Goal: Task Accomplishment & Management: Use online tool/utility

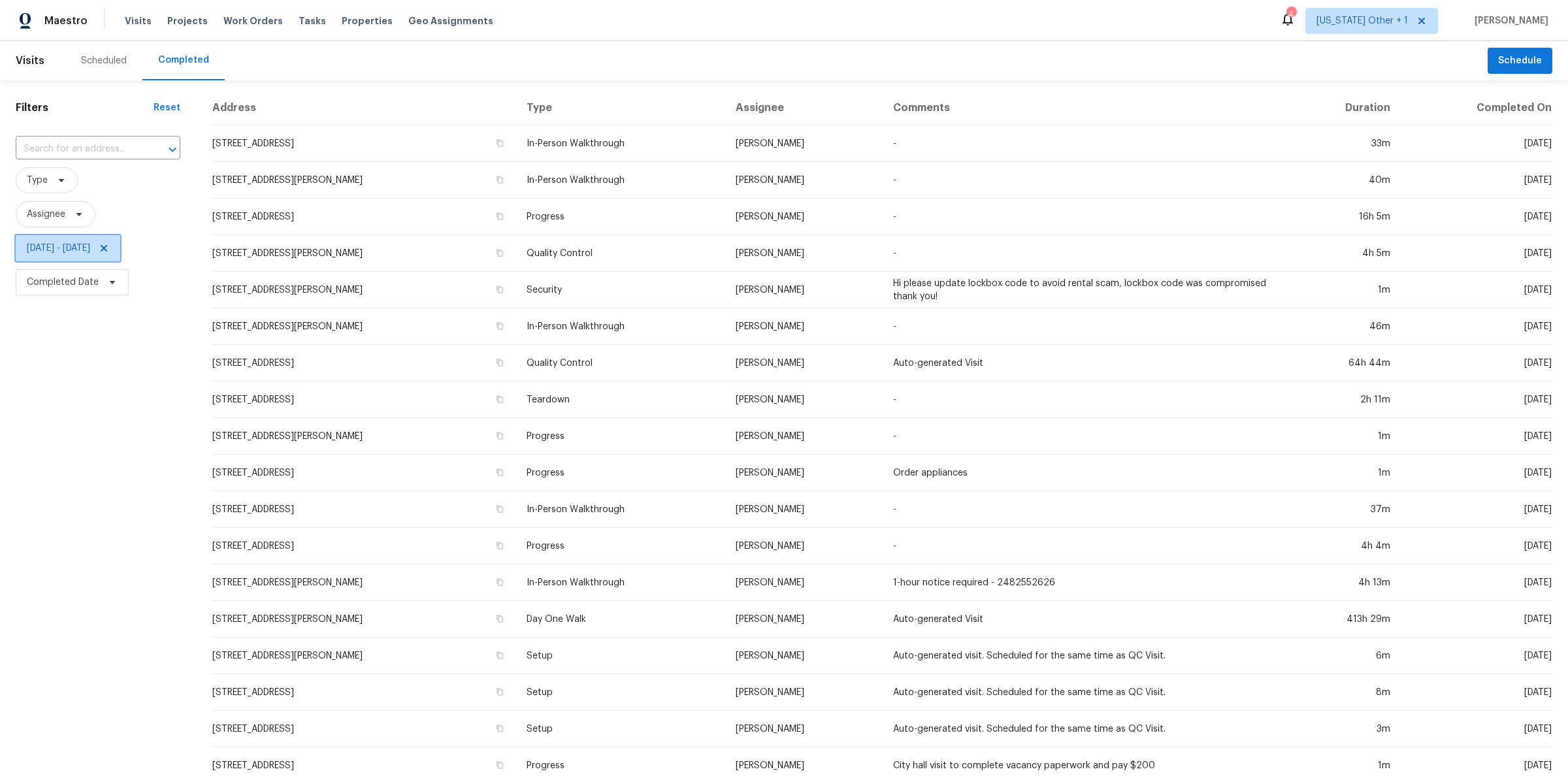
click at [109, 244] on icon at bounding box center [104, 248] width 10 height 10
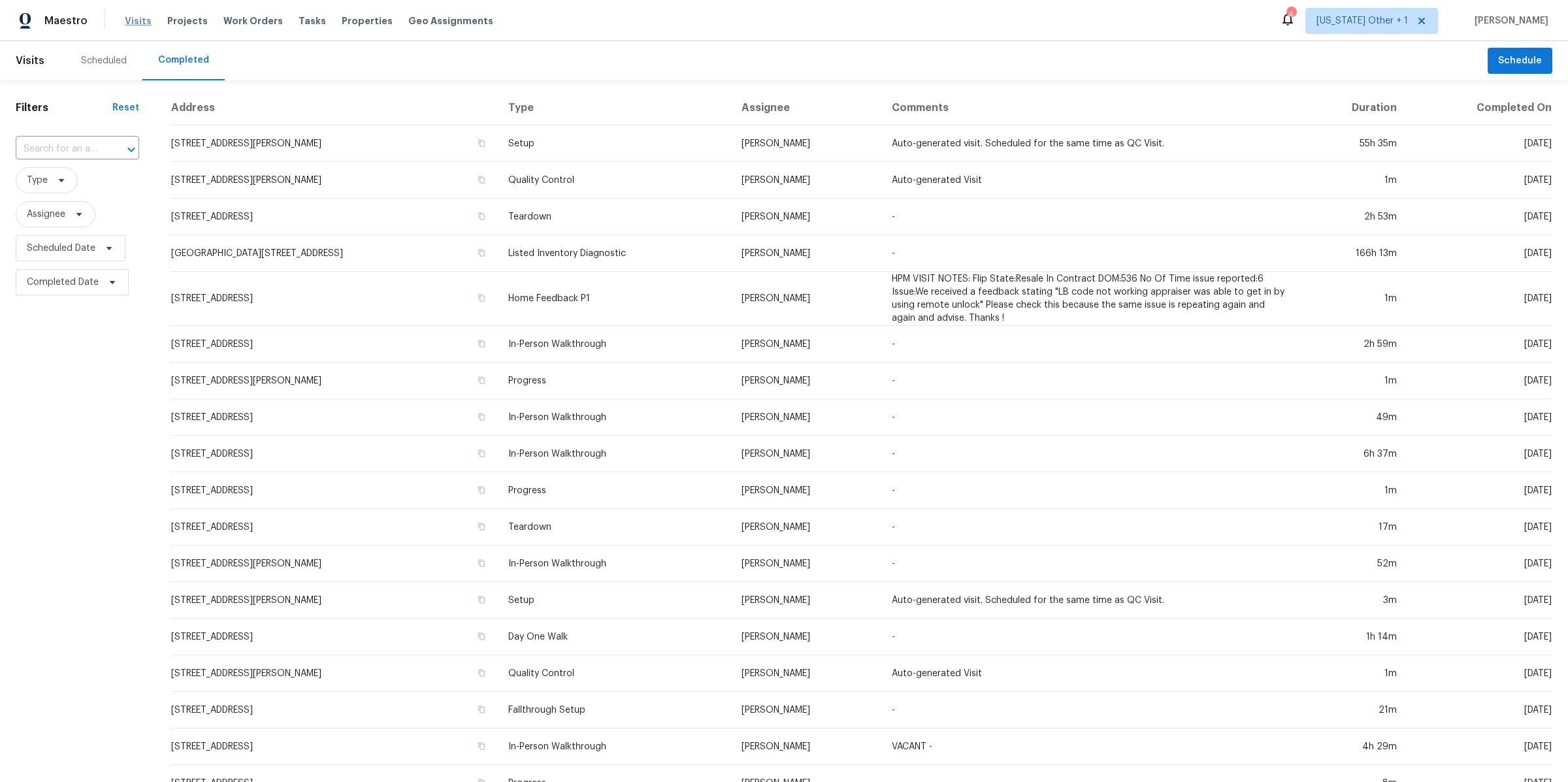
click at [137, 19] on span "Visits" at bounding box center [138, 21] width 27 height 13
click at [102, 57] on div "Scheduled" at bounding box center [104, 60] width 46 height 13
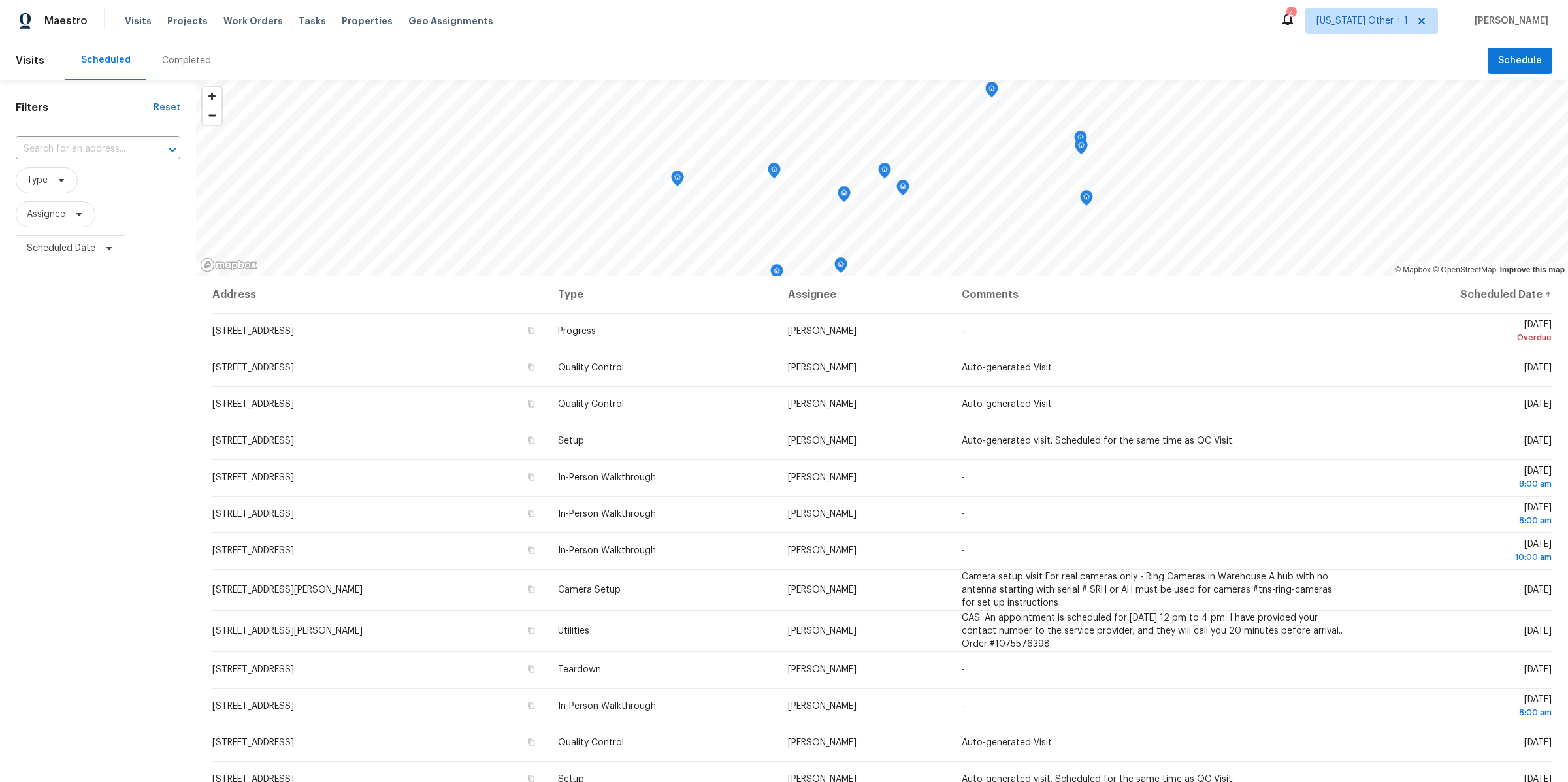
click at [86, 474] on div "Filters Reset ​ Type Assignee Scheduled Date" at bounding box center [97, 491] width 196 height 822
click at [1516, 63] on span "Schedule" at bounding box center [1520, 61] width 43 height 16
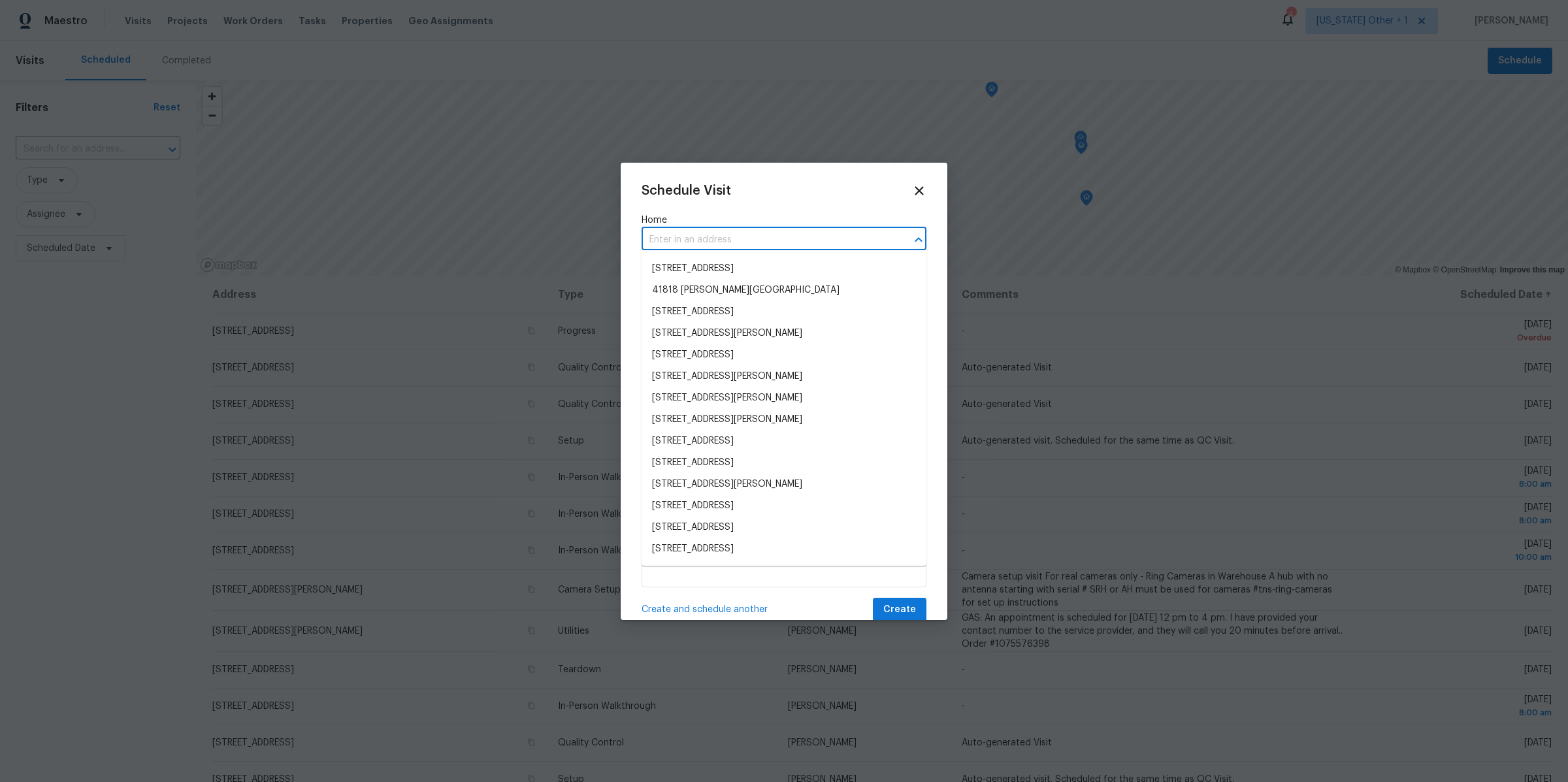
click at [765, 240] on input "text" at bounding box center [765, 240] width 248 height 20
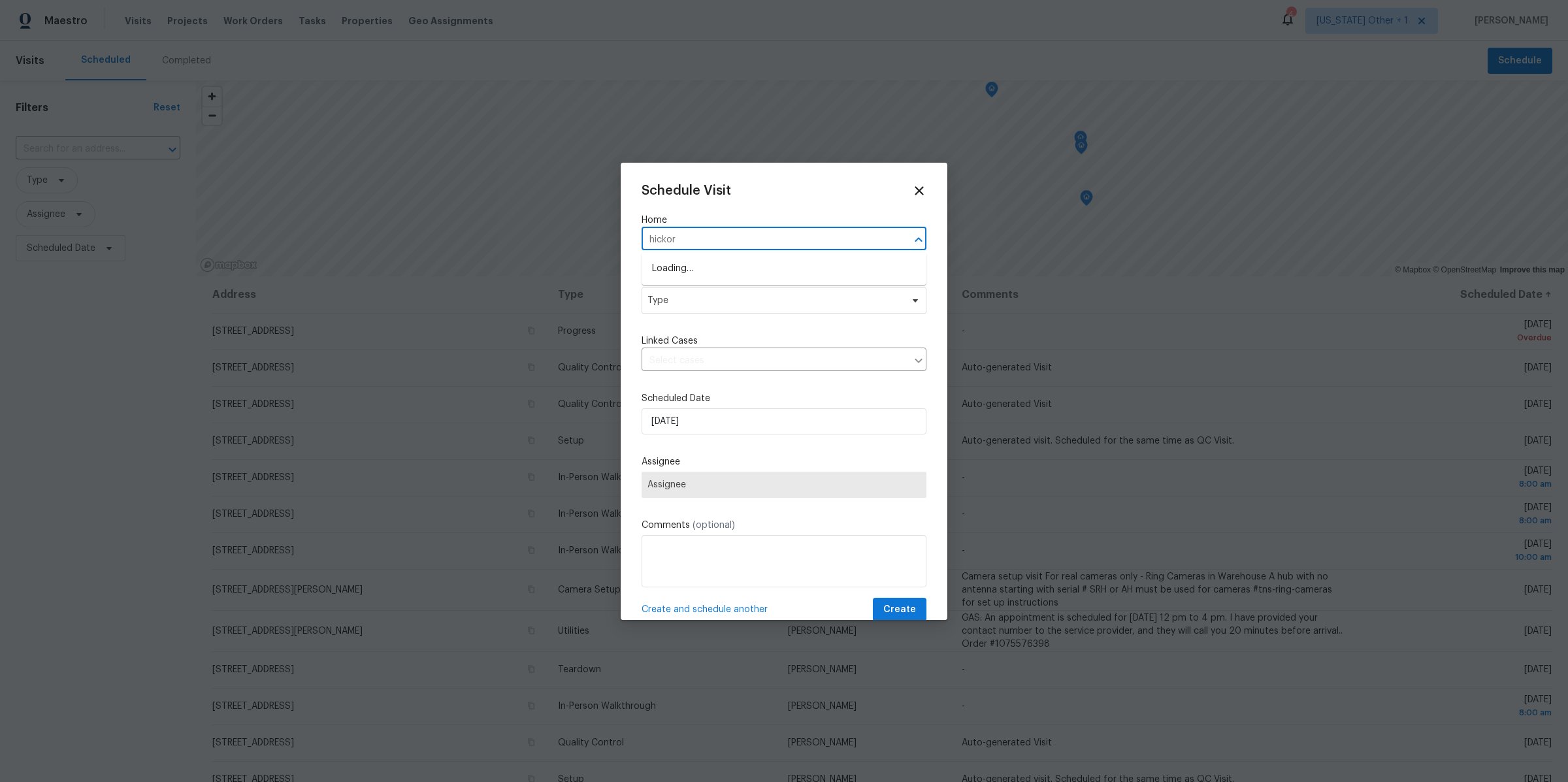
type input "hickory"
click at [757, 288] on li "2645 Hickory Ct, Bloomfield Hills, MI 48302" at bounding box center [784, 290] width 285 height 22
click at [741, 299] on span "Type" at bounding box center [774, 300] width 254 height 13
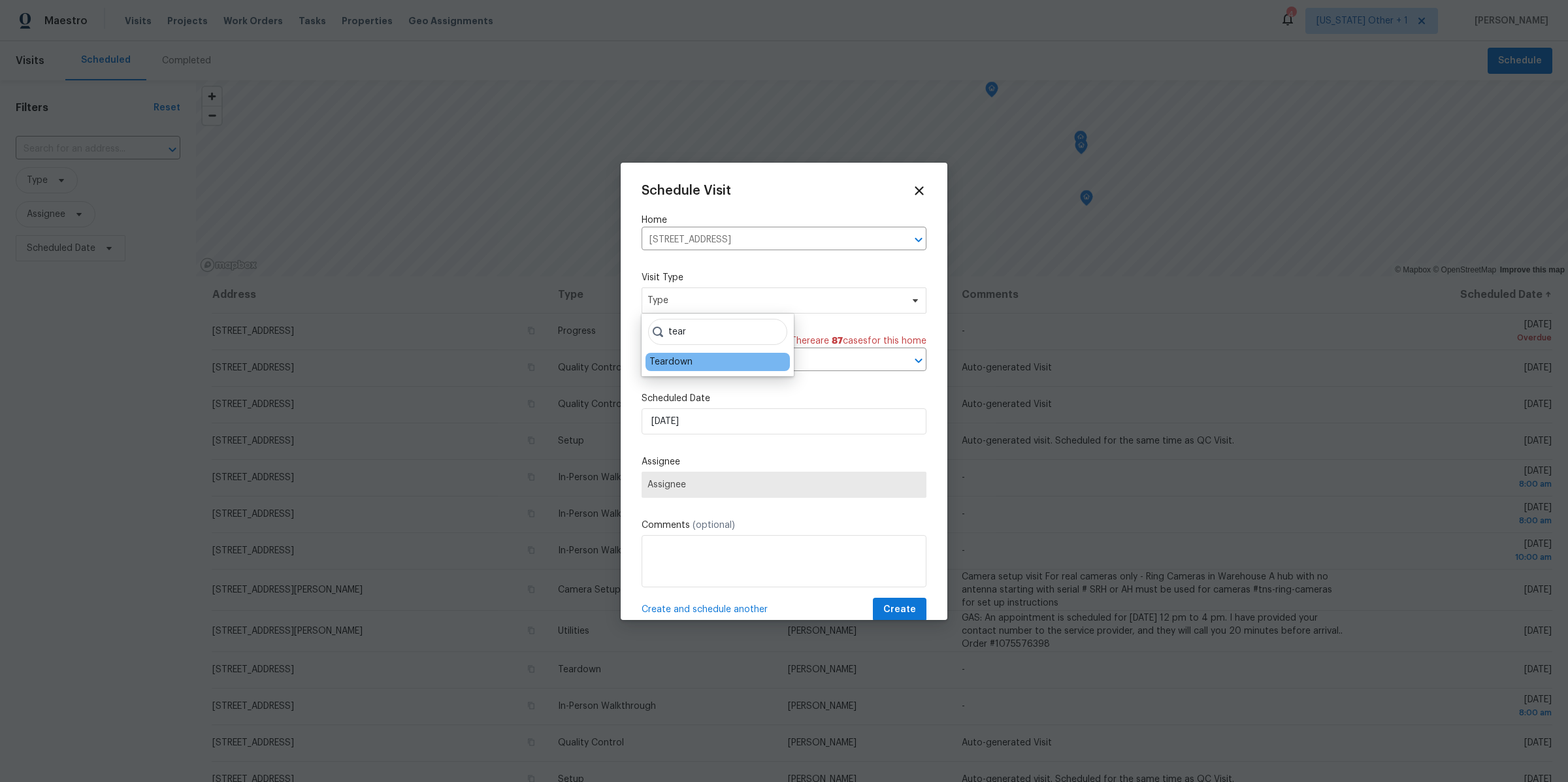
type input "tear"
click at [667, 365] on div "Teardown" at bounding box center [671, 362] width 43 height 13
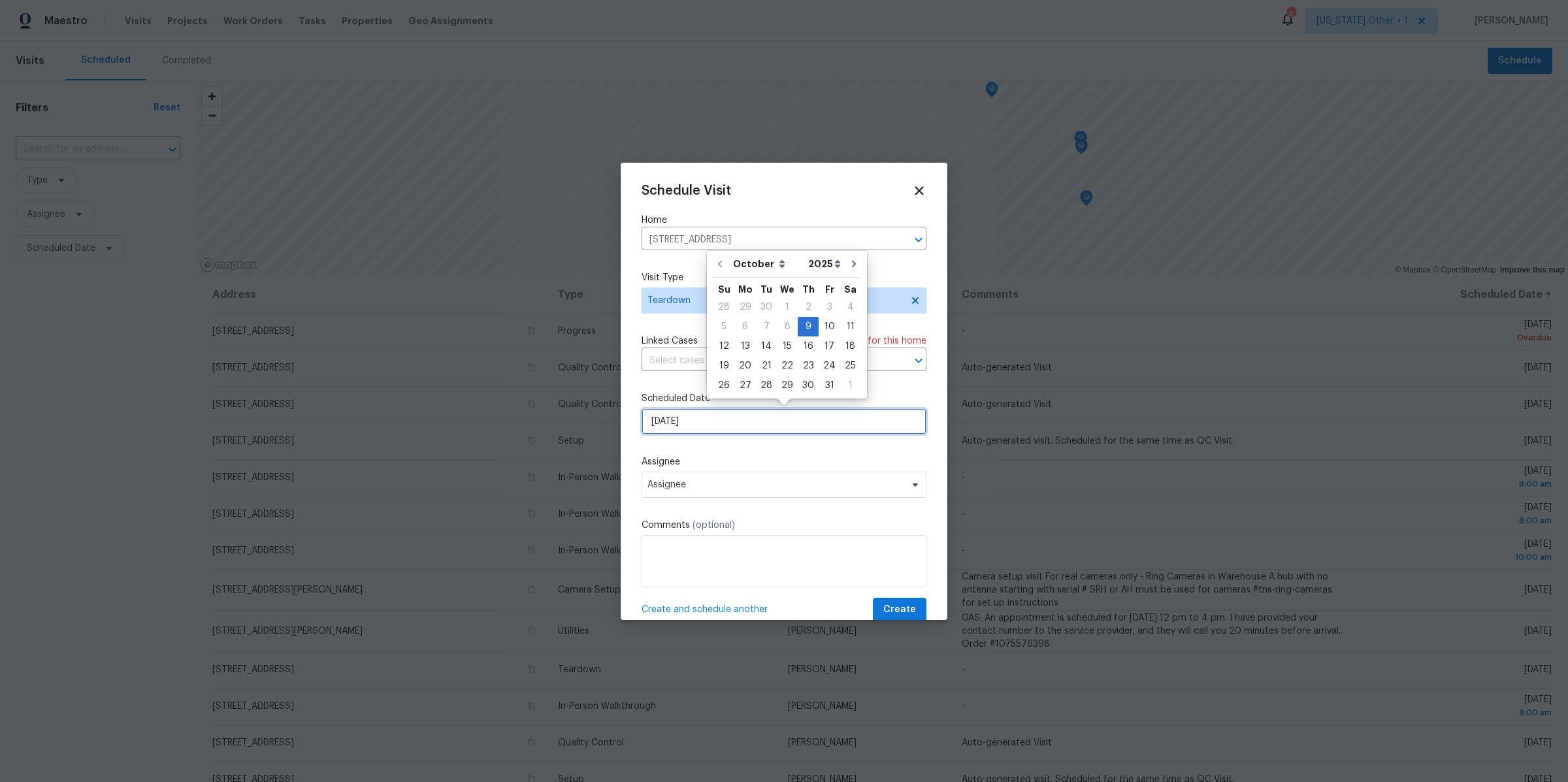
click at [688, 426] on input "[DATE]" at bounding box center [784, 421] width 285 height 26
click at [809, 328] on div "9" at bounding box center [808, 326] width 21 height 19
click at [671, 493] on span "Assignee" at bounding box center [784, 485] width 285 height 26
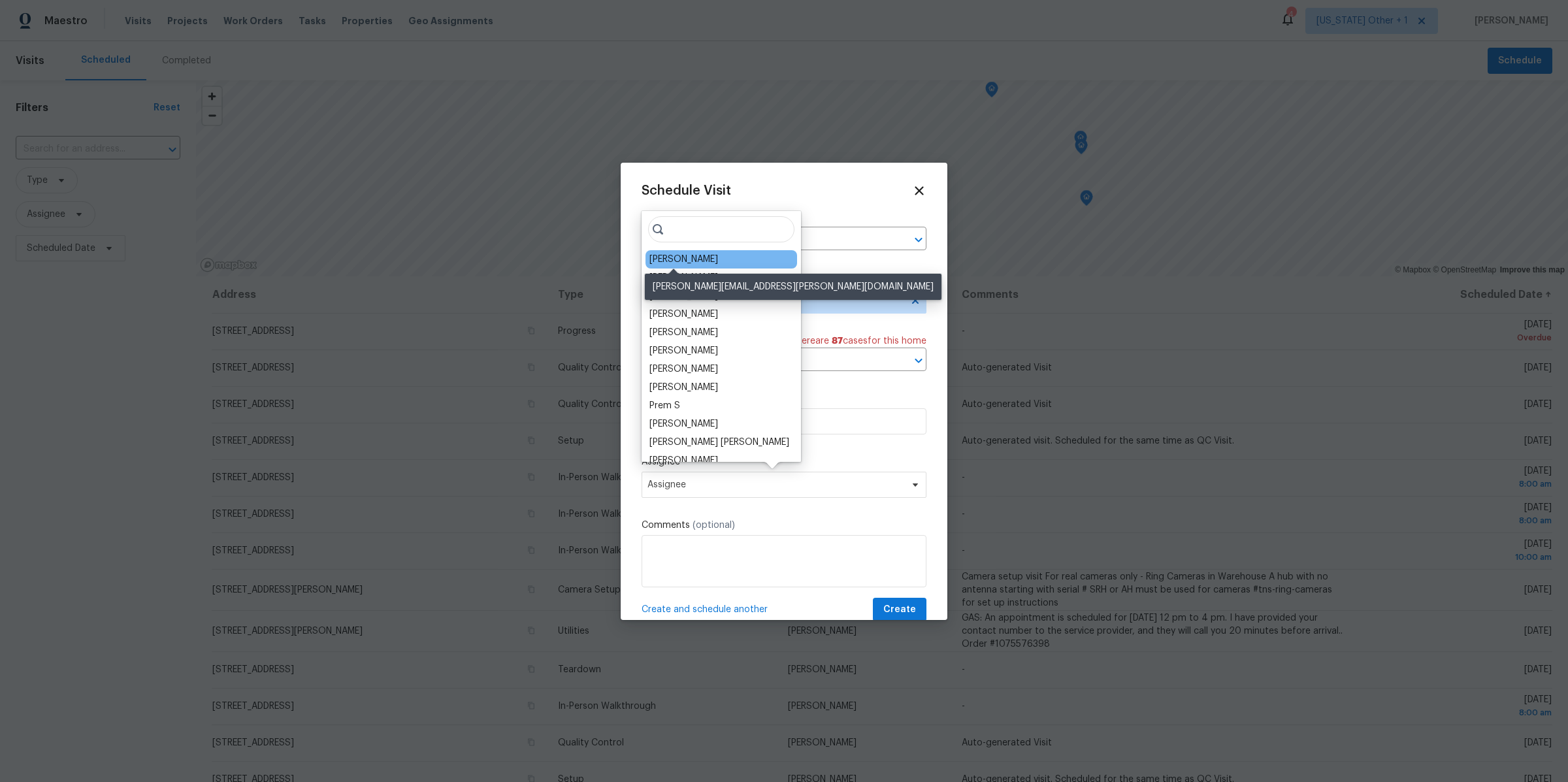
click at [687, 259] on div "[PERSON_NAME]" at bounding box center [683, 259] width 68 height 13
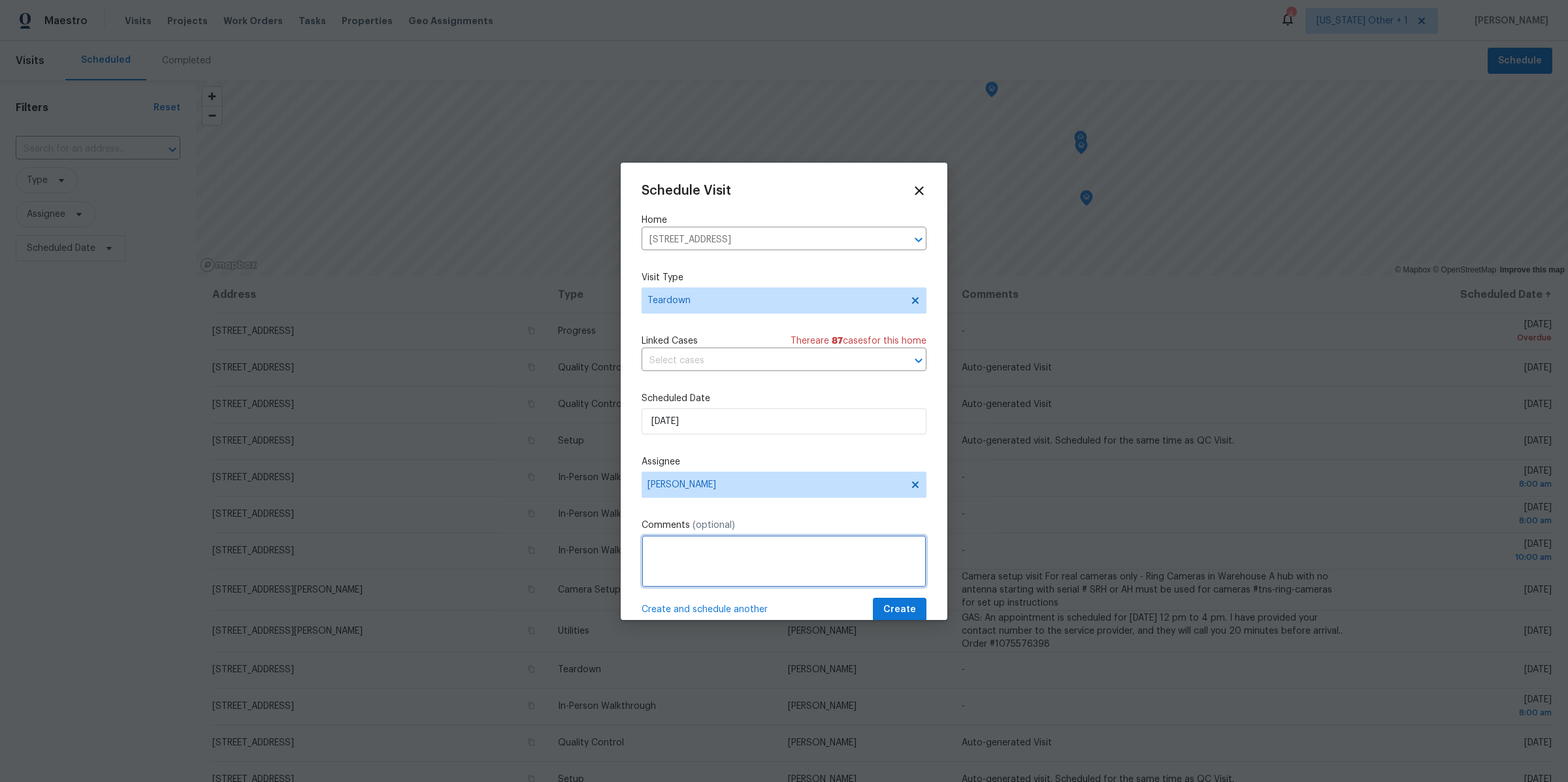
click at [803, 544] on textarea at bounding box center [784, 561] width 285 height 52
type textarea "Teardown needed, please make sure we get all stickers off the doors"
click at [902, 602] on button "Create" at bounding box center [899, 610] width 54 height 24
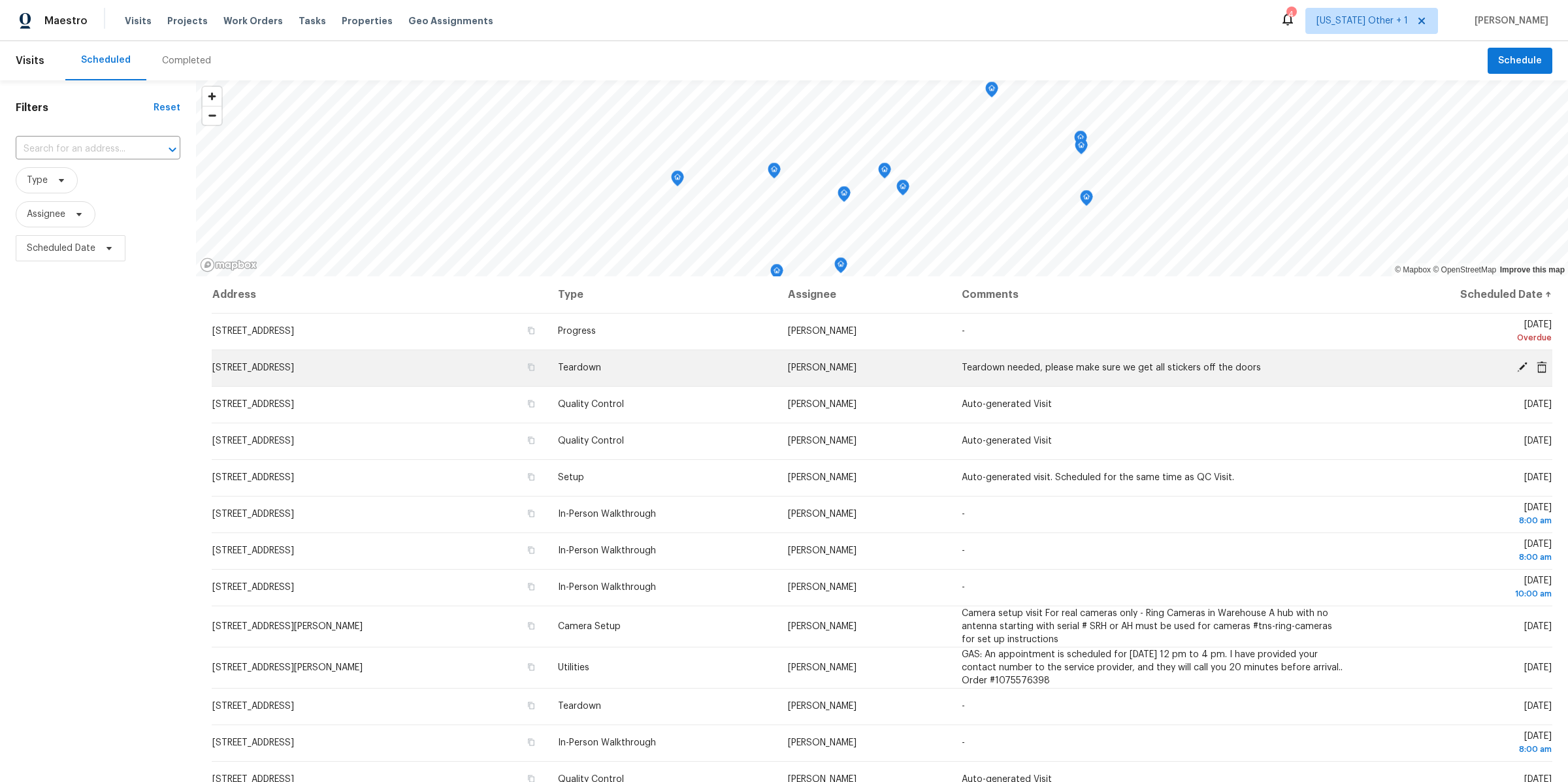
click at [1543, 370] on icon at bounding box center [1541, 366] width 10 height 12
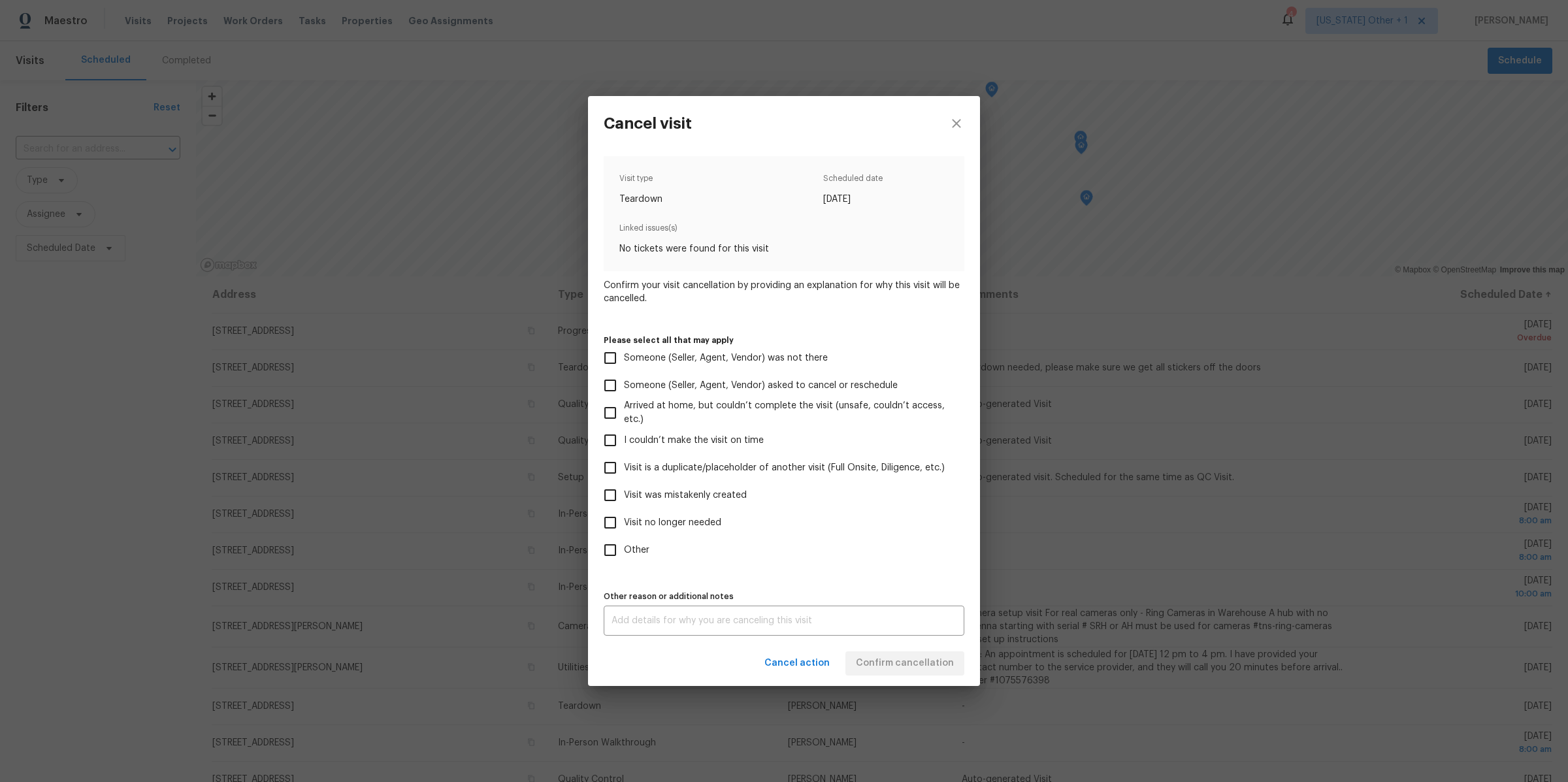
click at [612, 442] on input "I couldn’t make the visit on time" at bounding box center [610, 441] width 27 height 27
checkbox input "true"
click at [872, 664] on span "Confirm cancellation" at bounding box center [905, 664] width 98 height 16
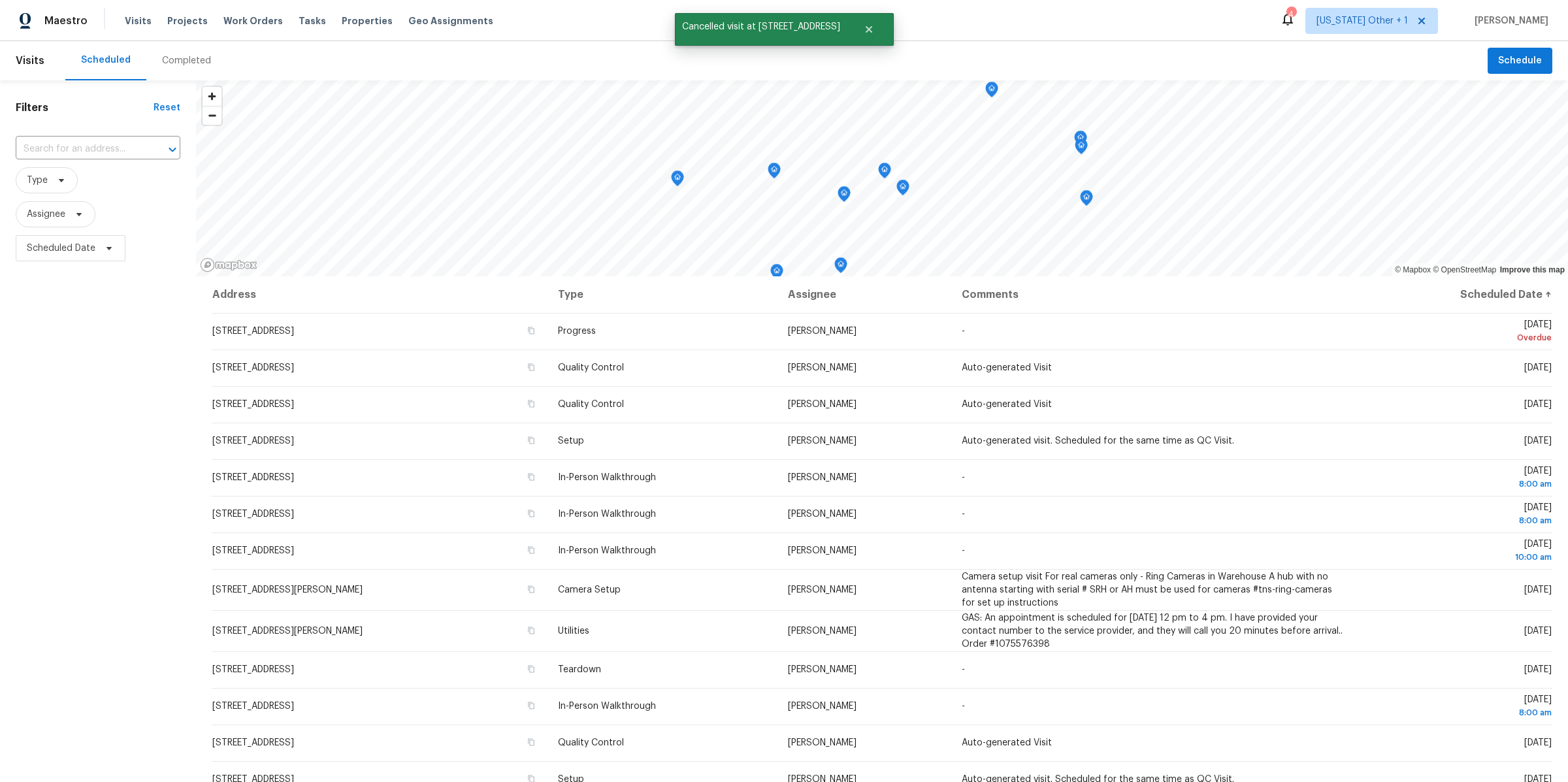
click at [105, 318] on div "Filters Reset ​ Type Assignee Scheduled Date" at bounding box center [97, 491] width 196 height 822
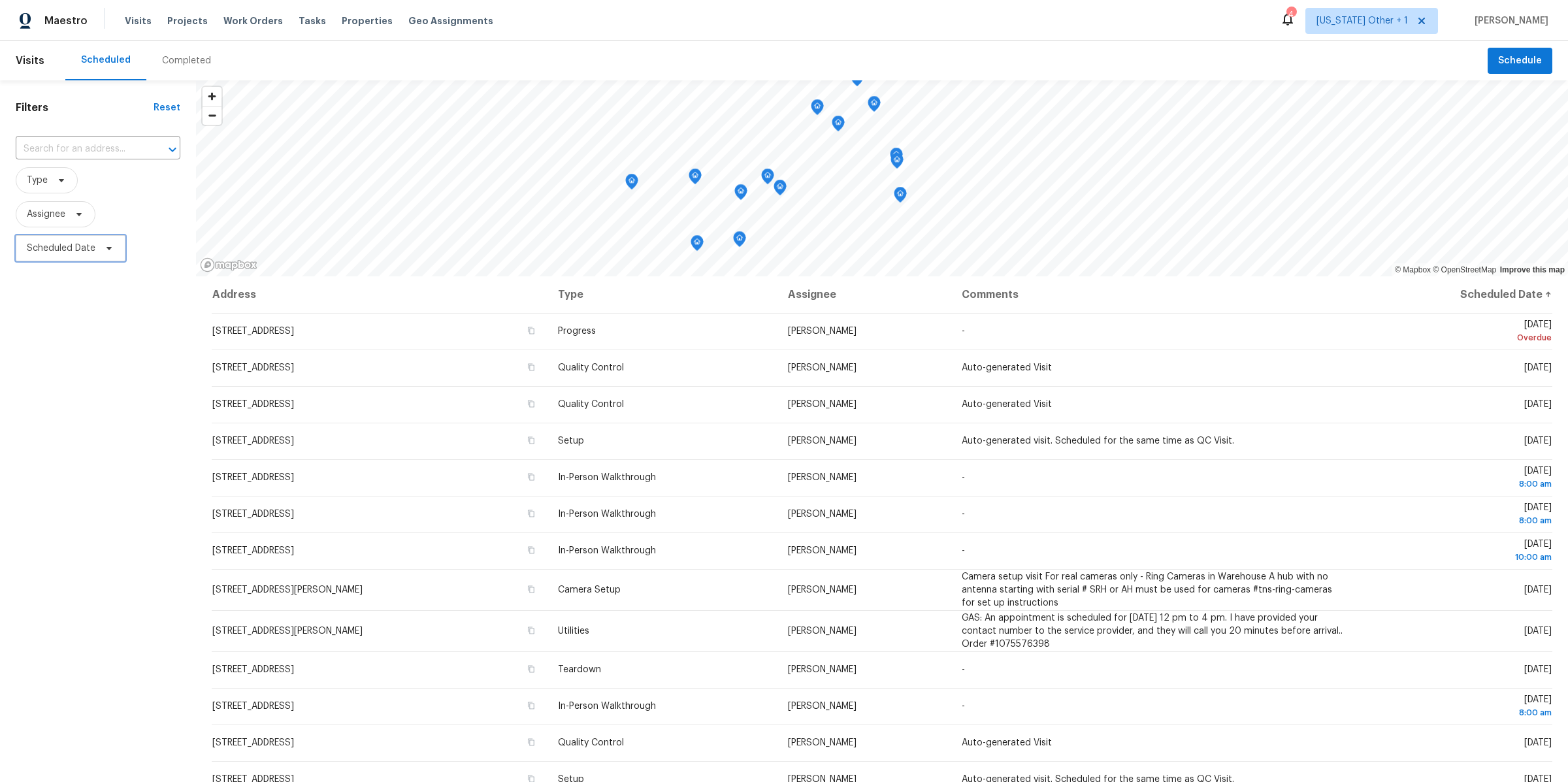
click at [51, 246] on span "Scheduled Date" at bounding box center [60, 248] width 68 height 13
select select "9"
select select "2025"
select select "10"
select select "2025"
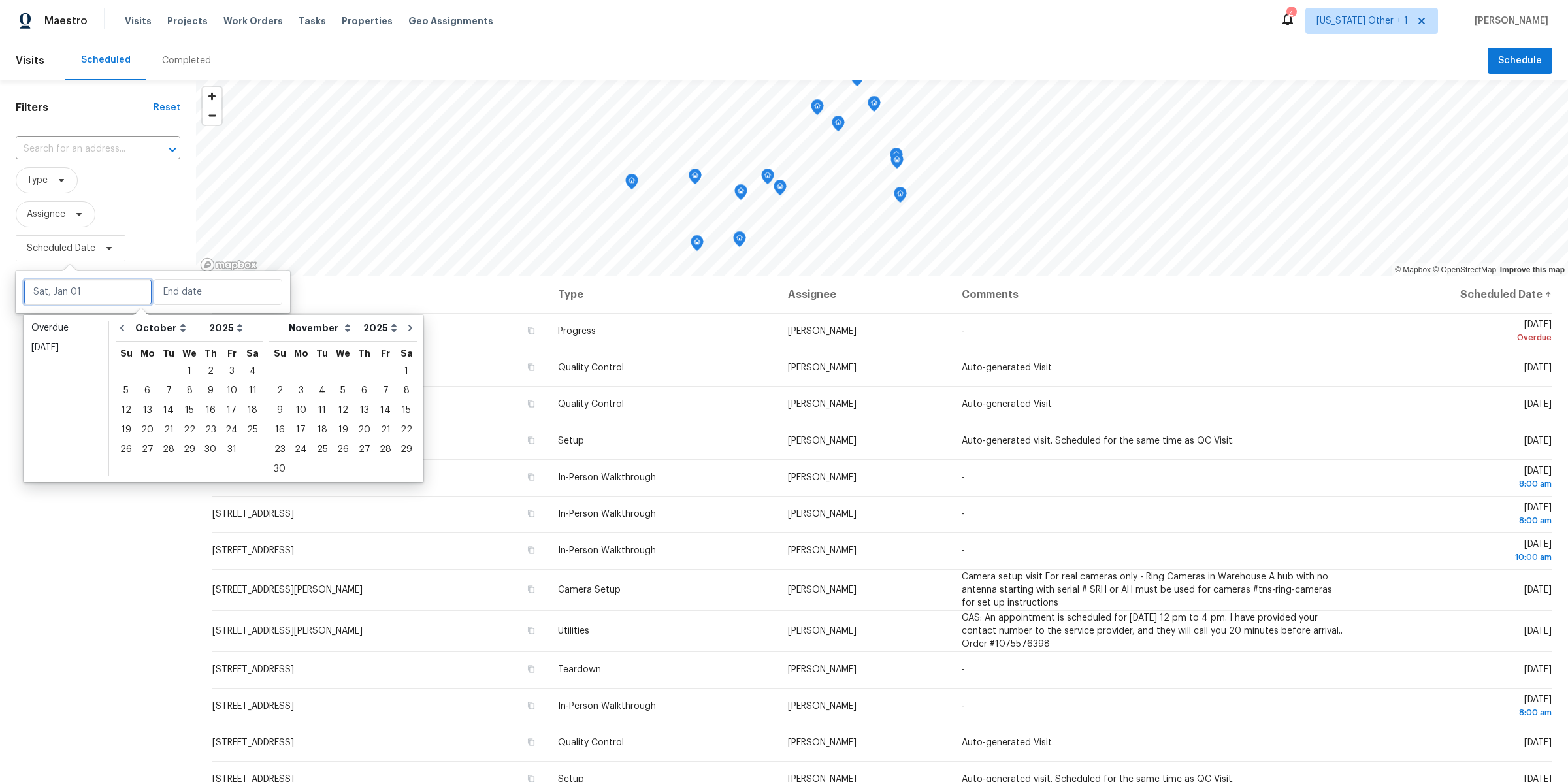
click at [64, 288] on input "text" at bounding box center [88, 292] width 129 height 26
click at [233, 387] on div "10" at bounding box center [231, 391] width 22 height 19
type input "Fri, Oct 10"
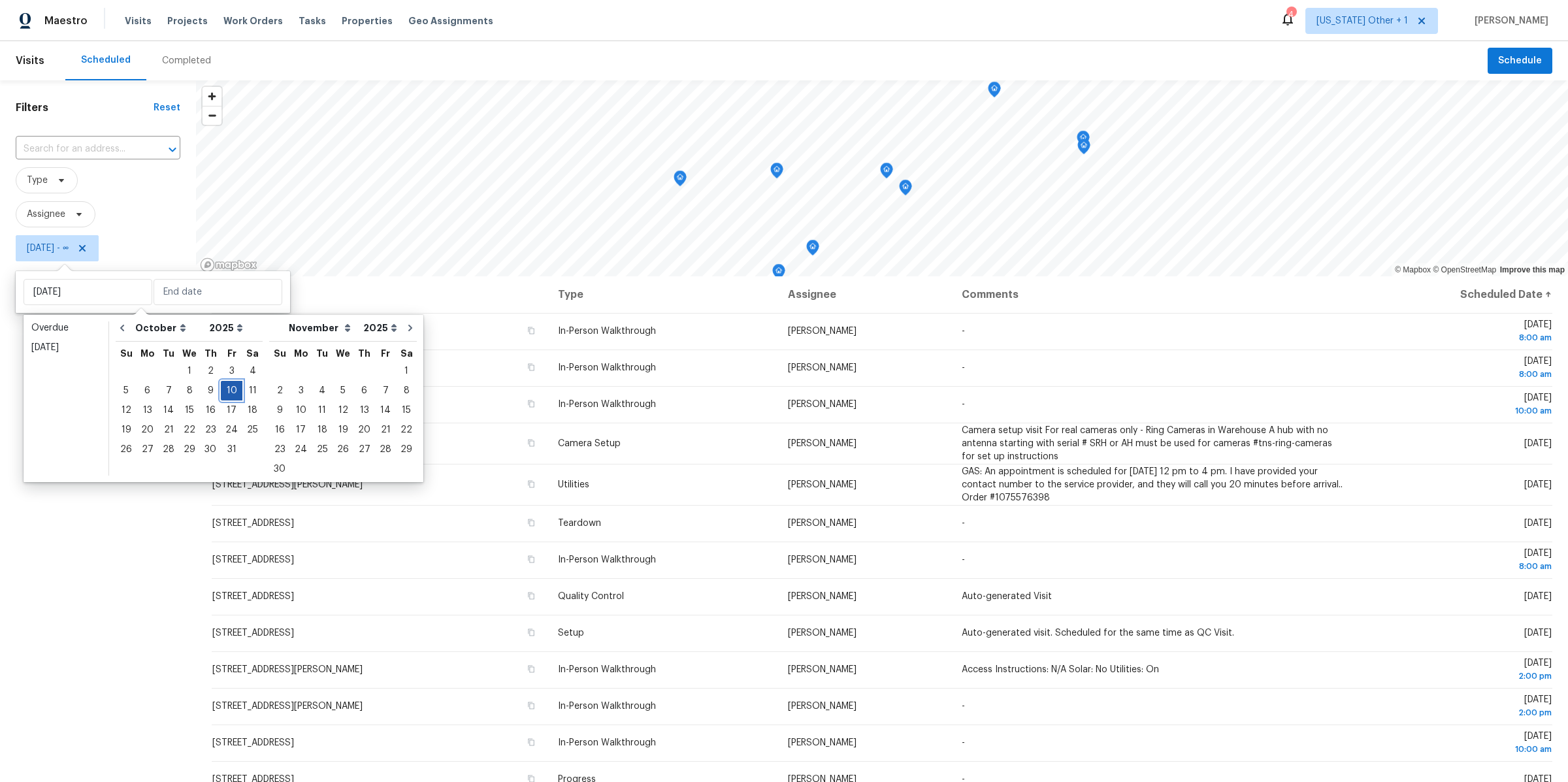
click at [228, 394] on div "10" at bounding box center [231, 391] width 22 height 19
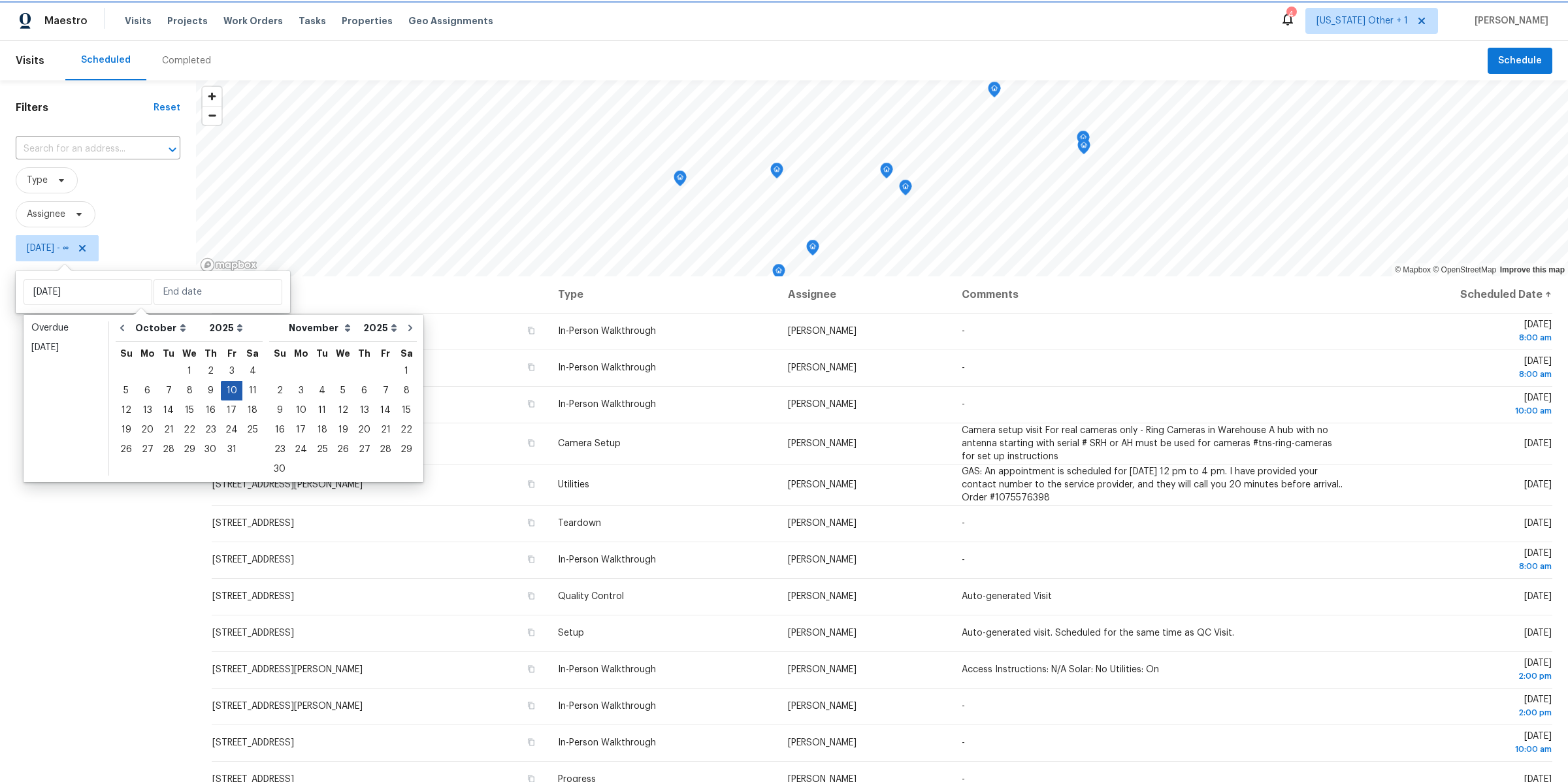
type input "Fri, Oct 10"
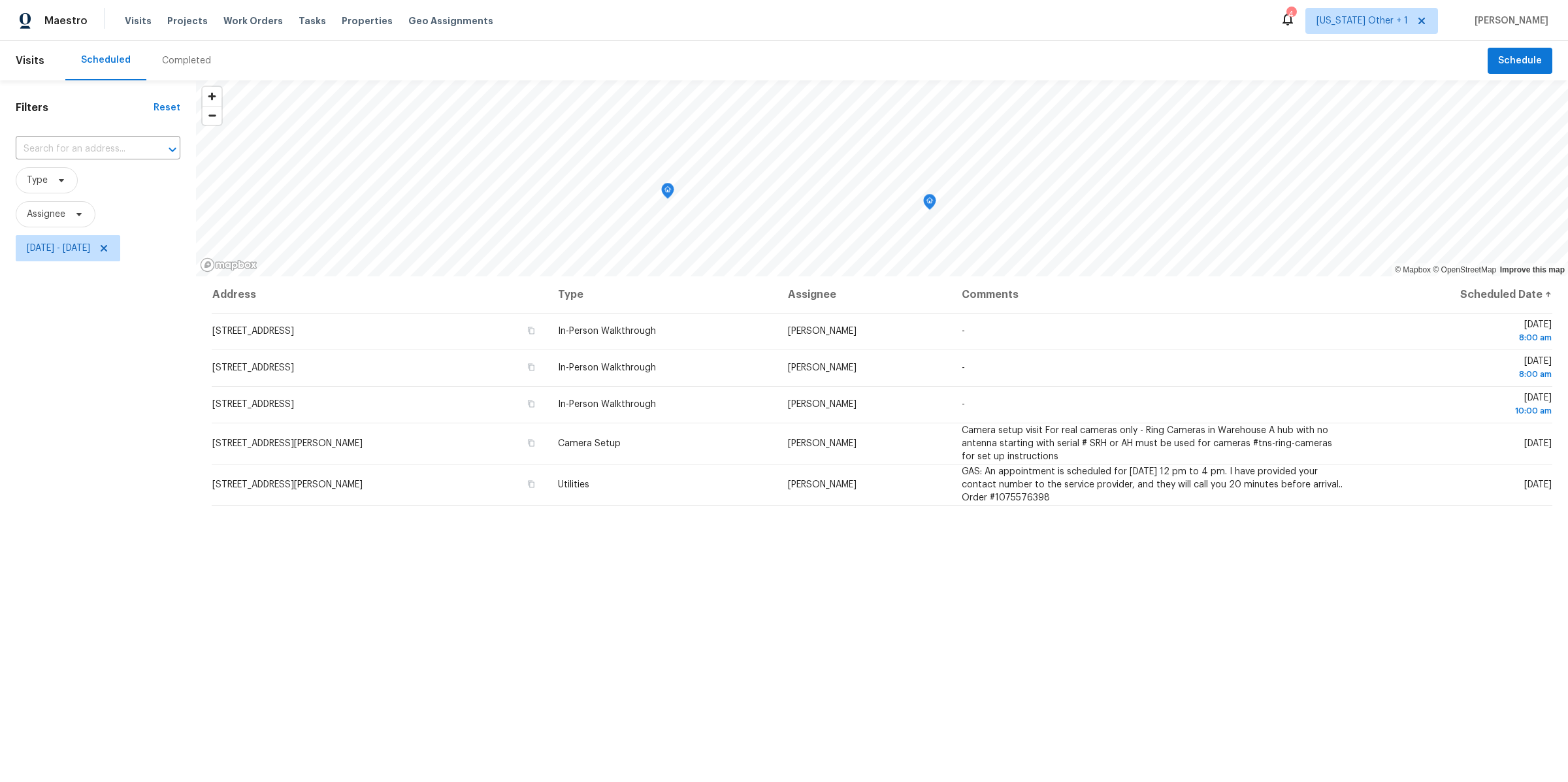
click at [137, 446] on div "Filters Reset ​ Type Assignee Fri, Oct 10 - Fri, Oct 10" at bounding box center [97, 491] width 196 height 822
click at [144, 409] on div "Filters Reset ​ Type Assignee Fri, Oct 10 - Fri, Oct 10" at bounding box center [97, 491] width 196 height 822
click at [109, 251] on icon at bounding box center [104, 248] width 10 height 10
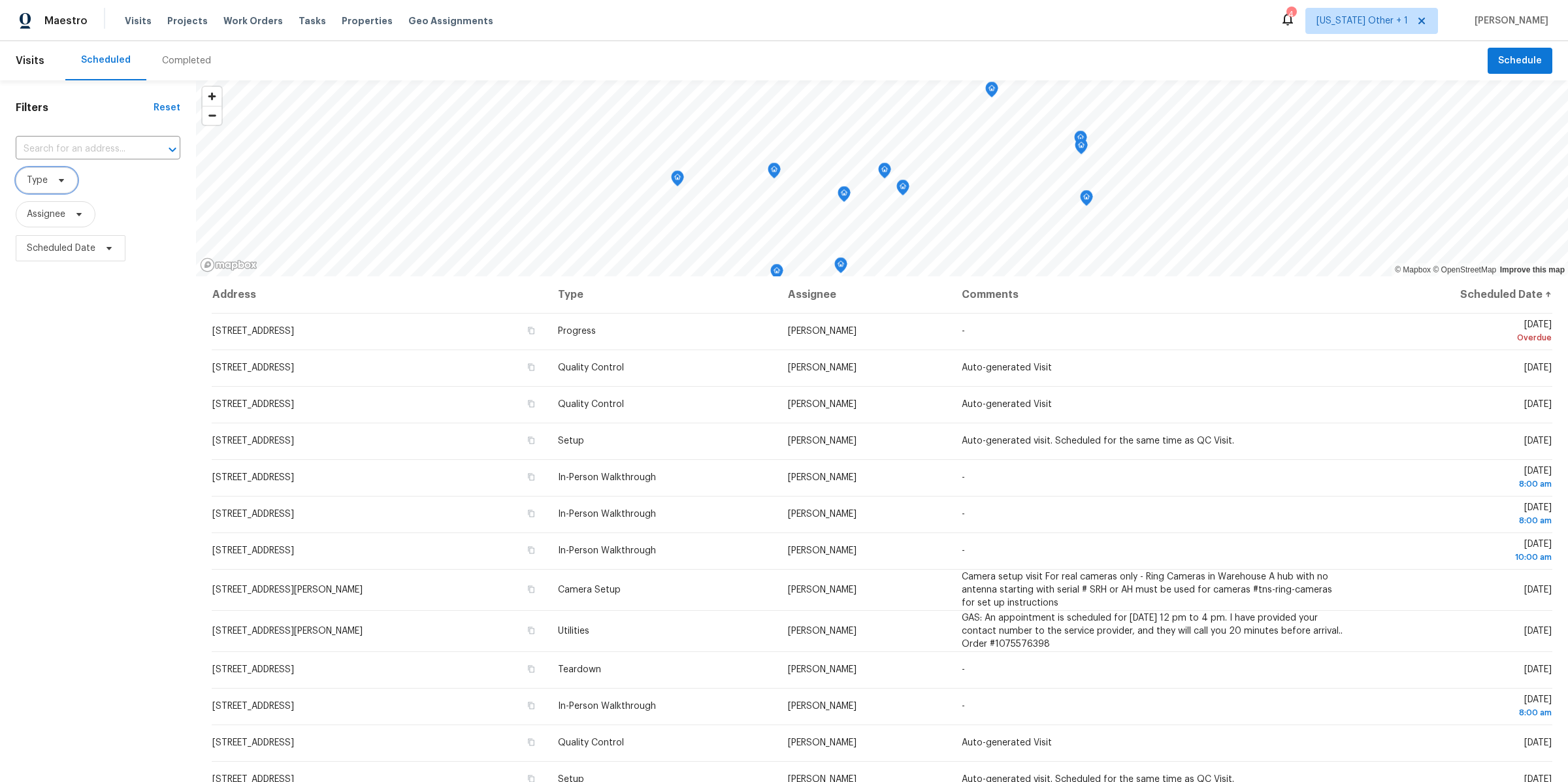
click at [68, 185] on span "Type" at bounding box center [46, 180] width 62 height 26
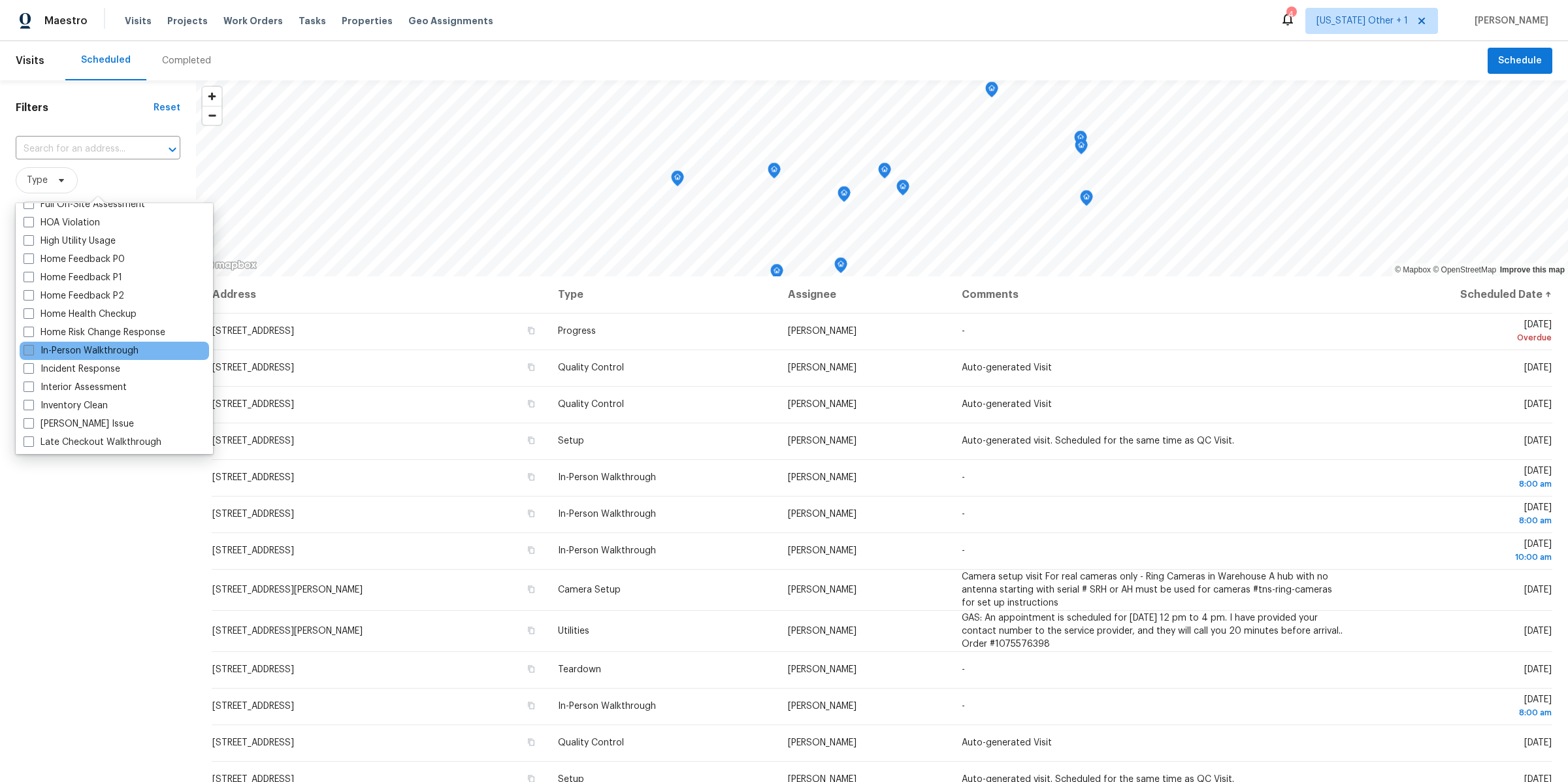
scroll to position [377, 0]
click at [50, 349] on label "In-Person Walkthrough" at bounding box center [80, 350] width 115 height 13
click at [32, 349] on input "In-Person Walkthrough" at bounding box center [27, 348] width 9 height 9
checkbox input "true"
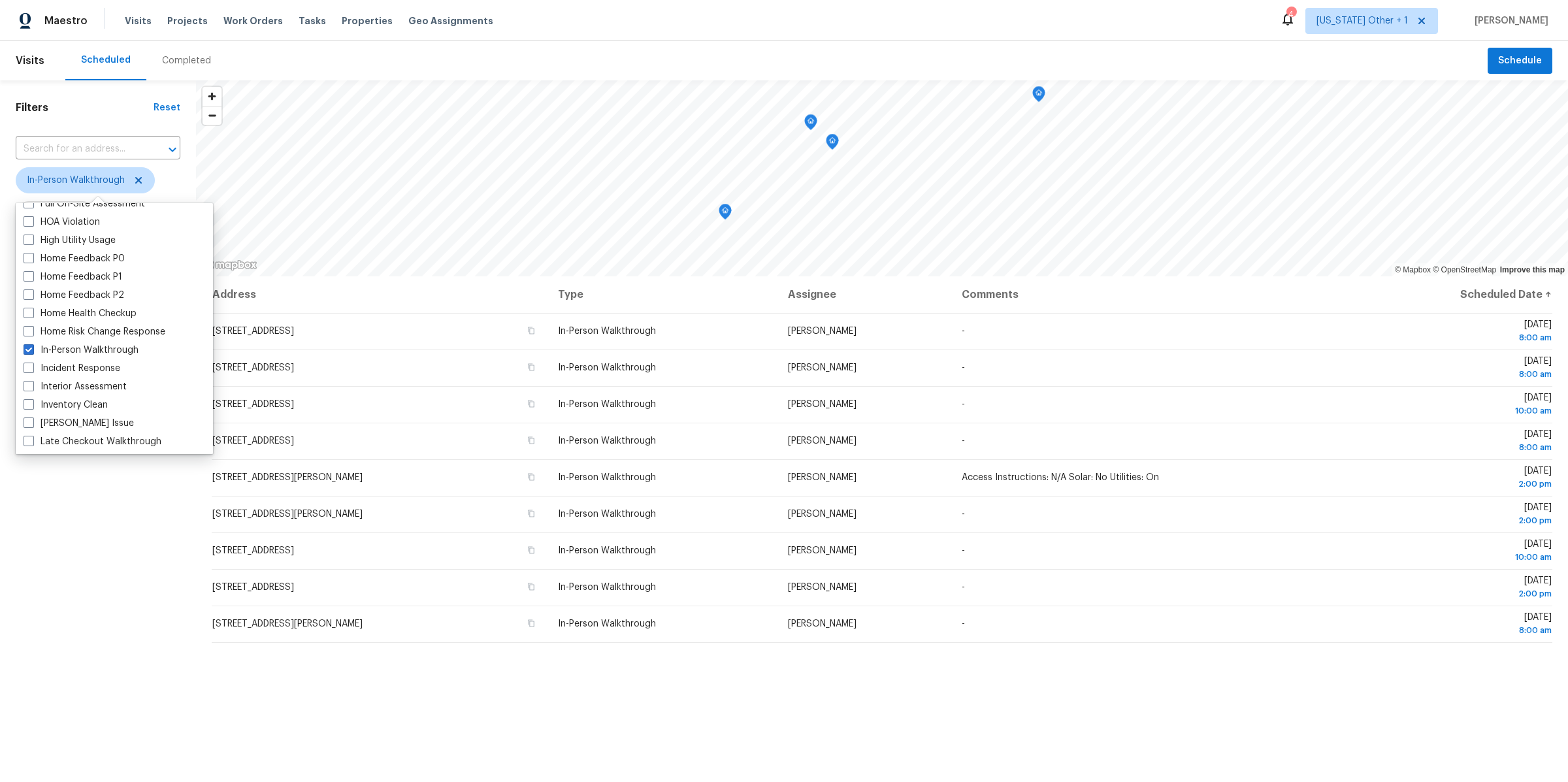
click at [76, 503] on div "Filters Reset ​ In-Person Walkthrough Assignee Scheduled Date" at bounding box center [97, 491] width 196 height 822
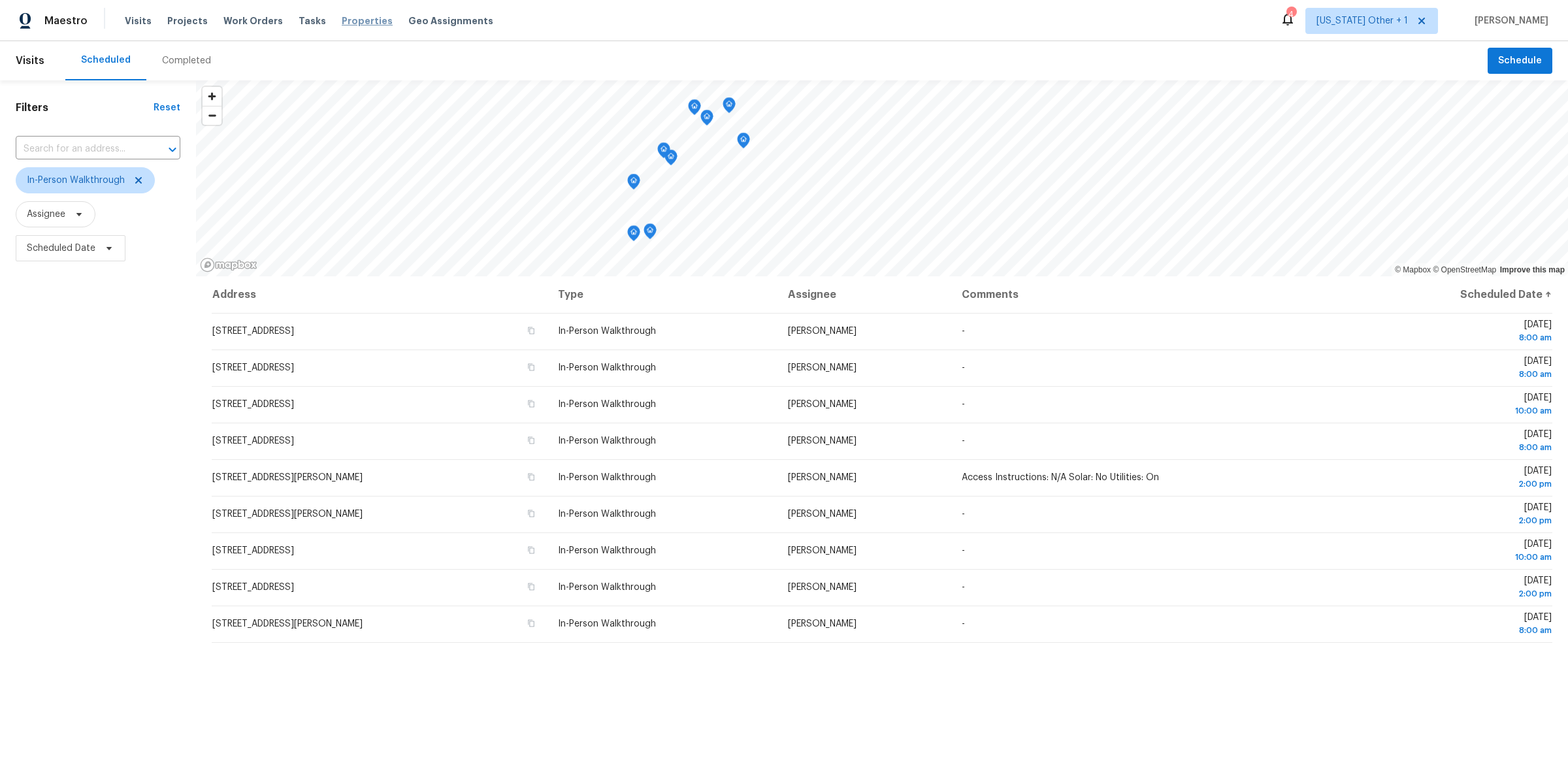
click at [351, 25] on span "Properties" at bounding box center [366, 21] width 51 height 13
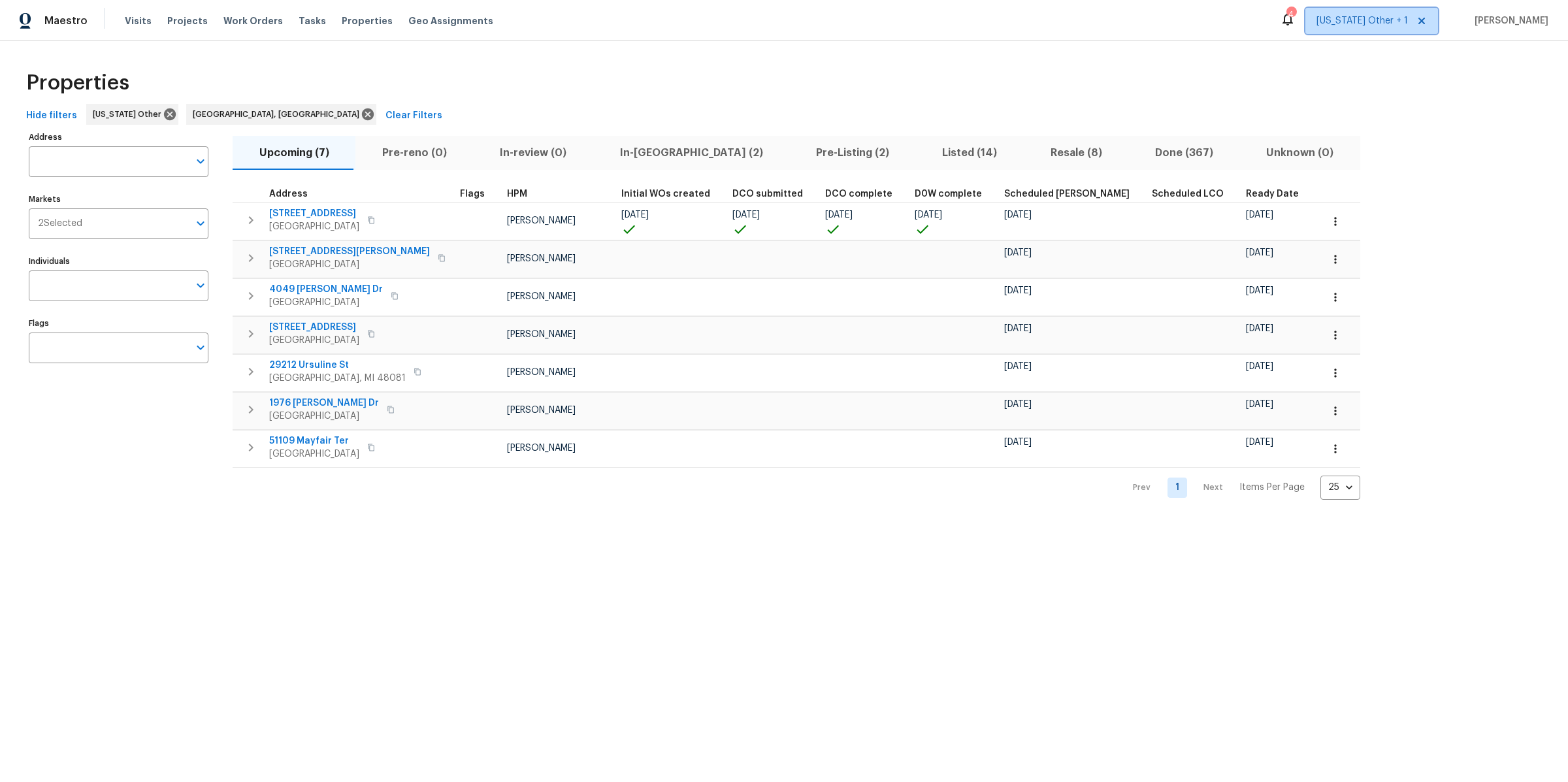
click at [1369, 27] on span "Alabama Other + 1" at bounding box center [1362, 21] width 92 height 13
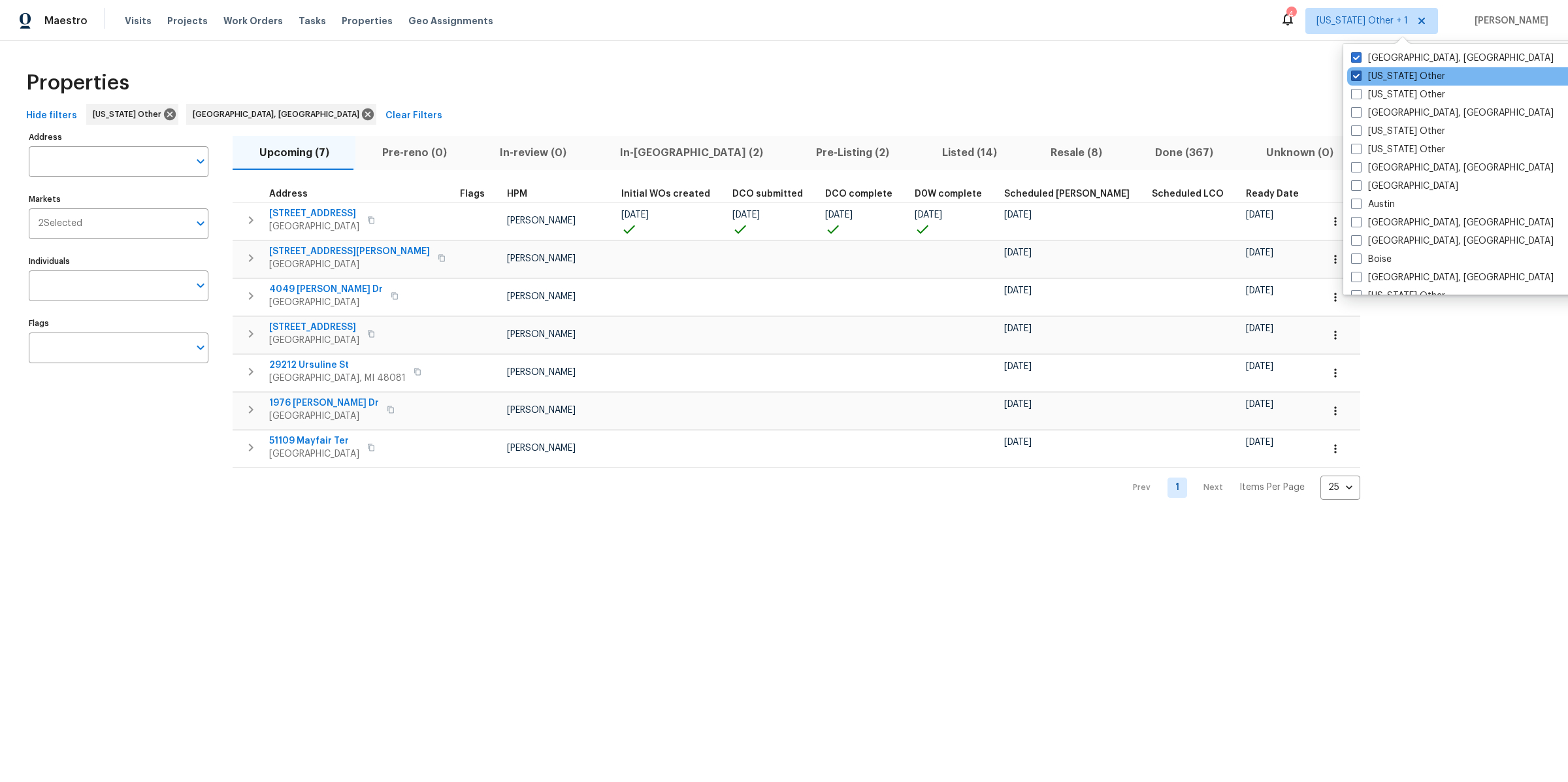
click at [1360, 75] on span at bounding box center [1355, 76] width 10 height 10
click at [1360, 75] on input "Alabama Other" at bounding box center [1355, 74] width 9 height 9
checkbox input "false"
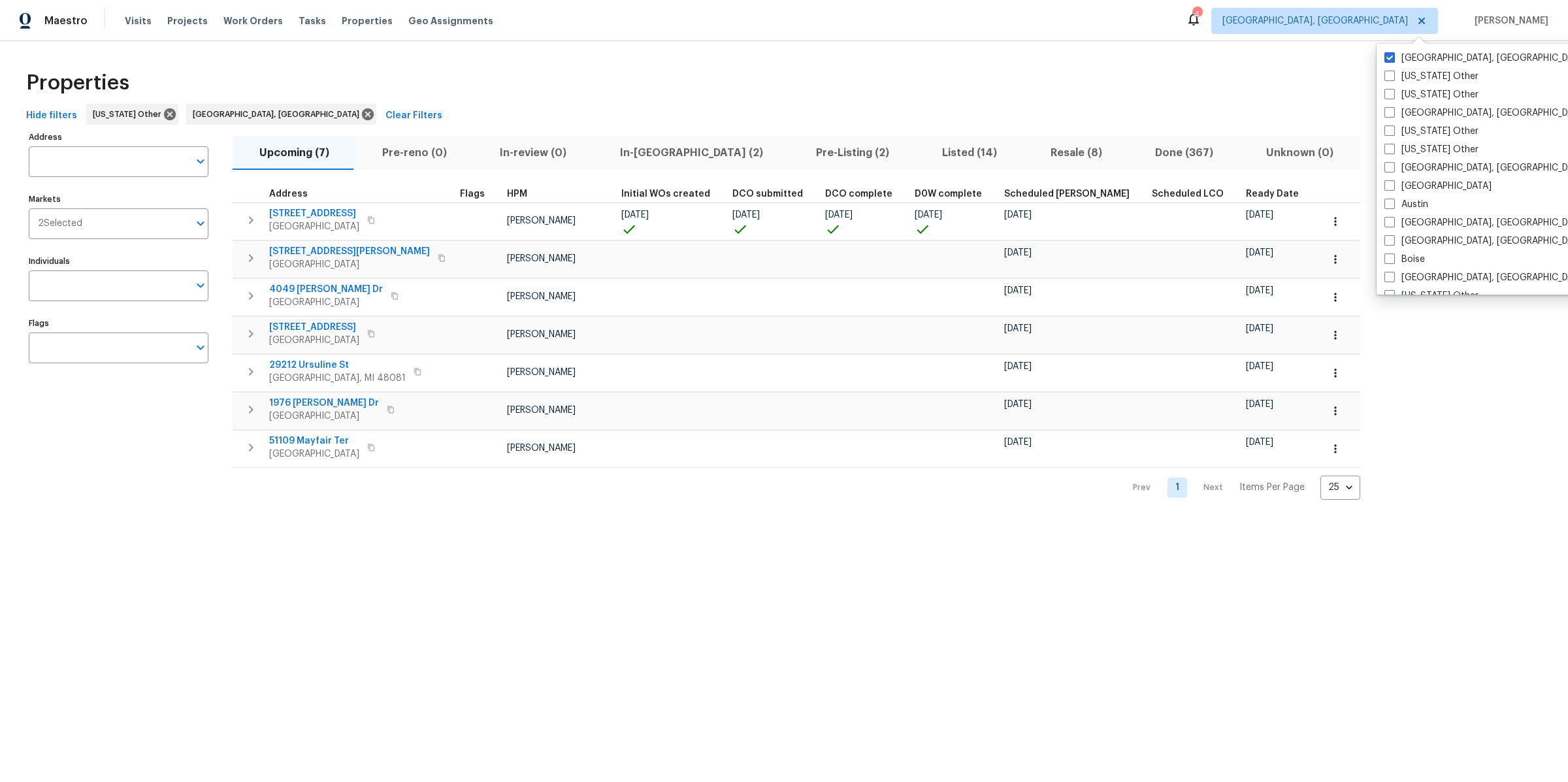
click at [1273, 80] on div "Properties" at bounding box center [784, 83] width 1526 height 42
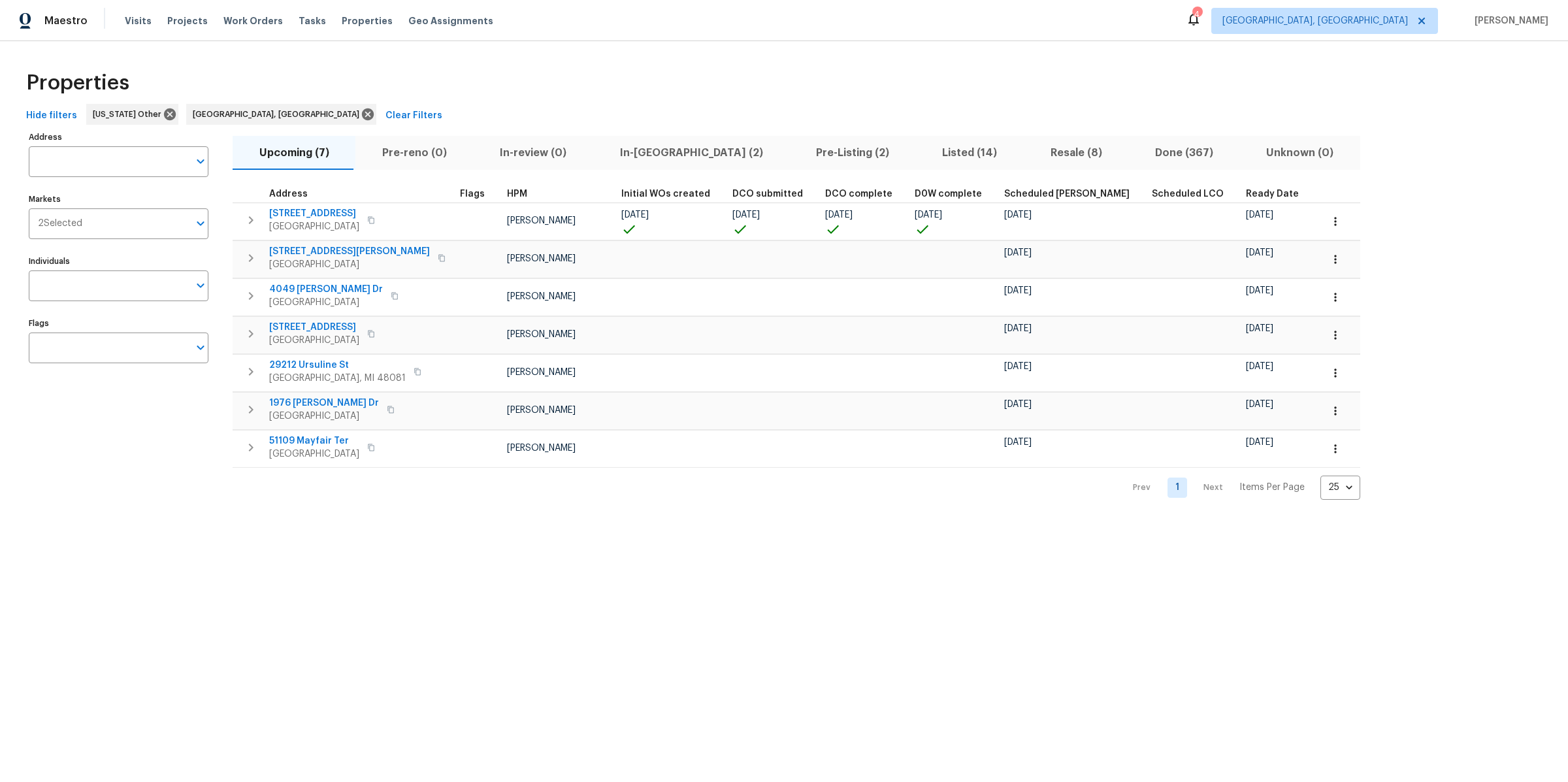
click at [36, 495] on div "Address Address Markets 2 Selected Markets Individuals Individuals Flags Flags" at bounding box center [126, 314] width 196 height 372
click at [163, 113] on icon at bounding box center [170, 114] width 14 height 14
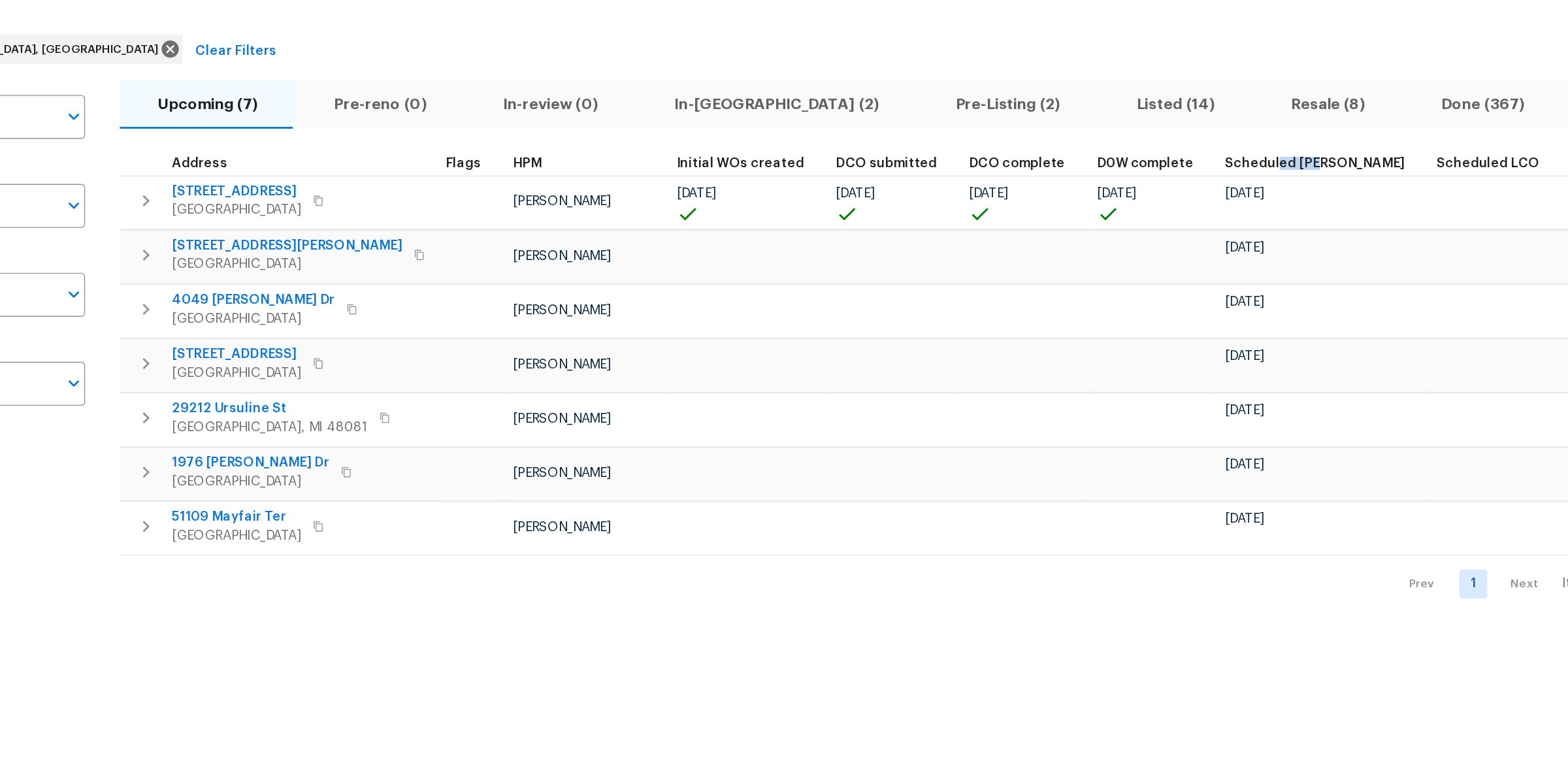
drag, startPoint x: 990, startPoint y: 190, endPoint x: 1025, endPoint y: 191, distance: 35.0
click at [1025, 191] on div "Scheduled COE" at bounding box center [1072, 193] width 137 height 9
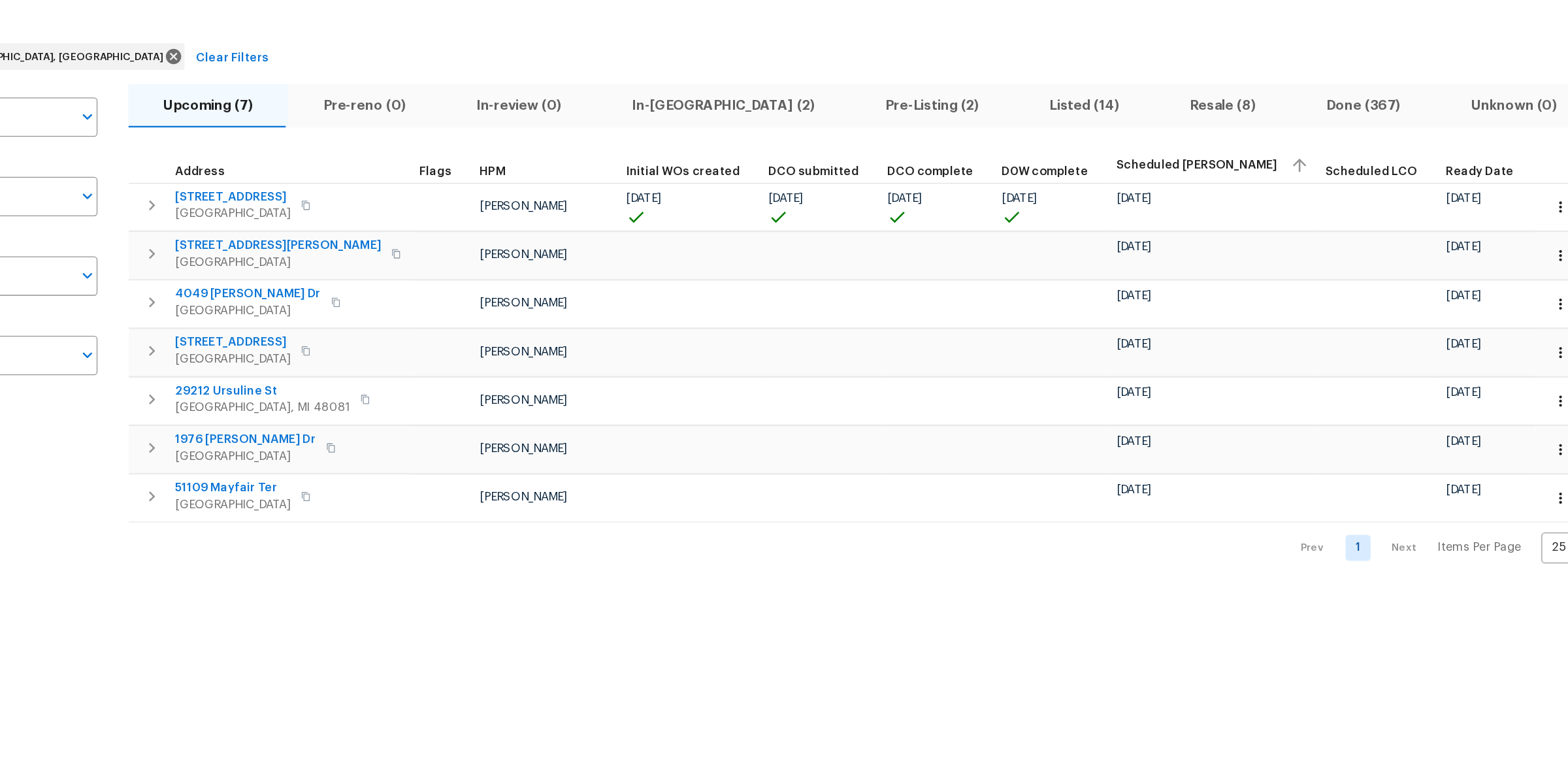
click at [932, 161] on span "Listed (14)" at bounding box center [979, 153] width 94 height 19
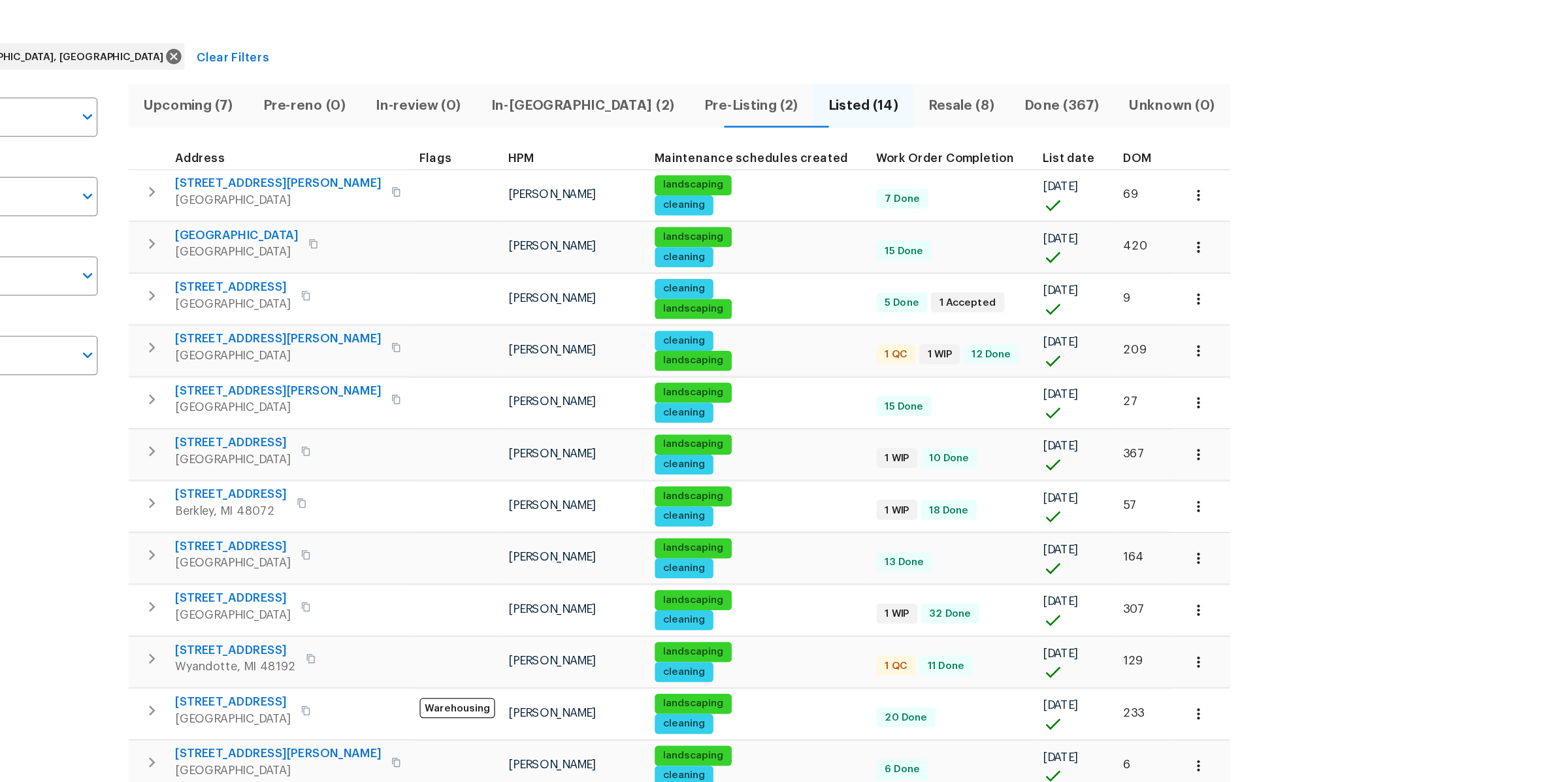
scroll to position [32, 0]
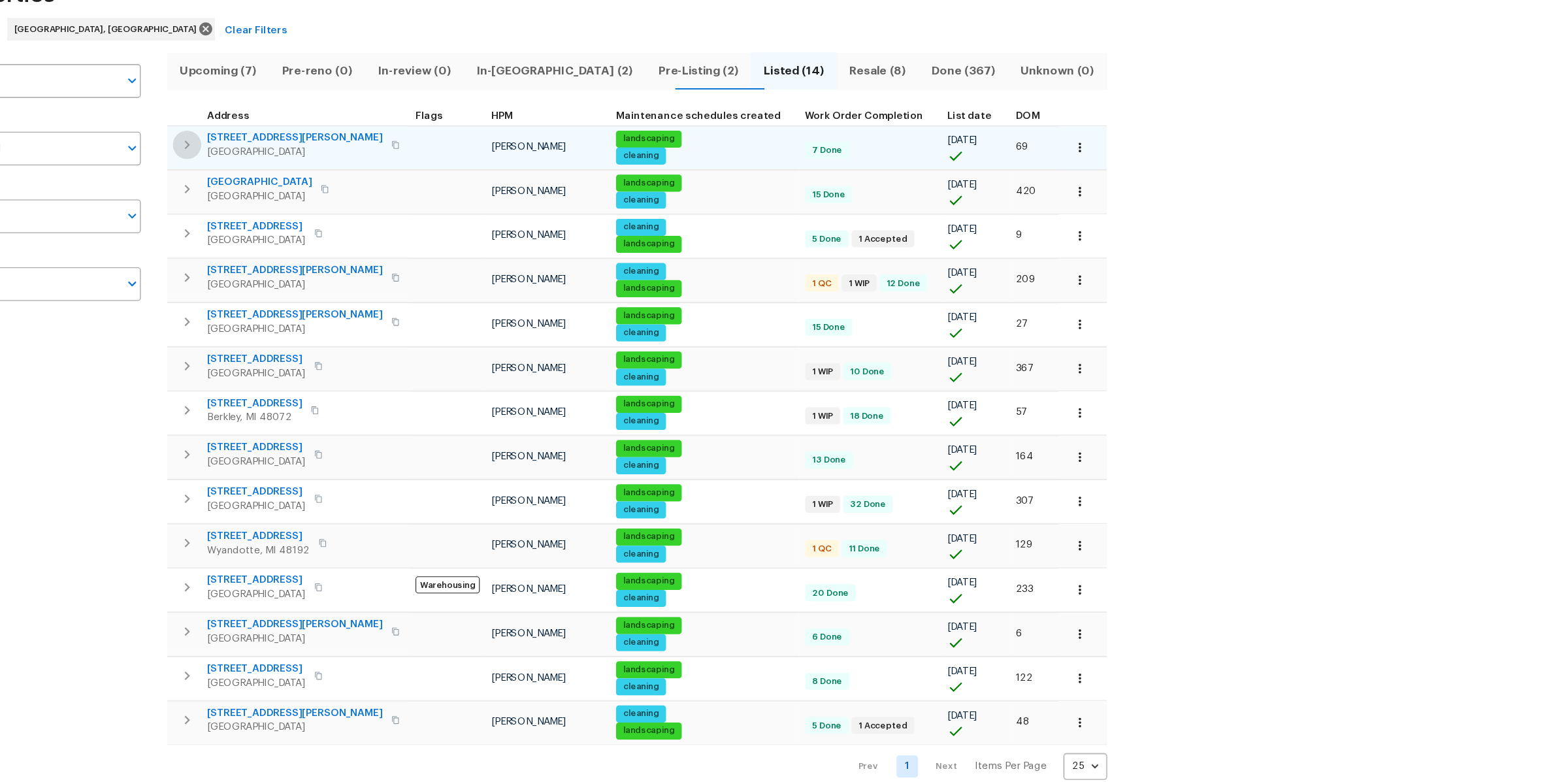
click at [254, 189] on icon "button" at bounding box center [250, 188] width 15 height 15
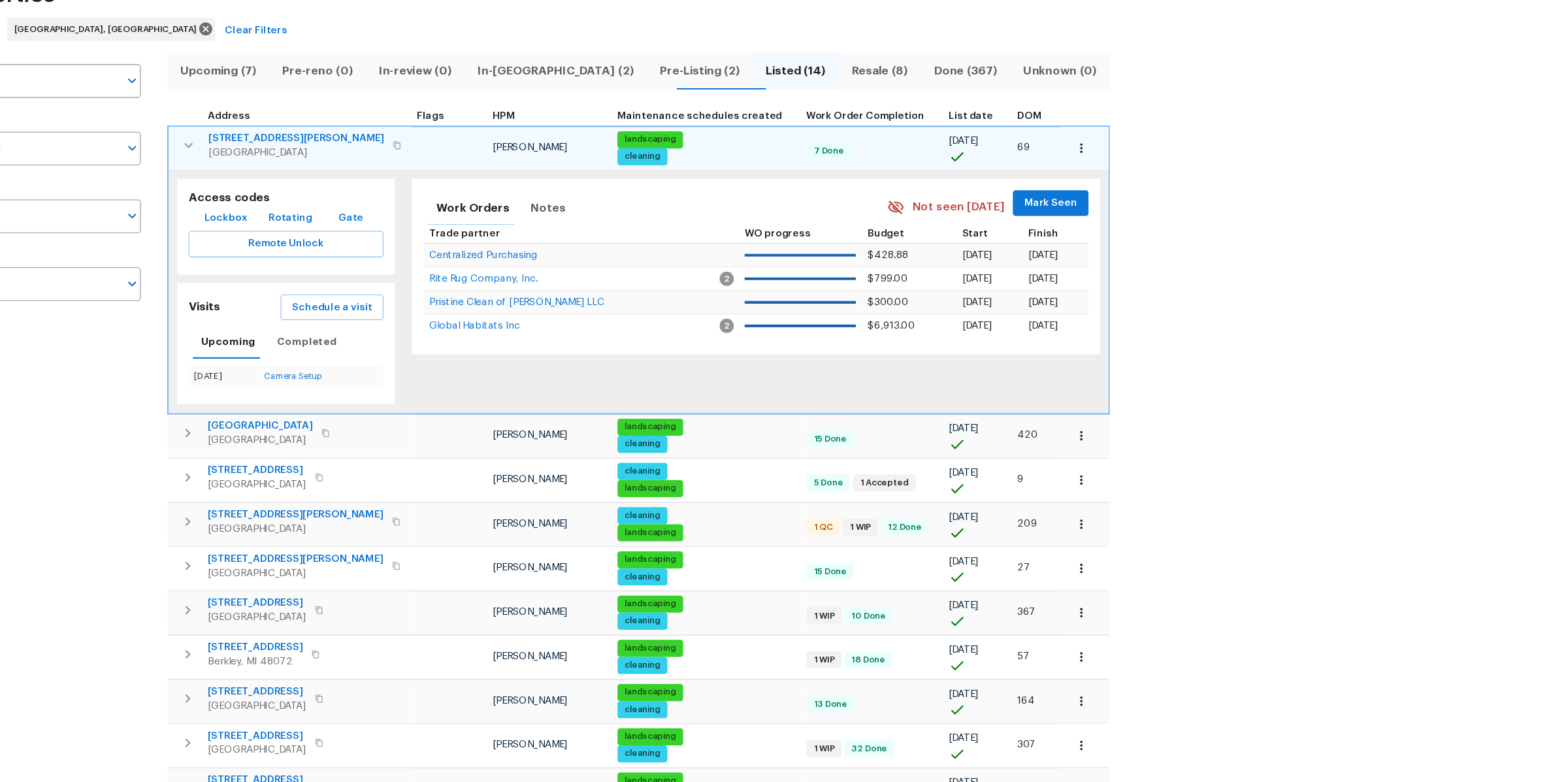
click at [283, 255] on span "Lockbox" at bounding box center [286, 256] width 39 height 16
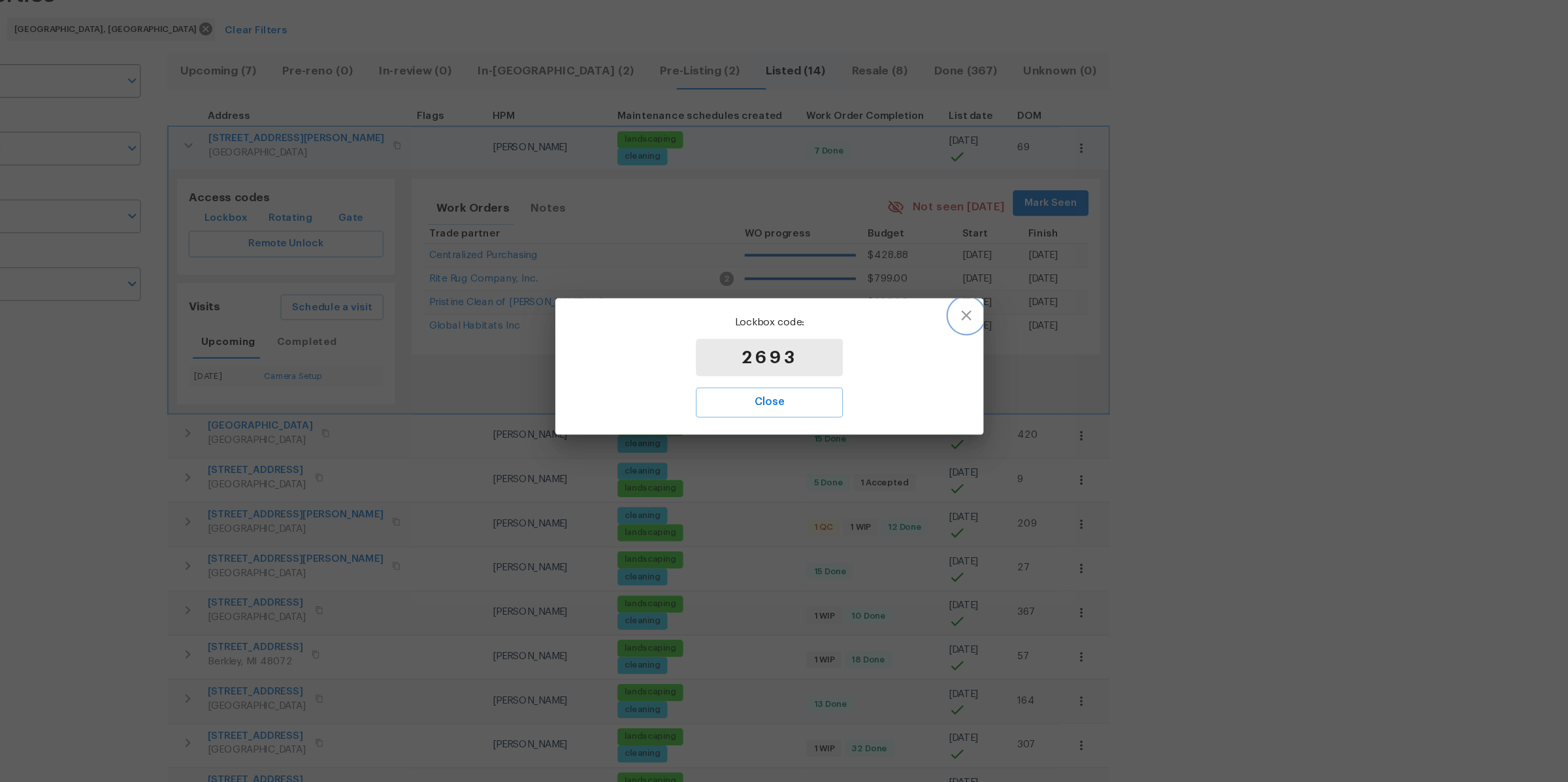
click at [967, 345] on icon "button" at bounding box center [963, 344] width 15 height 15
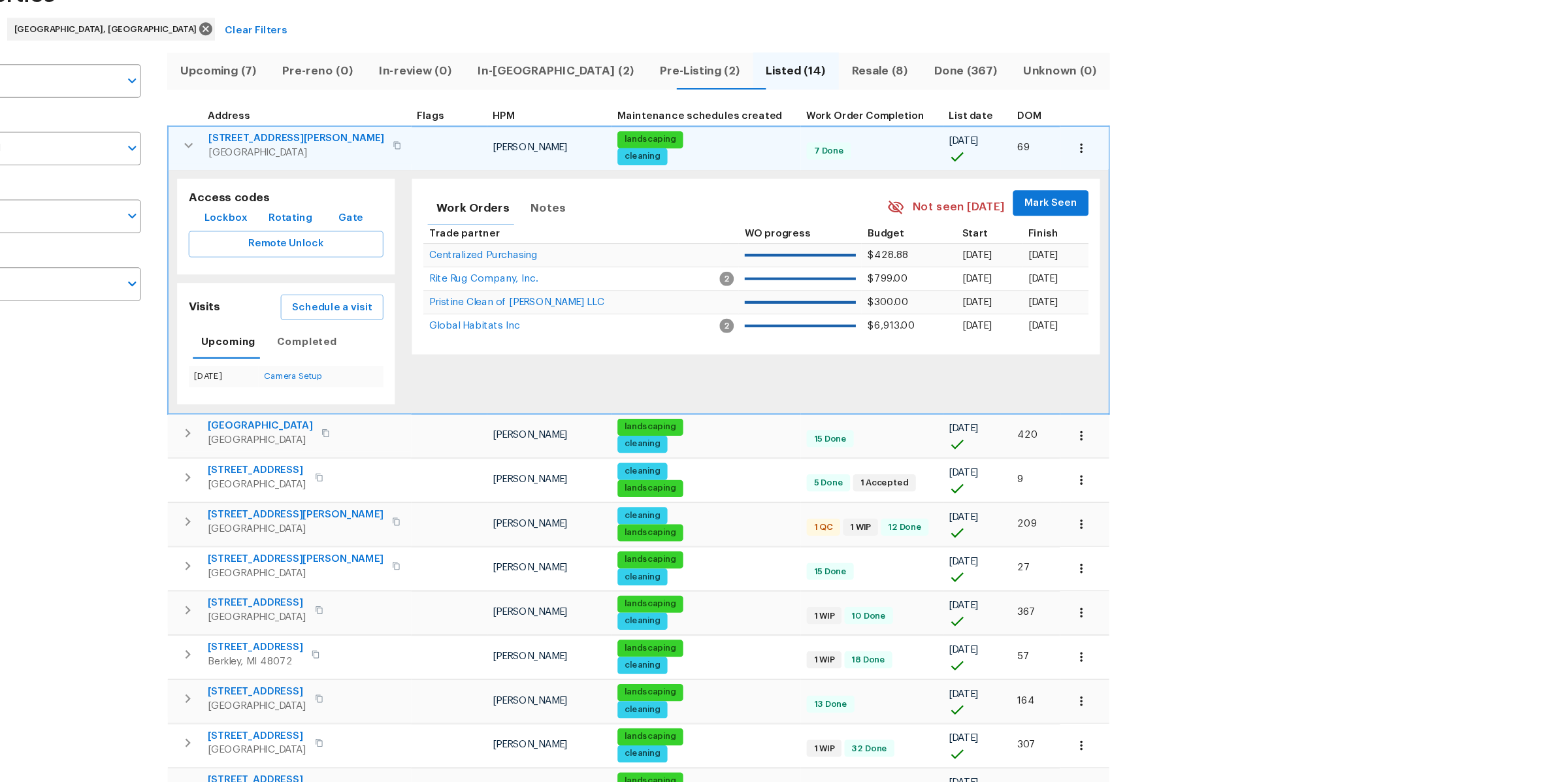
click at [284, 259] on span "Lockbox" at bounding box center [286, 256] width 39 height 16
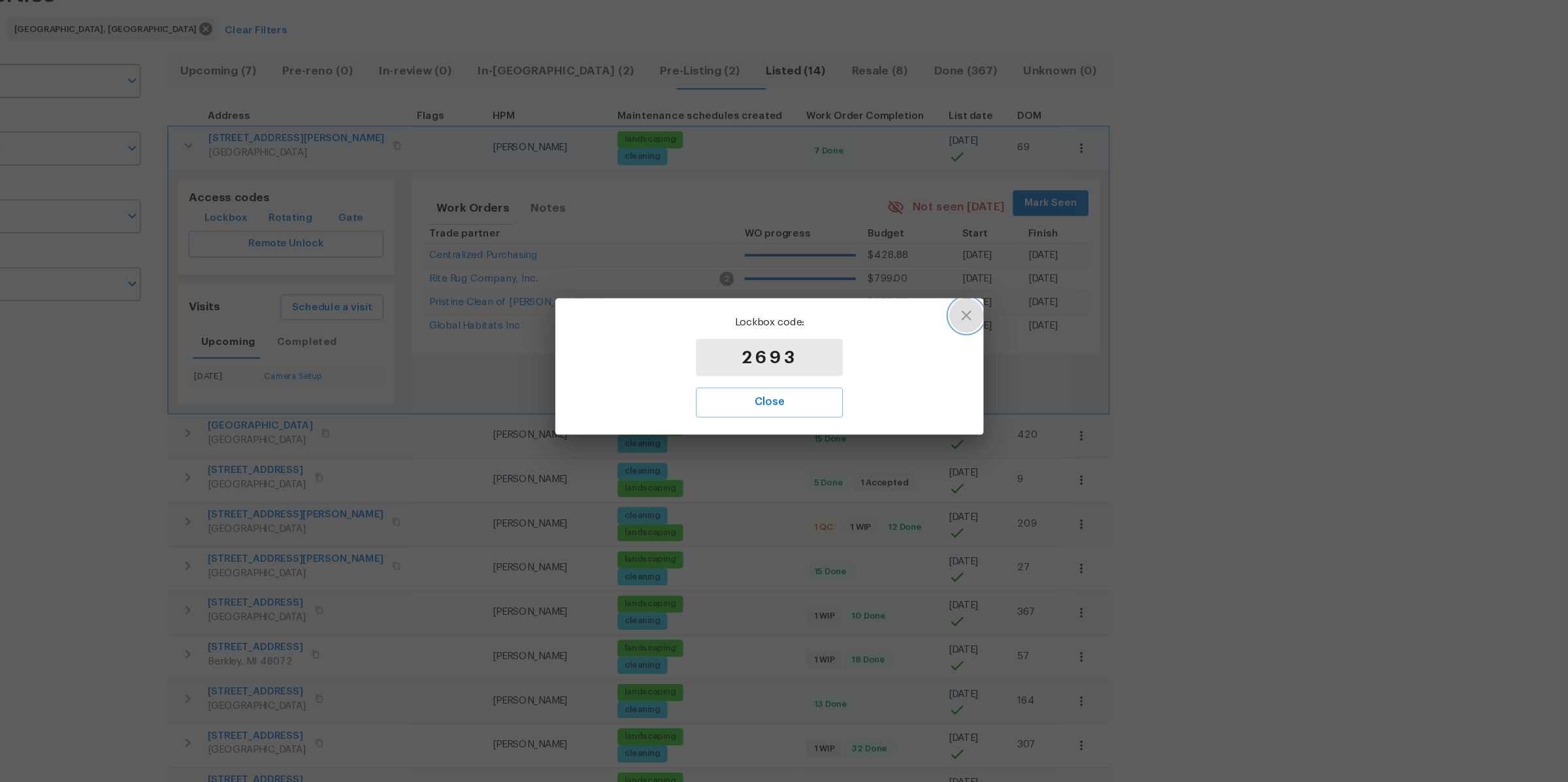
click at [968, 345] on icon "button" at bounding box center [963, 344] width 15 height 15
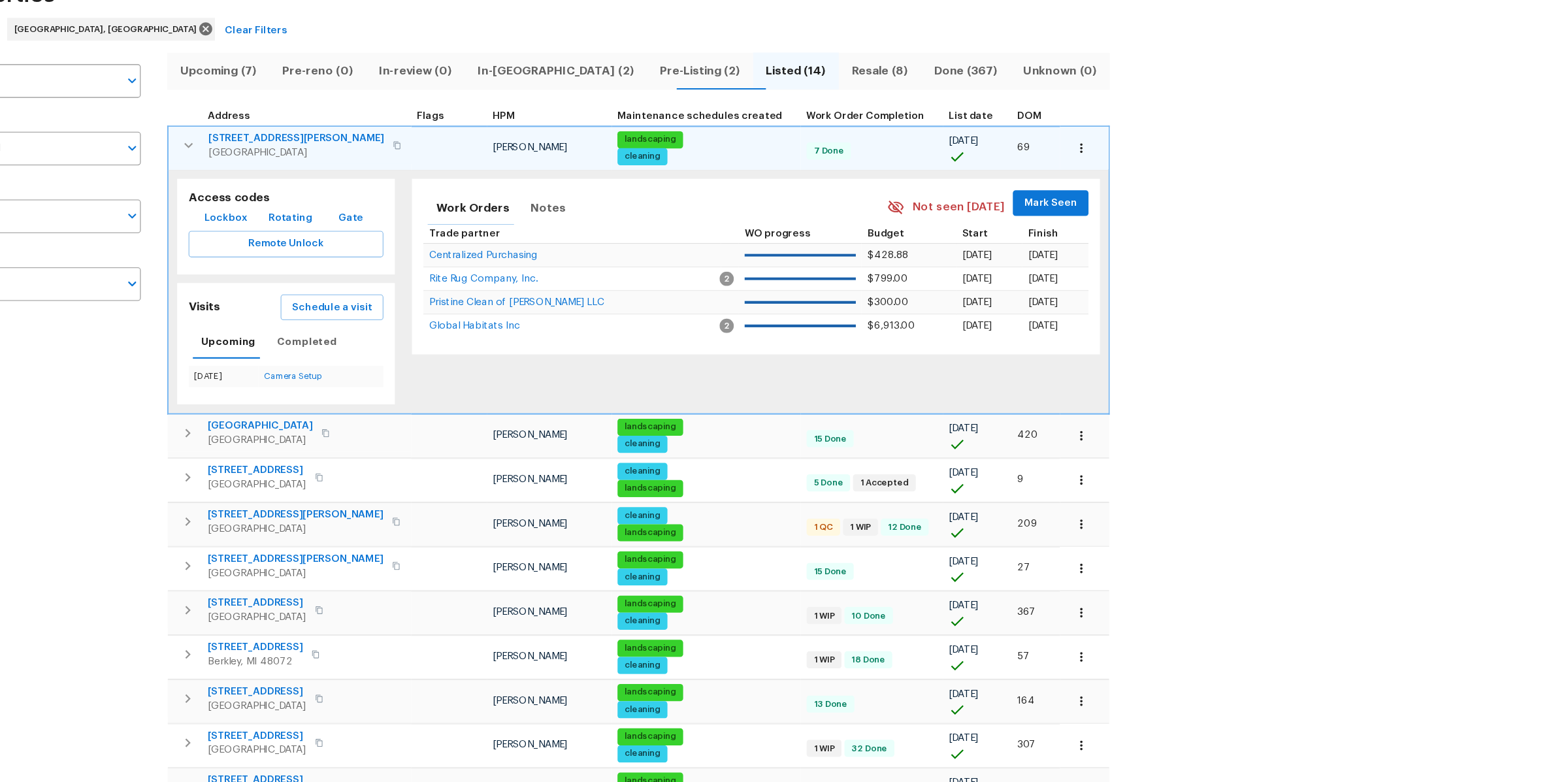
click at [387, 259] on span "Gate" at bounding box center [400, 256] width 31 height 16
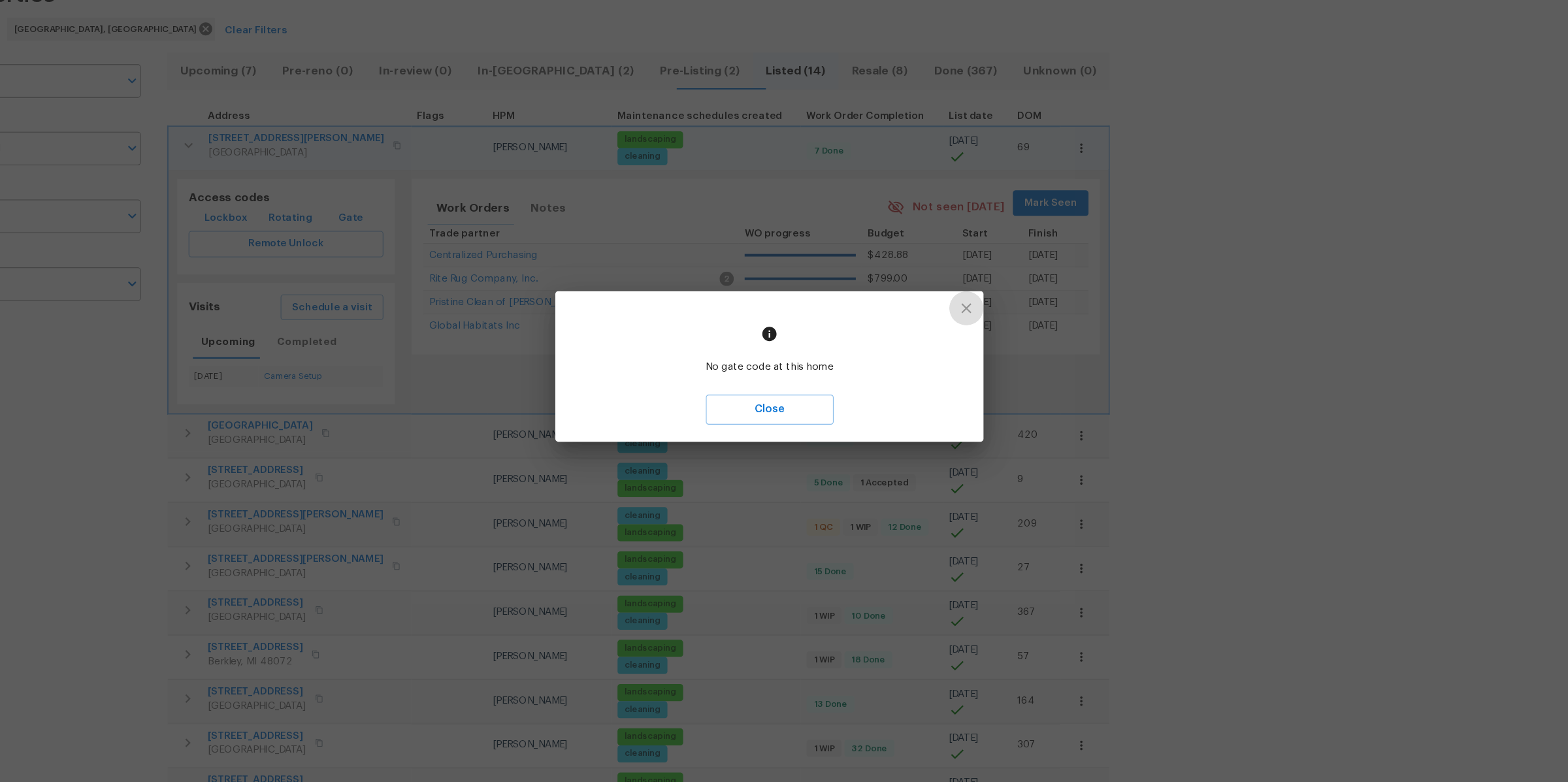
click at [970, 341] on icon "button" at bounding box center [963, 337] width 15 height 15
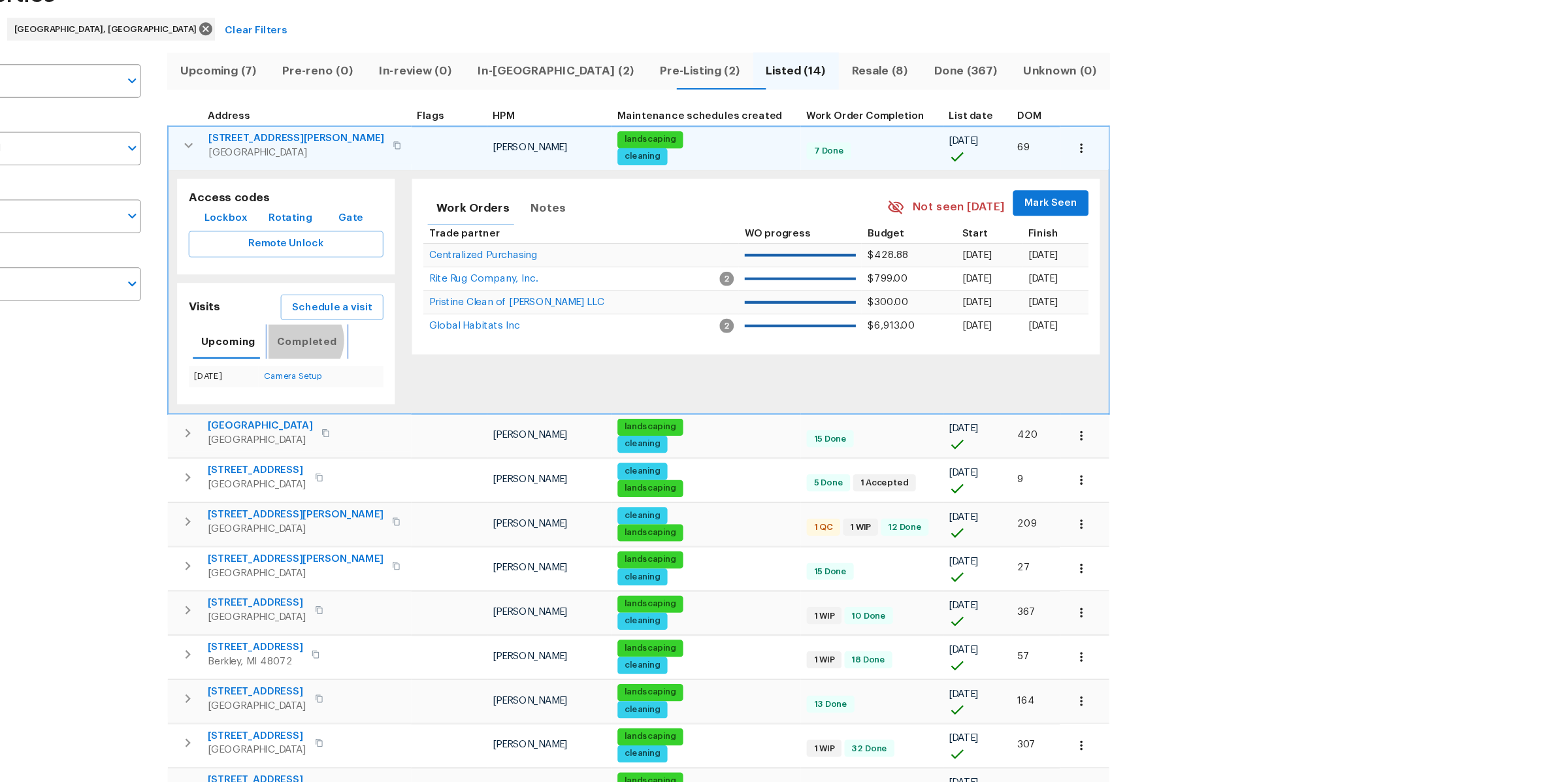
click at [349, 366] on span "Completed" at bounding box center [361, 369] width 55 height 16
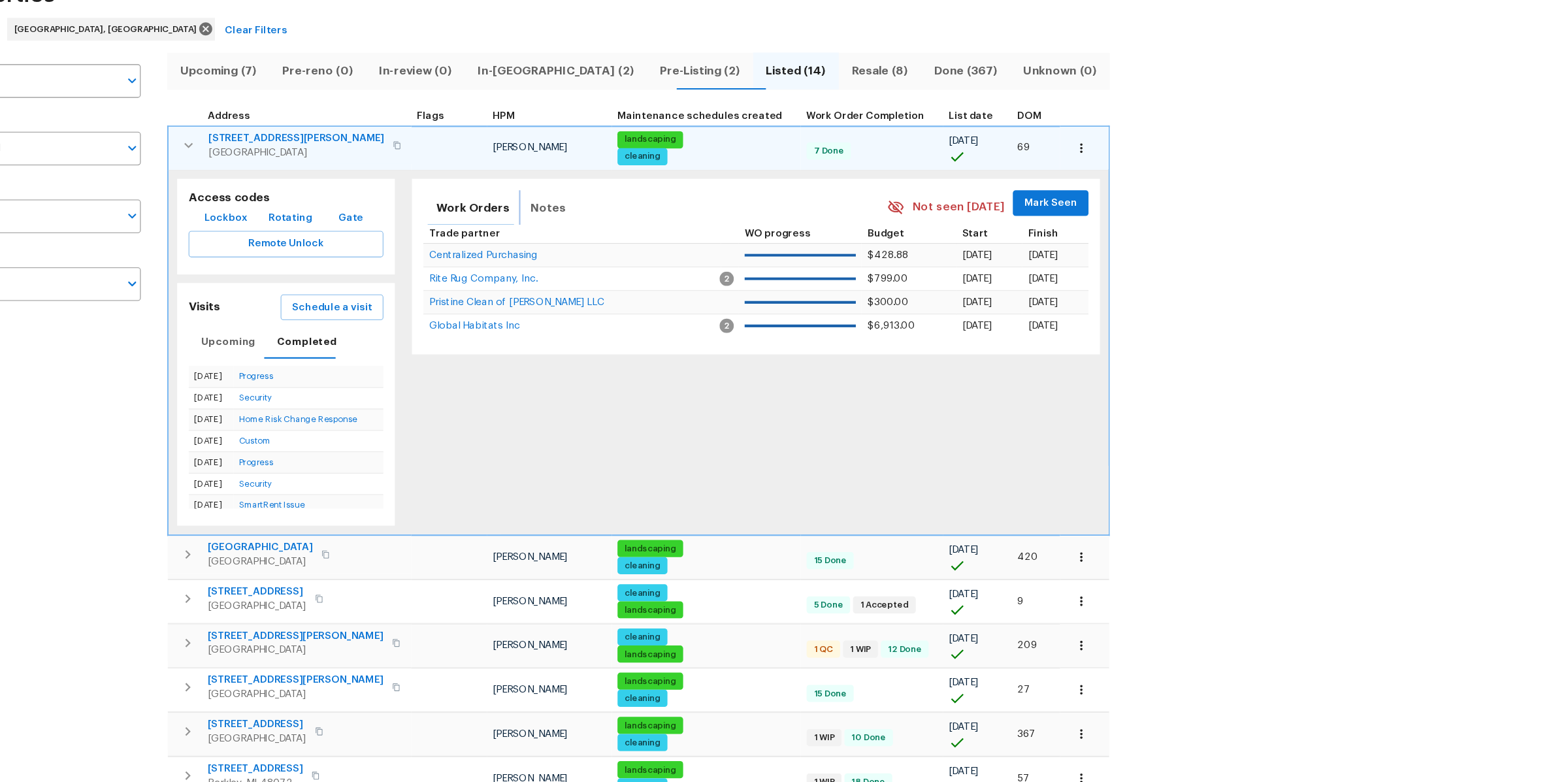
click at [574, 246] on span "Notes" at bounding box center [581, 246] width 32 height 19
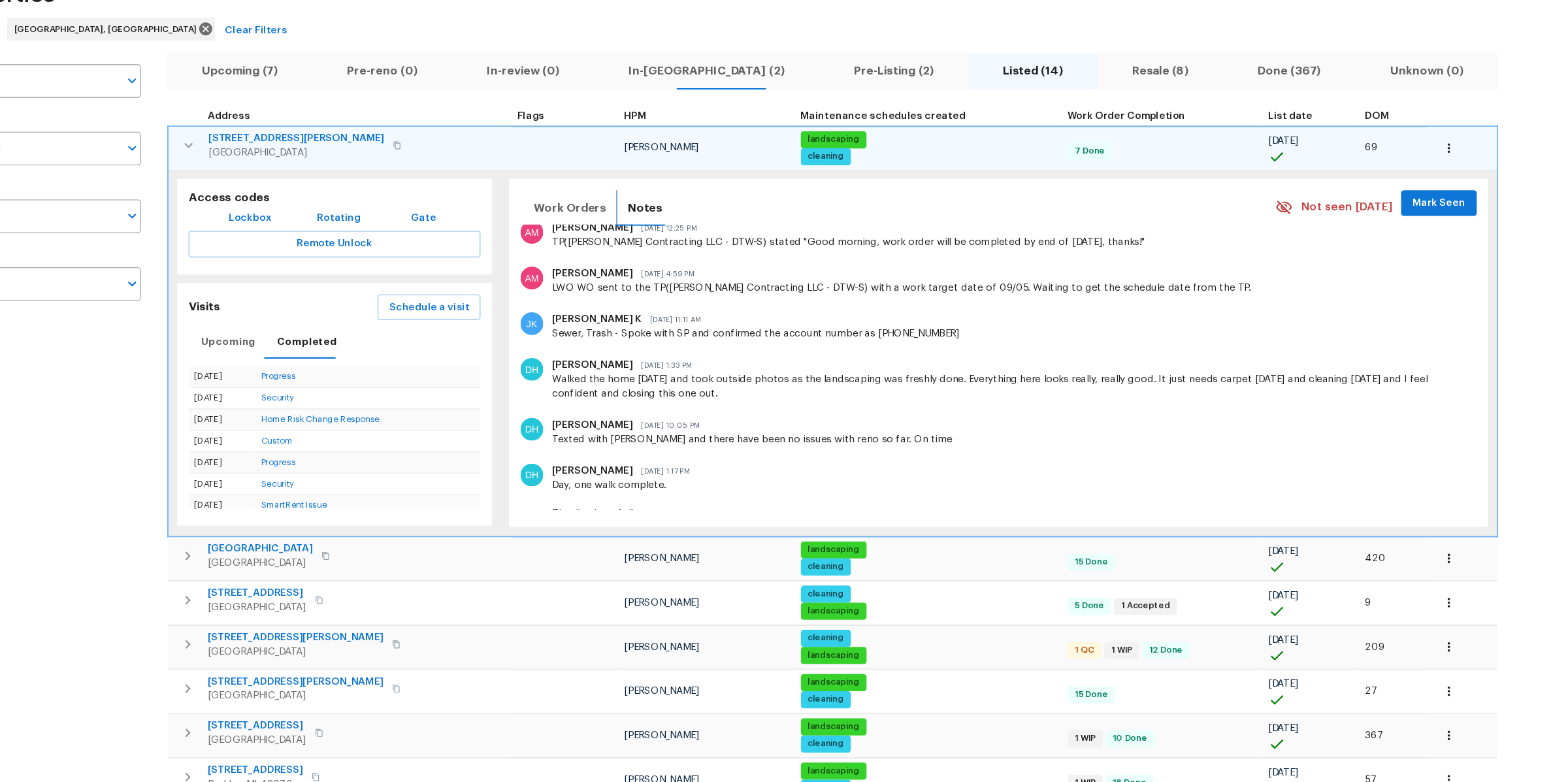
scroll to position [232, 0]
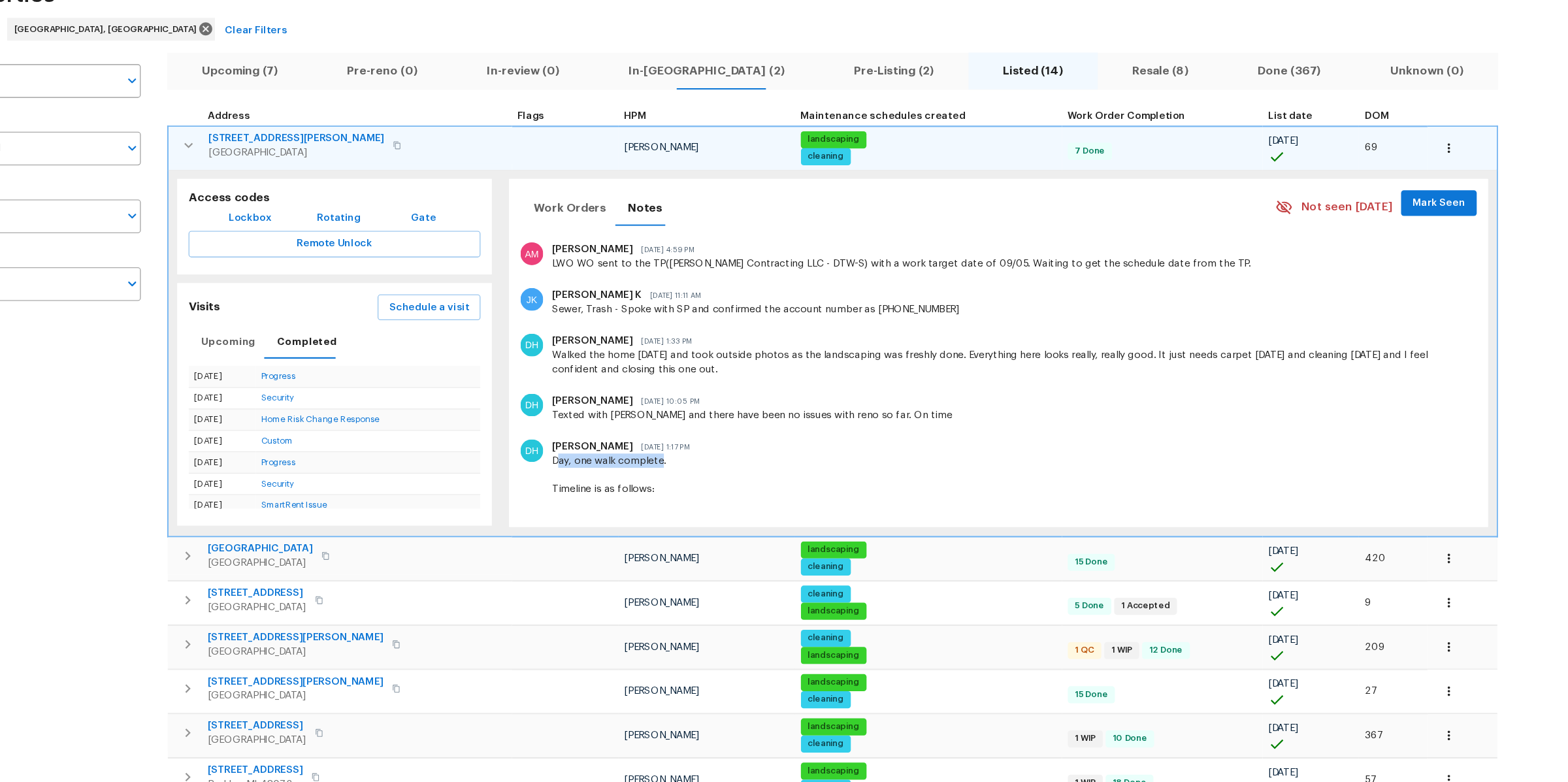
drag, startPoint x: 601, startPoint y: 477, endPoint x: 695, endPoint y: 477, distance: 94.0
click at [695, 477] on div "Day, one walk complete. Timeline is as follows: GC7/23 through 7/28 Flooring 7/…" at bounding box center [1005, 530] width 843 height 118
drag, startPoint x: 688, startPoint y: 373, endPoint x: 747, endPoint y: 373, distance: 59.0
click at [747, 374] on div "Walked the home today and took outside photos as the landscaping was freshly do…" at bounding box center [1005, 387] width 843 height 26
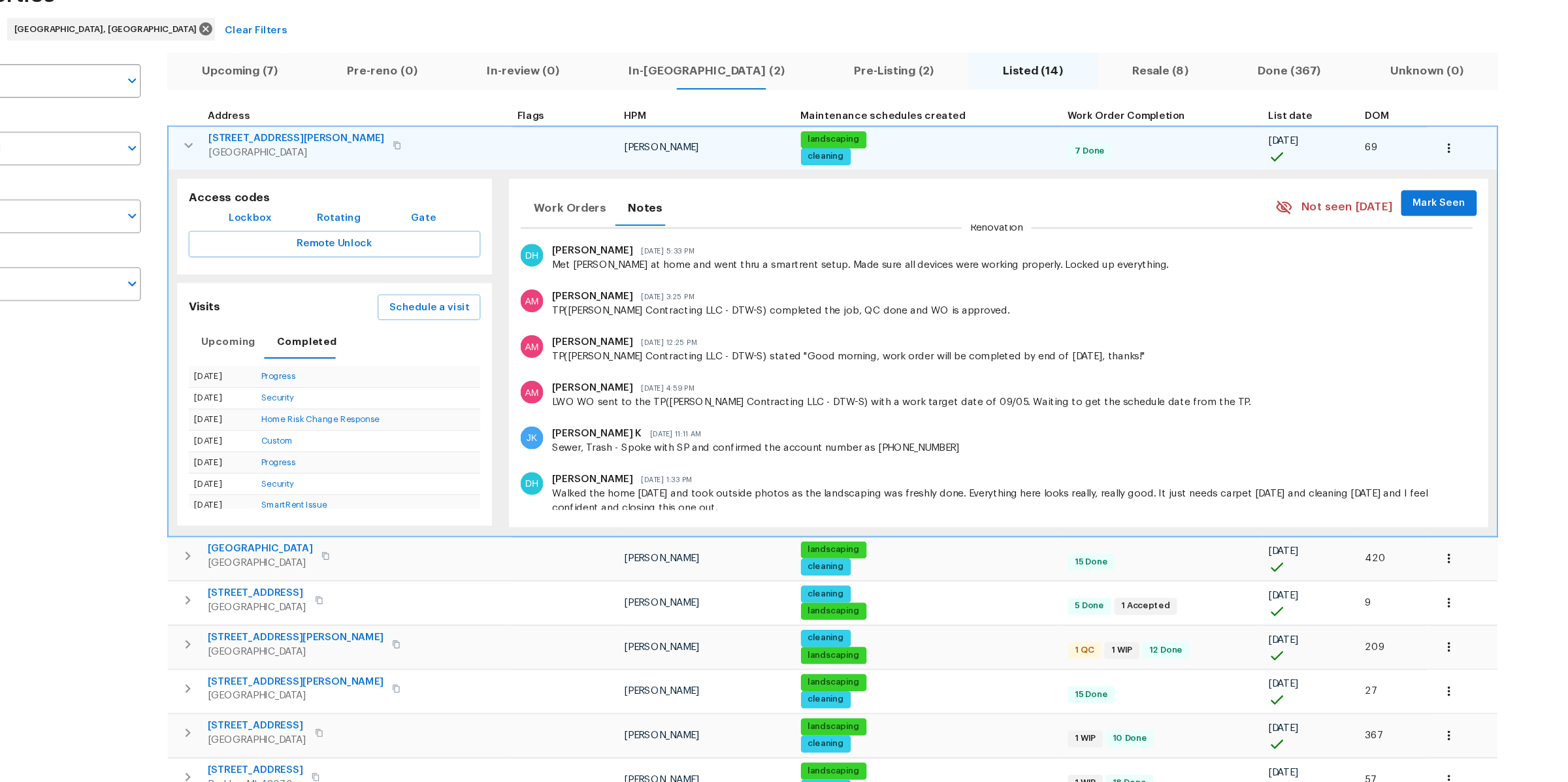
scroll to position [98, 0]
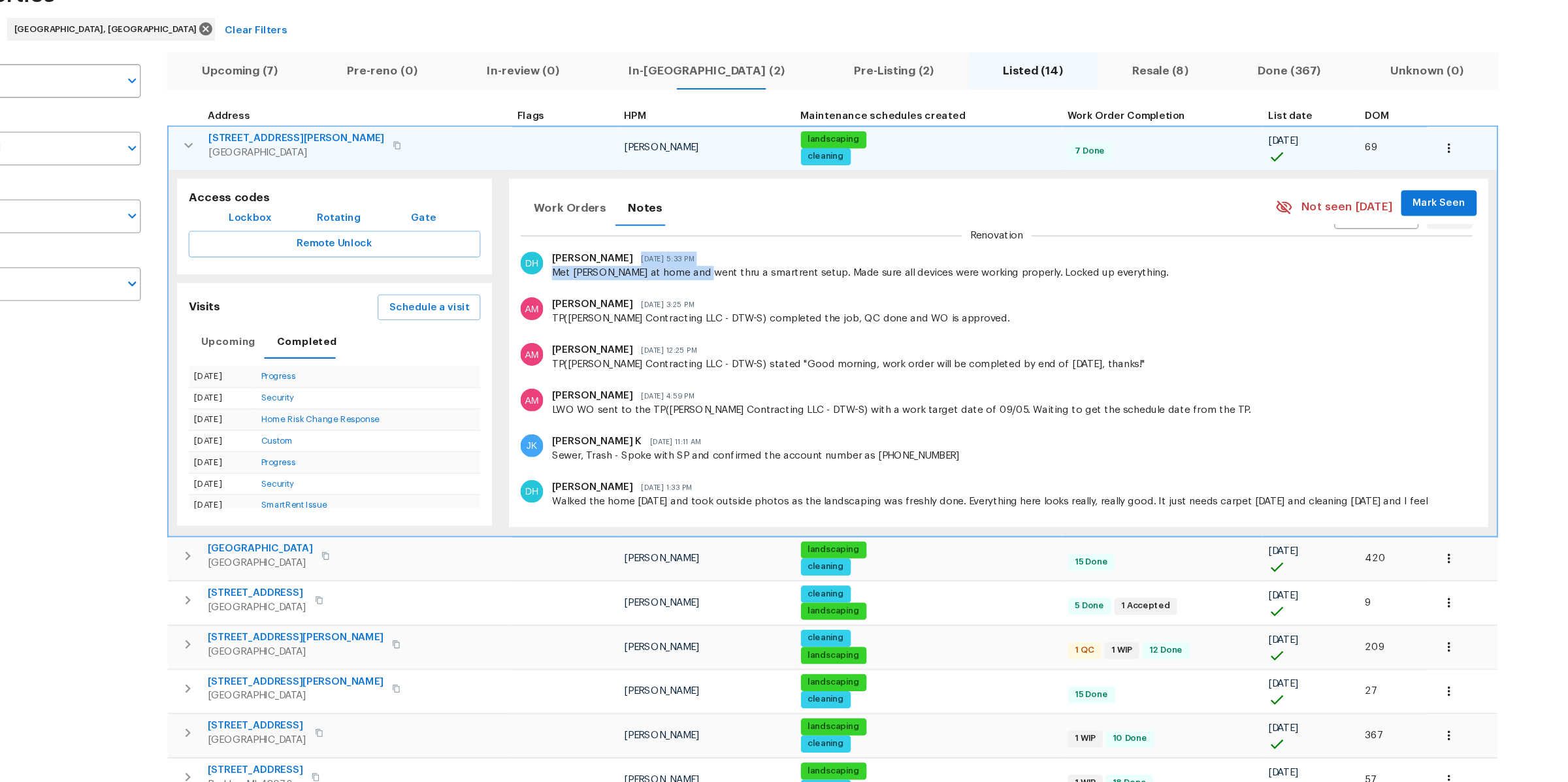
drag, startPoint x: 666, startPoint y: 292, endPoint x: 727, endPoint y: 300, distance: 61.5
click at [728, 300] on div "Dominic Herron Sep 5, 2025 5:33 PM Met diana at home and went thru a smartrent …" at bounding box center [1002, 299] width 851 height 26
click at [733, 308] on div "Met diana at home and went thru a smartrent setup. Made sure all devices were w…" at bounding box center [1005, 306] width 843 height 13
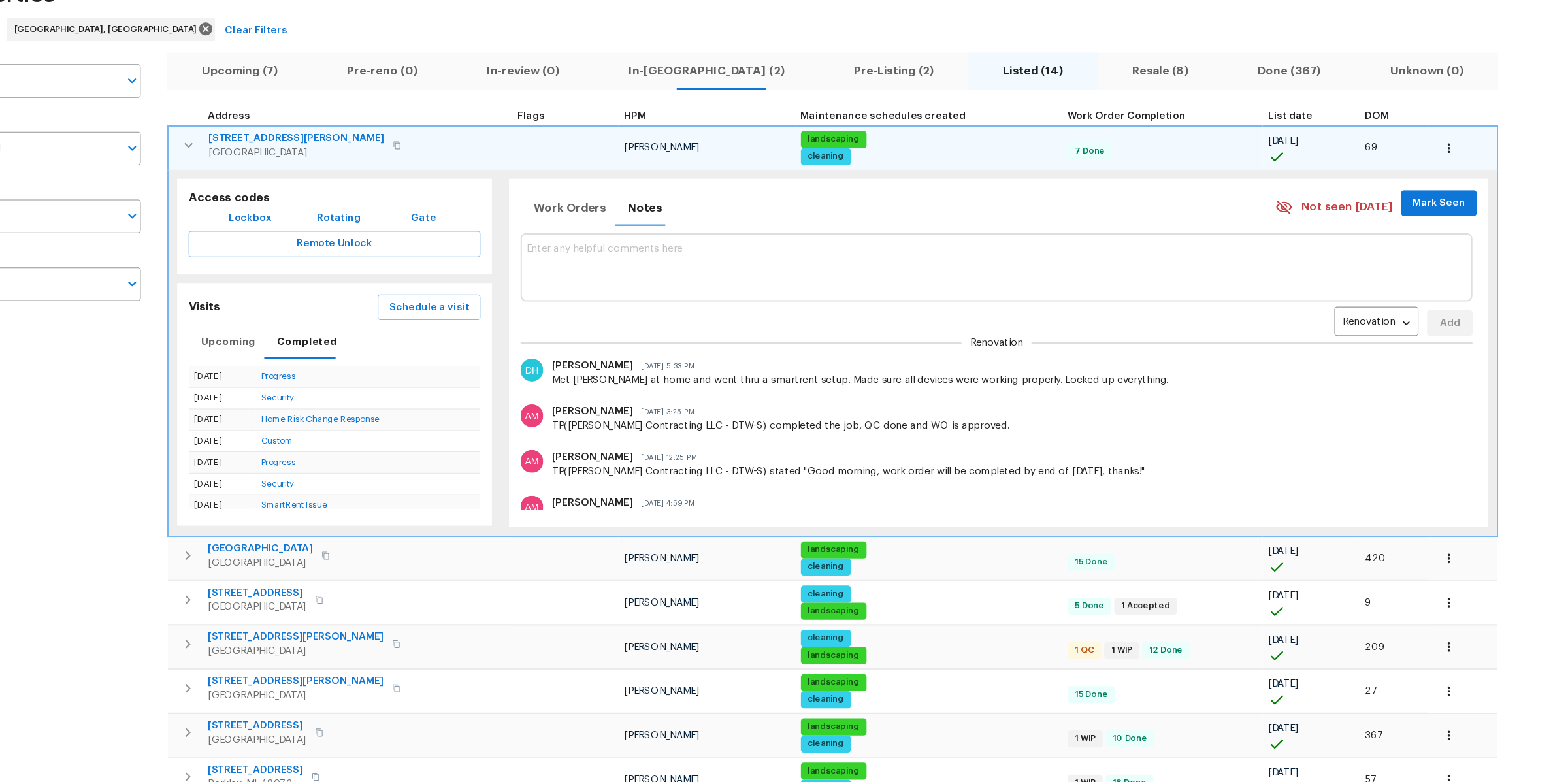
click at [253, 182] on icon "button" at bounding box center [252, 188] width 15 height 15
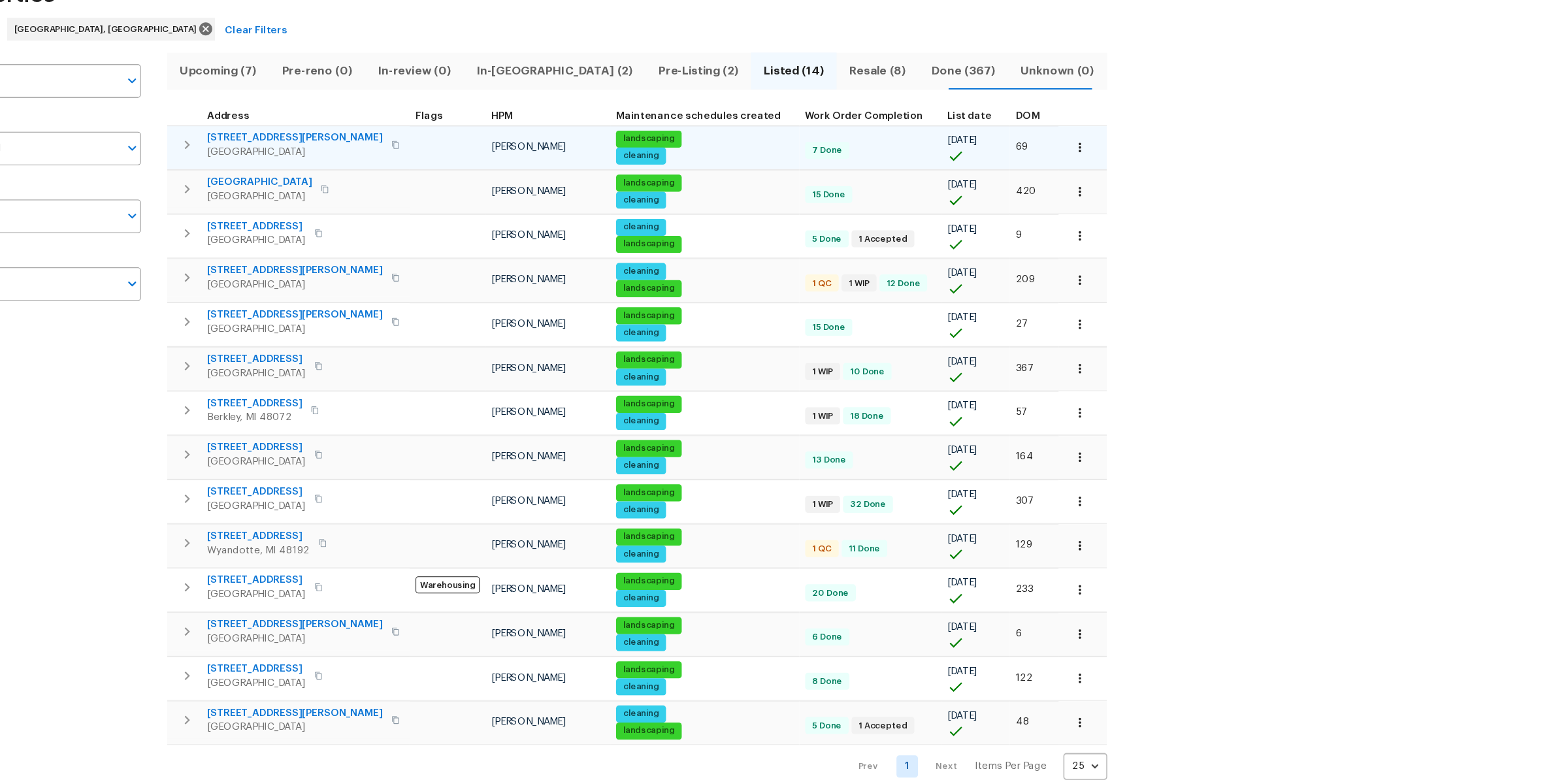
click at [334, 184] on span "26018 Whipple St" at bounding box center [349, 182] width 161 height 13
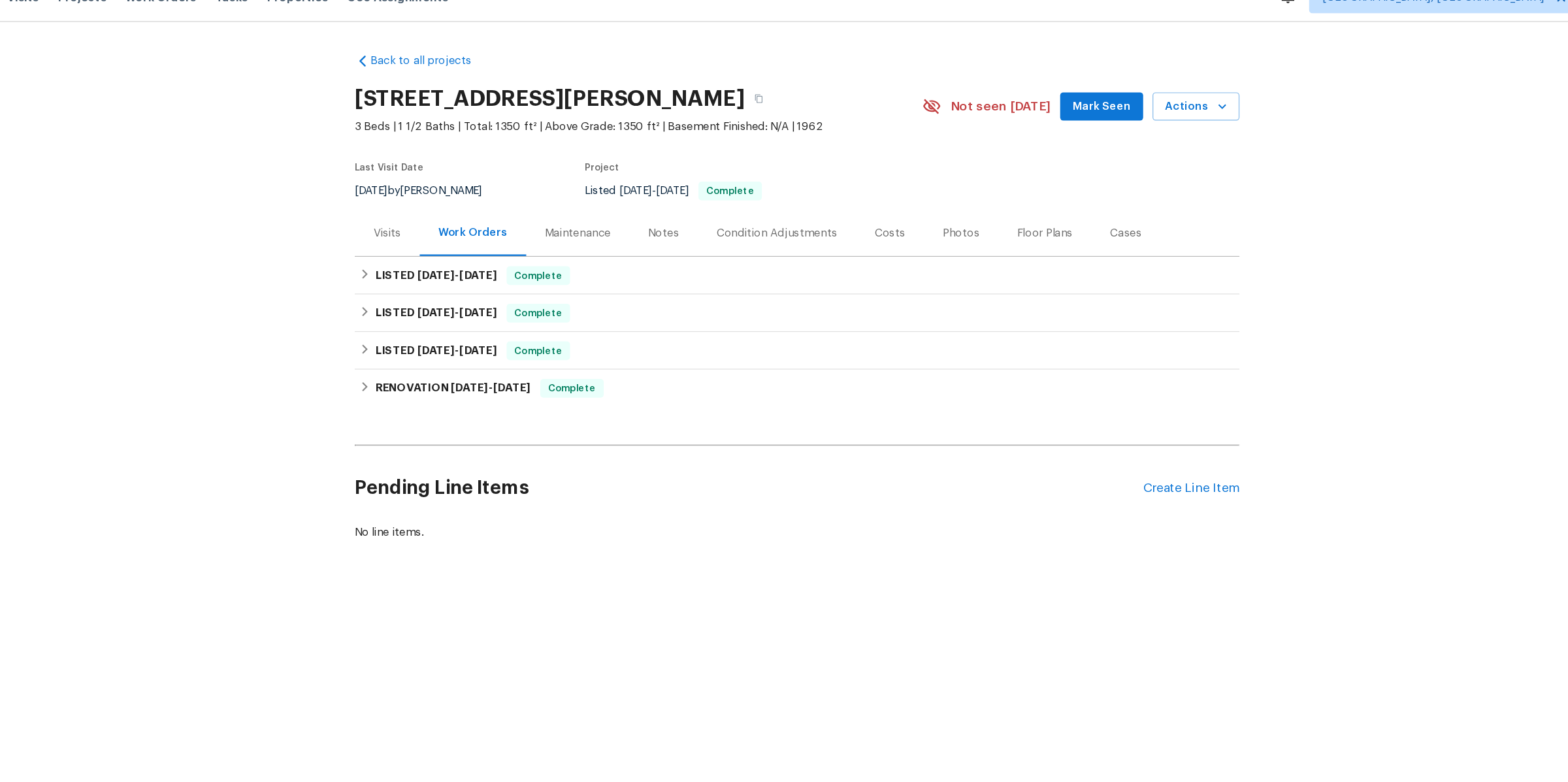
click at [445, 222] on div "Visits" at bounding box center [442, 217] width 23 height 13
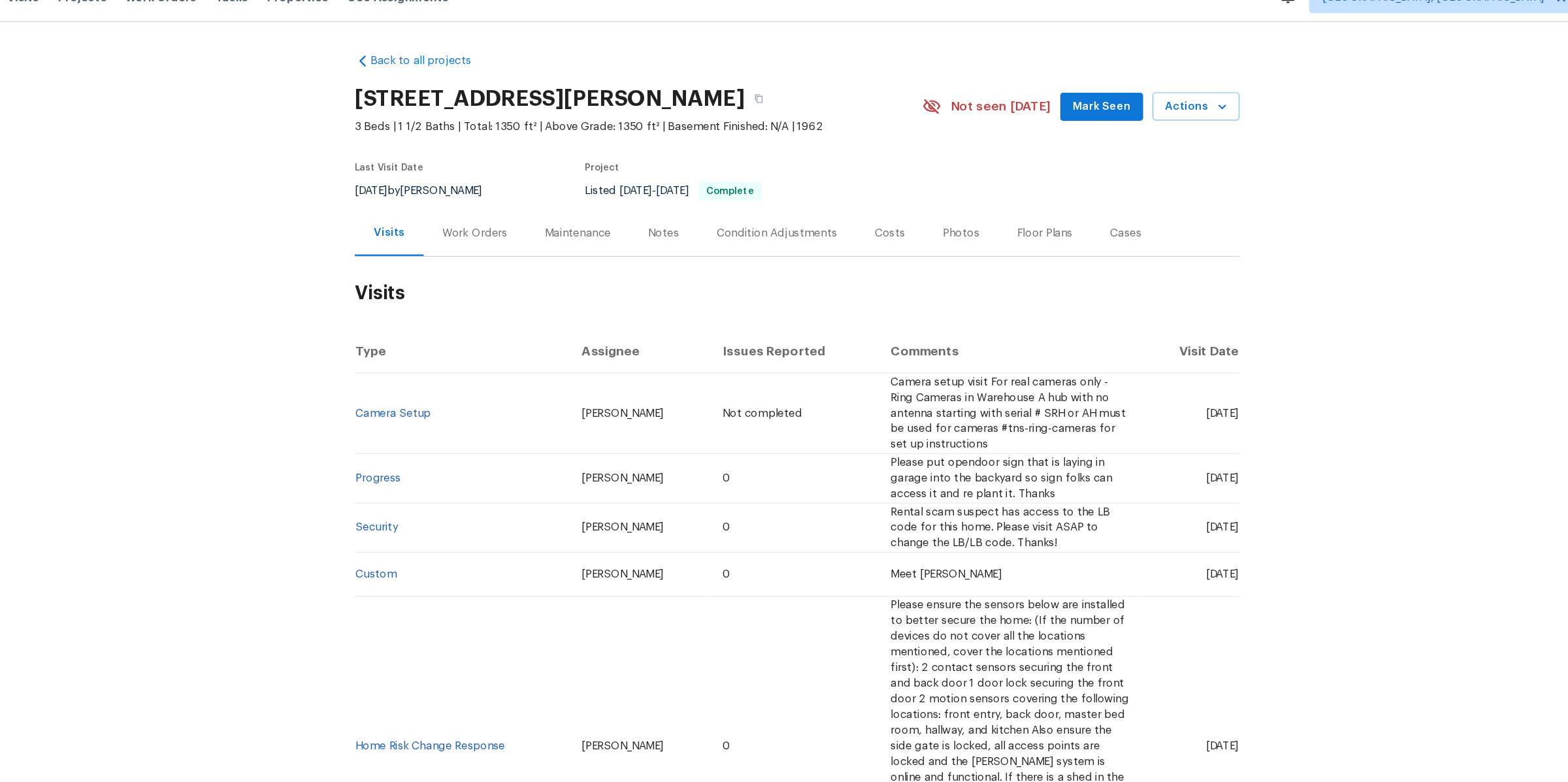
click at [521, 213] on div "Work Orders" at bounding box center [514, 217] width 54 height 13
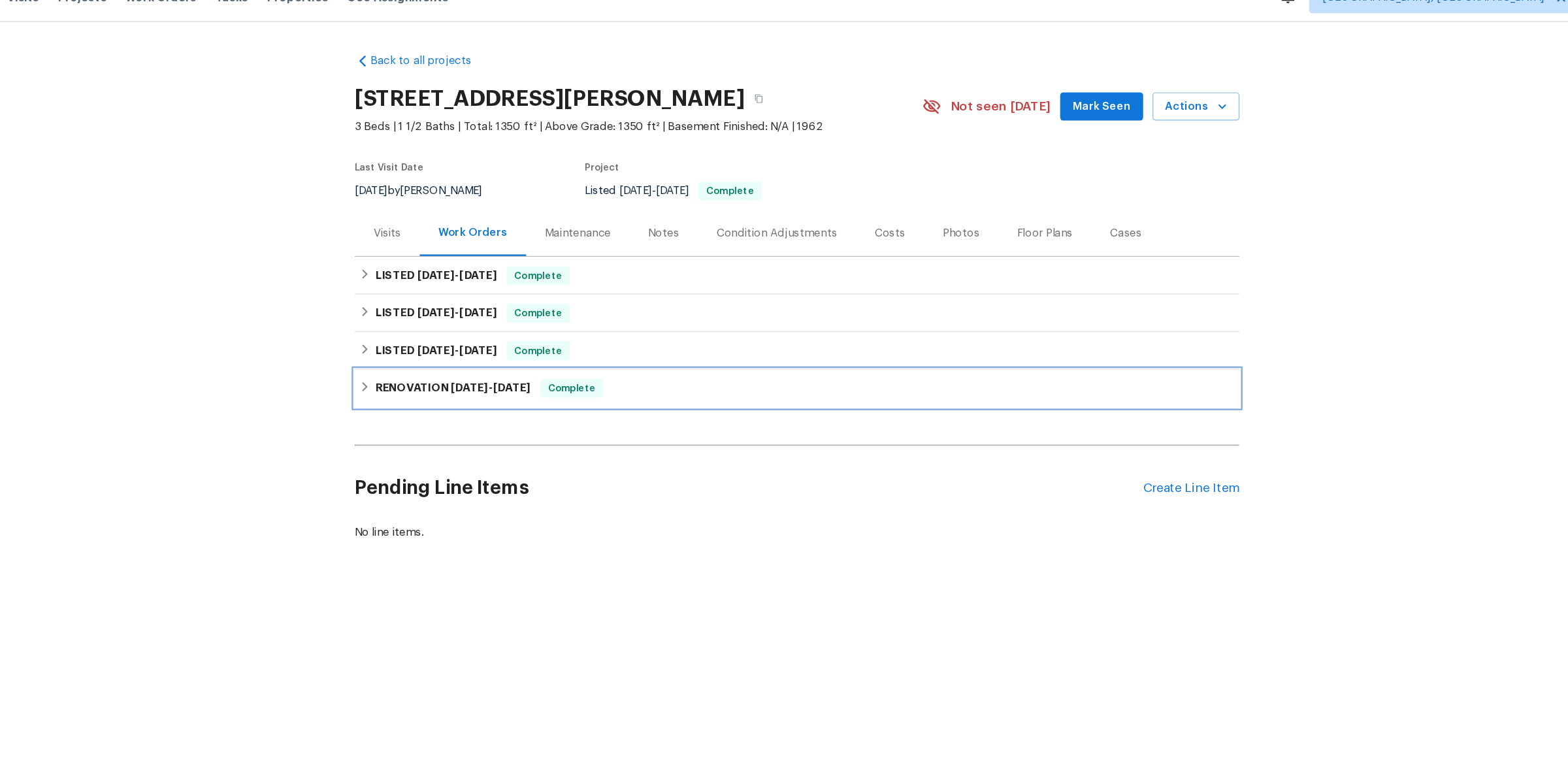
click at [472, 348] on h6 "RENOVATION 7/23/25 - 7/30/25" at bounding box center [497, 346] width 130 height 15
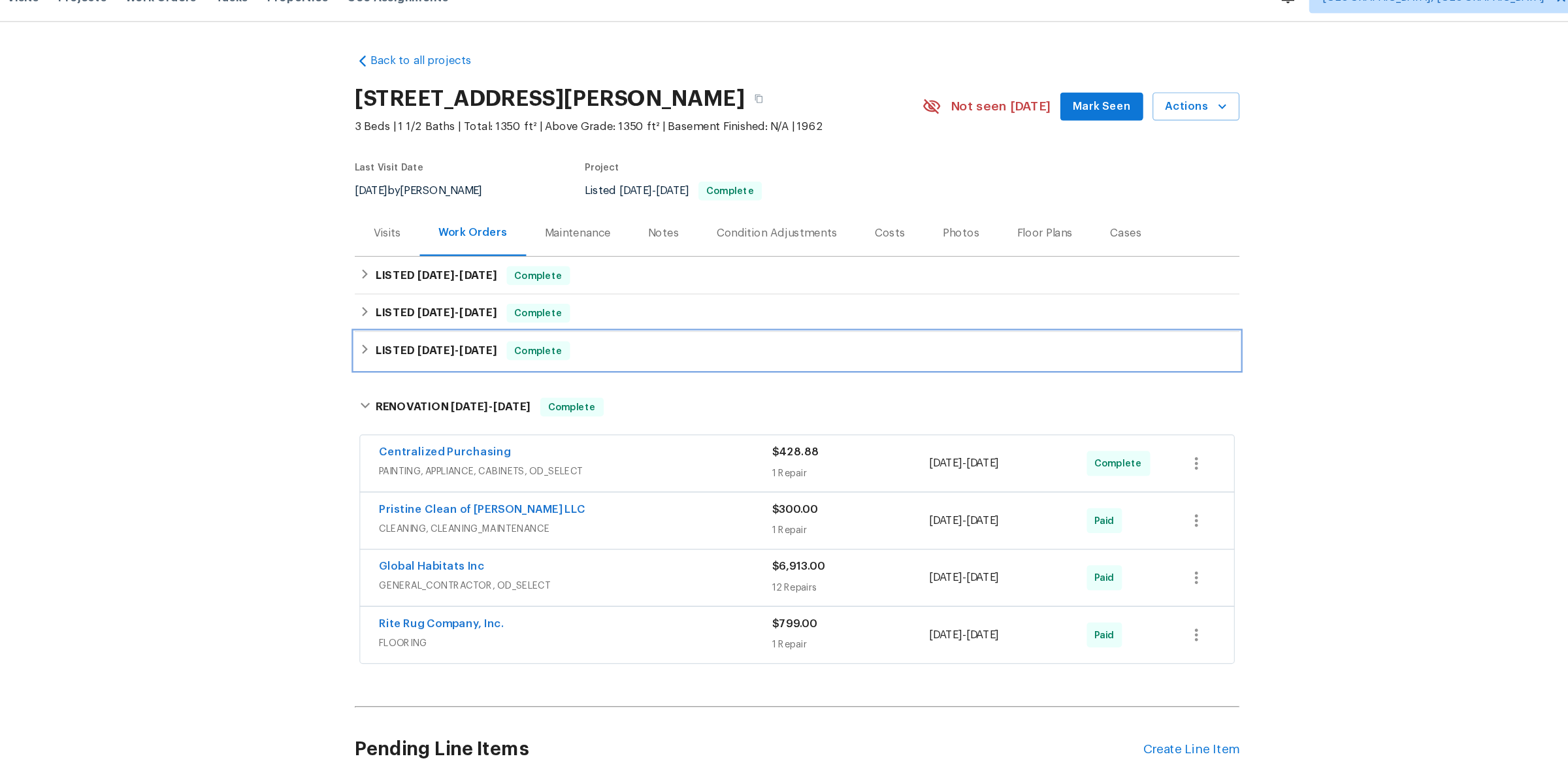
click at [470, 313] on span "8/1/25" at bounding box center [482, 314] width 31 height 9
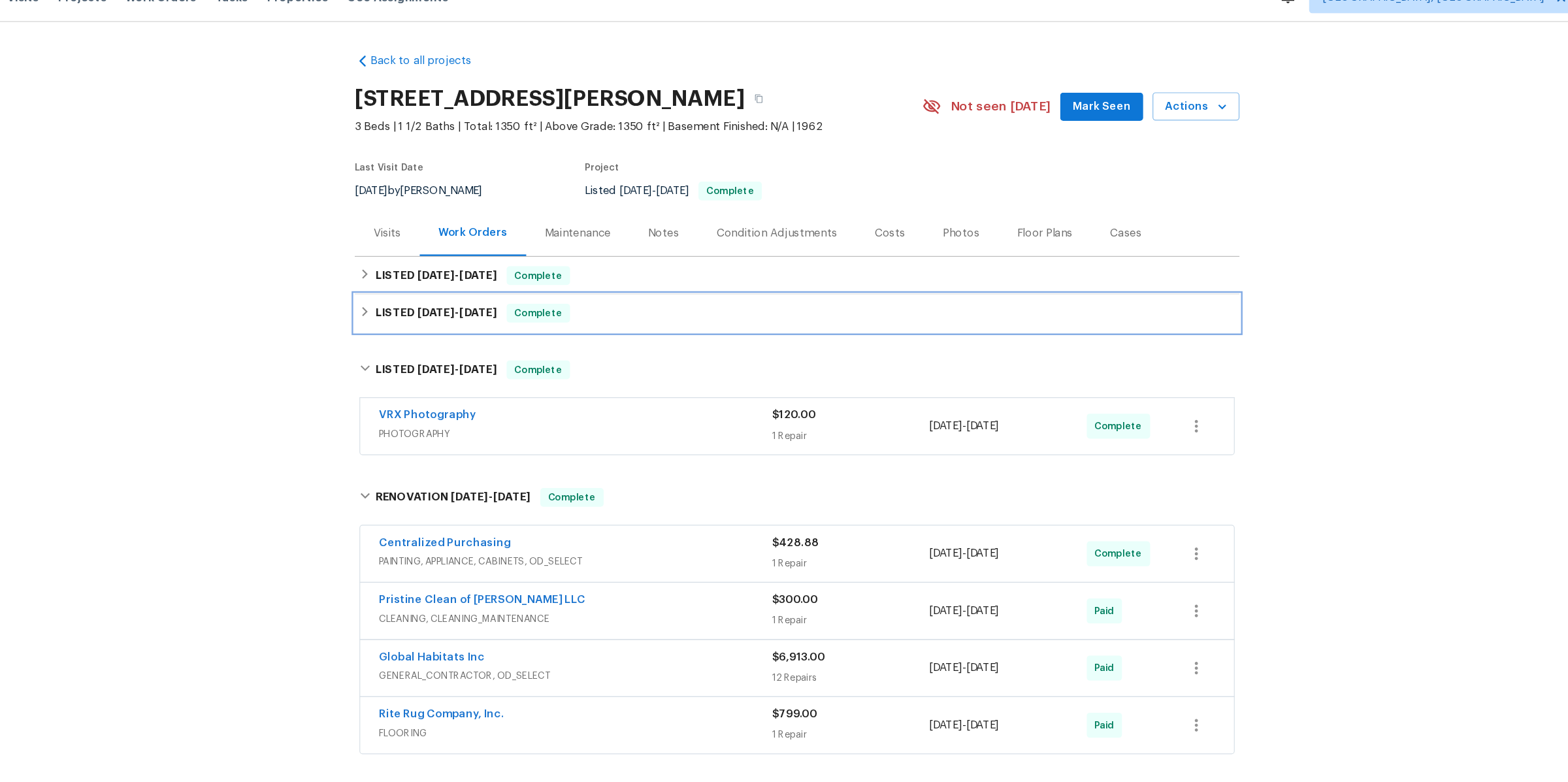
click at [470, 288] on h6 "LISTED 9/3/25 - 9/5/25" at bounding box center [483, 283] width 101 height 15
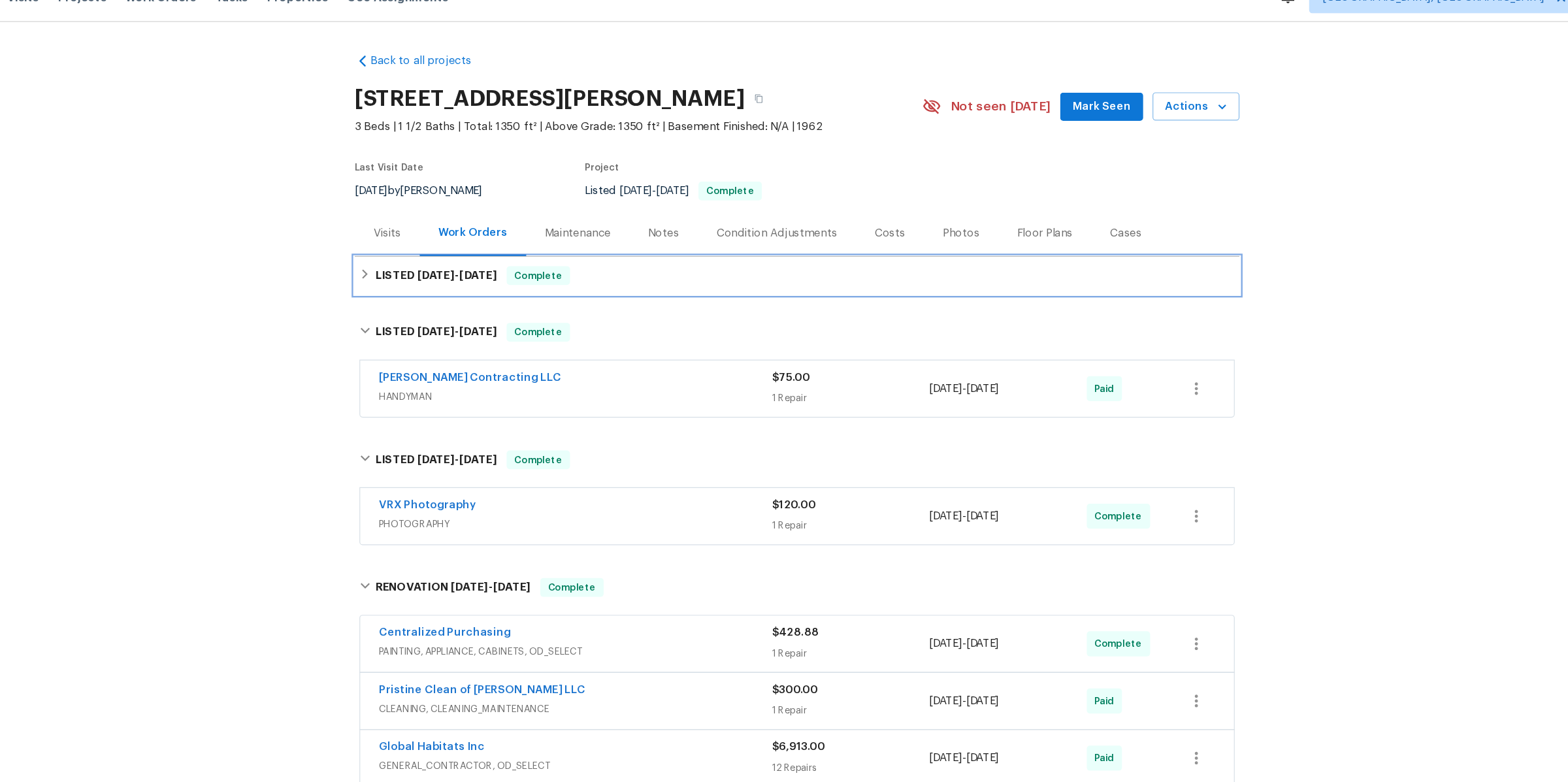
click at [468, 266] on div "LISTED 10/1/25 - 10/1/25 Complete" at bounding box center [783, 253] width 738 height 31
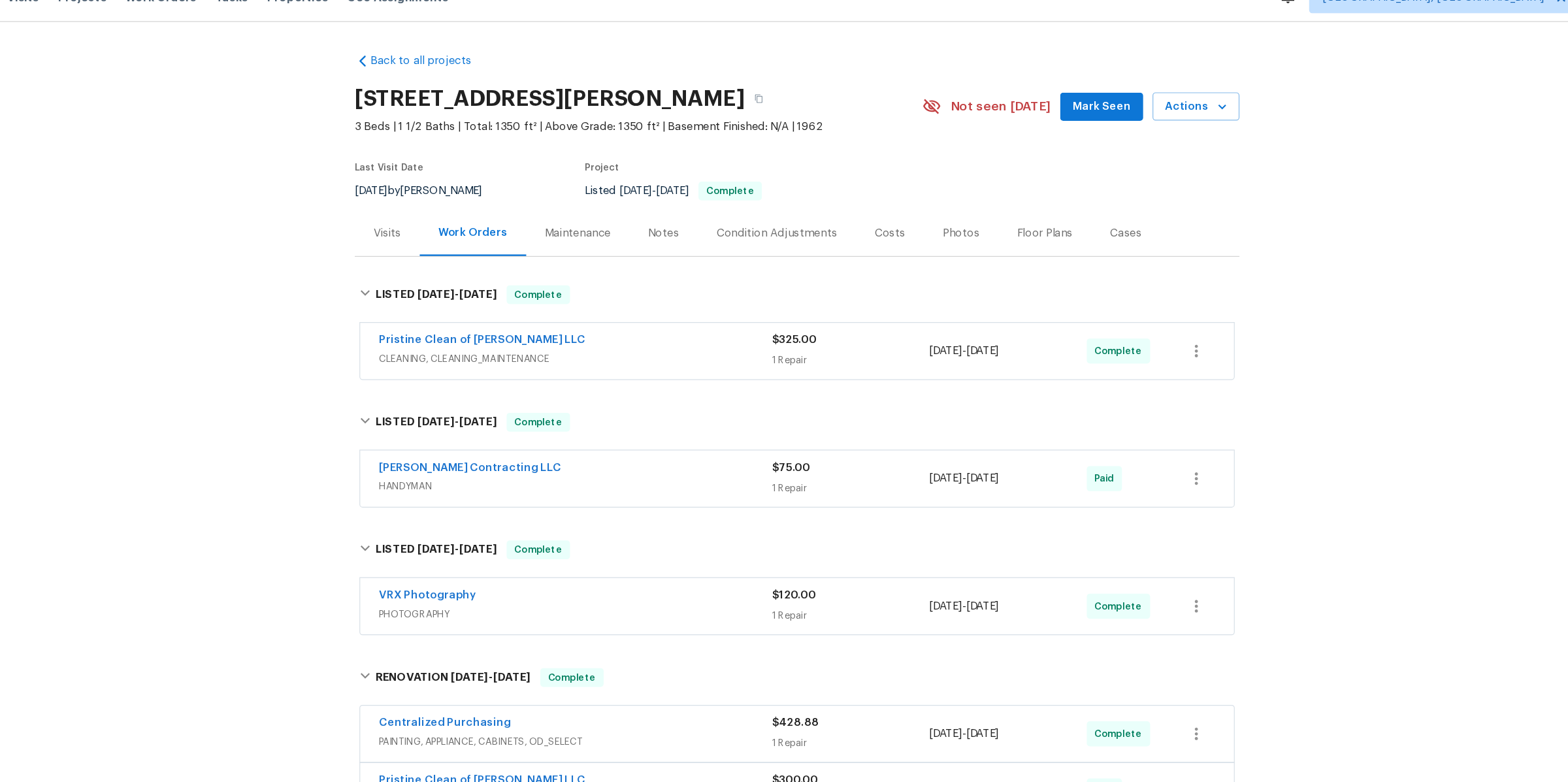
click at [675, 316] on span "CLEANING, CLEANING_MAINTENANCE" at bounding box center [599, 322] width 328 height 13
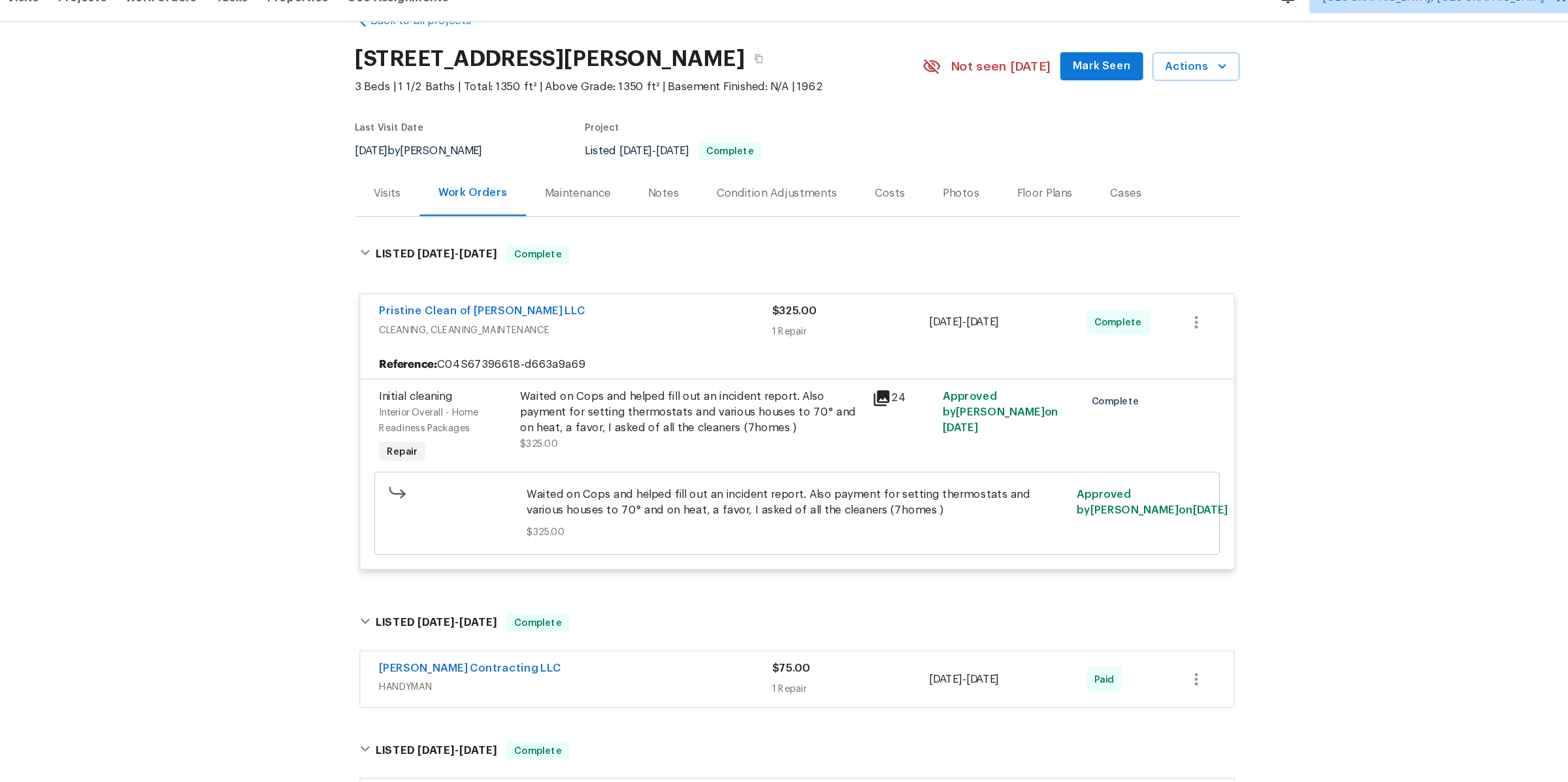
scroll to position [35, 0]
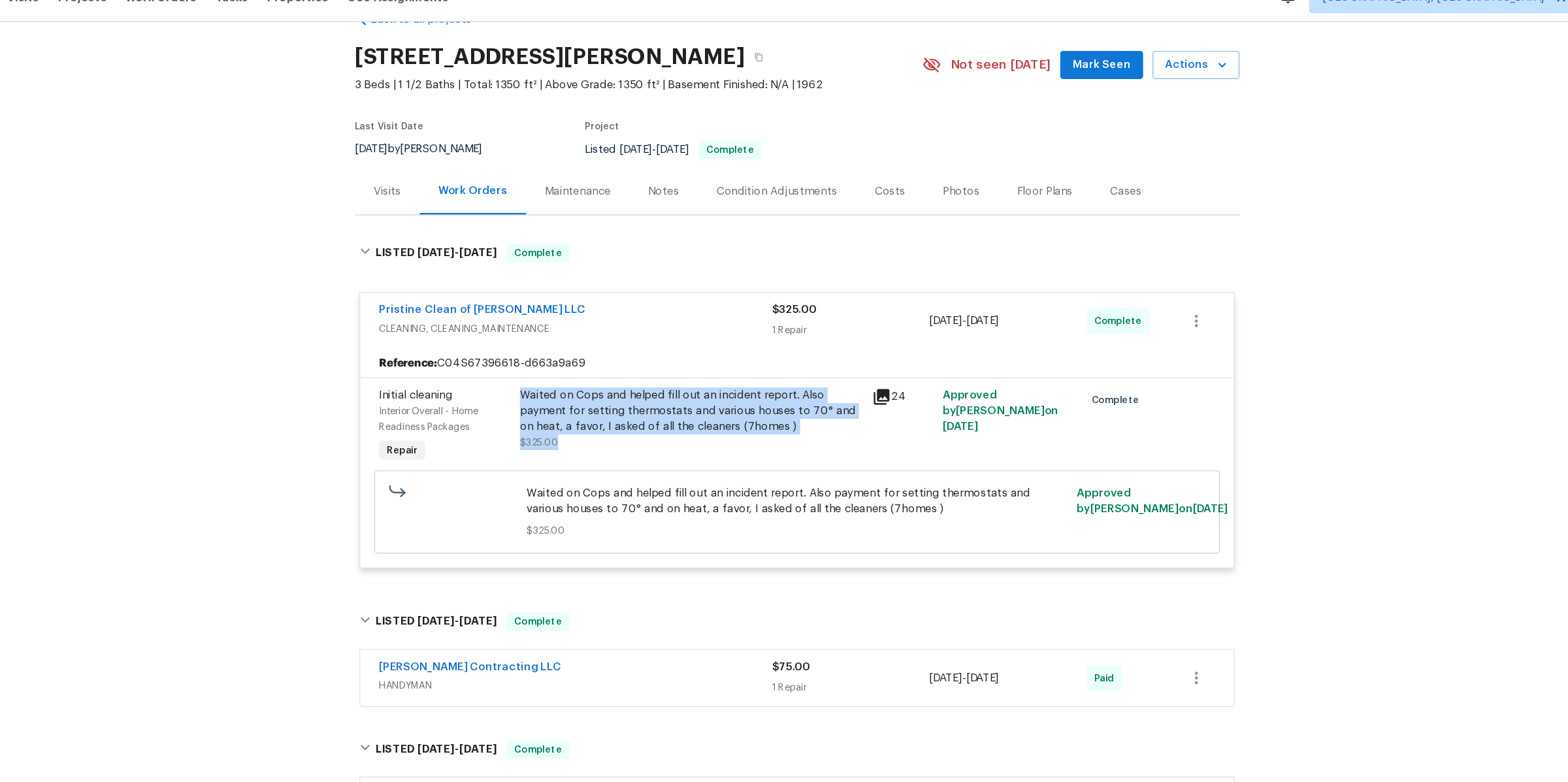
drag, startPoint x: 555, startPoint y: 350, endPoint x: 763, endPoint y: 387, distance: 211.3
click at [763, 387] on div "Waited on Cops and helped fill out an incident report. Also payment for setting…" at bounding box center [695, 372] width 286 height 52
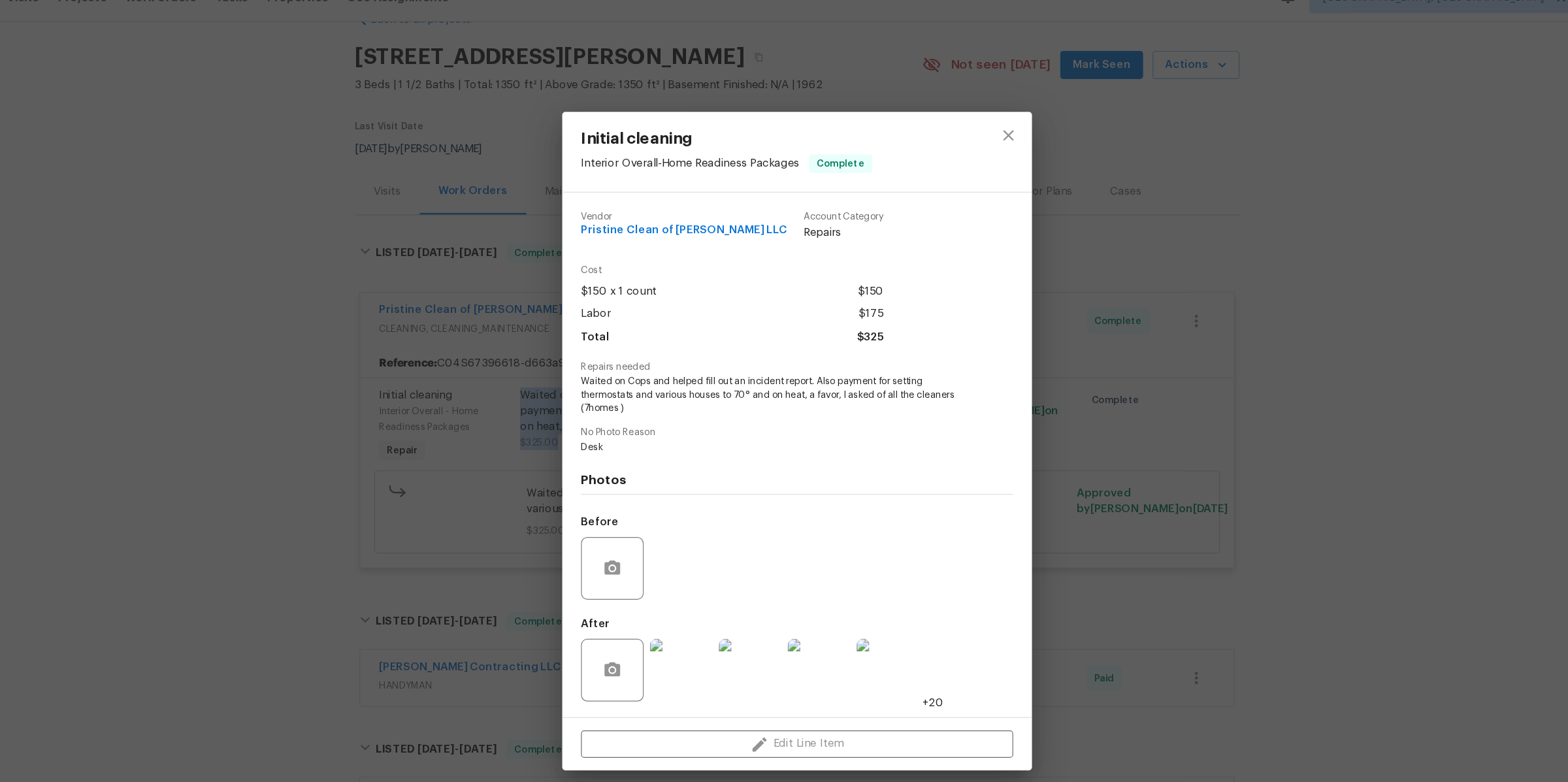
click at [675, 573] on img at bounding box center [687, 582] width 52 height 52
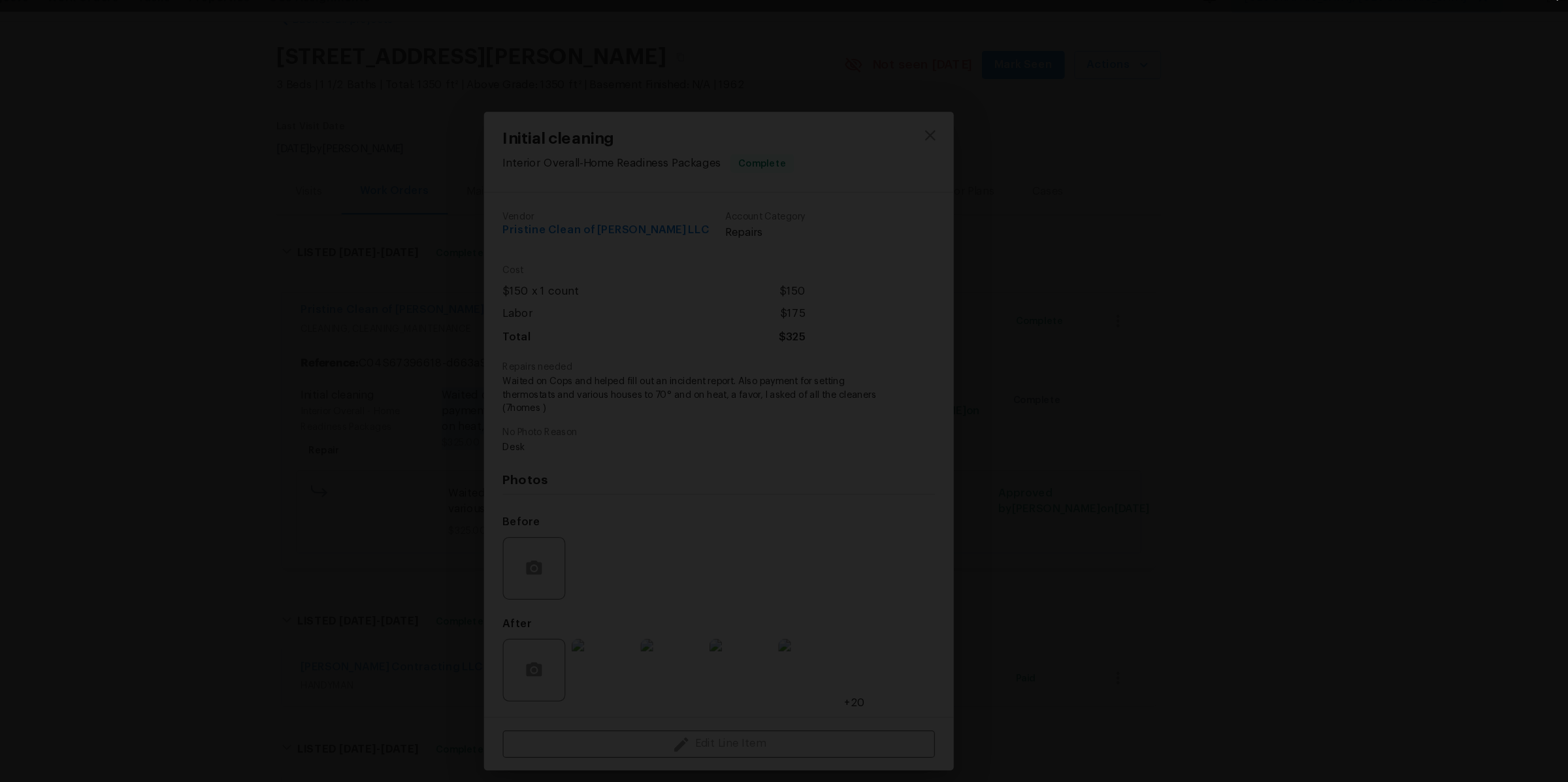
click at [1336, 311] on div "Lightbox" at bounding box center [784, 391] width 1568 height 782
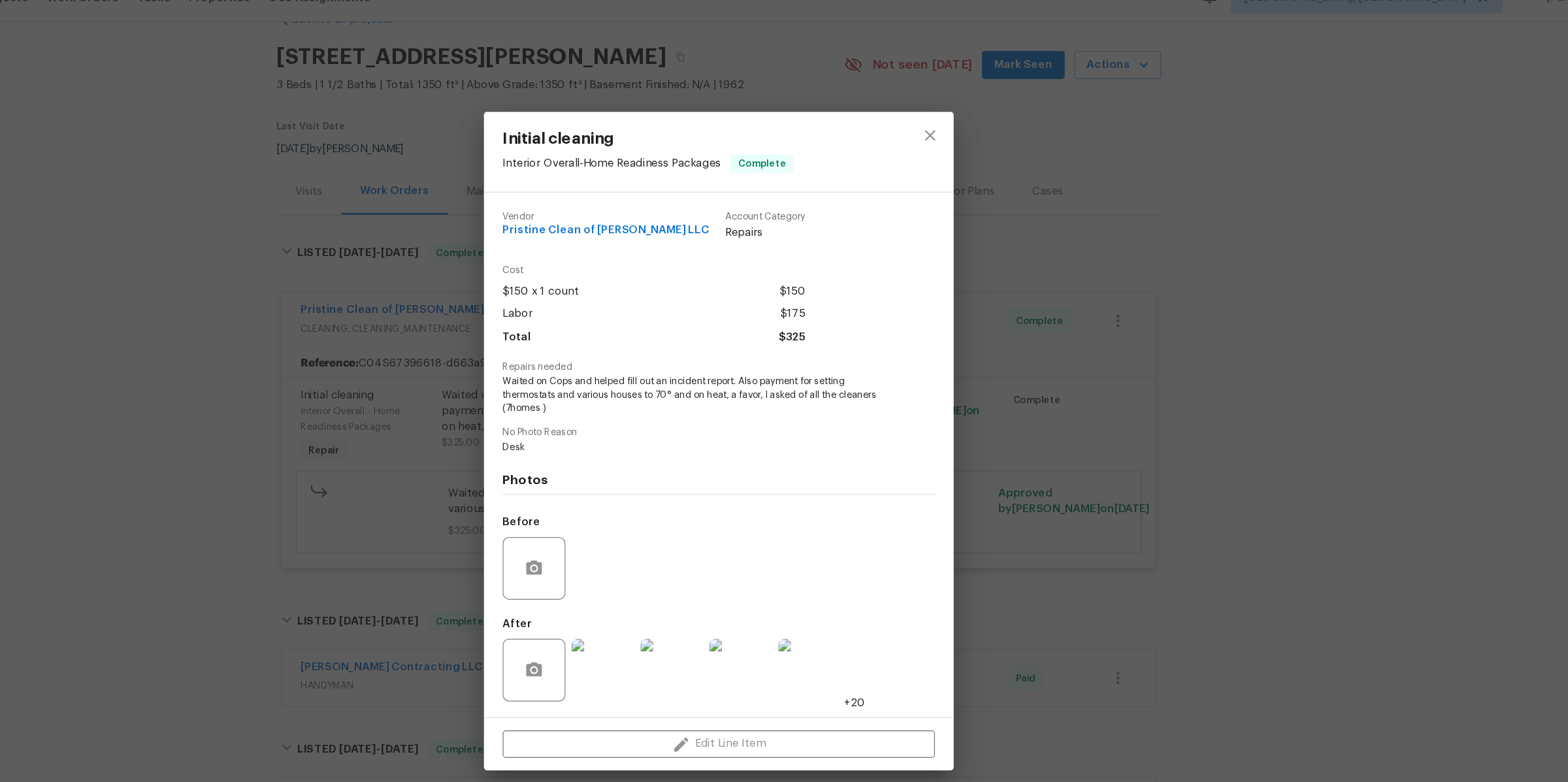
click at [1332, 304] on div "Initial cleaning Interior Overall - Home Readiness Packages Complete Vendor Pri…" at bounding box center [784, 391] width 1568 height 782
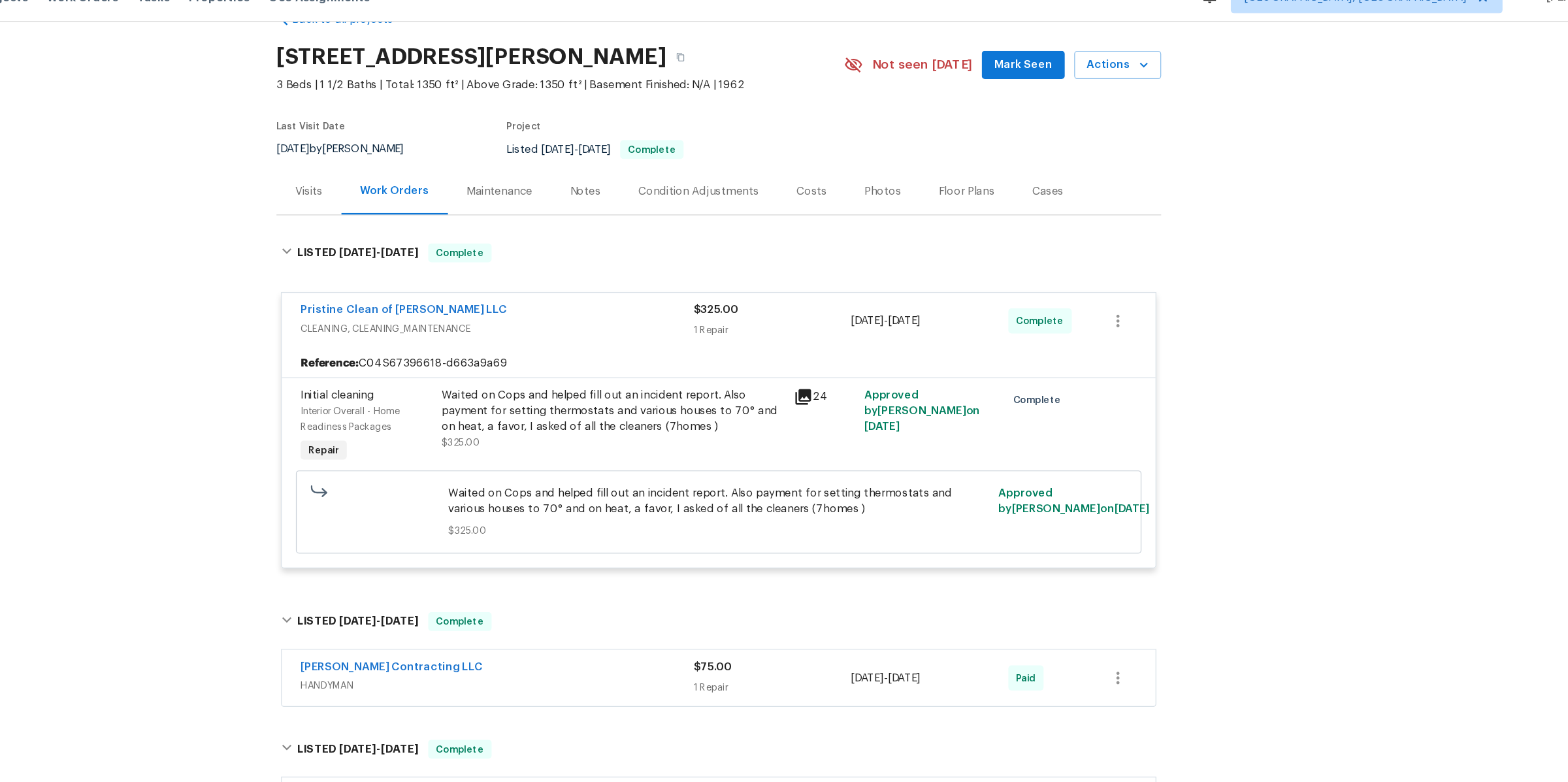
click at [598, 185] on div "Maintenance" at bounding box center [601, 183] width 55 height 13
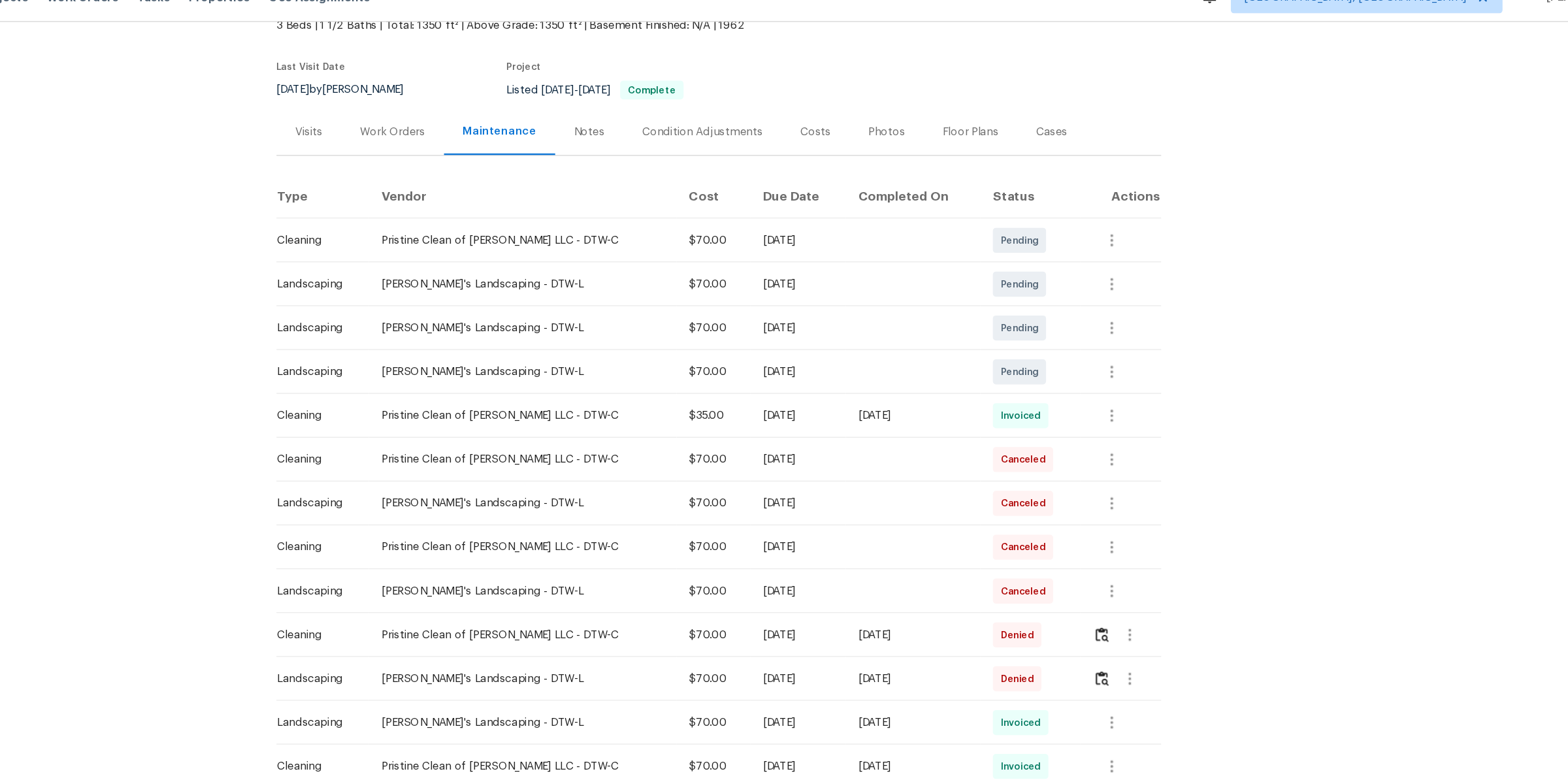
scroll to position [97, 0]
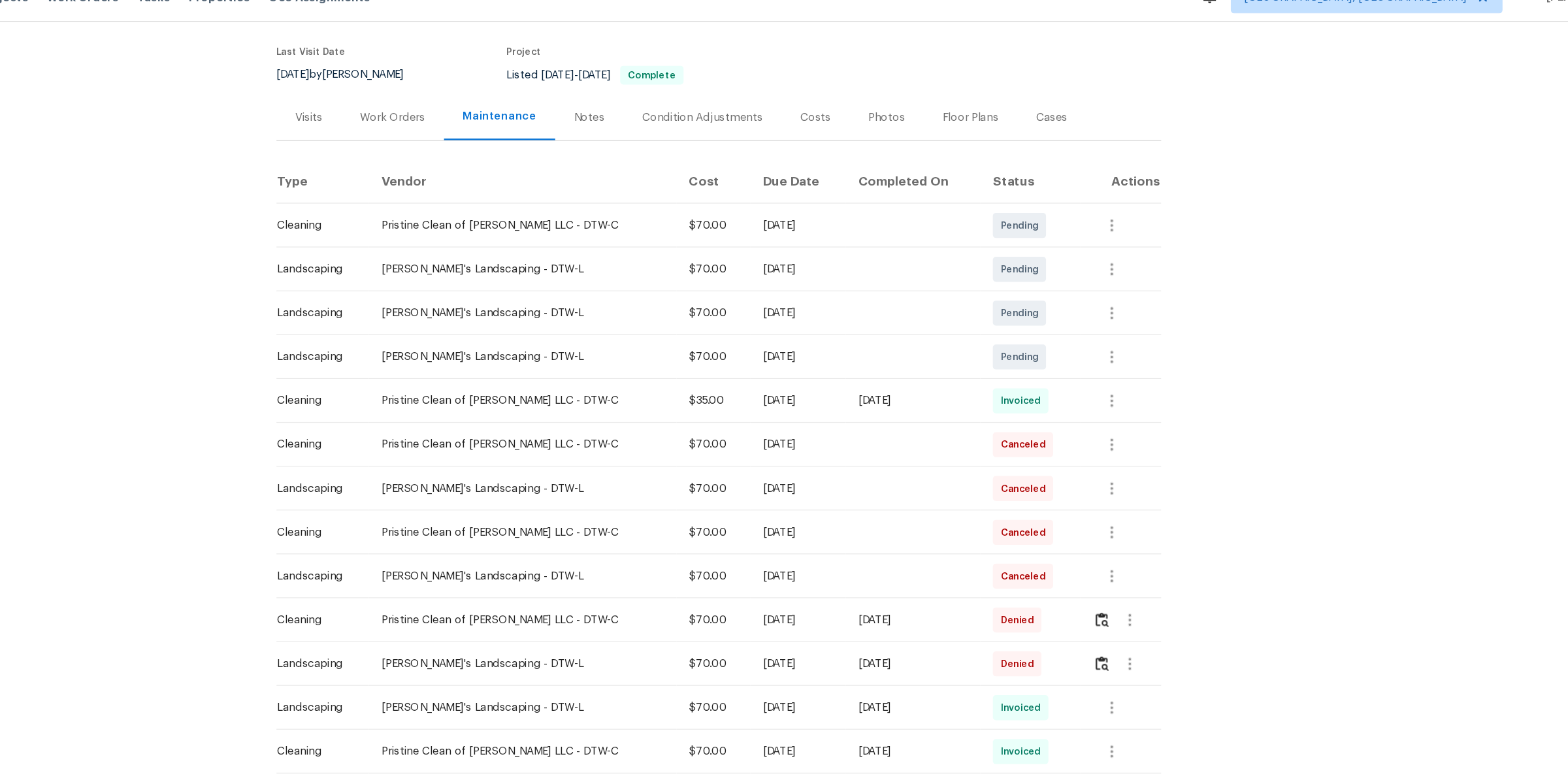
drag, startPoint x: 776, startPoint y: 611, endPoint x: 843, endPoint y: 611, distance: 67.0
click at [843, 611] on div "Mon, Sep 22 2025" at bounding box center [849, 614] width 59 height 13
click at [671, 122] on div "Notes" at bounding box center [676, 121] width 26 height 13
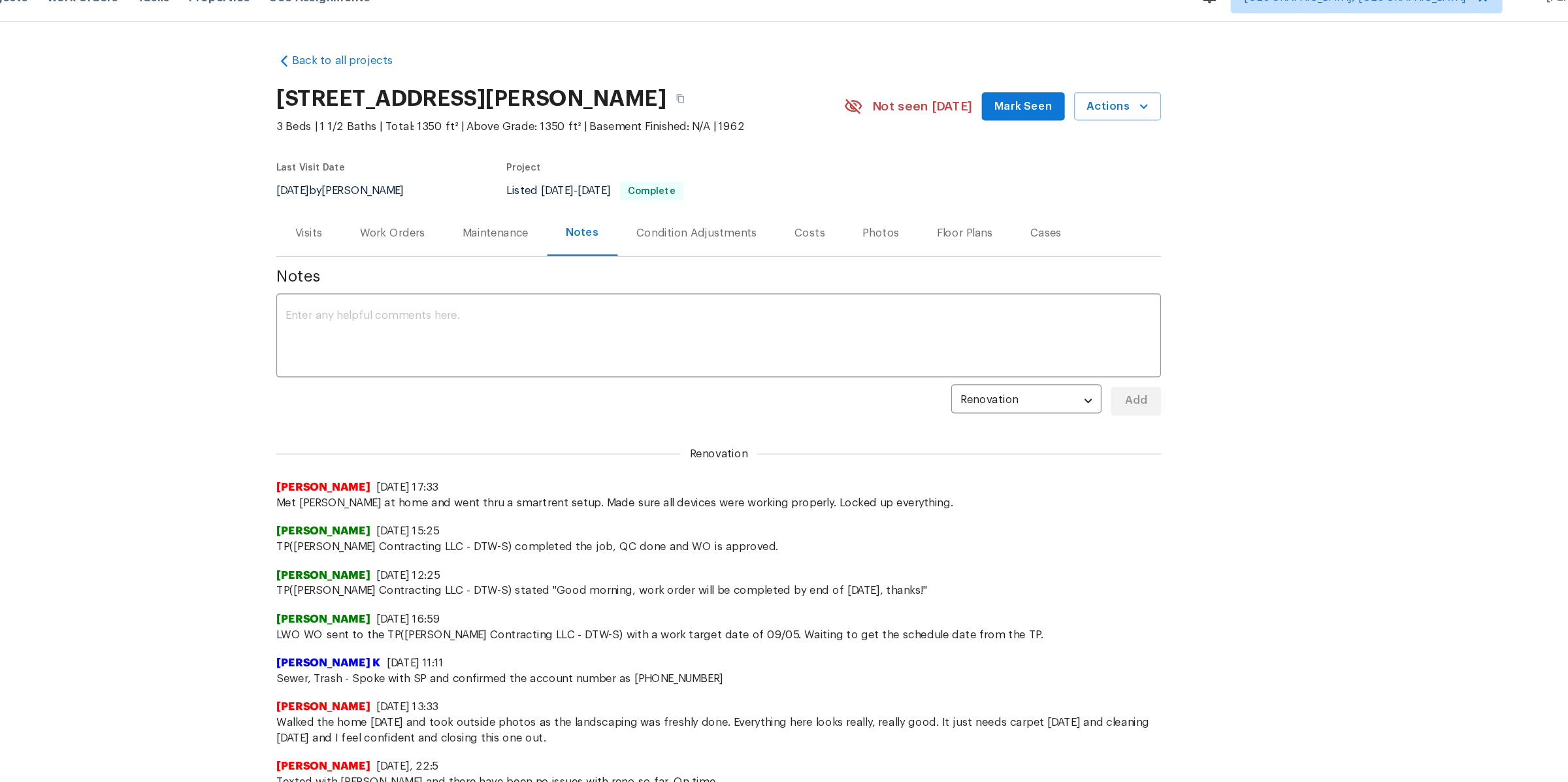
click at [772, 223] on div "Condition Adjustments" at bounding box center [765, 217] width 101 height 13
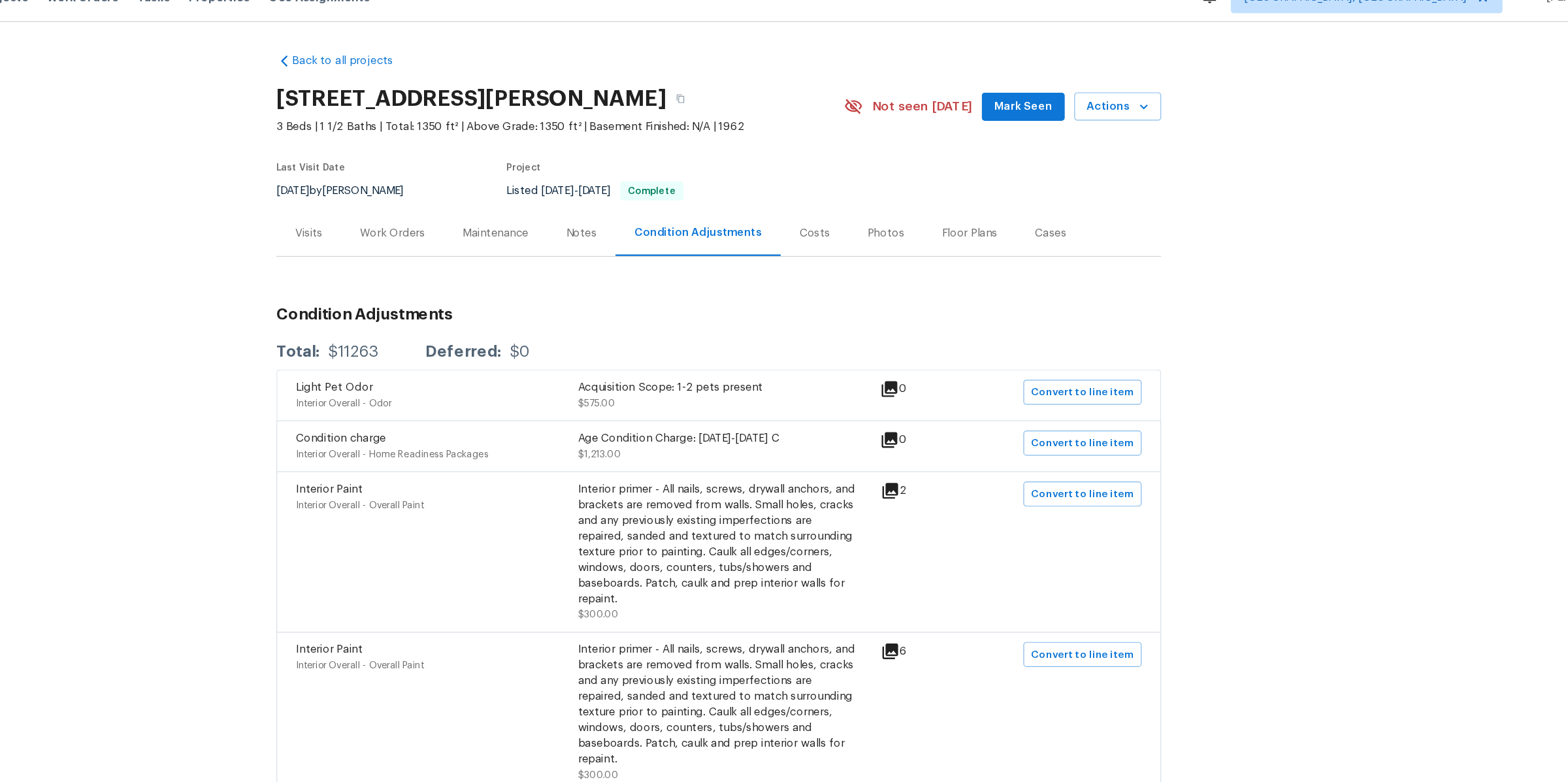
click at [854, 219] on div "Costs" at bounding box center [864, 217] width 26 height 13
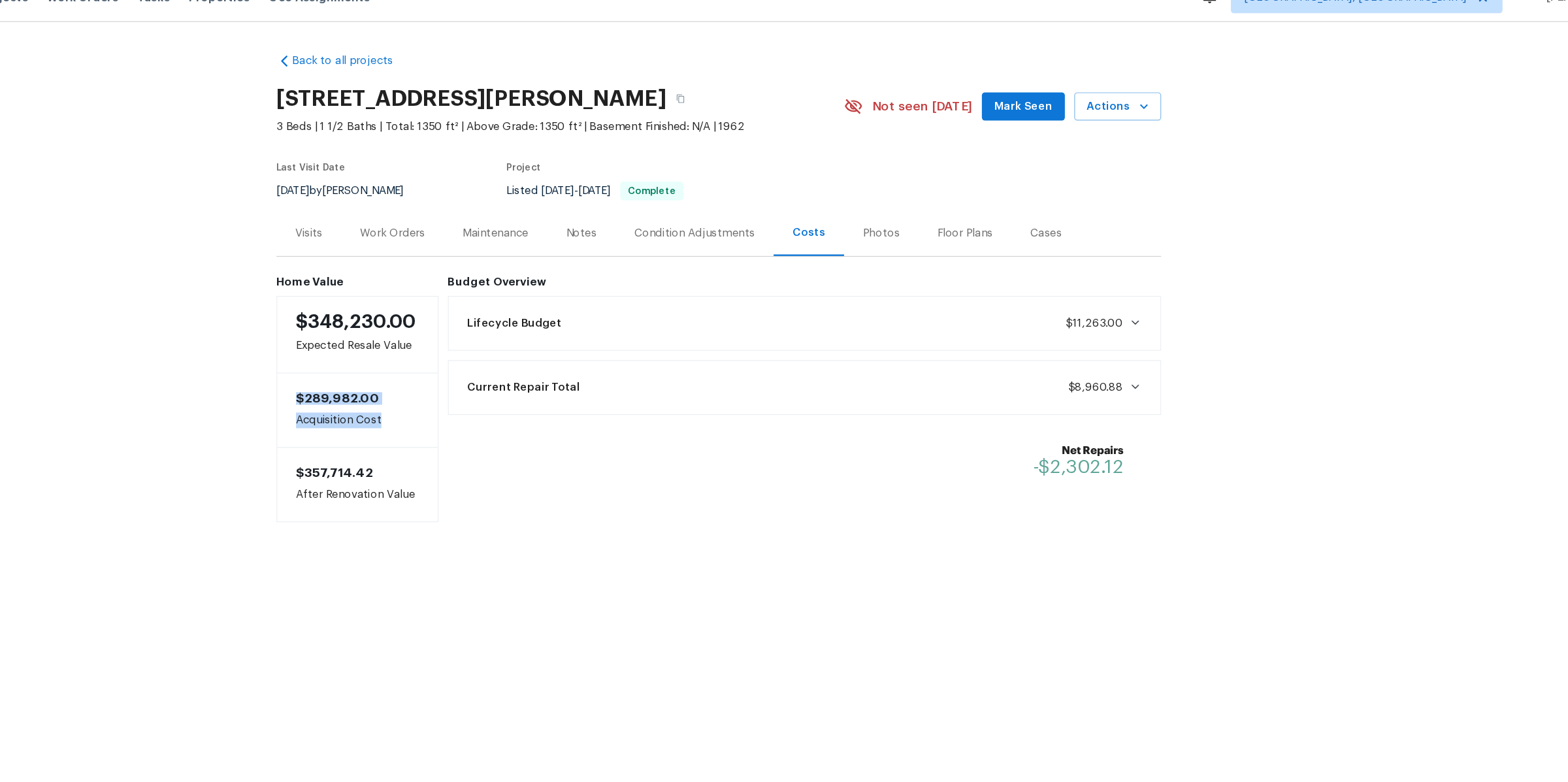
drag, startPoint x: 431, startPoint y: 354, endPoint x: 516, endPoint y: 381, distance: 89.2
click at [516, 381] on div "$289,982.00 Acquisition Cost" at bounding box center [482, 366] width 135 height 61
click at [517, 380] on div "$289,982.00 Acquisition Cost" at bounding box center [482, 366] width 135 height 61
drag, startPoint x: 533, startPoint y: 311, endPoint x: 431, endPoint y: 284, distance: 105.5
click at [431, 284] on div "$348,230.00 Expected Resale Value" at bounding box center [482, 302] width 135 height 64
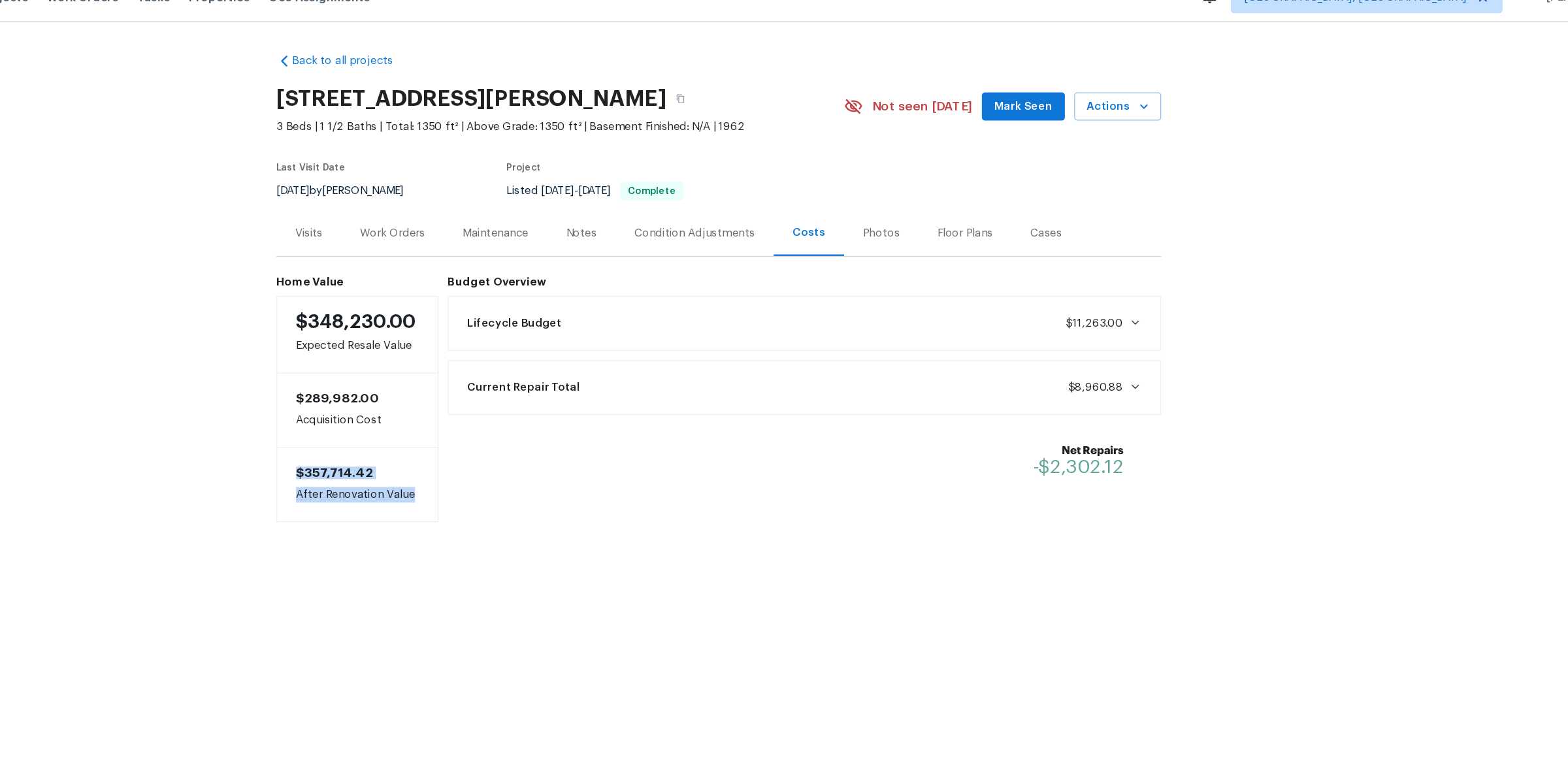
drag, startPoint x: 537, startPoint y: 444, endPoint x: 424, endPoint y: 416, distance: 116.4
click at [424, 416] on div "$357,714.42 After Renovation Value" at bounding box center [482, 428] width 135 height 63
drag, startPoint x: 511, startPoint y: 309, endPoint x: 505, endPoint y: 300, distance: 10.8
click at [508, 307] on div "$348,230.00 Expected Resale Value" at bounding box center [482, 302] width 135 height 64
click at [662, 295] on div "Lifecycle Budget $11,263.00" at bounding box center [856, 293] width 579 height 29
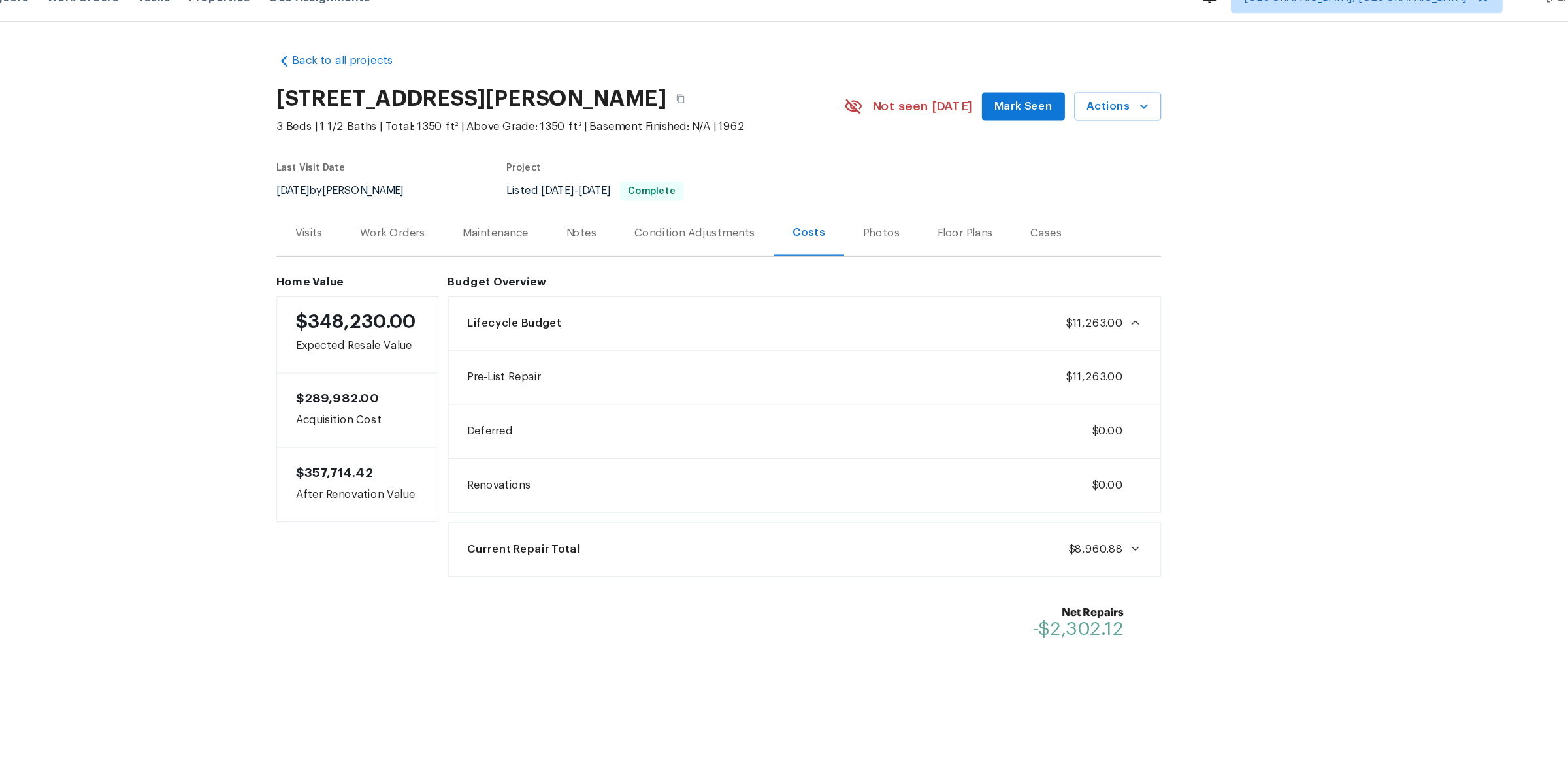
click at [741, 462] on div "Current Repair Total $8,960.88" at bounding box center [856, 482] width 596 height 46
click at [737, 478] on div "Current Repair Total $8,960.88" at bounding box center [856, 482] width 579 height 29
click at [720, 288] on div "Lifecycle Budget $11,263.00" at bounding box center [856, 293] width 579 height 29
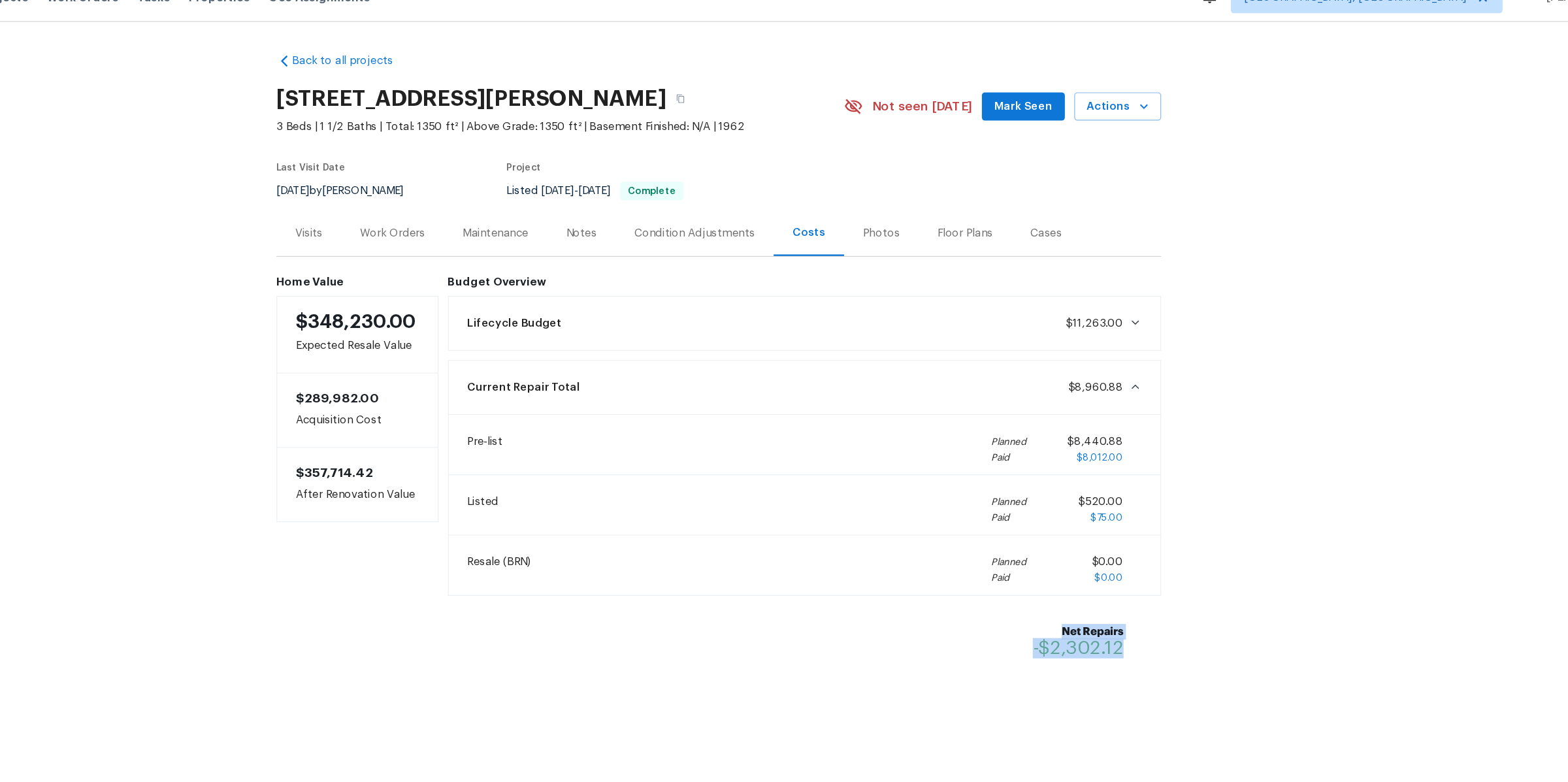
drag, startPoint x: 1034, startPoint y: 552, endPoint x: 1152, endPoint y: 580, distance: 121.3
click at [1152, 580] on div "Net Repairs -$2,302.12" at bounding box center [856, 558] width 596 height 60
click at [1156, 569] on div "Back to all projects 26018 Whipple St, Novi, MI 48375 3 Beds | 1 1/2 Baths | To…" at bounding box center [784, 354] width 1568 height 626
click at [910, 229] on div "Photos" at bounding box center [919, 217] width 62 height 39
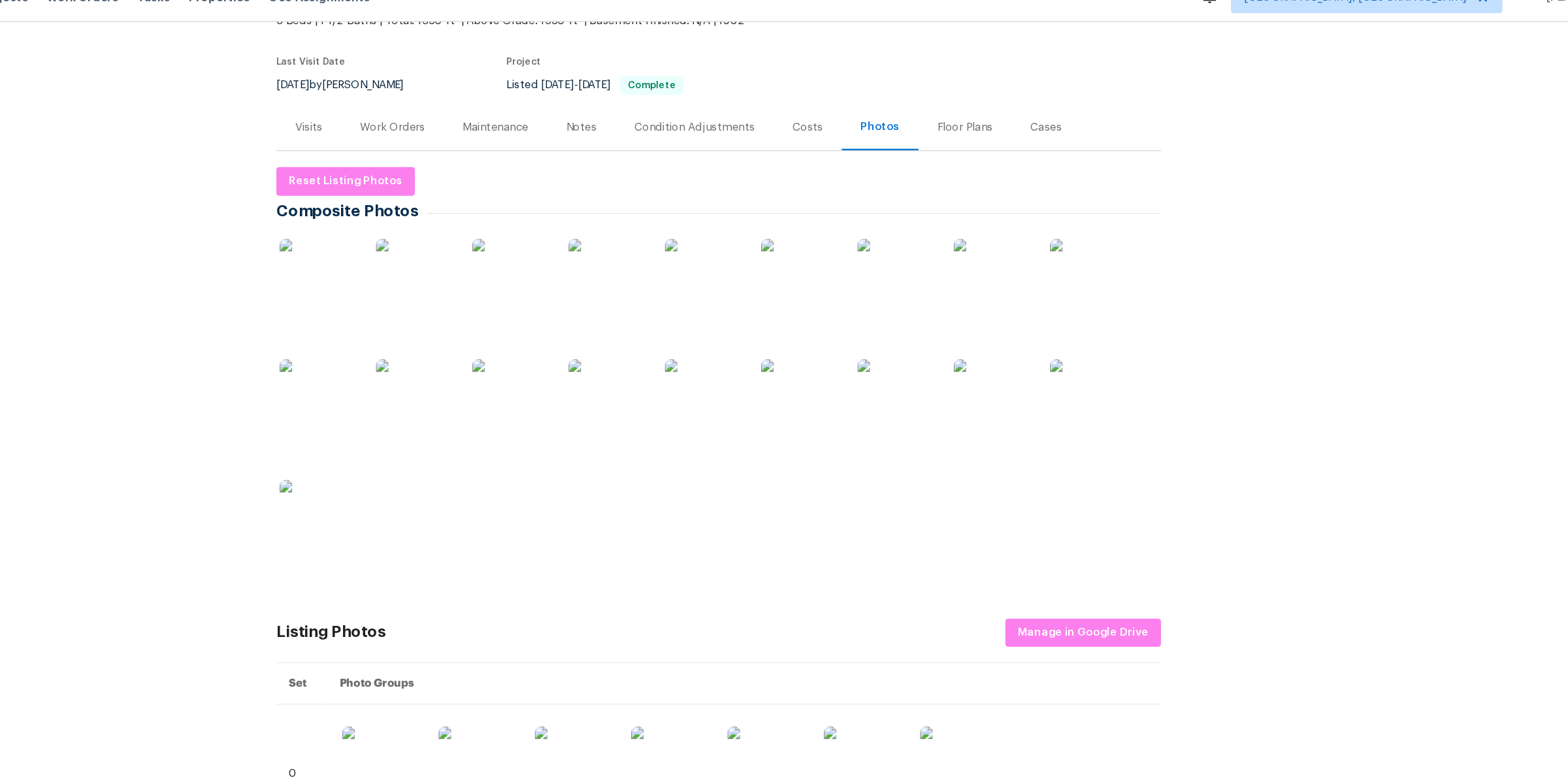
scroll to position [92, 0]
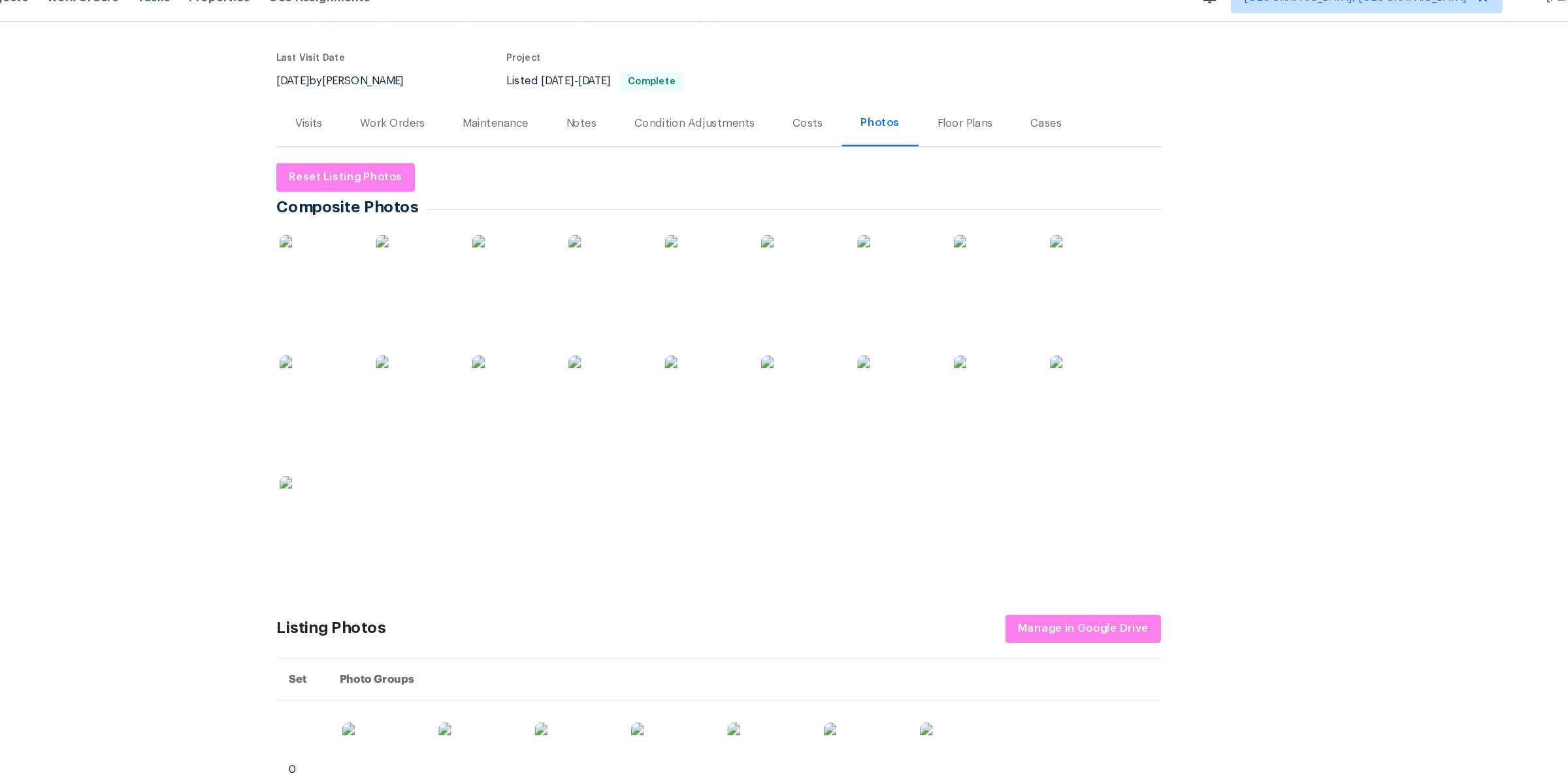
click at [529, 248] on img at bounding box center [530, 251] width 65 height 65
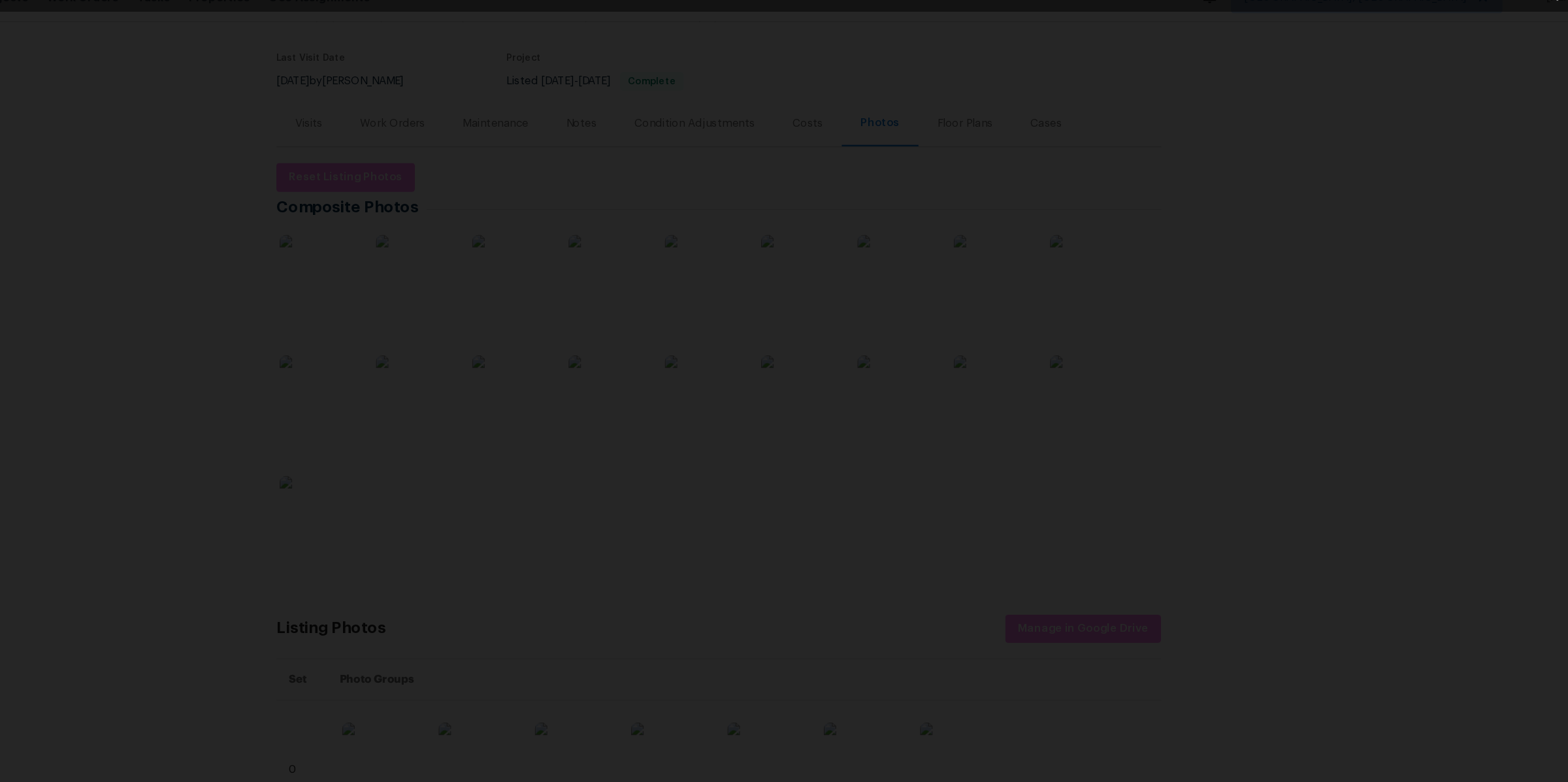
click at [1185, 283] on div "Lightbox" at bounding box center [784, 391] width 1568 height 782
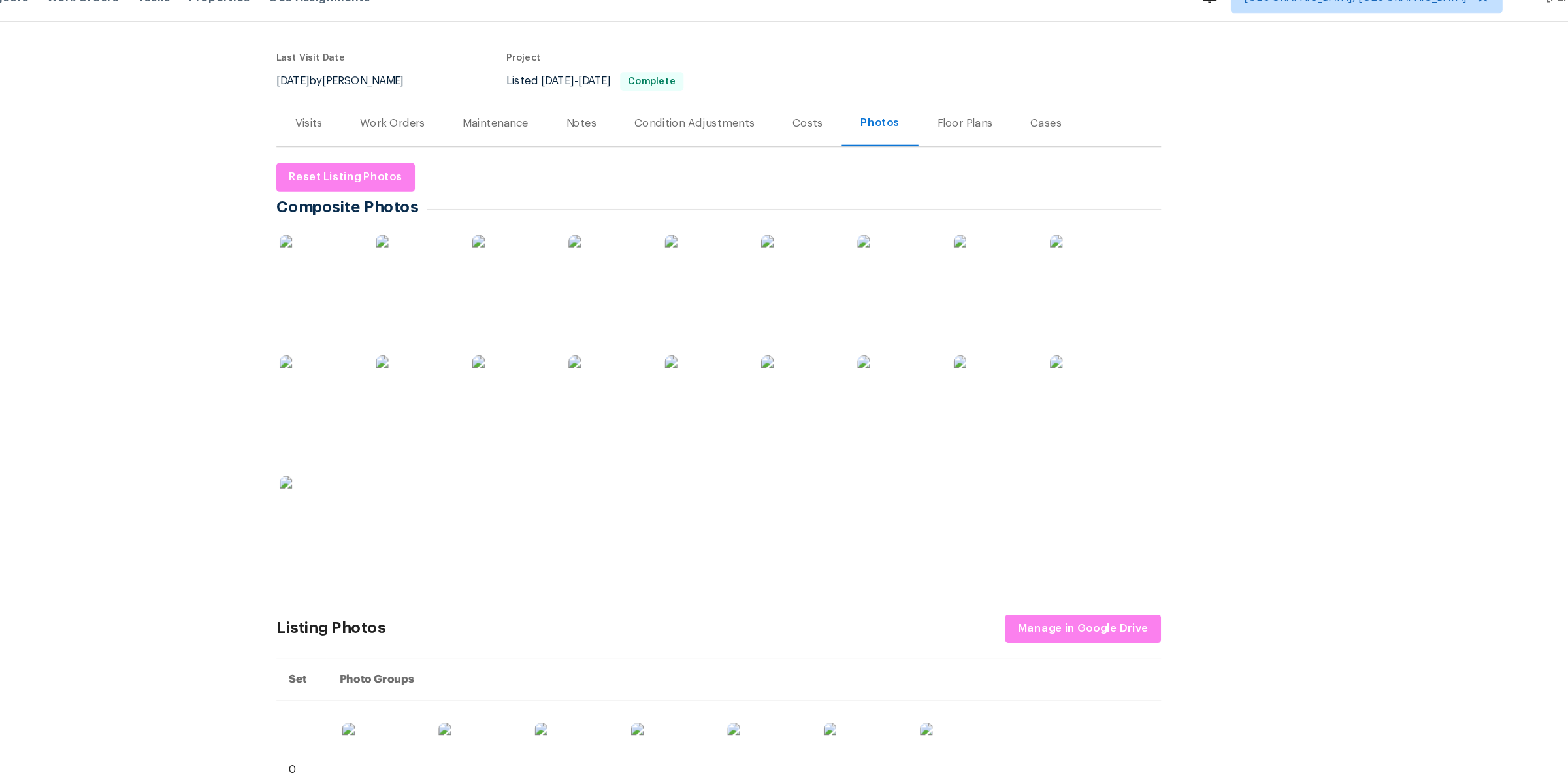
click at [970, 127] on div "Floor Plans" at bounding box center [989, 126] width 47 height 13
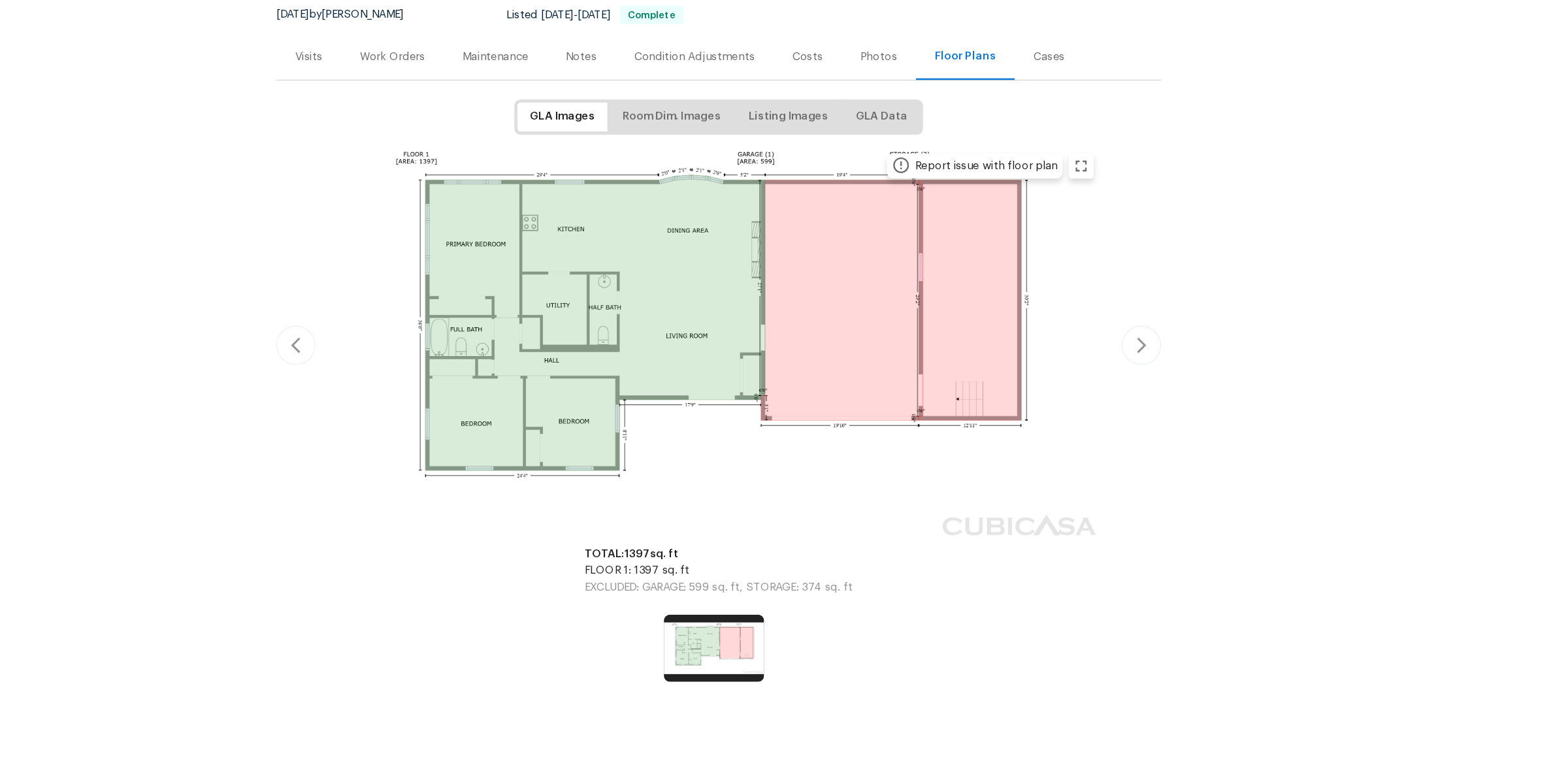
scroll to position [23, 0]
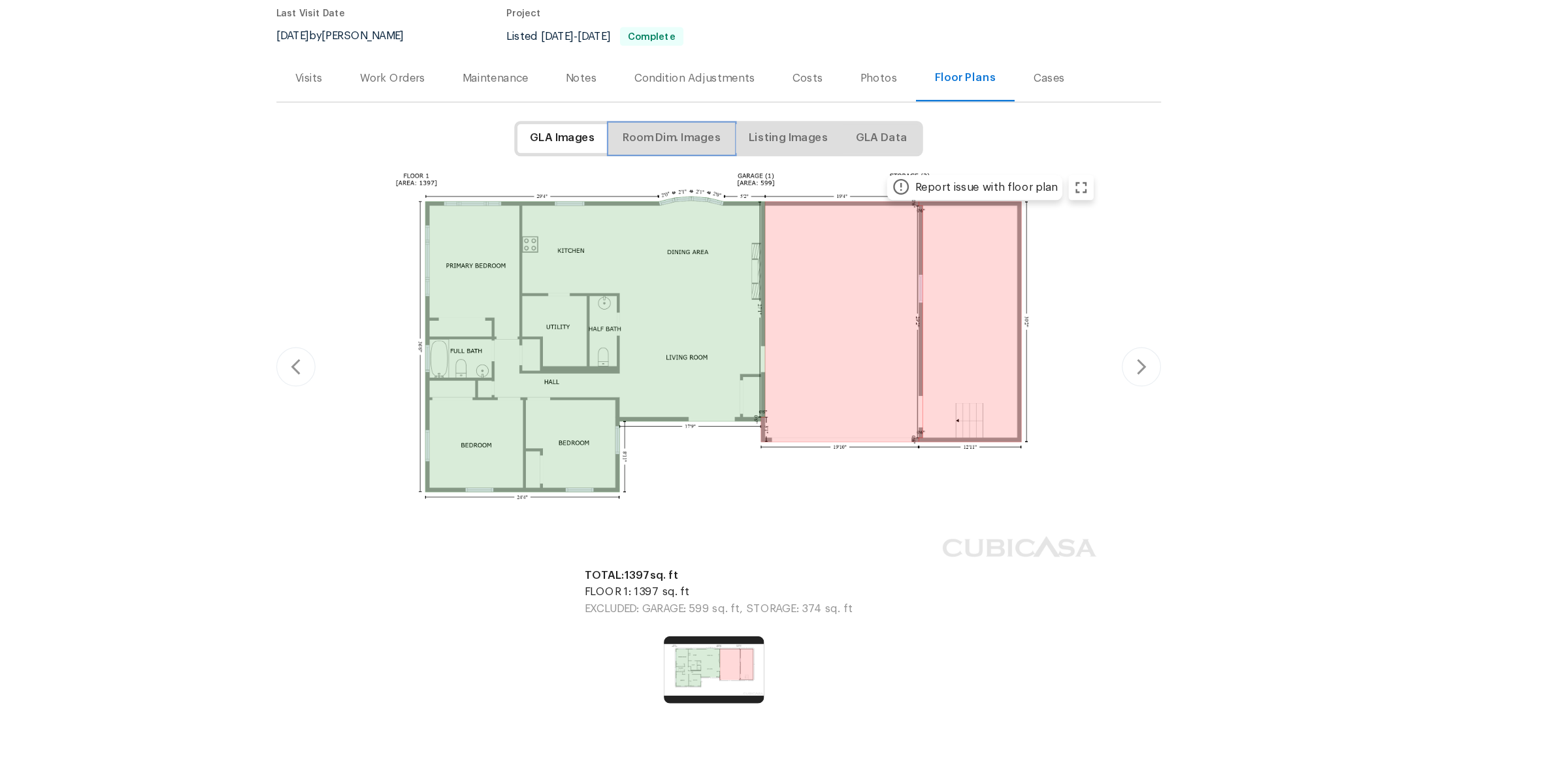
click at [740, 245] on span "Room Dim. Images" at bounding box center [745, 246] width 82 height 16
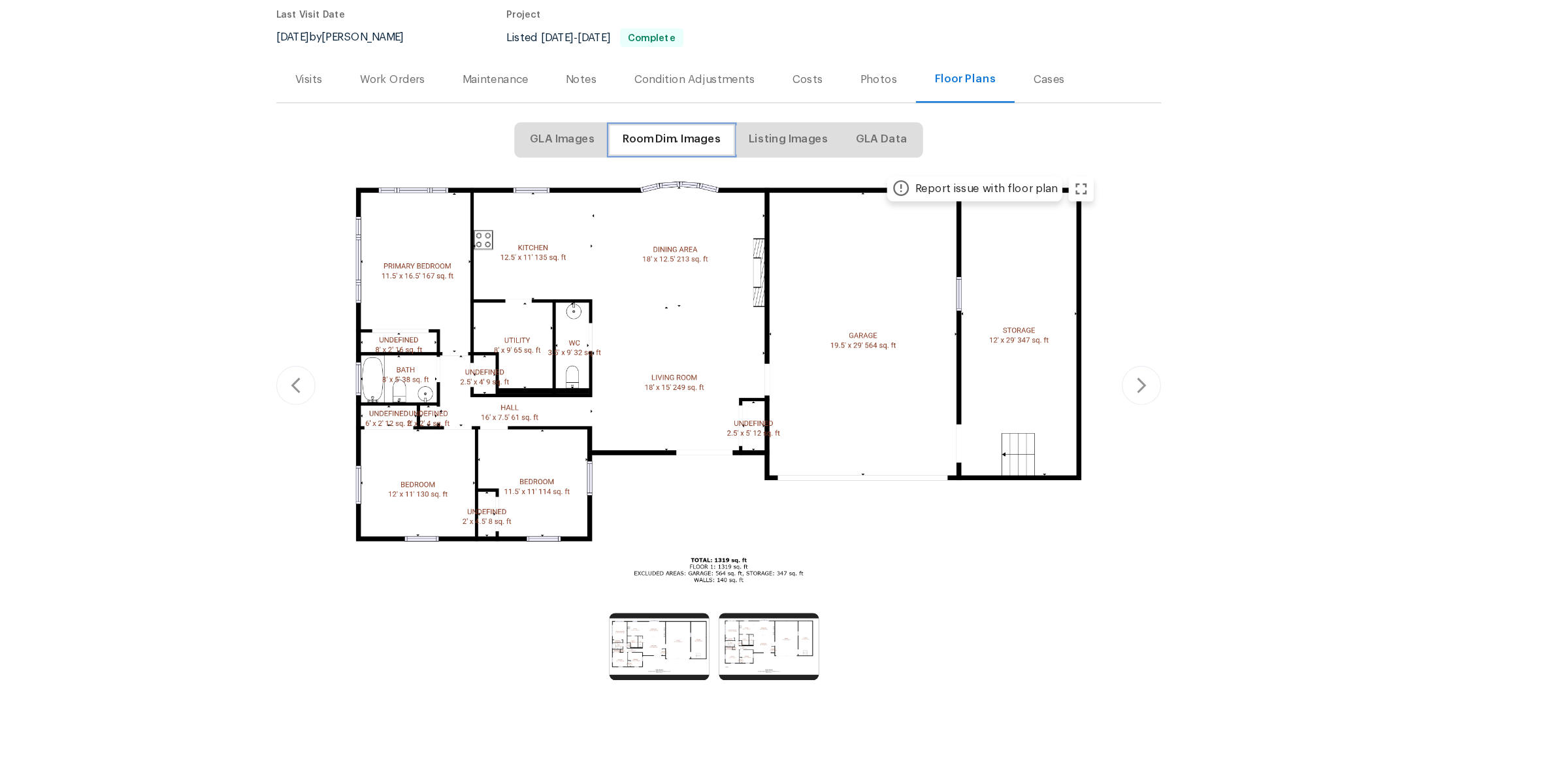
scroll to position [0, 0]
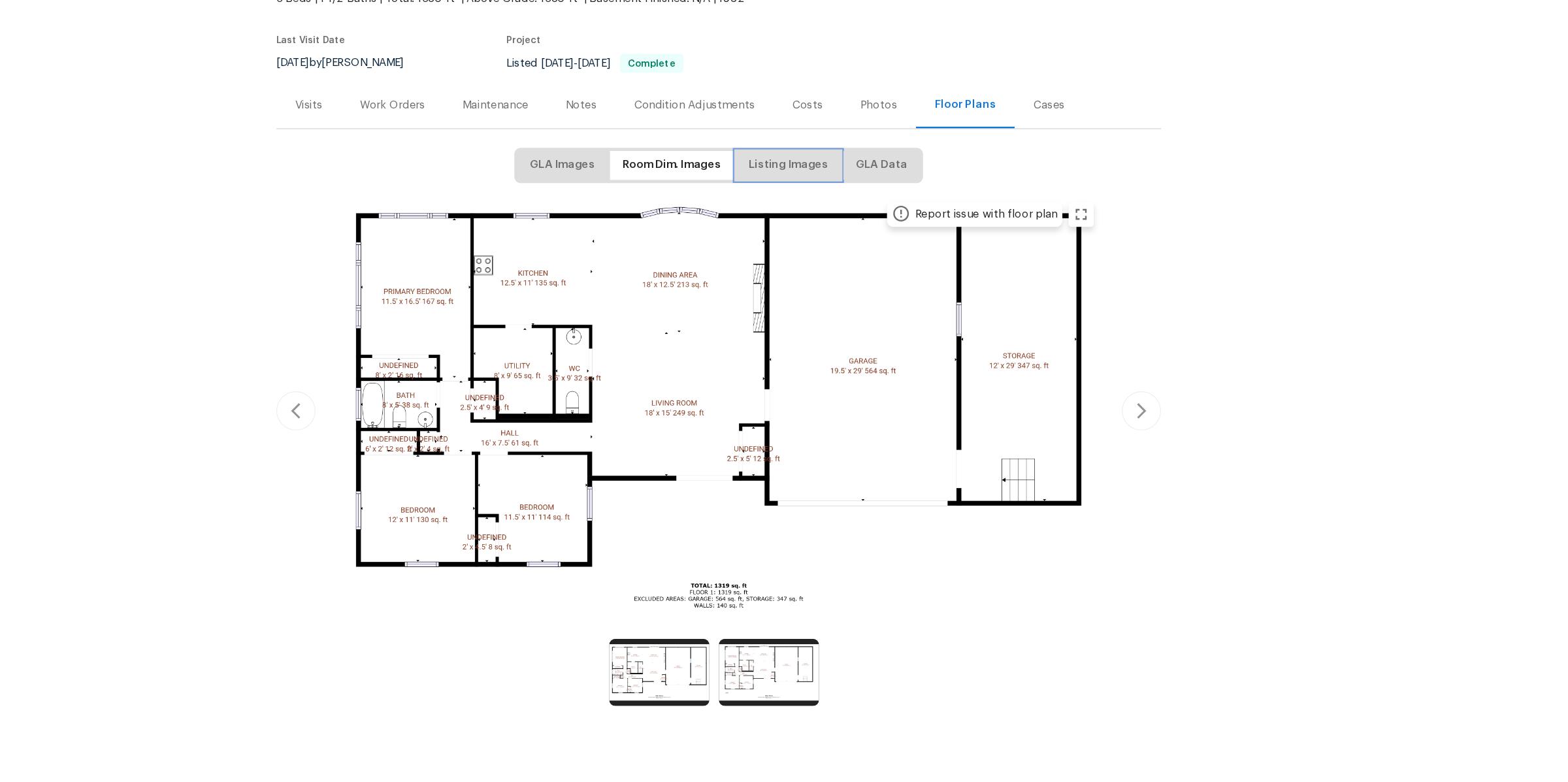
click at [832, 271] on span "Listing Images" at bounding box center [842, 267] width 67 height 16
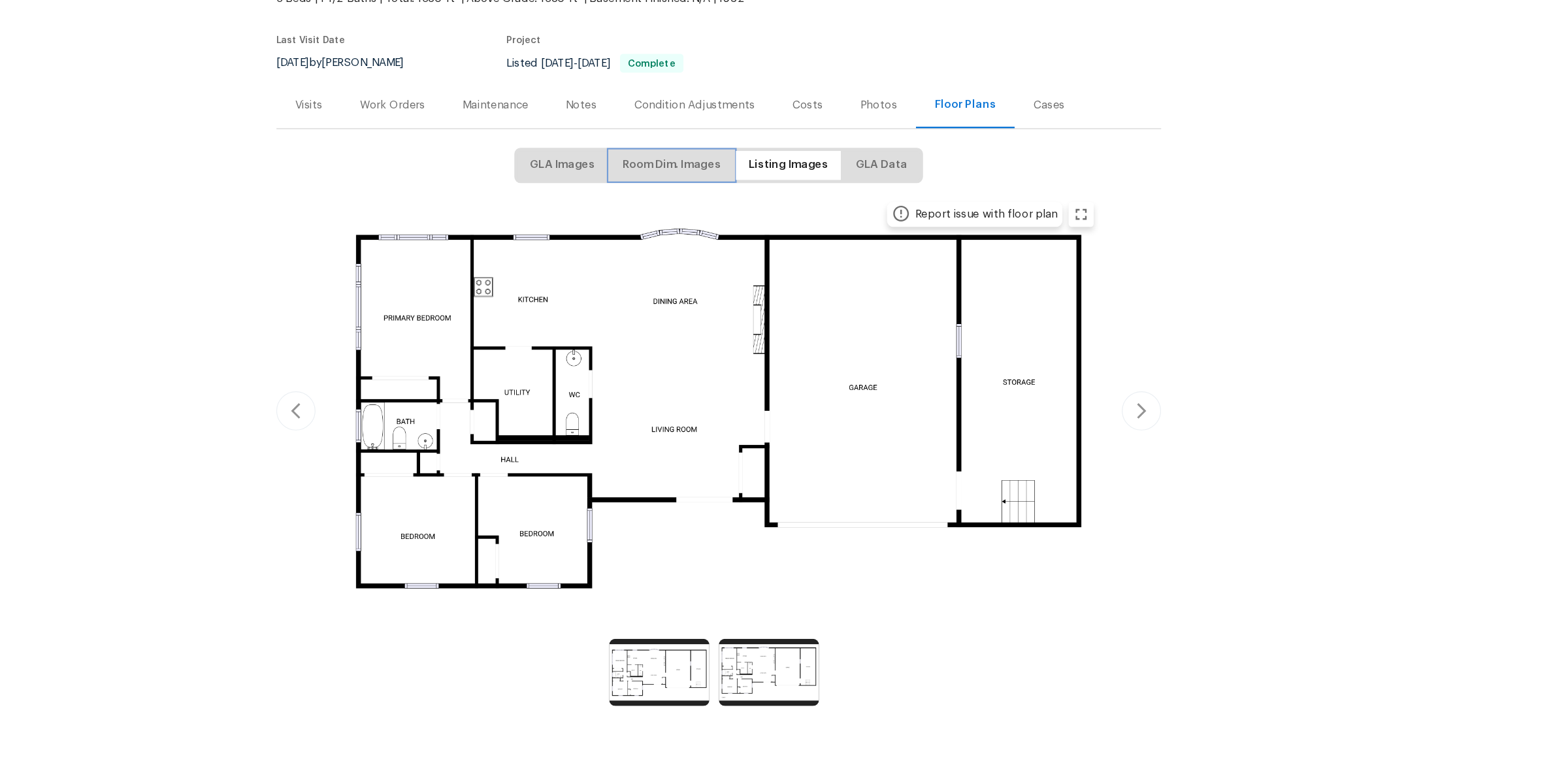
click at [764, 271] on span "Room Dim. Images" at bounding box center [745, 267] width 82 height 16
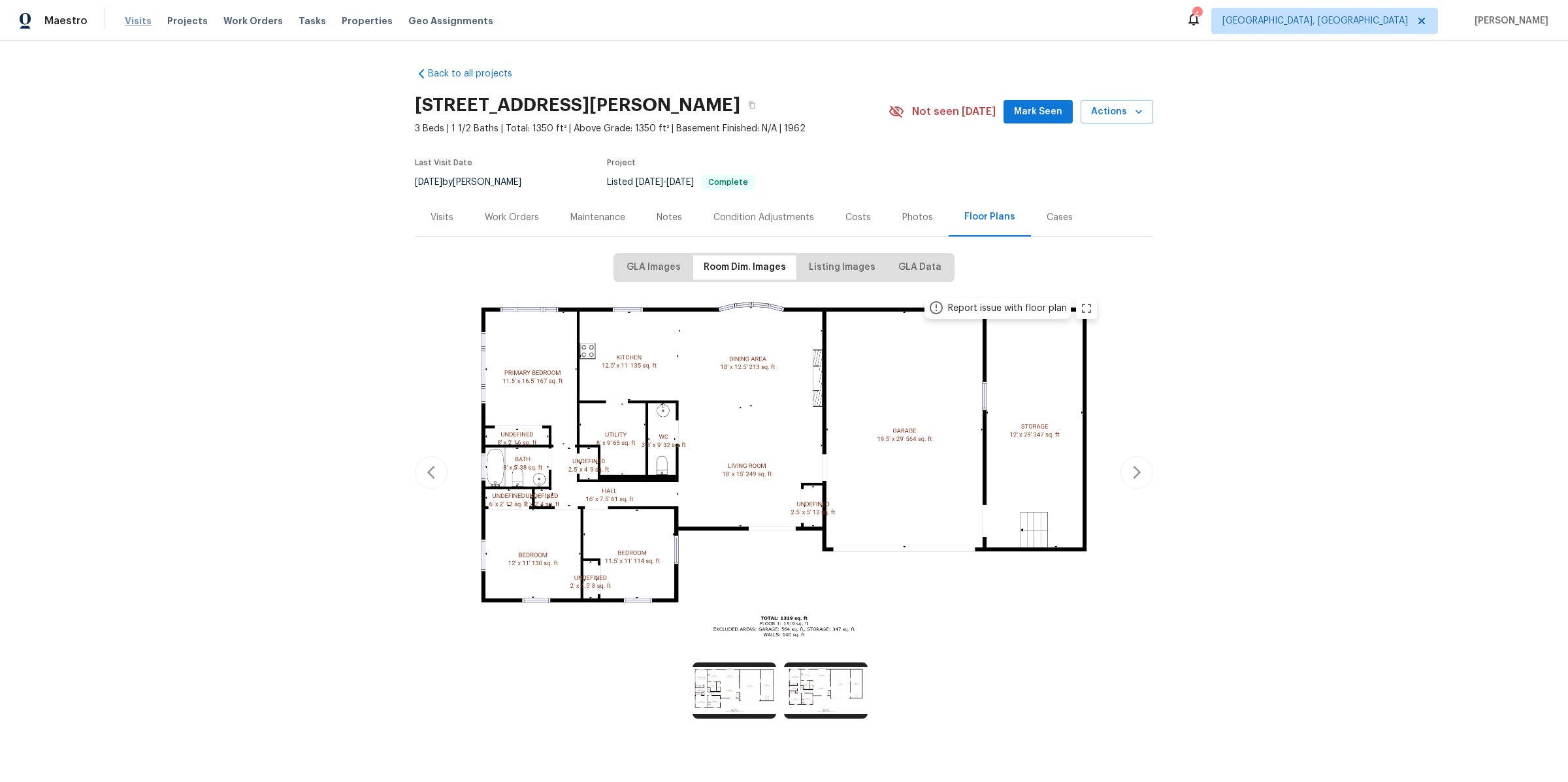
click at [138, 25] on span "Visits" at bounding box center [138, 21] width 27 height 13
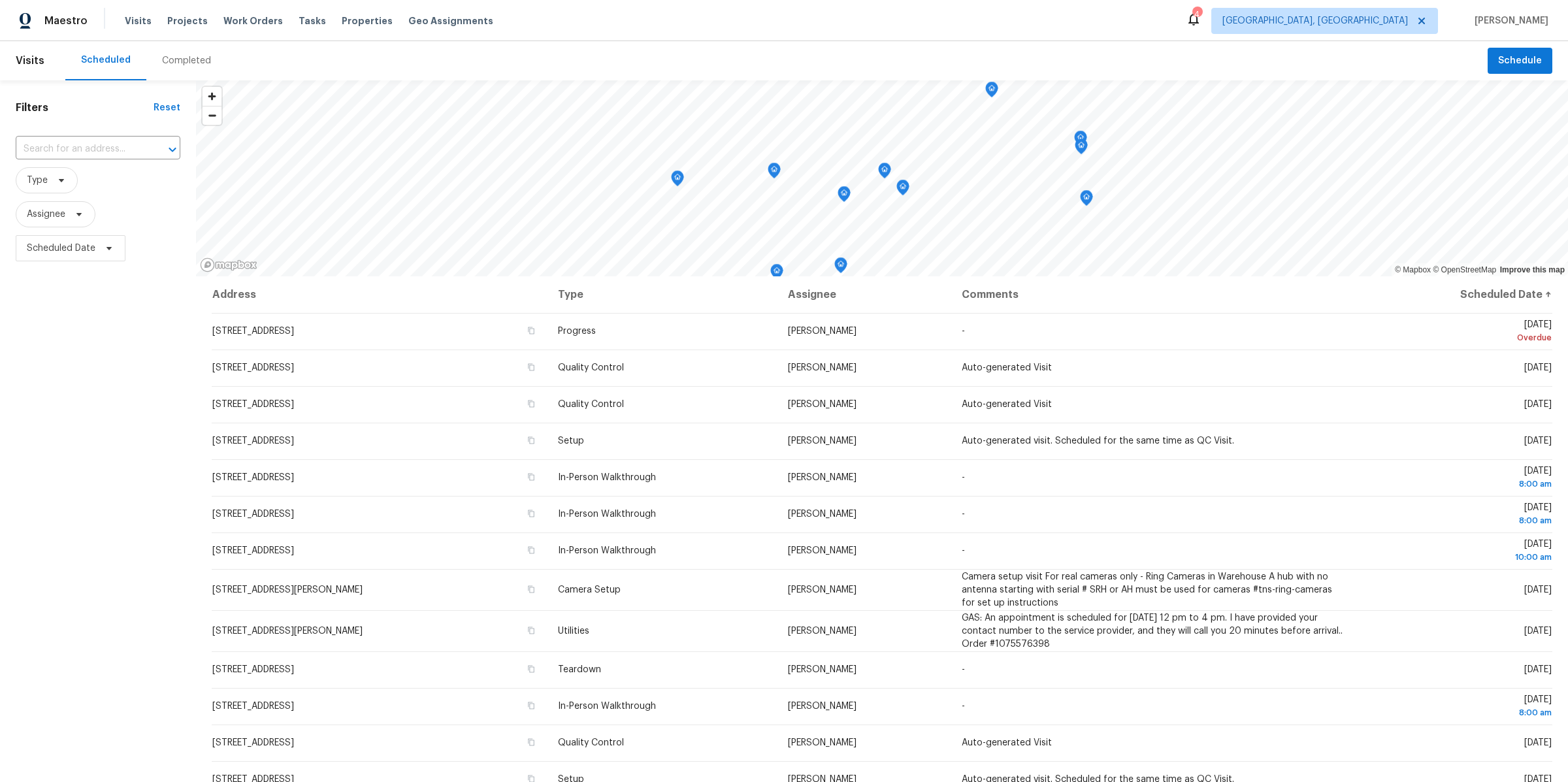
click at [192, 391] on div "Filters Reset ​ Type Assignee Scheduled Date" at bounding box center [97, 491] width 196 height 822
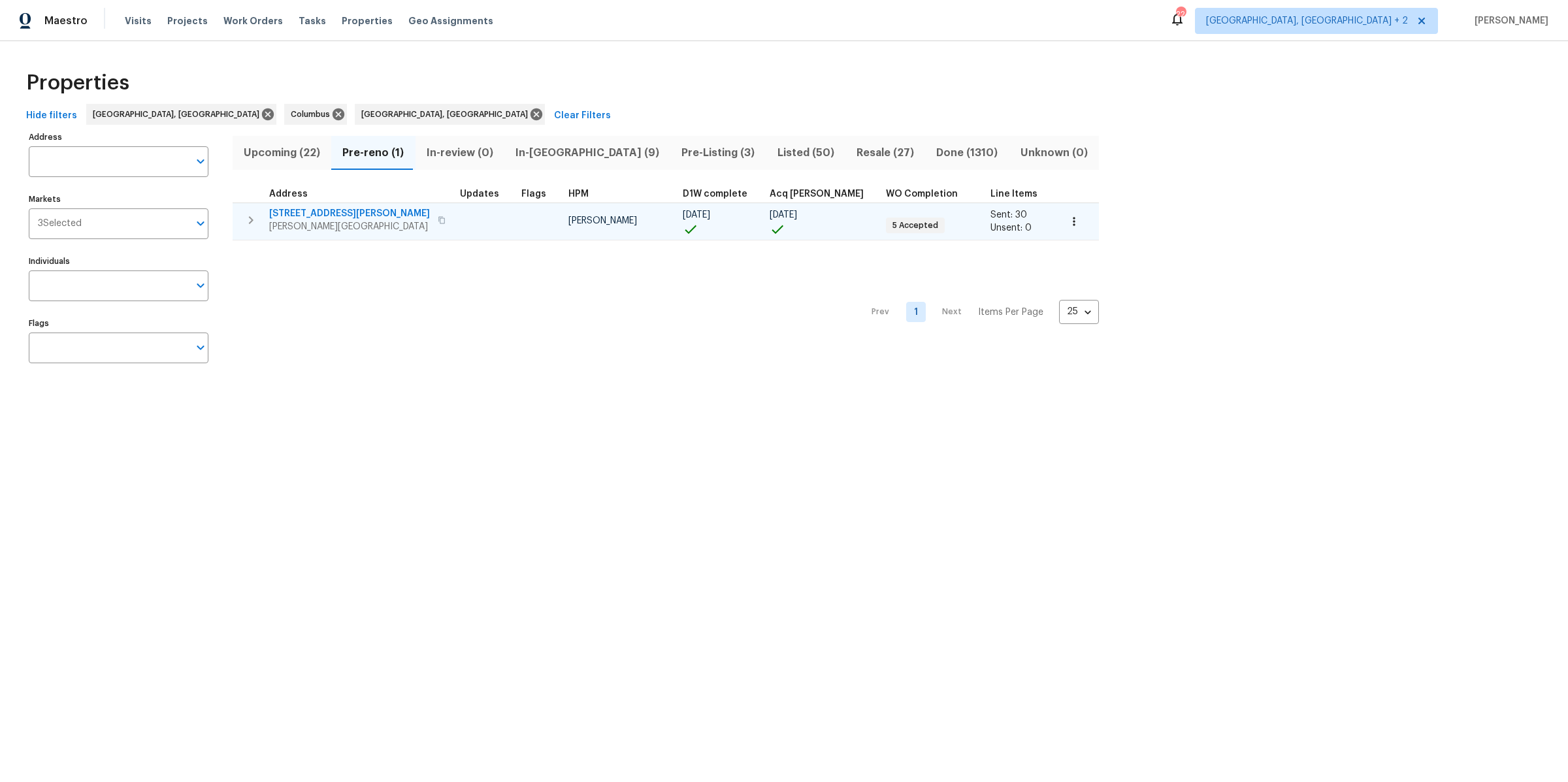
click at [304, 210] on span "[STREET_ADDRESS][PERSON_NAME]" at bounding box center [349, 213] width 161 height 13
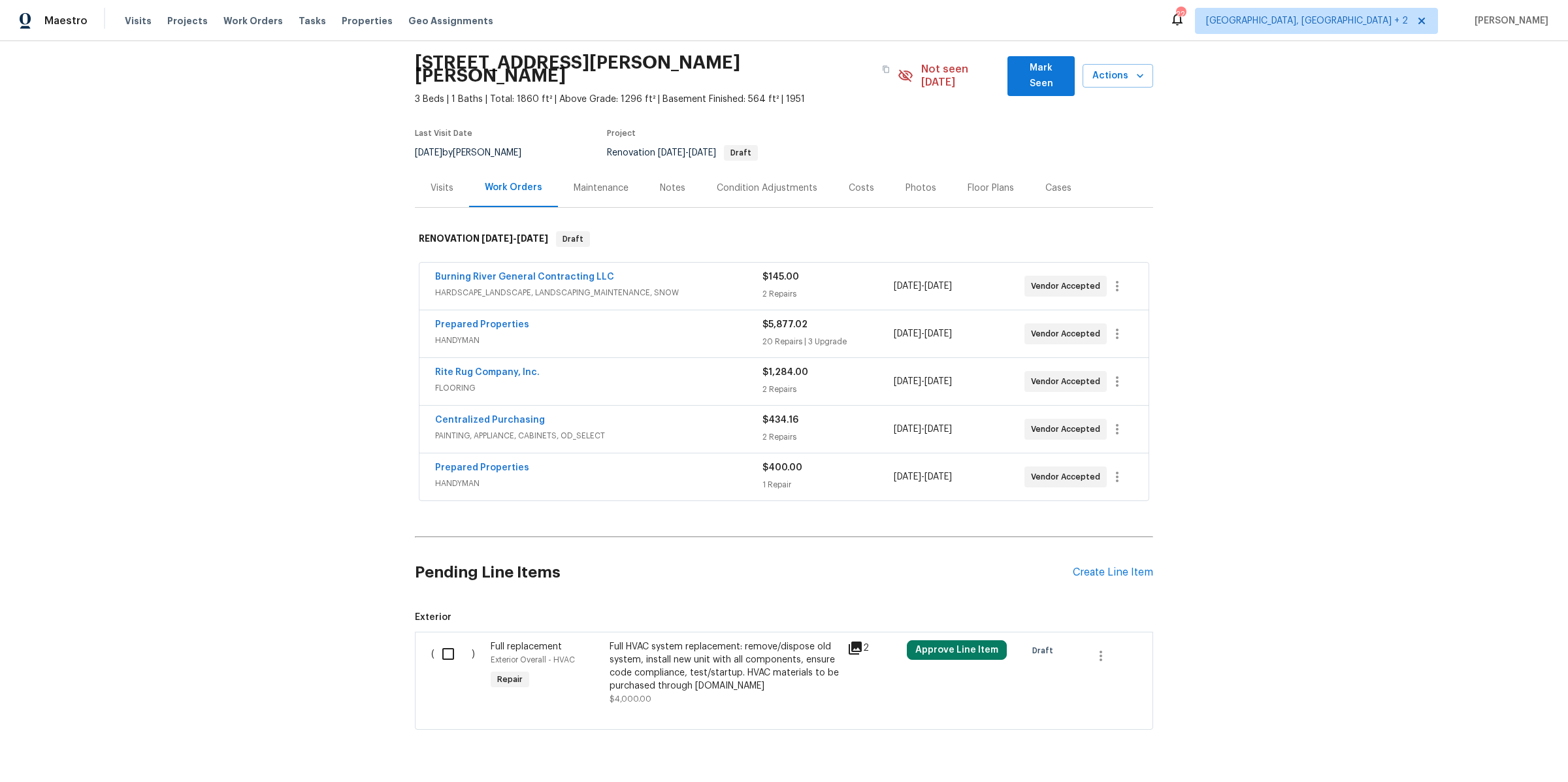
scroll to position [62, 0]
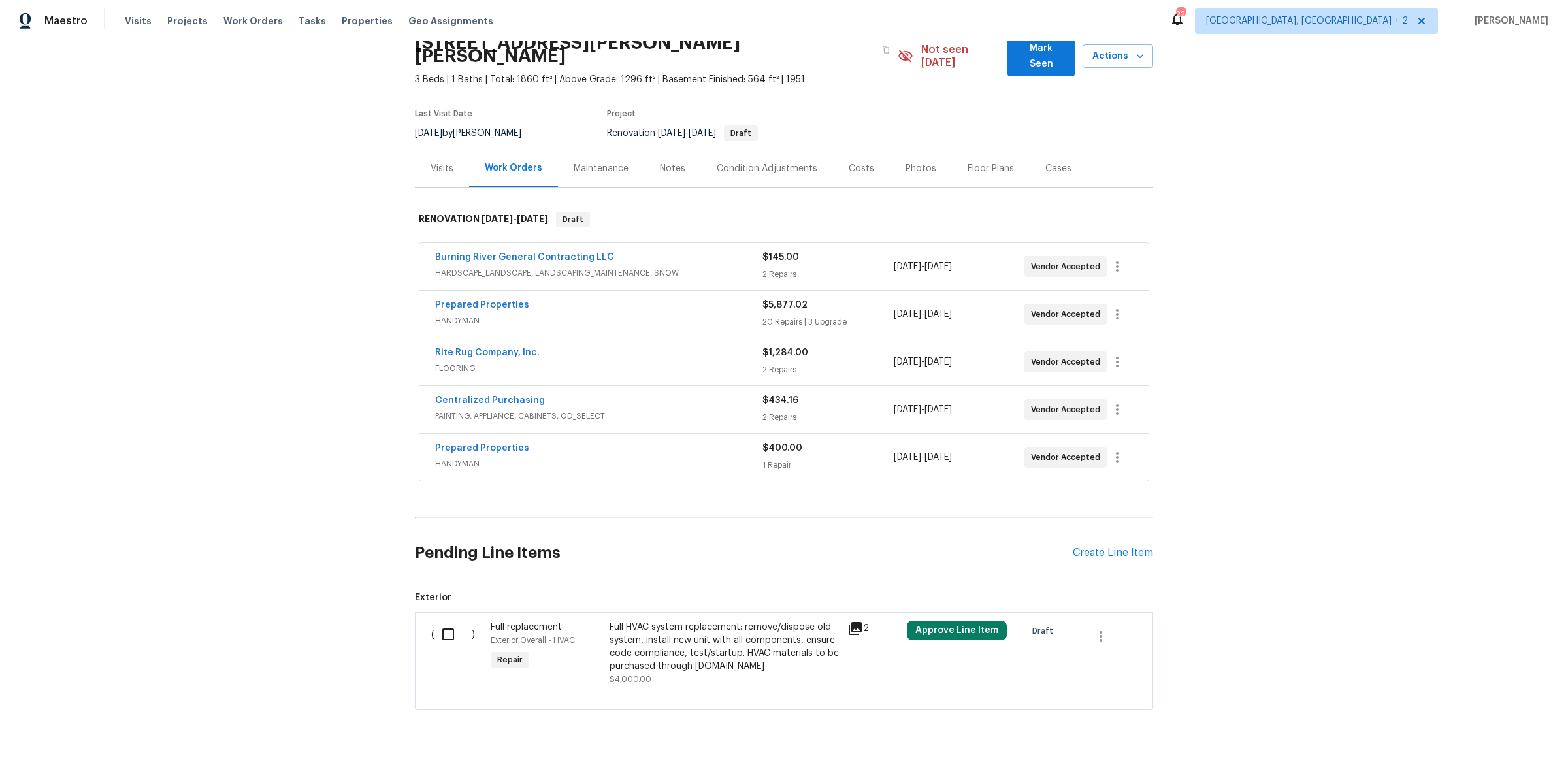
click at [625, 442] on div "Prepared Properties" at bounding box center [599, 449] width 328 height 15
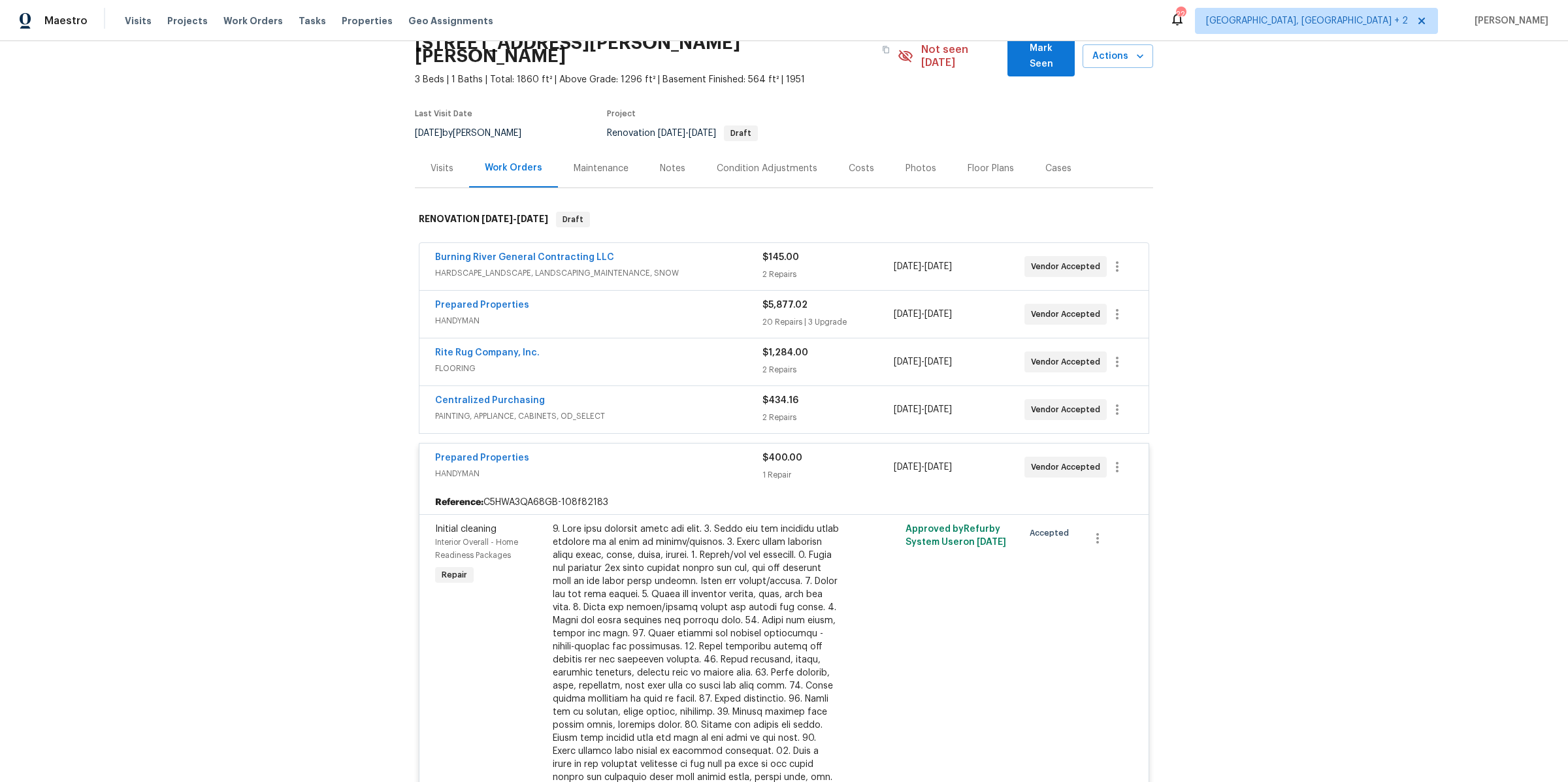
click at [634, 452] on div "Prepared Properties" at bounding box center [599, 459] width 328 height 15
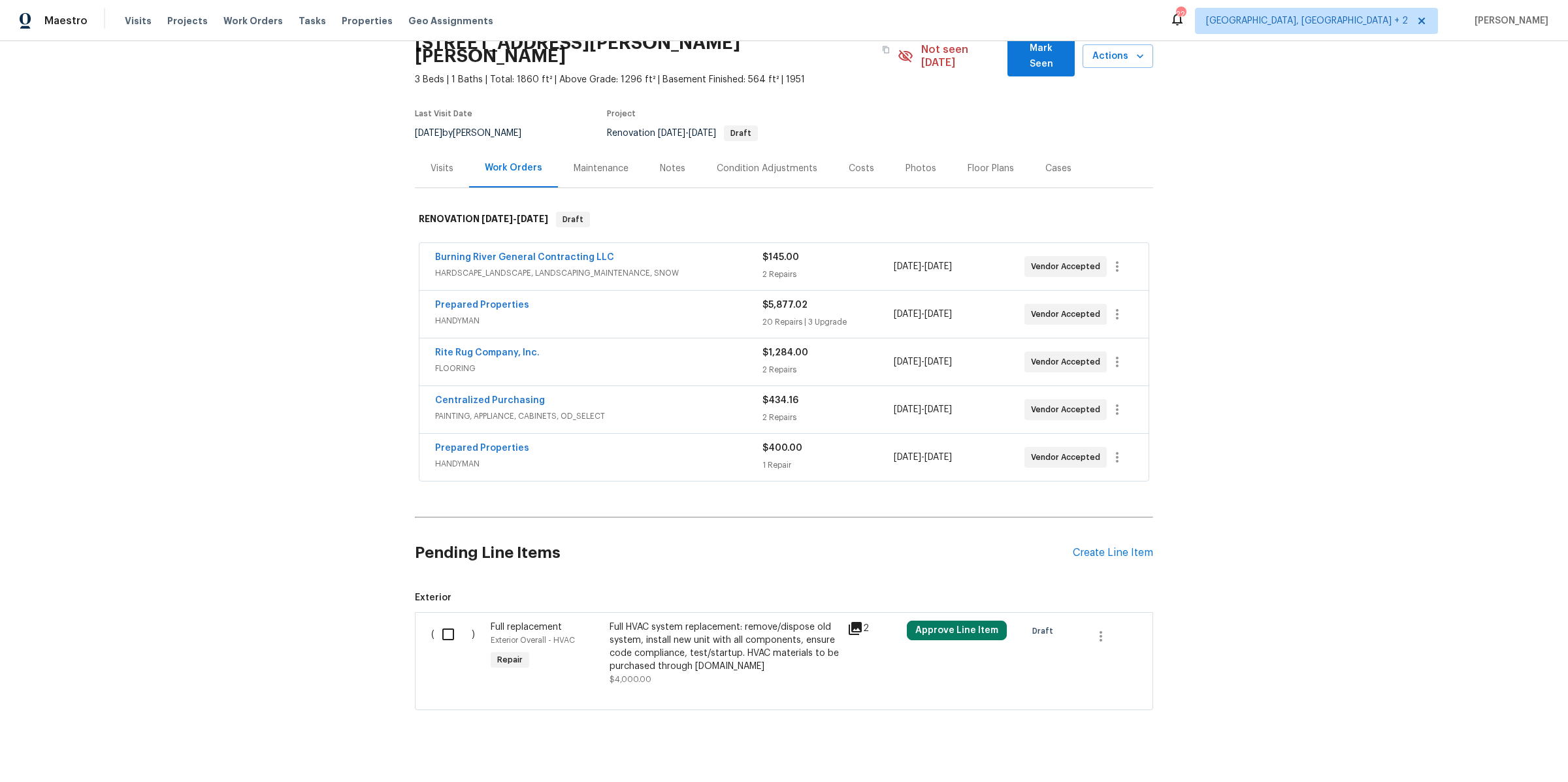
click at [661, 410] on span "PAINTING, APPLIANCE, CABINETS, OD_SELECT" at bounding box center [599, 416] width 328 height 13
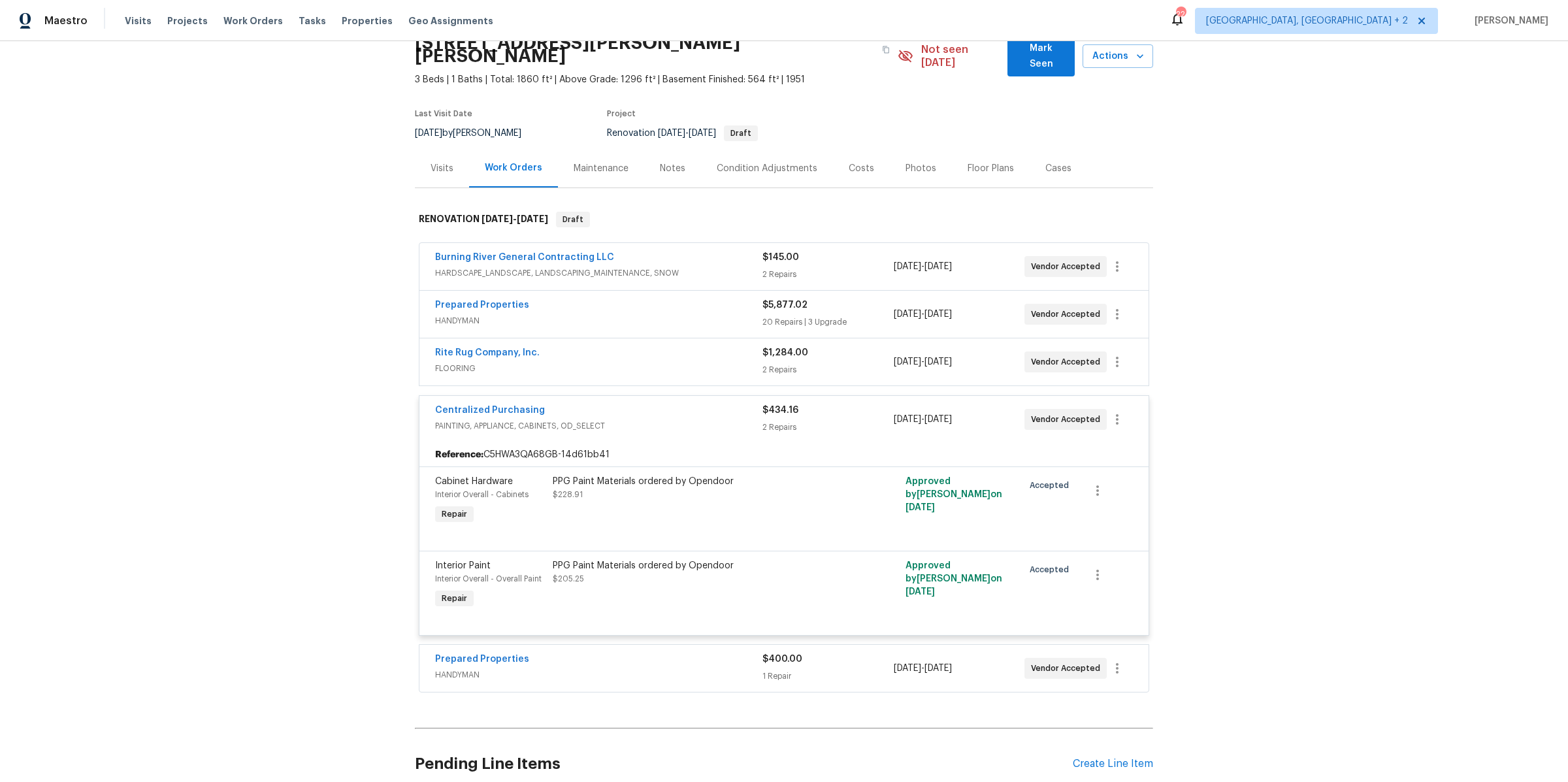
click at [661, 420] on span "PAINTING, APPLIANCE, CABINETS, OD_SELECT" at bounding box center [599, 426] width 328 height 13
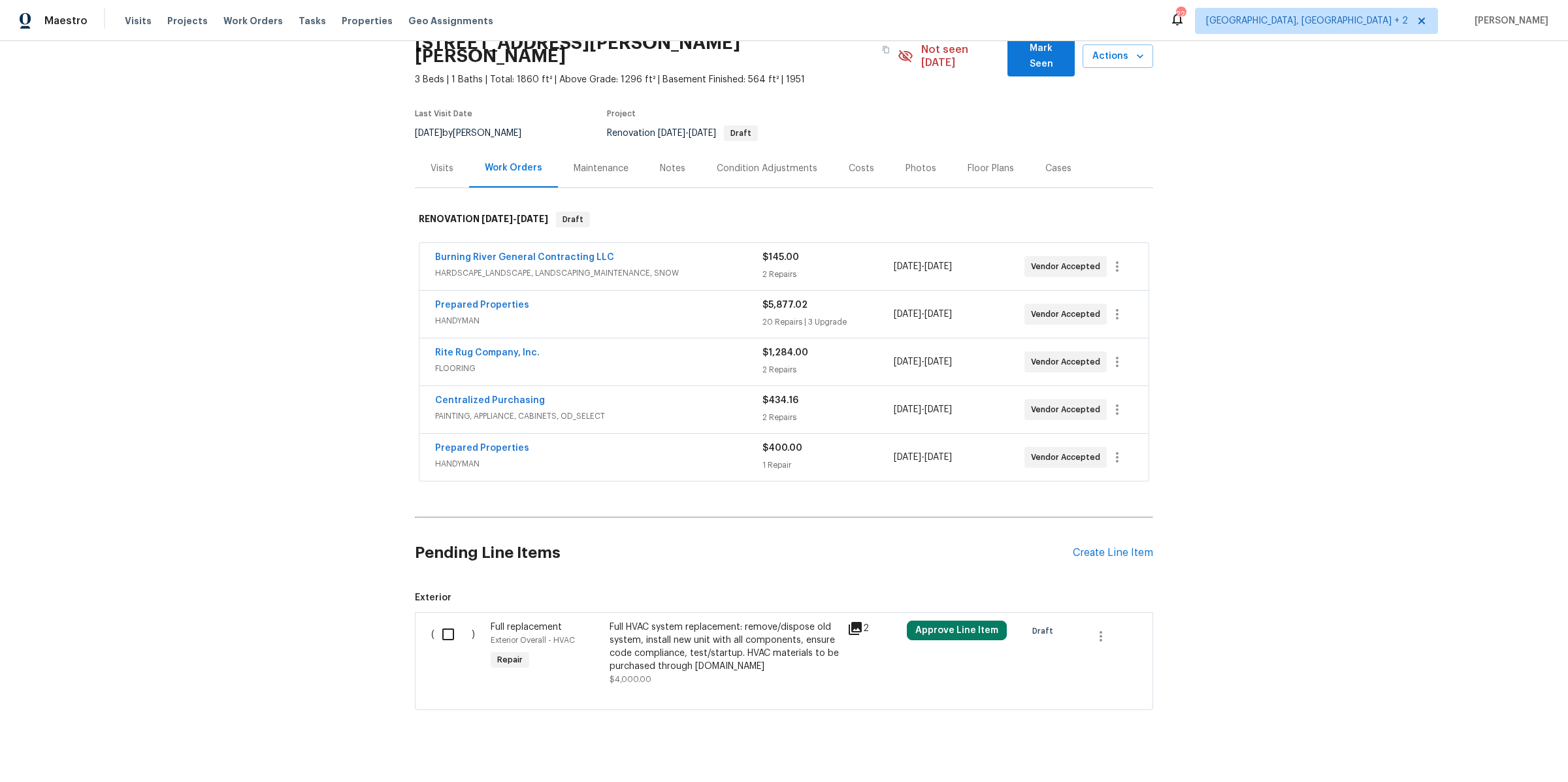
click at [675, 362] on span "FLOORING" at bounding box center [599, 369] width 328 height 13
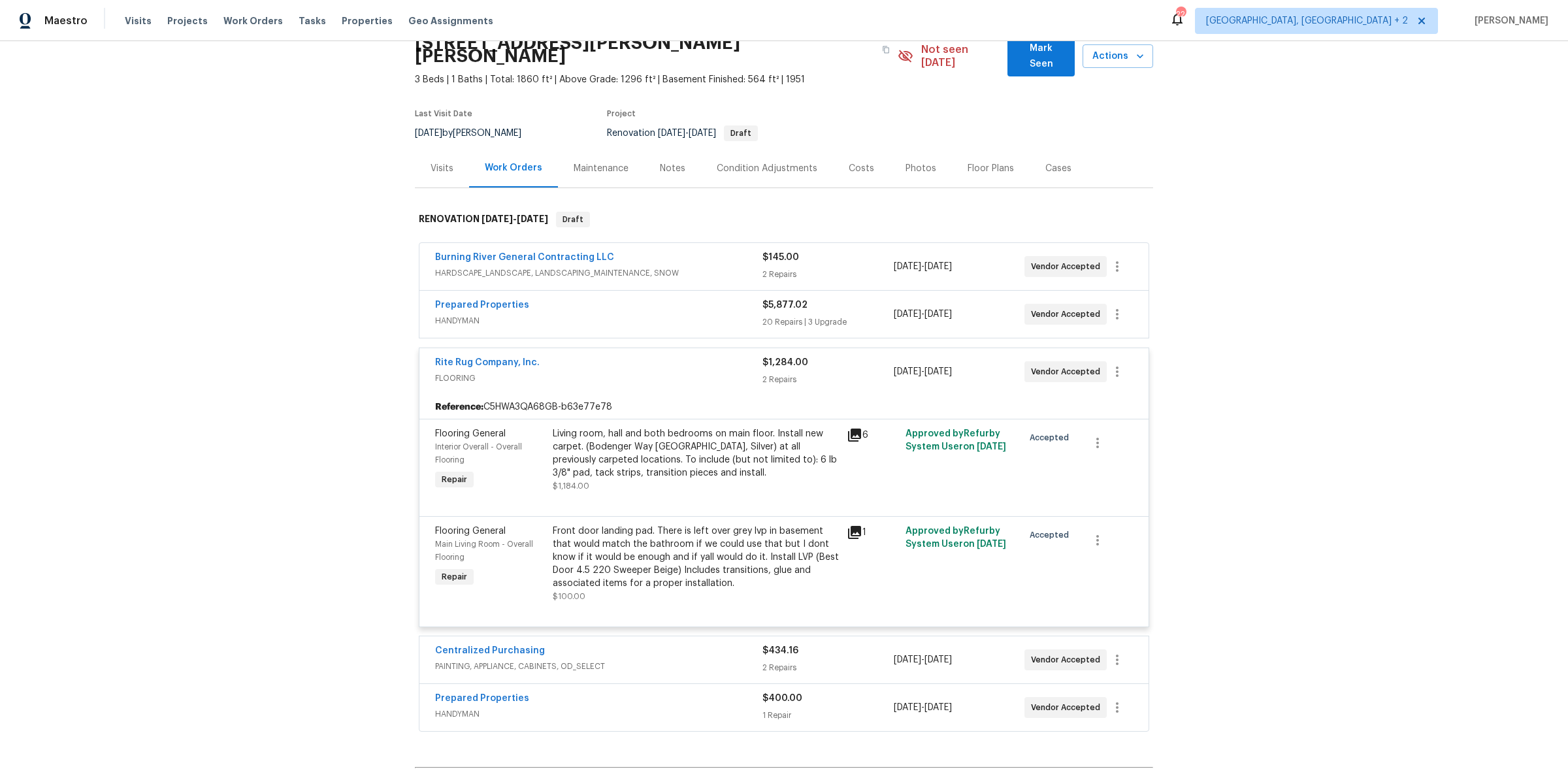
click at [675, 356] on div "Rite Rug Company, Inc." at bounding box center [599, 363] width 328 height 15
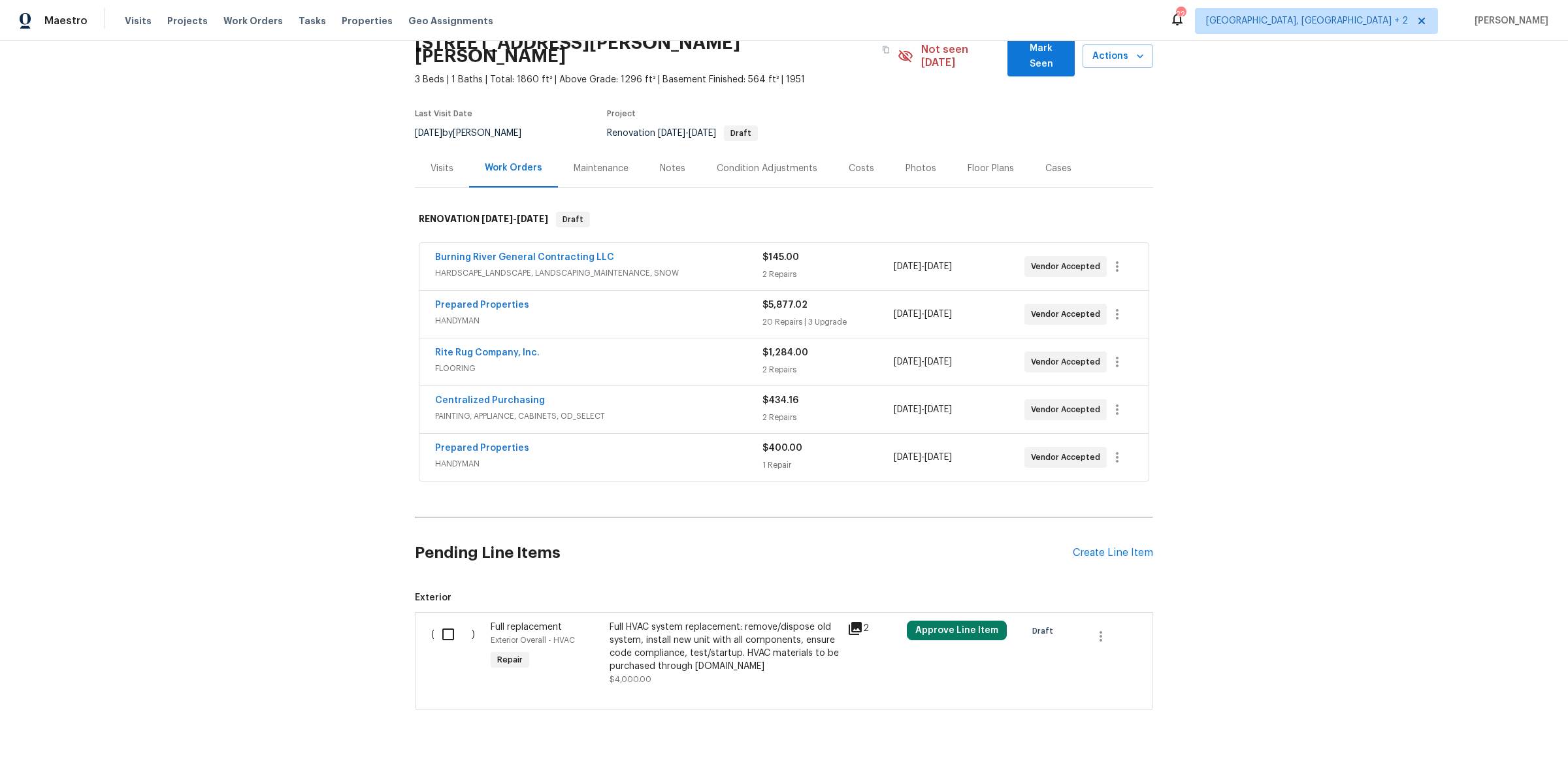
click at [678, 314] on span "HANDYMAN" at bounding box center [599, 321] width 328 height 13
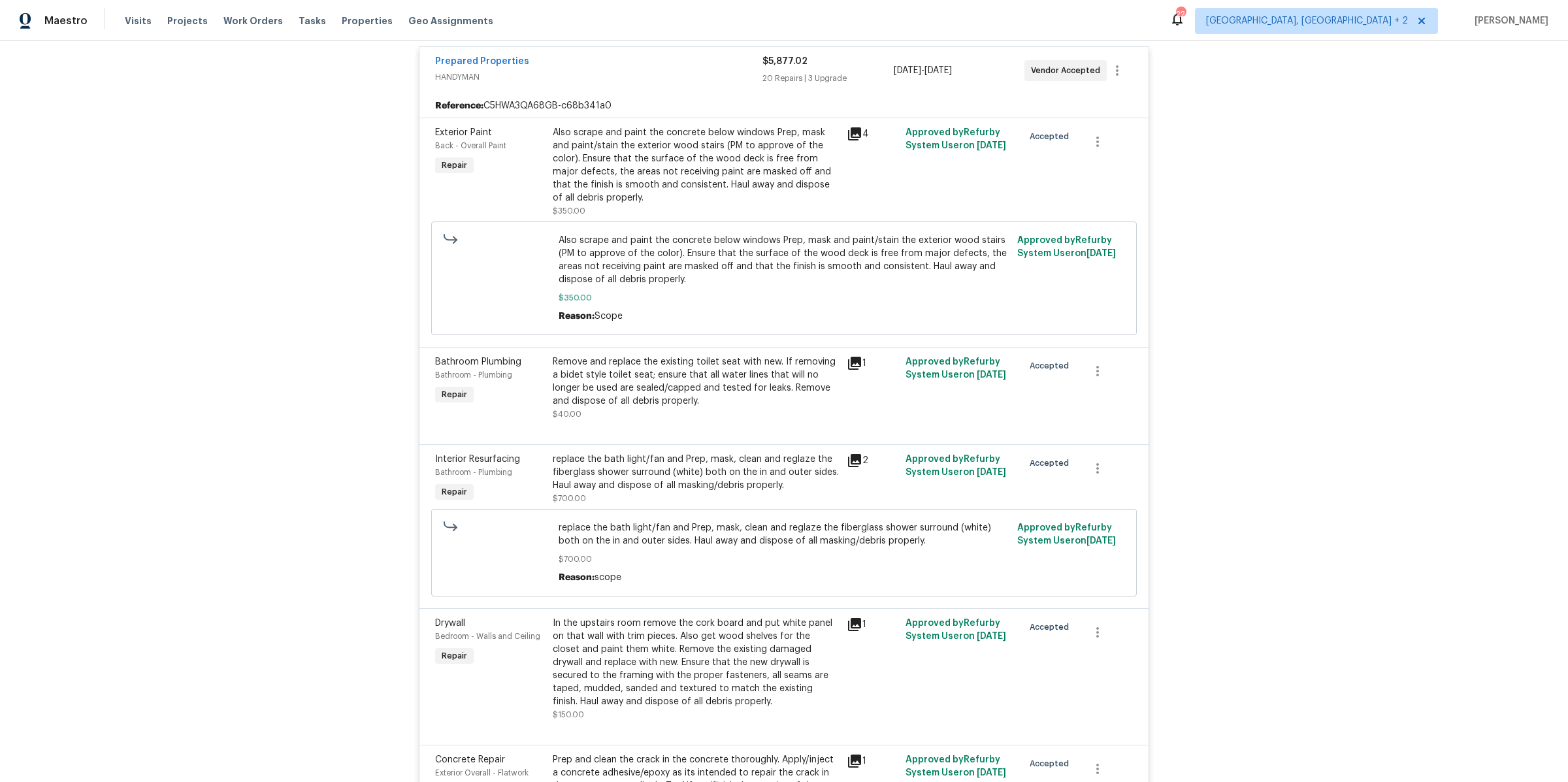
scroll to position [0, 0]
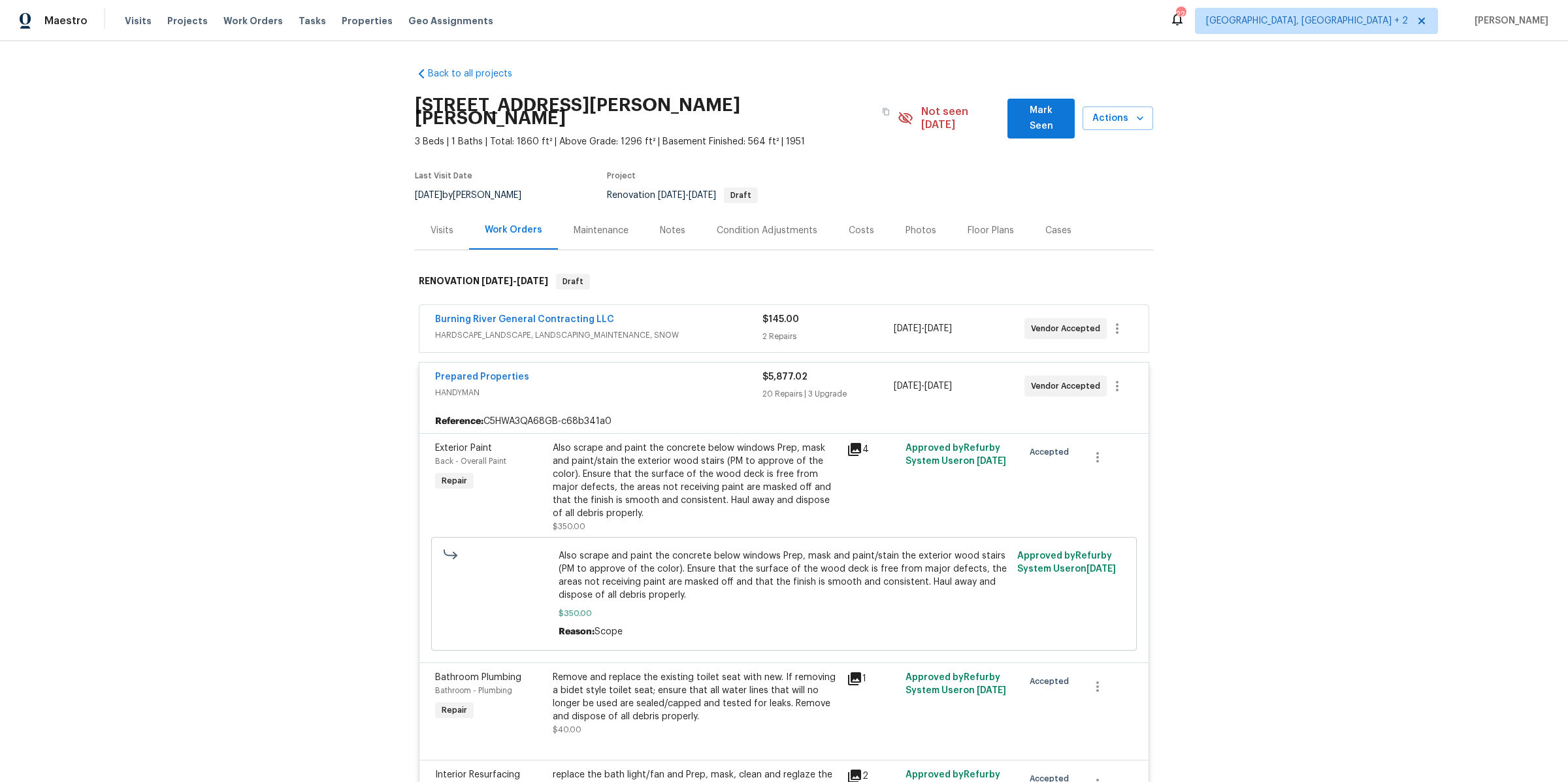
click at [693, 387] on span "HANDYMAN" at bounding box center [599, 393] width 328 height 13
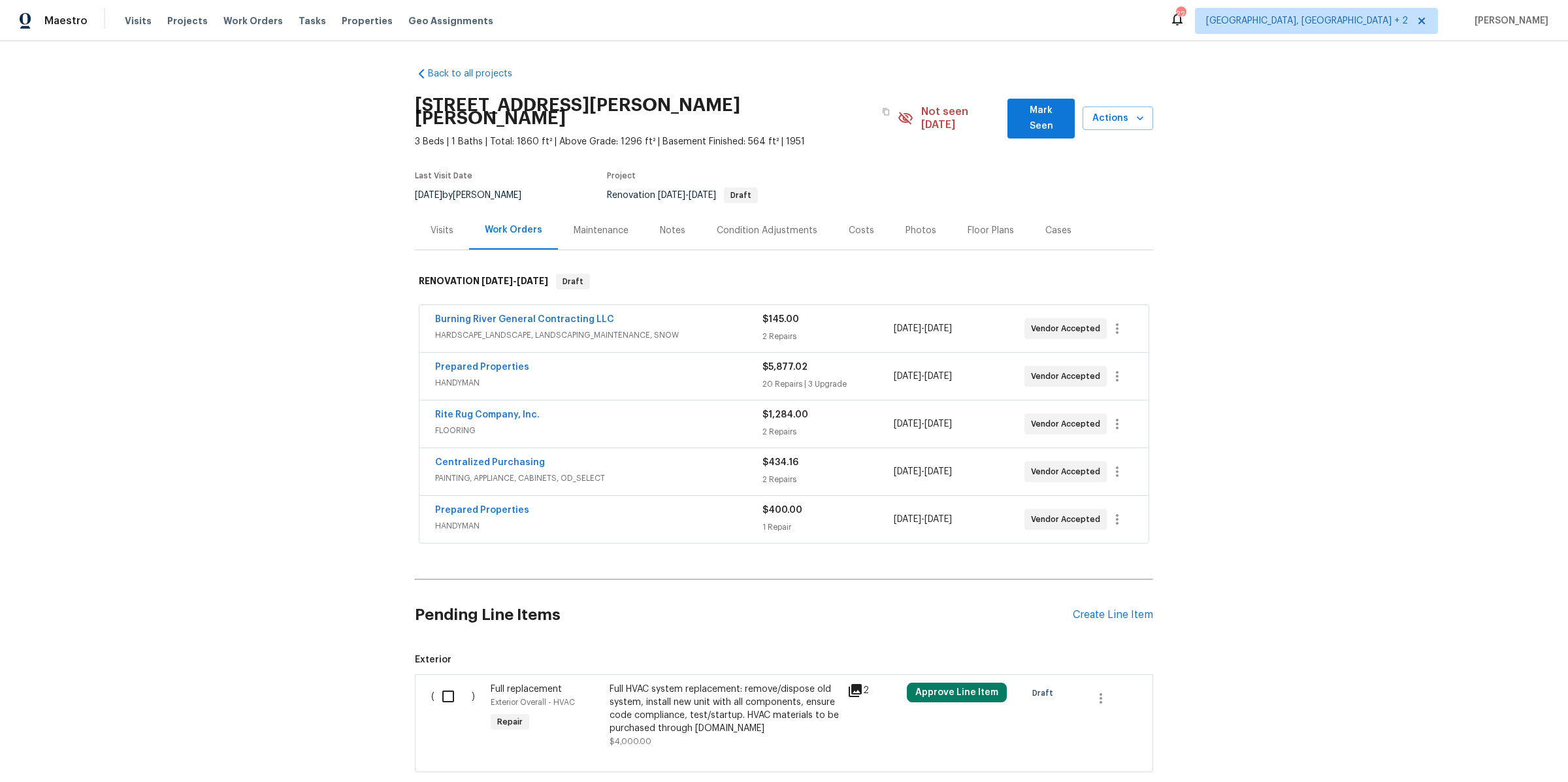
click at [718, 329] on span "HARDSCAPE_LANDSCAPE, LANDSCAPING_MAINTENANCE, SNOW" at bounding box center [599, 335] width 328 height 13
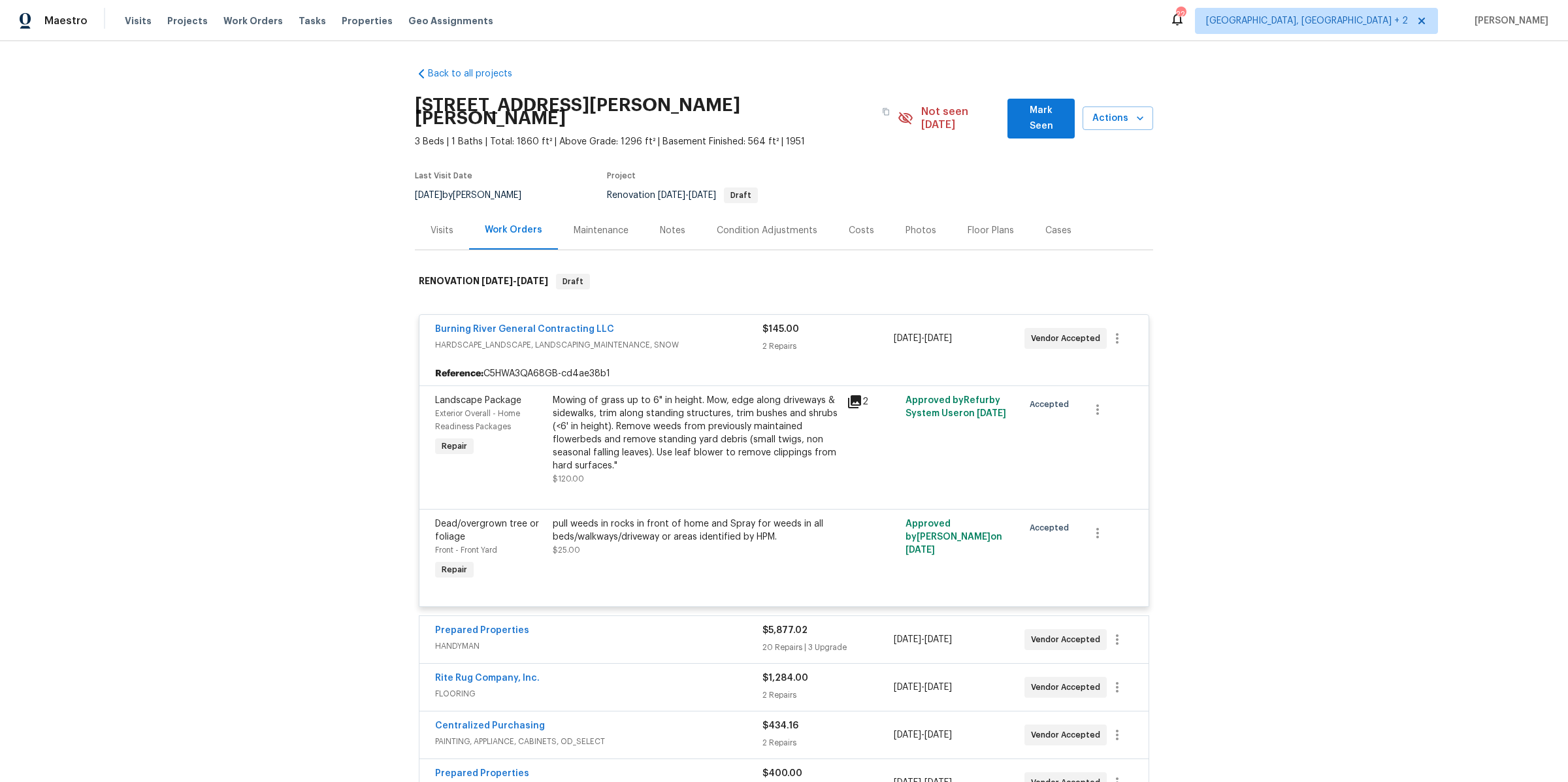
click at [718, 323] on div "Burning River General Contracting LLC" at bounding box center [599, 330] width 328 height 15
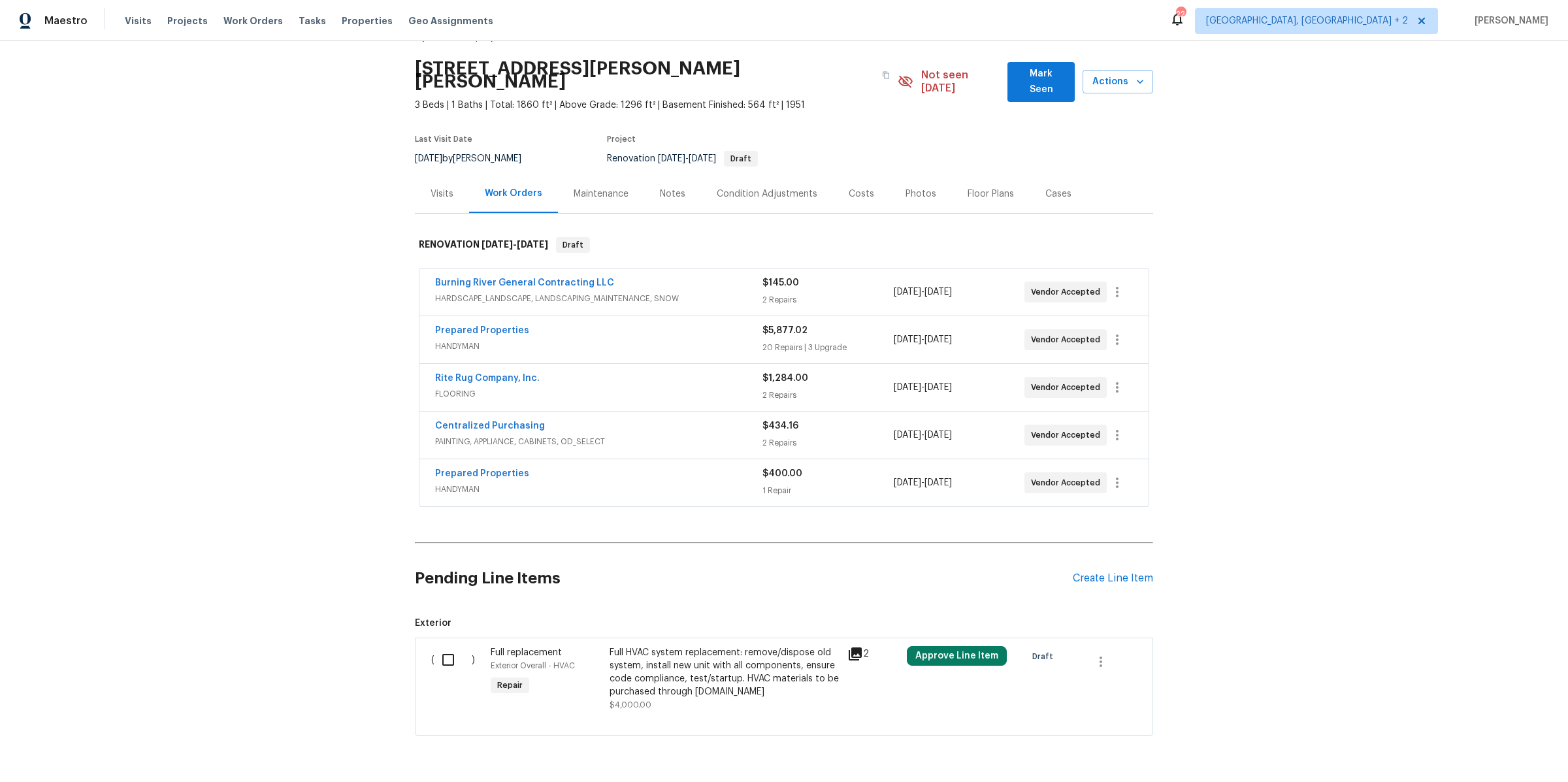
scroll to position [62, 0]
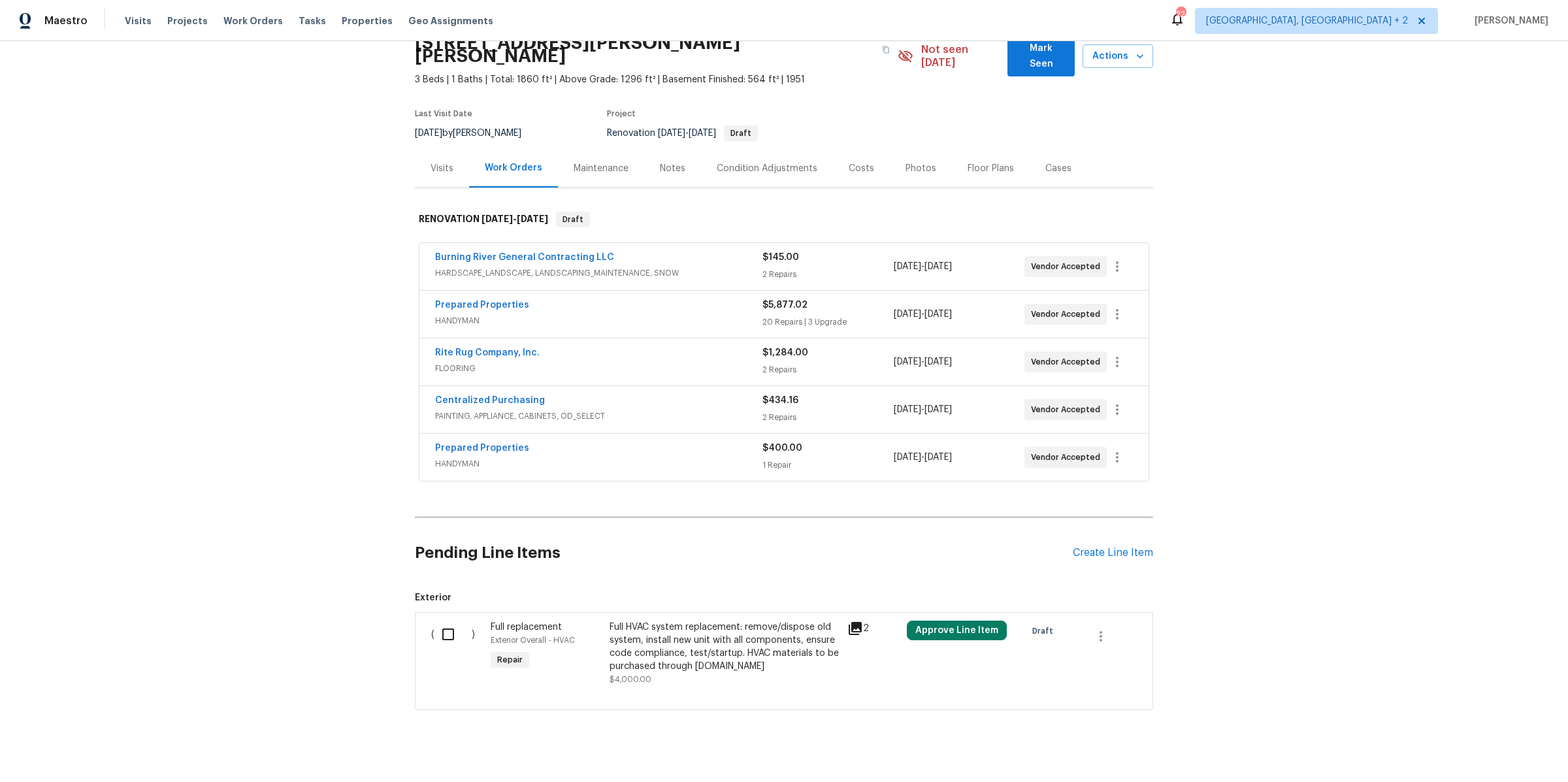
click at [444, 621] on input "checkbox" at bounding box center [453, 635] width 37 height 27
checkbox input "true"
click at [32, 751] on icon "button" at bounding box center [30, 749] width 8 height 10
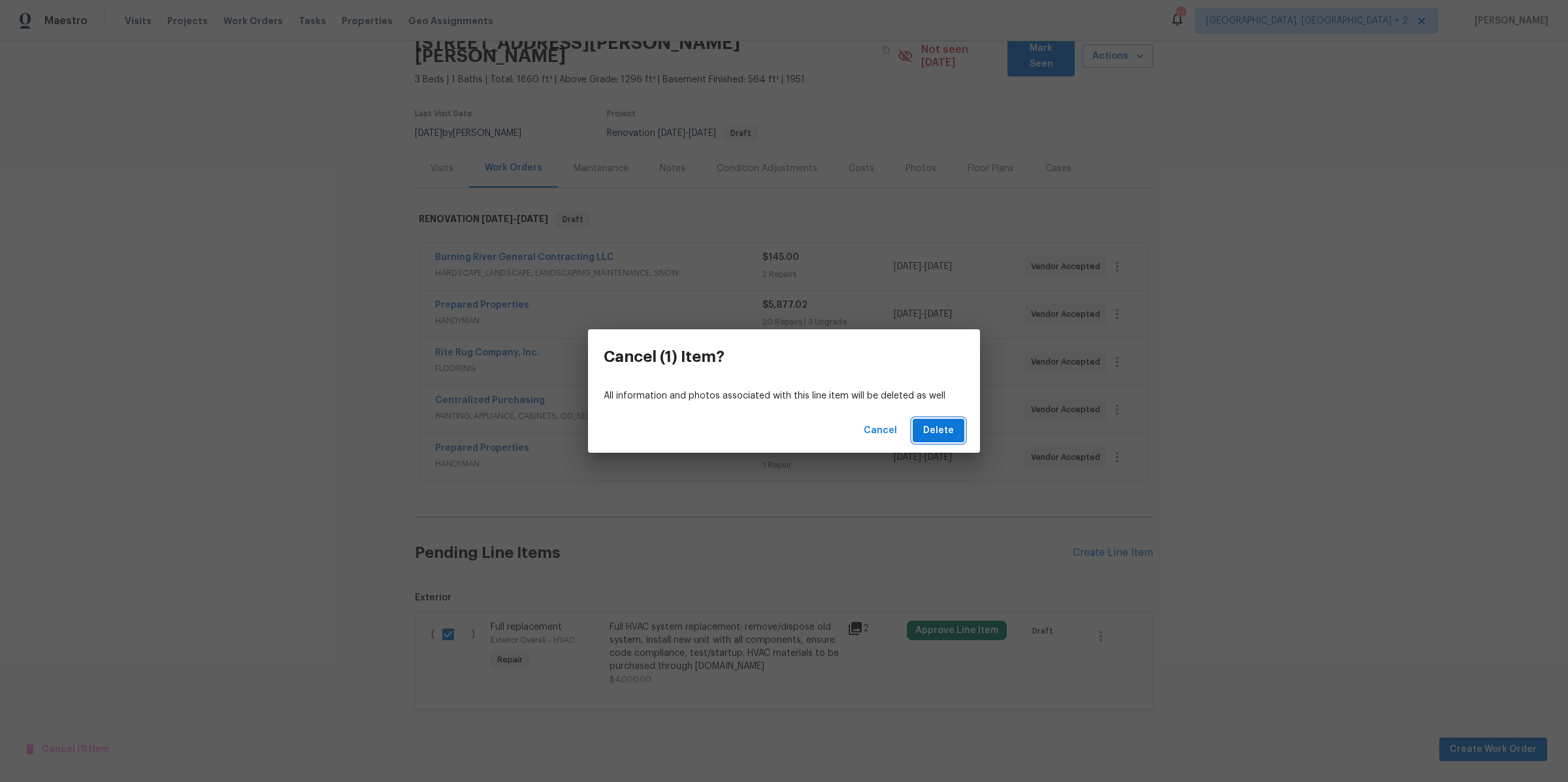
click at [941, 431] on span "Delete" at bounding box center [939, 431] width 31 height 16
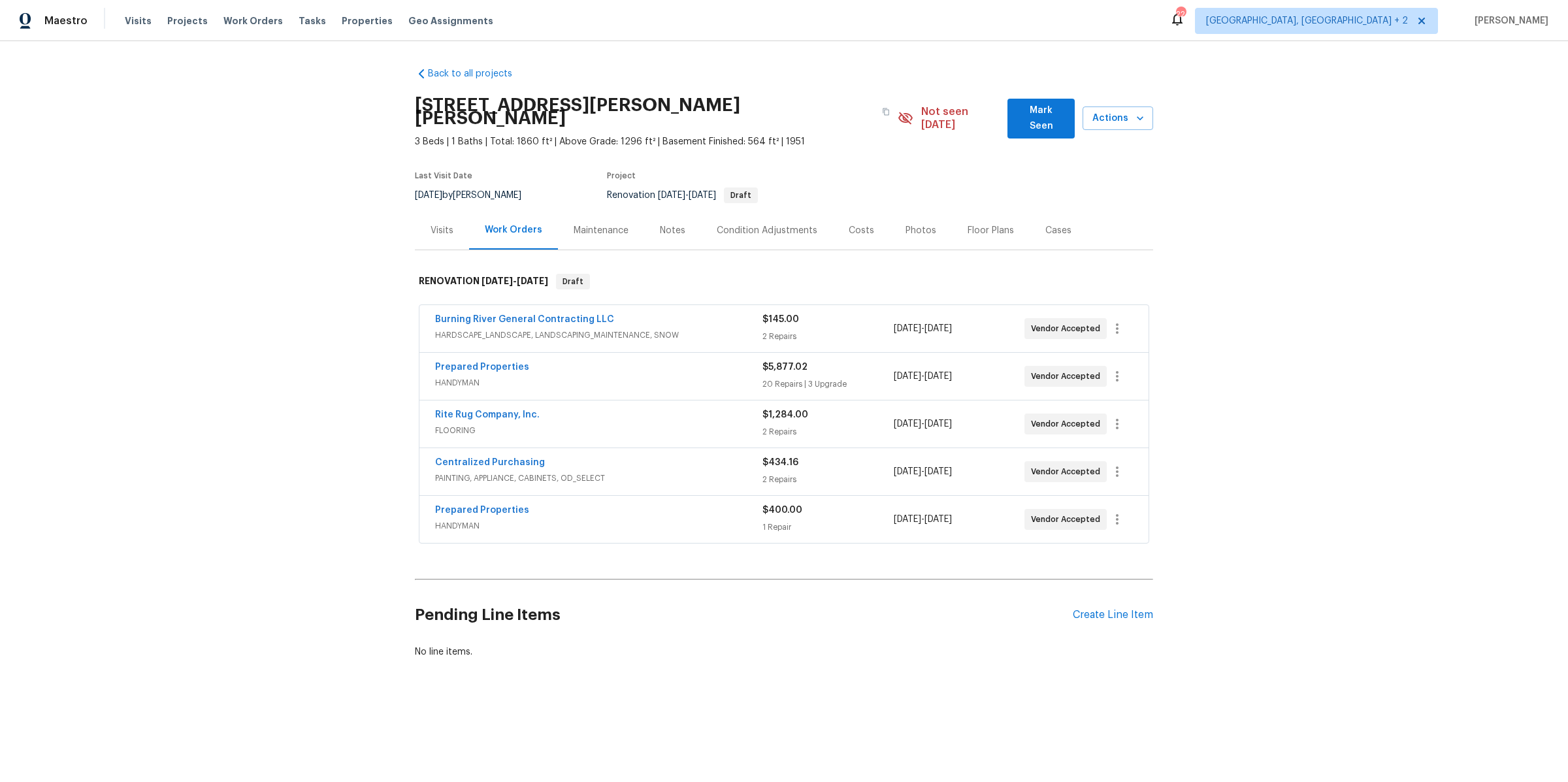
click at [441, 224] on div "Visits" at bounding box center [442, 230] width 23 height 13
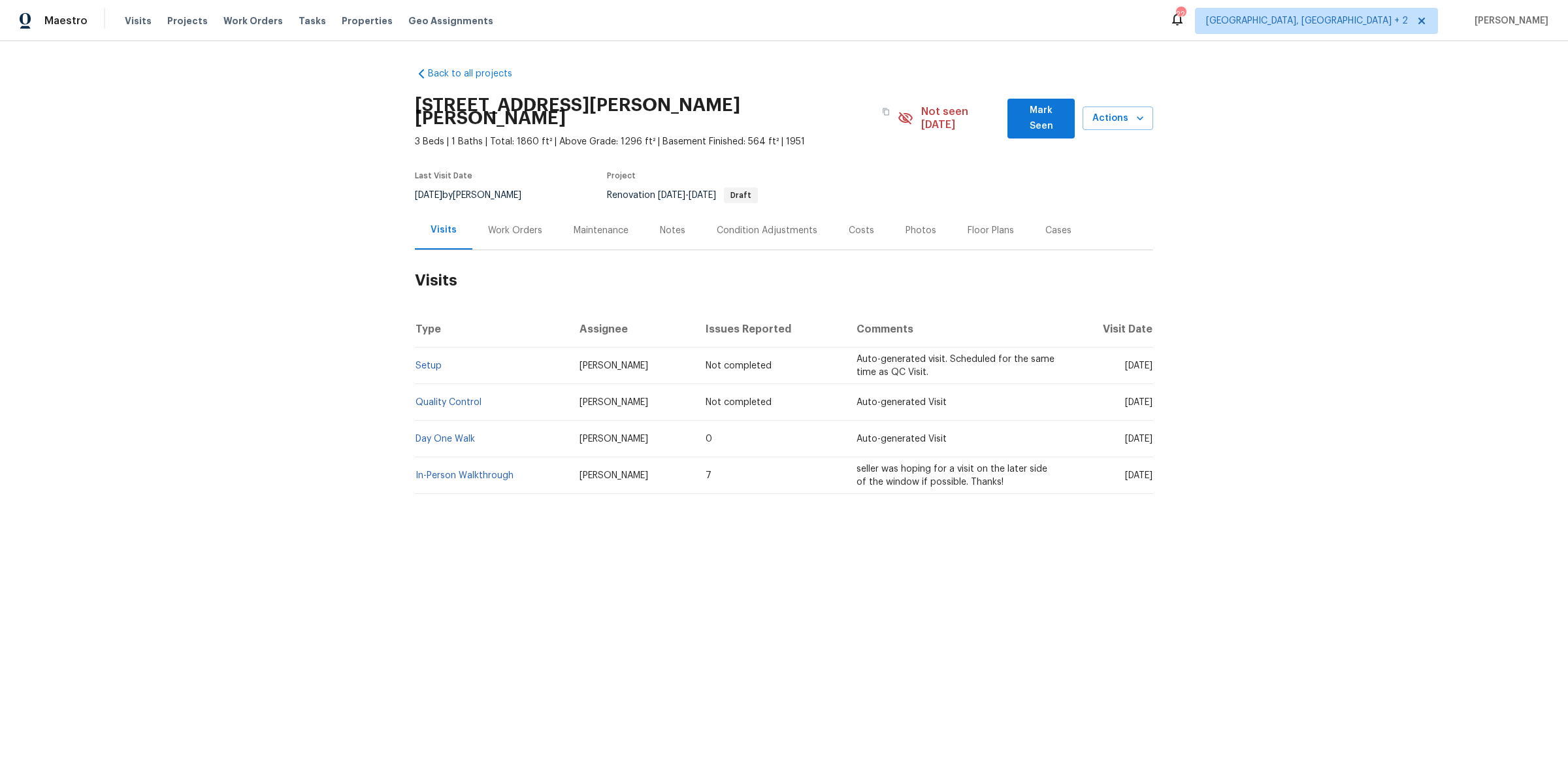
click at [522, 224] on div "Work Orders" at bounding box center [514, 230] width 54 height 13
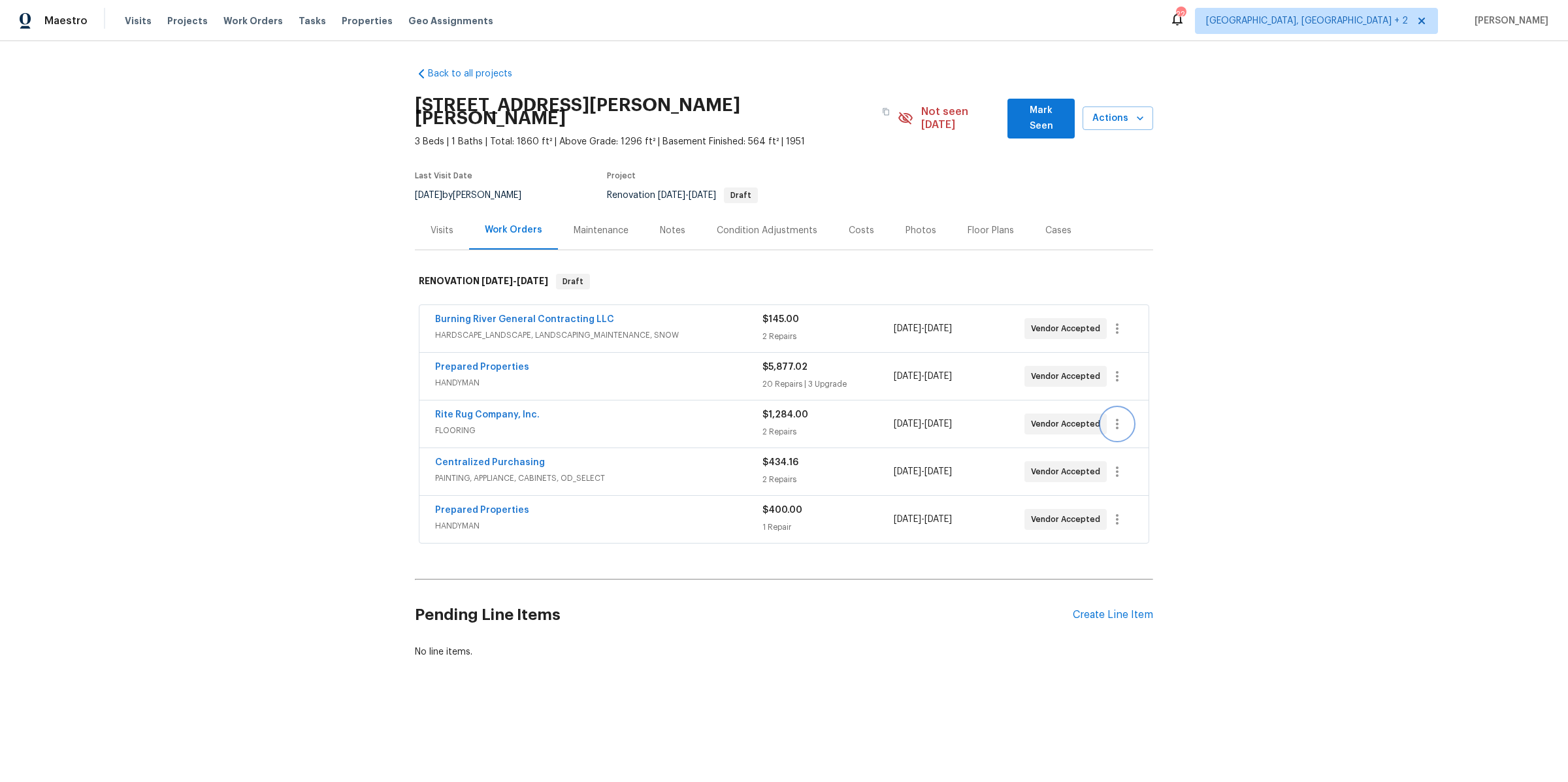
click at [1115, 416] on icon "button" at bounding box center [1116, 424] width 15 height 15
click at [945, 455] on div at bounding box center [784, 391] width 1568 height 782
click at [1112, 369] on icon "button" at bounding box center [1116, 376] width 15 height 15
click at [1125, 362] on li "Edit" at bounding box center [1171, 362] width 141 height 22
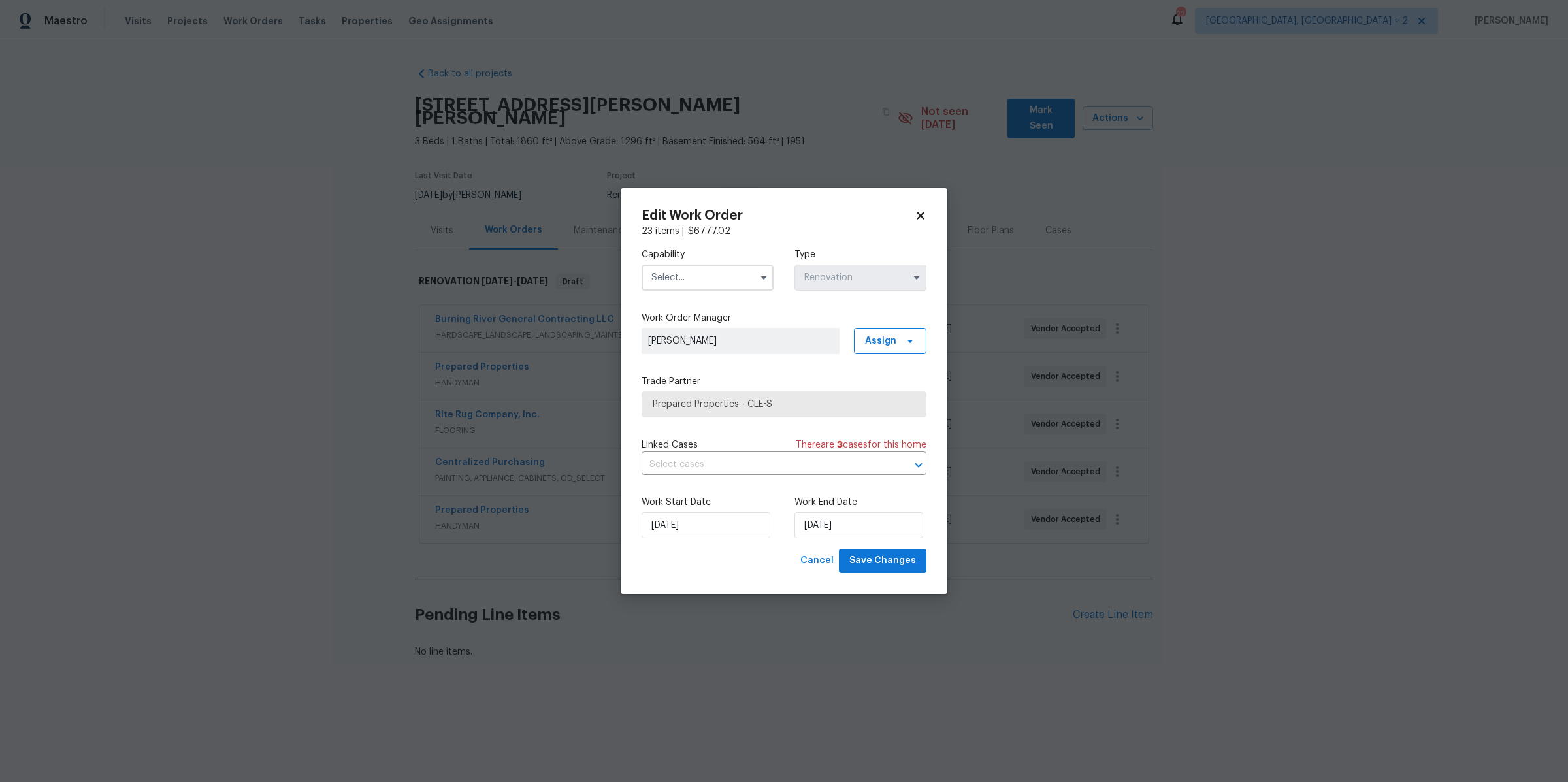
click at [671, 540] on div "Work Start Date 10/9/2025 Work End Date 10/15/2025" at bounding box center [784, 517] width 285 height 64
click at [675, 522] on input "[DATE]" at bounding box center [706, 525] width 129 height 26
click at [702, 428] on div "8" at bounding box center [703, 431] width 21 height 19
click at [752, 565] on div "Cancel Save Changes" at bounding box center [784, 561] width 285 height 24
click at [917, 220] on icon at bounding box center [920, 216] width 7 height 7
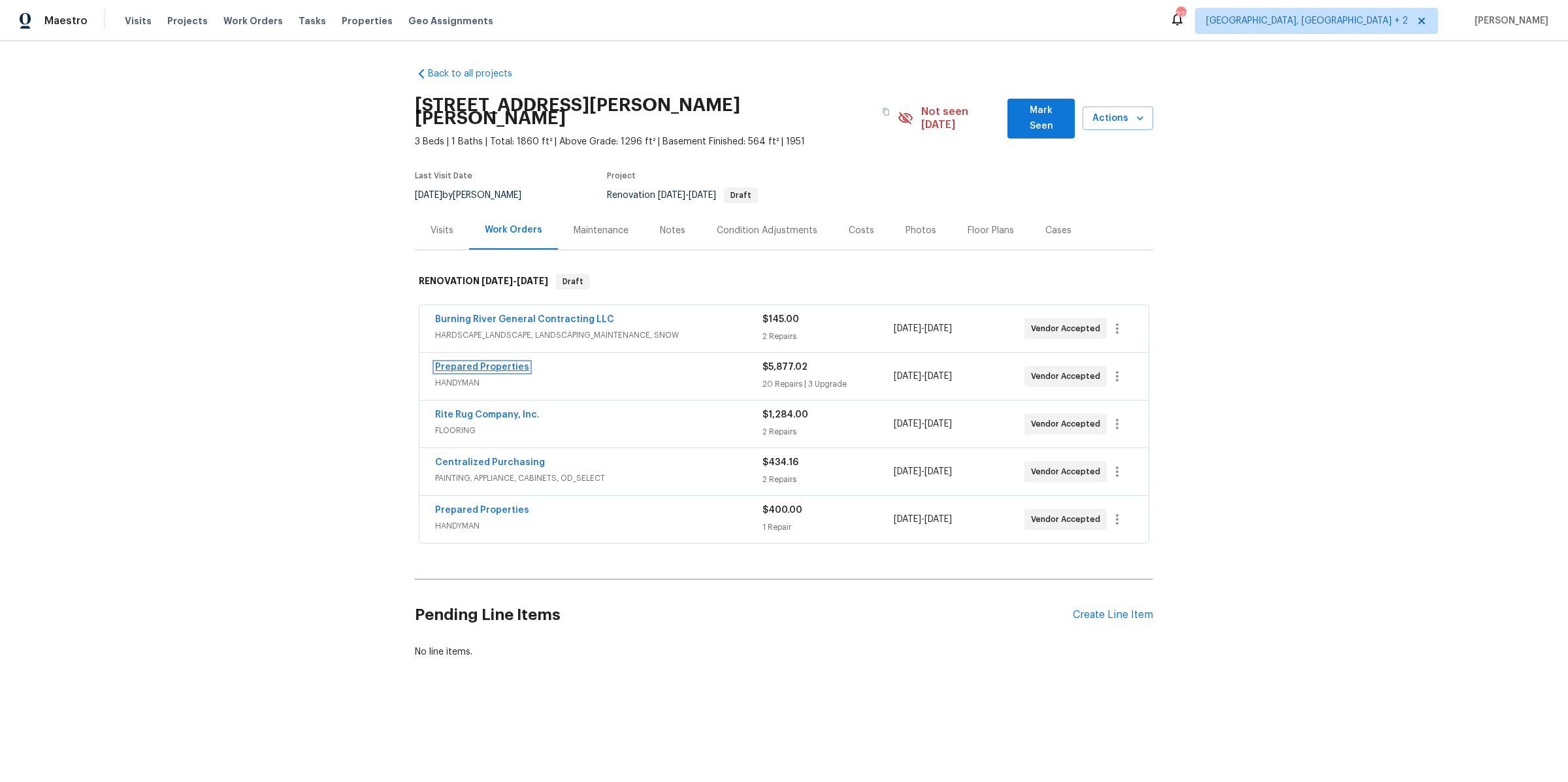
click at [506, 362] on link "Prepared Properties" at bounding box center [482, 366] width 94 height 9
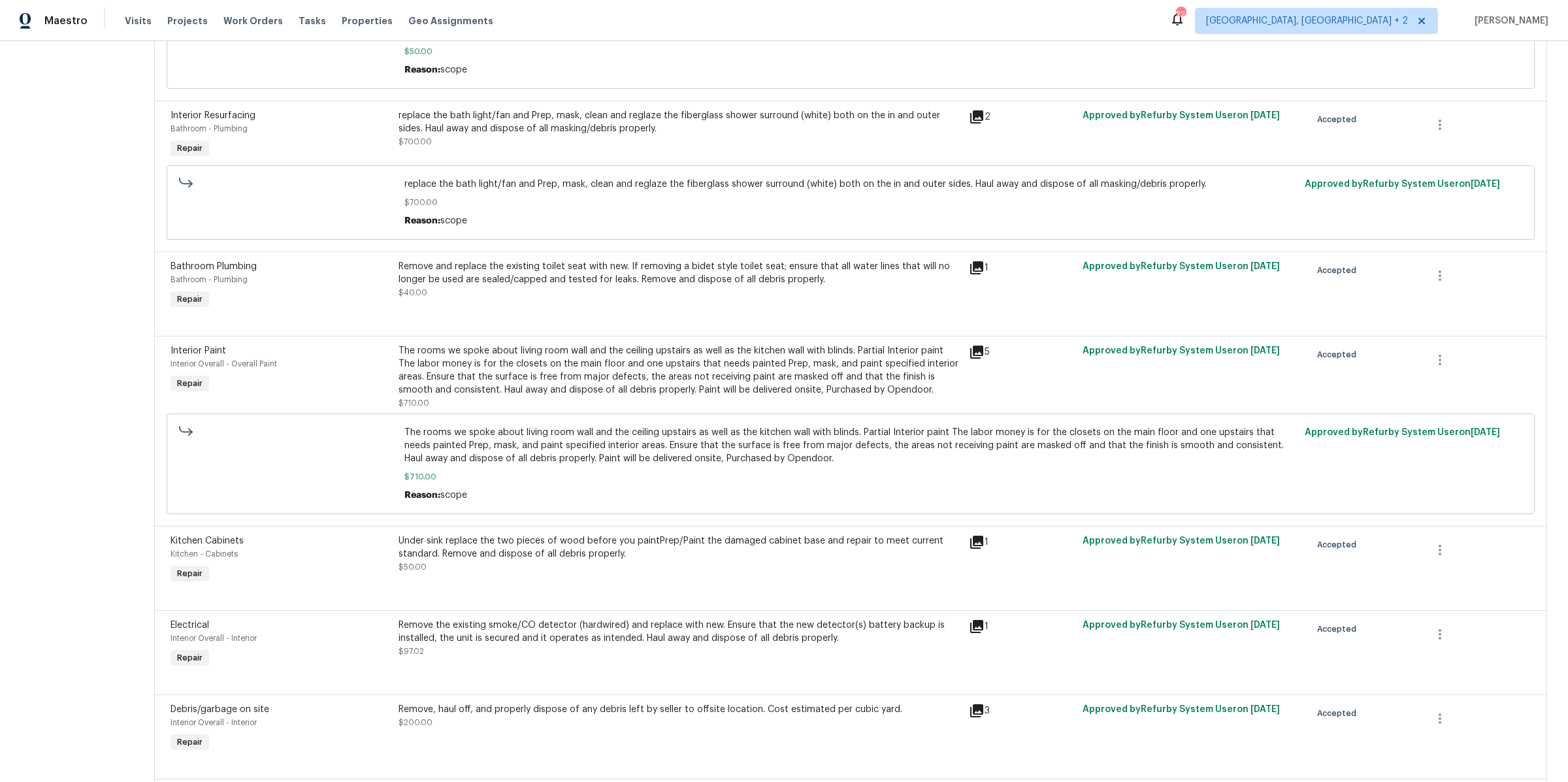
scroll to position [2012, 0]
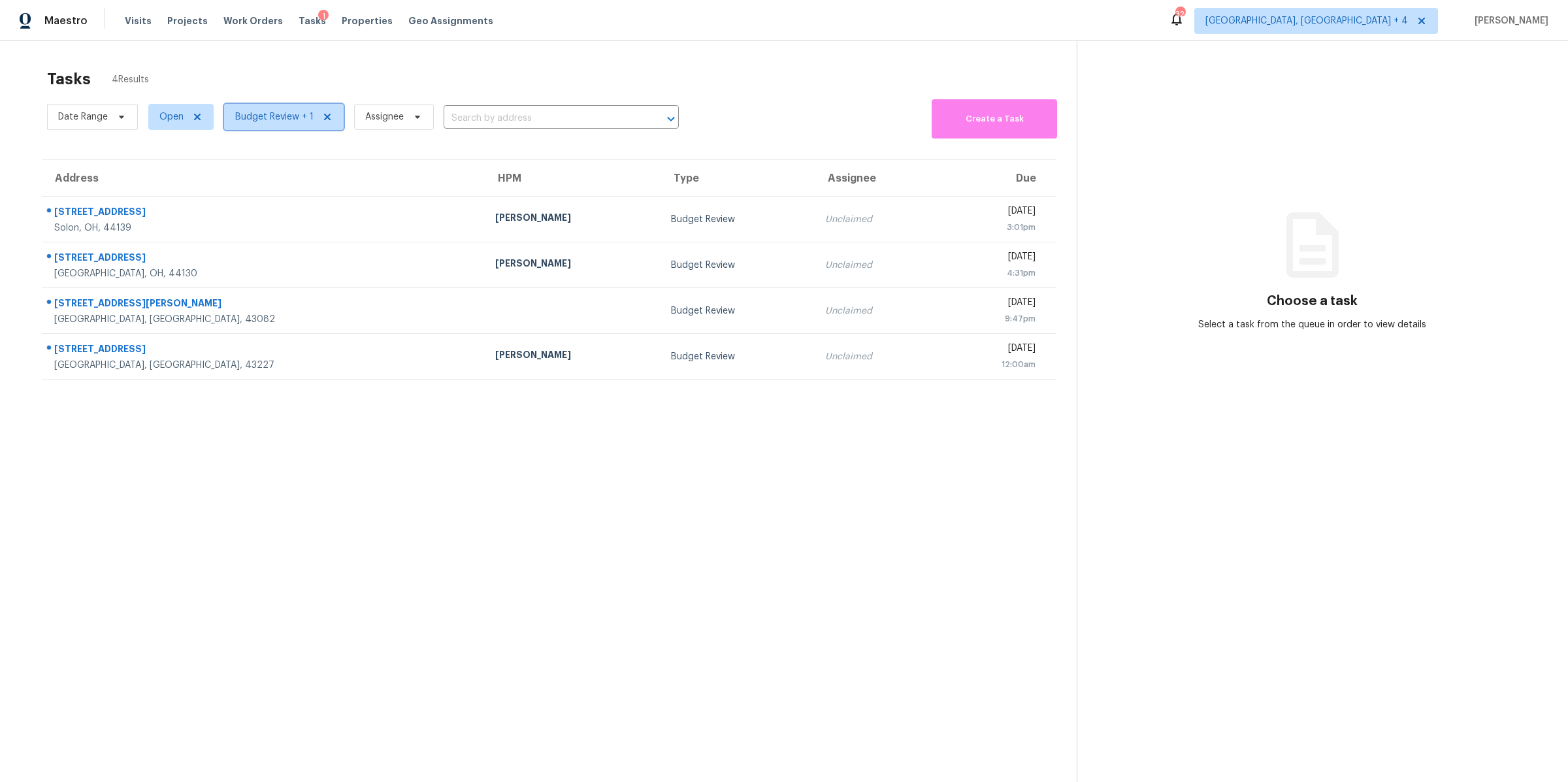
click at [300, 114] on span "Budget Review + 1" at bounding box center [274, 117] width 78 height 13
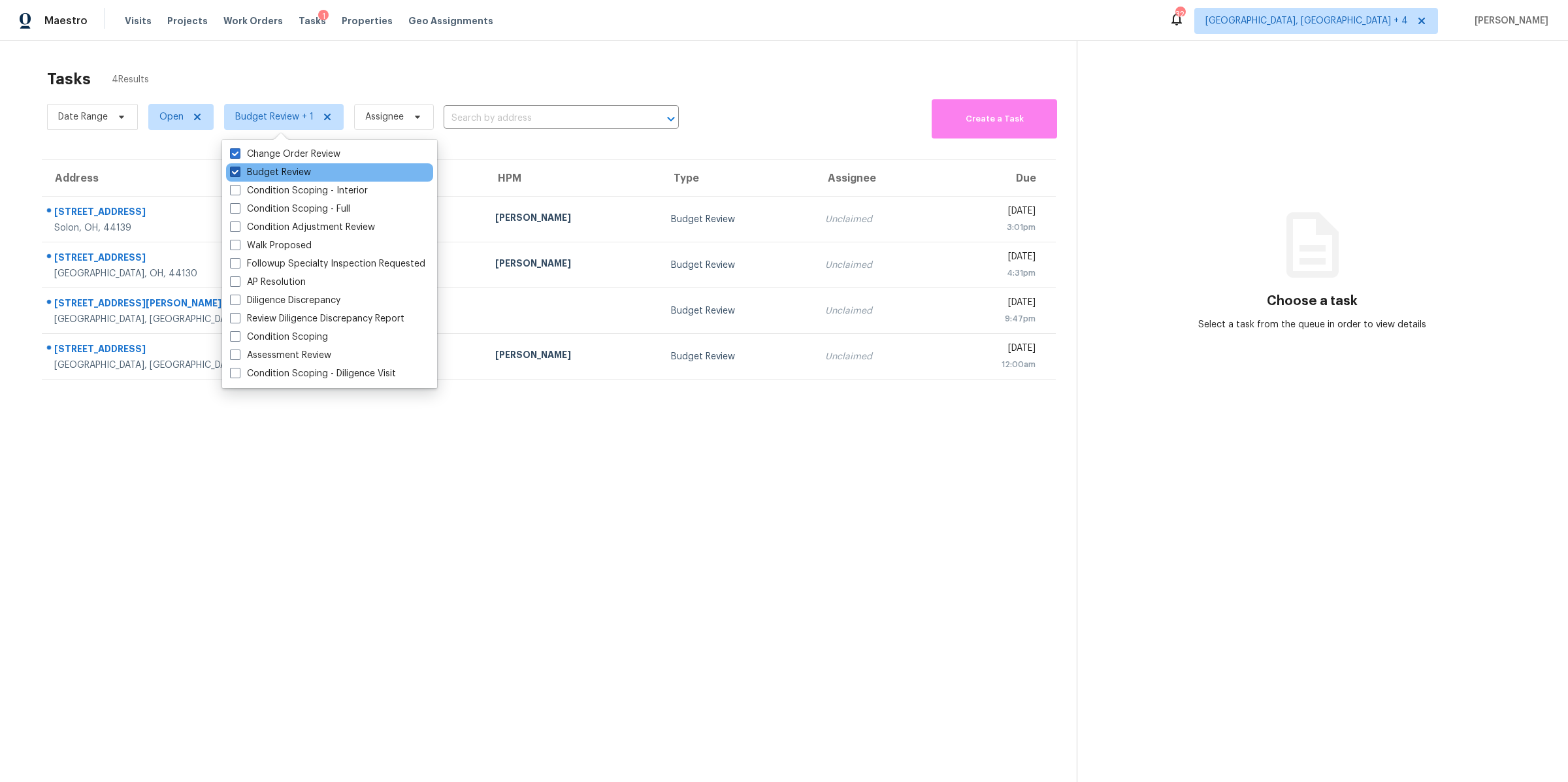
click at [239, 166] on label "Budget Review" at bounding box center [270, 172] width 81 height 13
click at [238, 166] on input "Budget Review" at bounding box center [234, 170] width 9 height 9
checkbox input "false"
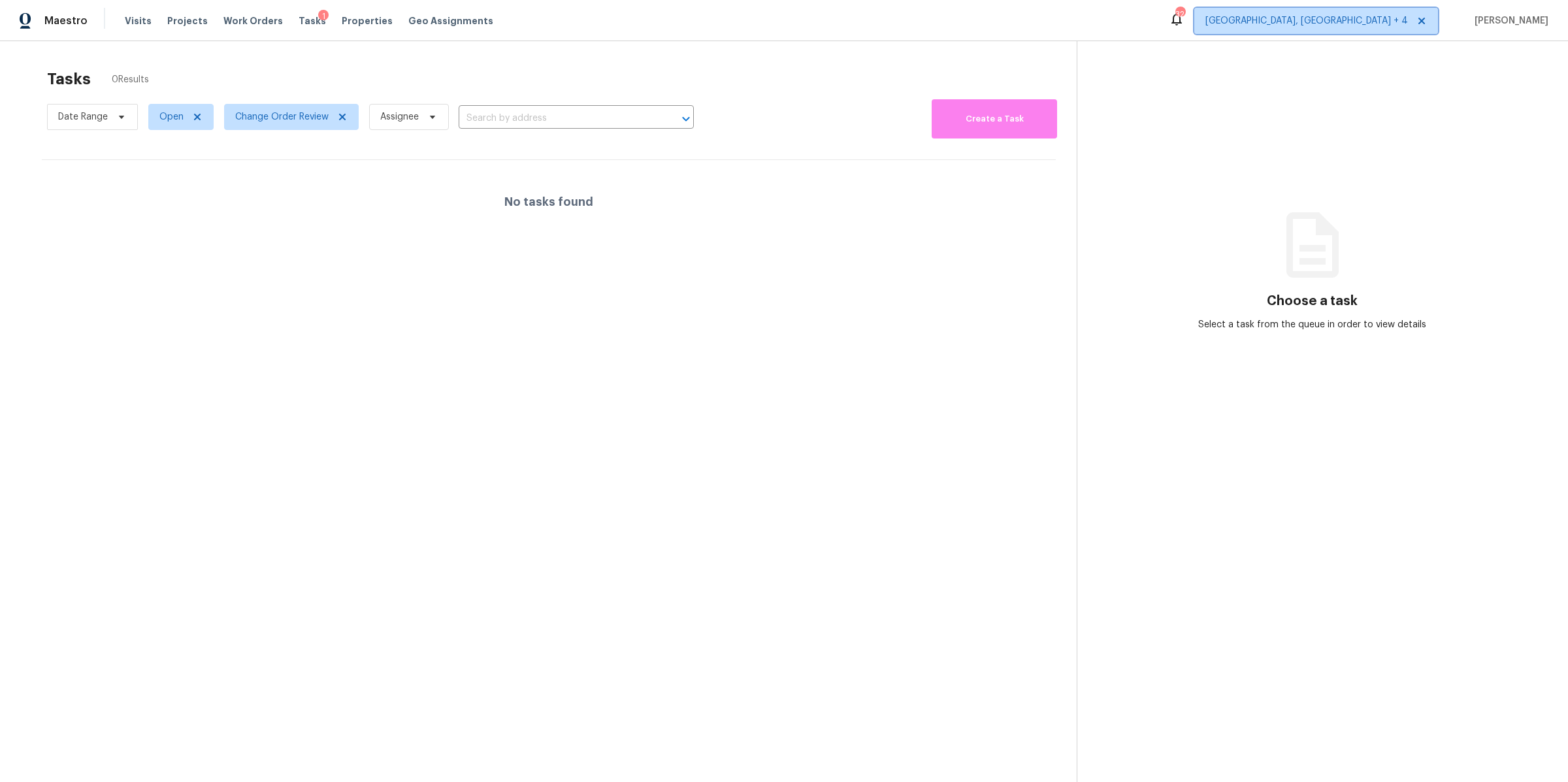
click at [1408, 23] on span "[GEOGRAPHIC_DATA], [GEOGRAPHIC_DATA] + 4" at bounding box center [1306, 21] width 203 height 13
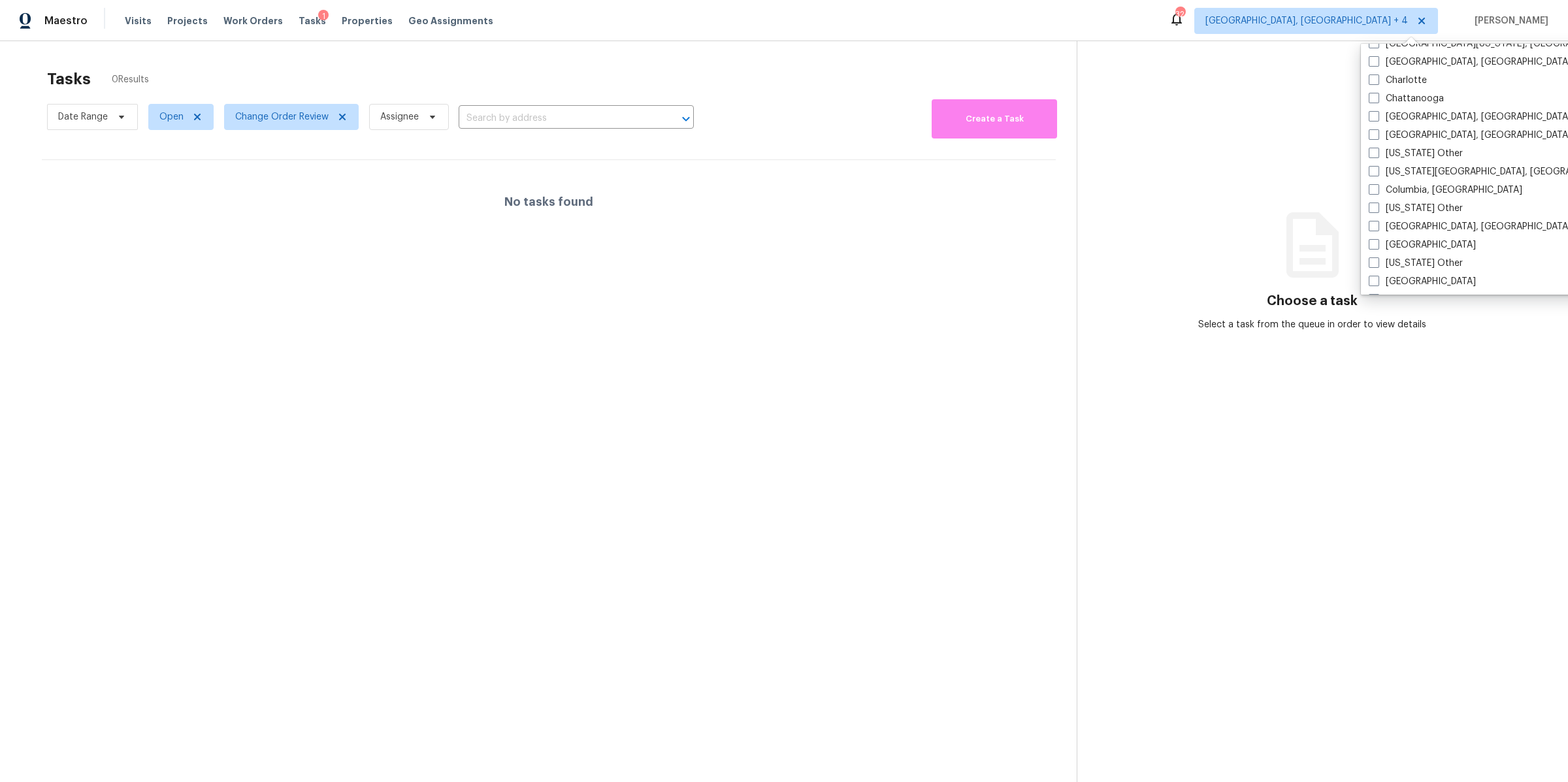
scroll to position [352, 0]
click at [1376, 129] on span at bounding box center [1373, 126] width 10 height 10
click at [1376, 129] on input "[GEOGRAPHIC_DATA], [GEOGRAPHIC_DATA]" at bounding box center [1372, 125] width 9 height 9
checkbox input "true"
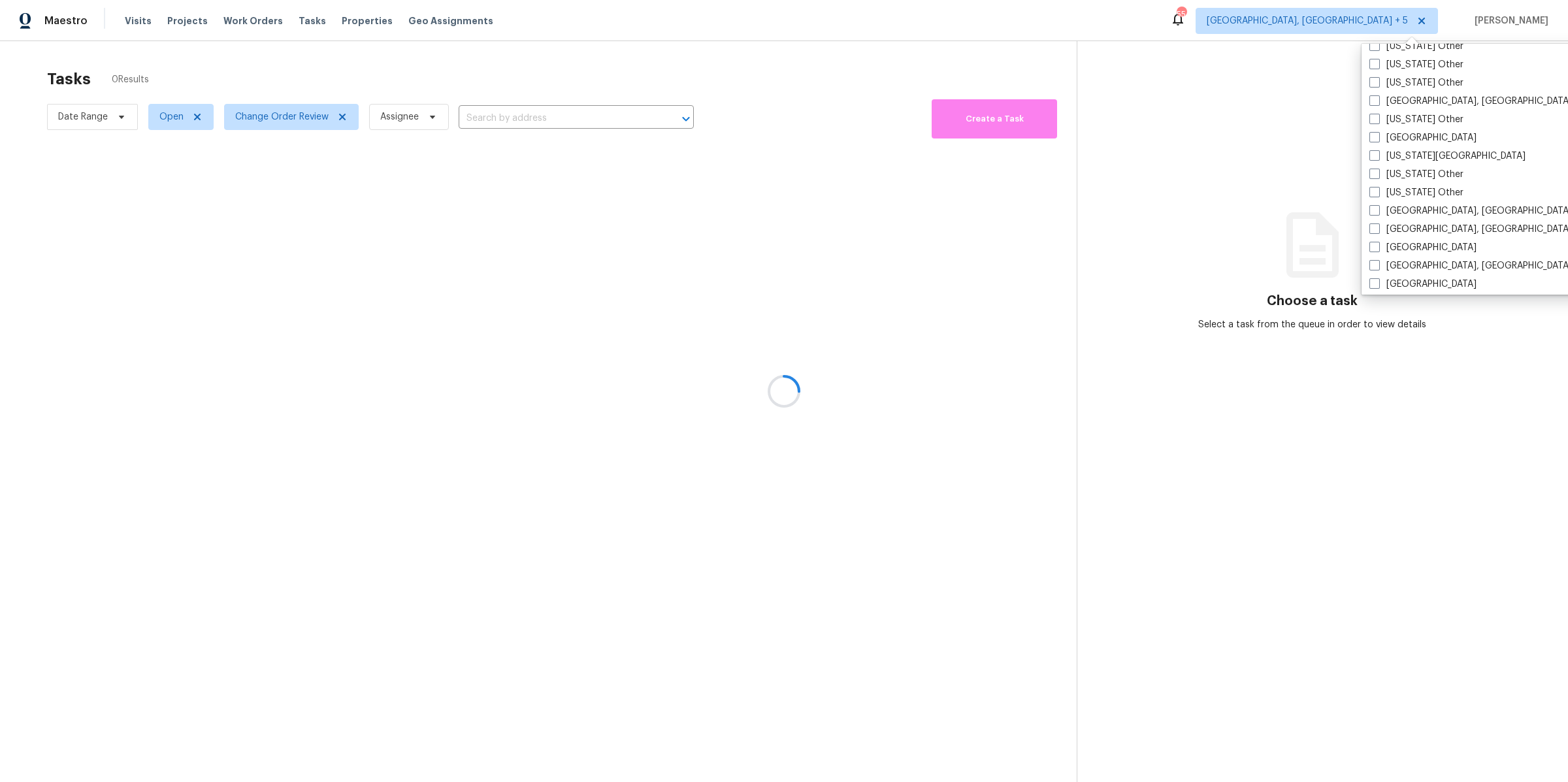
scroll to position [730, 0]
click at [1376, 113] on span at bounding box center [1374, 114] width 10 height 10
click at [1376, 113] on input "[GEOGRAPHIC_DATA], [GEOGRAPHIC_DATA]" at bounding box center [1373, 112] width 9 height 9
checkbox input "true"
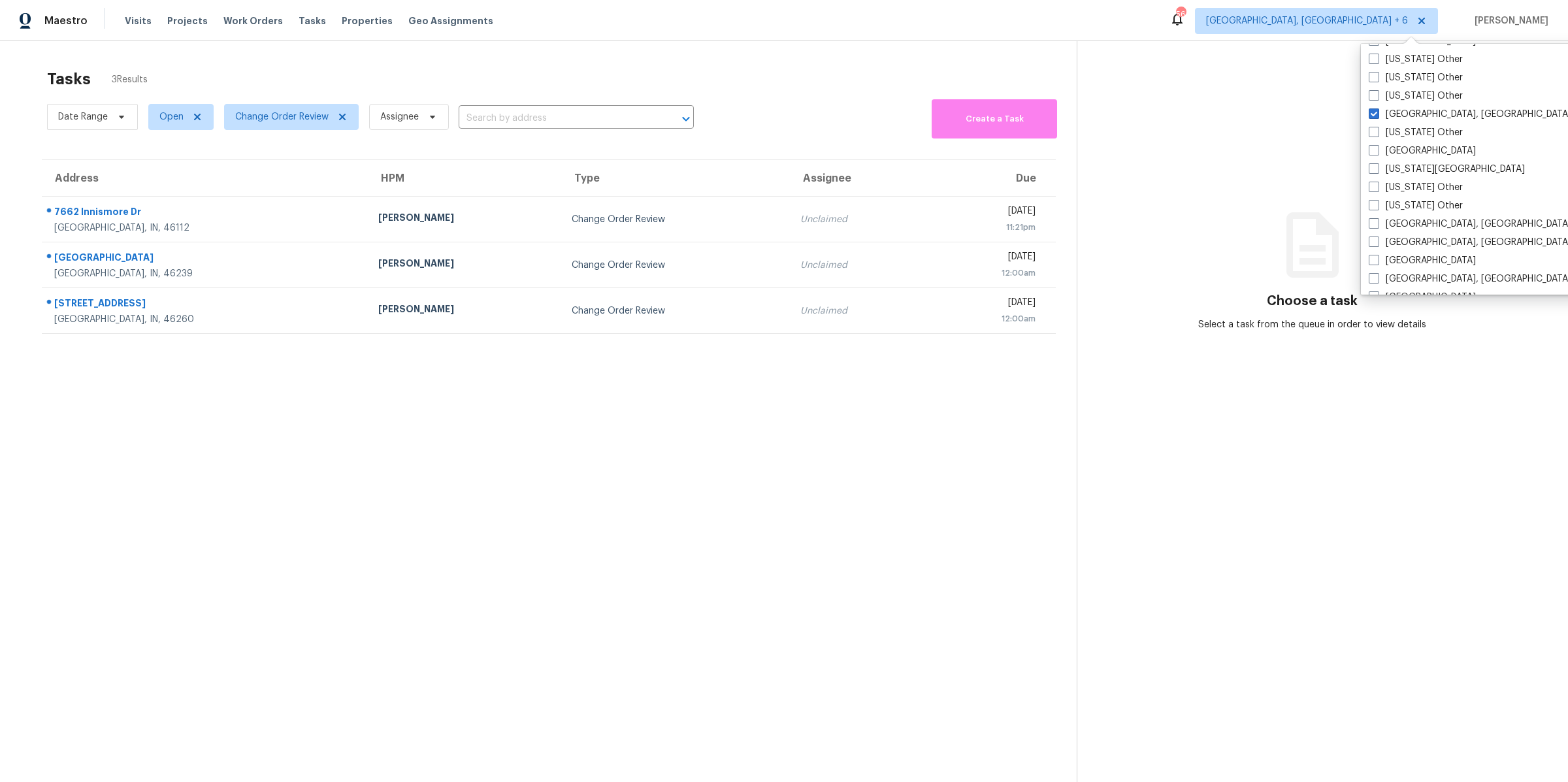
click at [597, 543] on section "Tasks 3 Results Date Range Open Change Order Review Assignee ​ Create a Task Ad…" at bounding box center [549, 442] width 1056 height 761
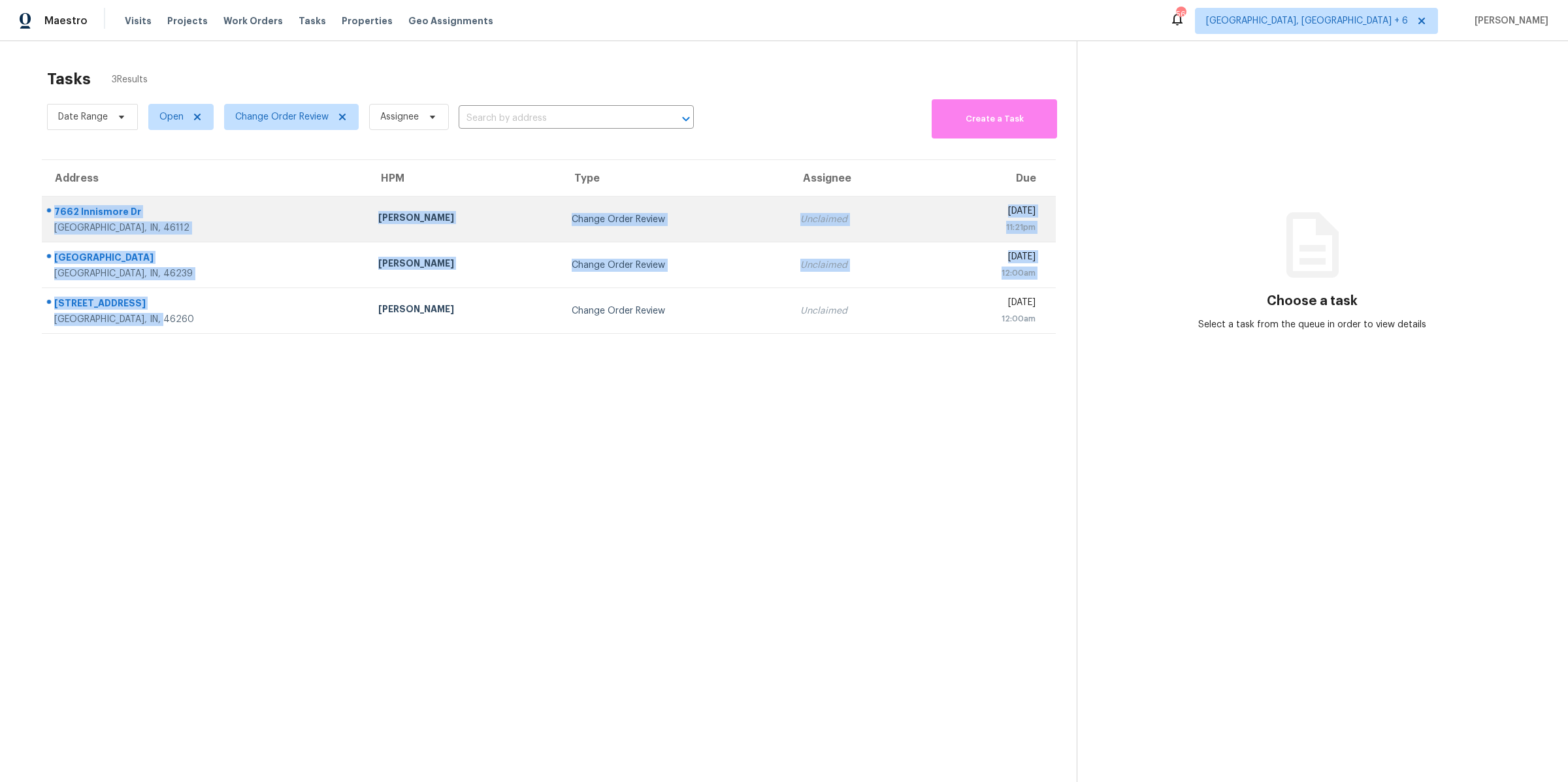
drag, startPoint x: 154, startPoint y: 317, endPoint x: 43, endPoint y: 217, distance: 149.4
click at [43, 217] on tbody "7662 Innismore Dr [PERSON_NAME], IN, 46112 [PERSON_NAME] Change Order Review Un…" at bounding box center [549, 265] width 1014 height 137
copy tbody "7662 Innismore Dr [PERSON_NAME], IN, 46112 [PERSON_NAME] Change Order Review Un…"
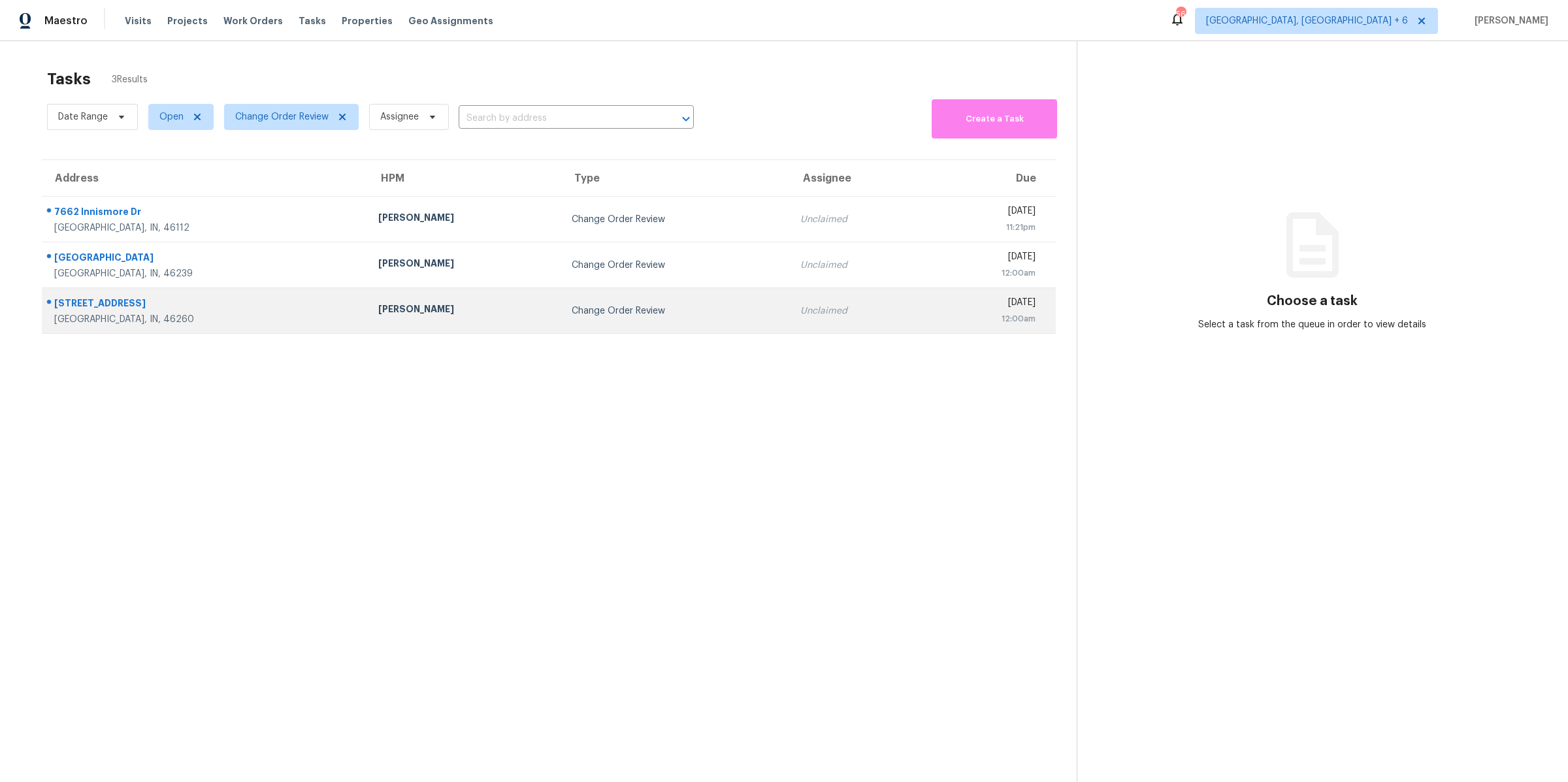
click at [660, 321] on td "Change Order Review" at bounding box center [675, 311] width 229 height 46
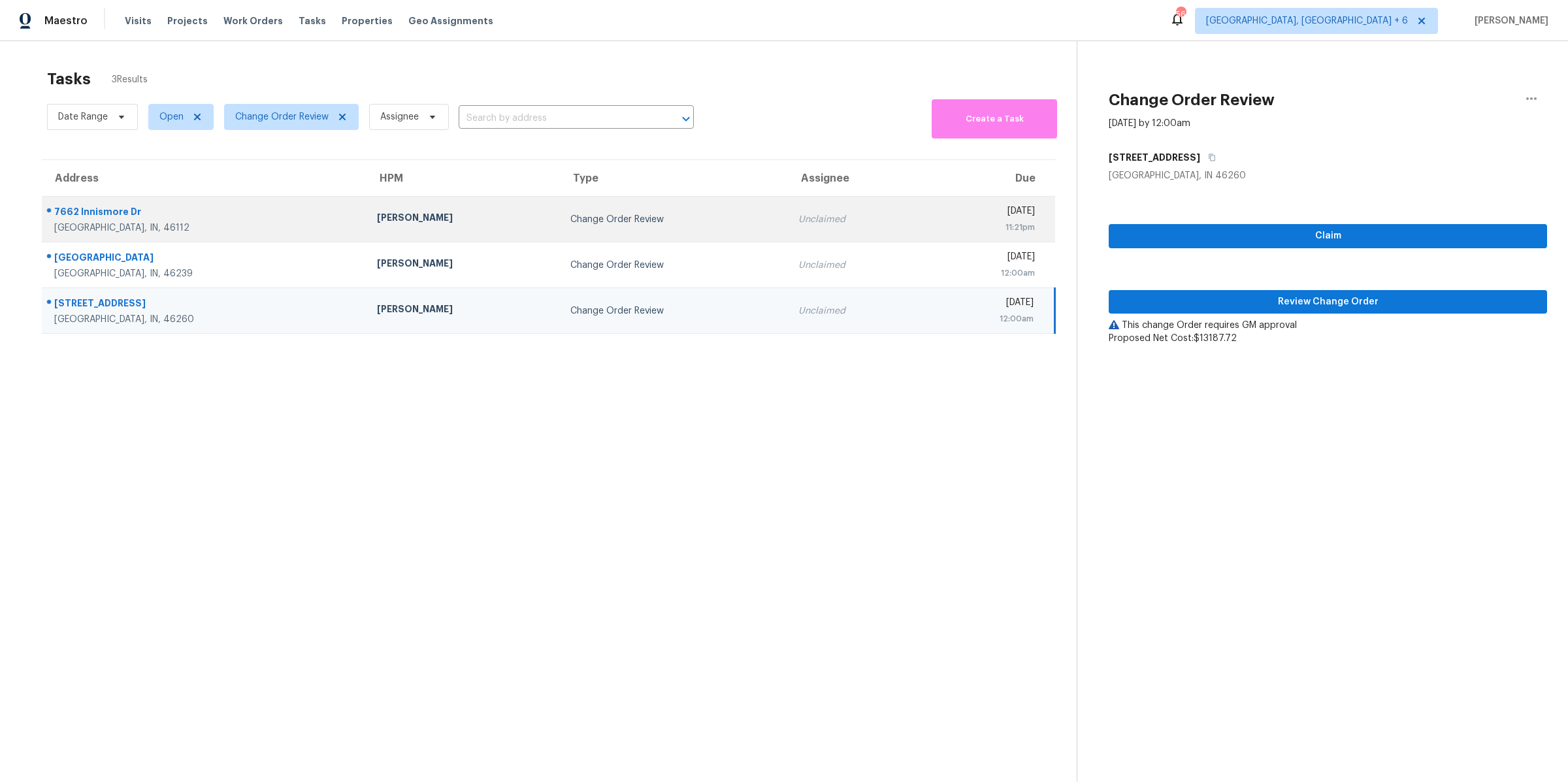
click at [663, 220] on div "Change Order Review" at bounding box center [674, 220] width 207 height 13
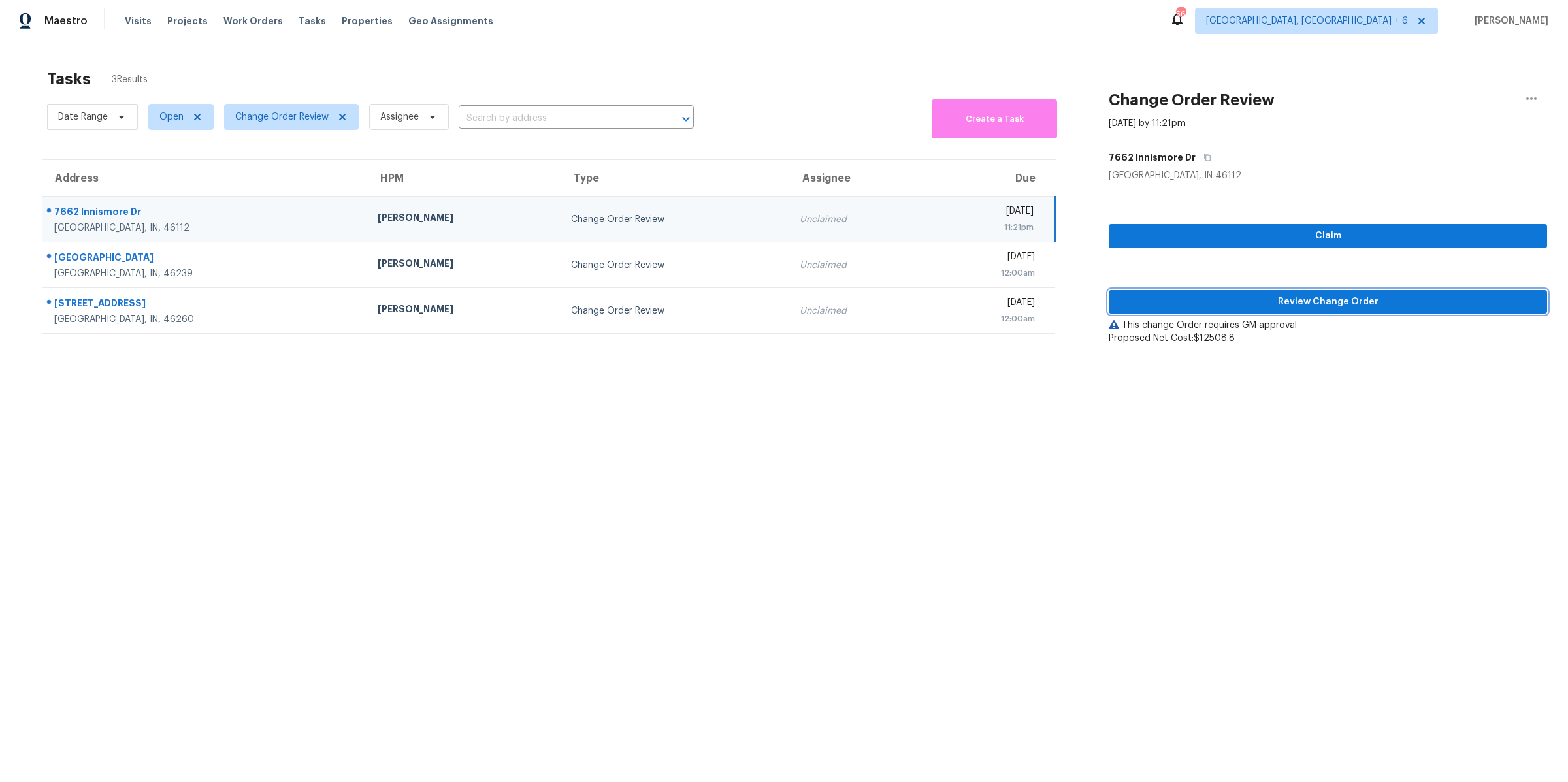
click at [1222, 297] on span "Review Change Order" at bounding box center [1327, 302] width 418 height 16
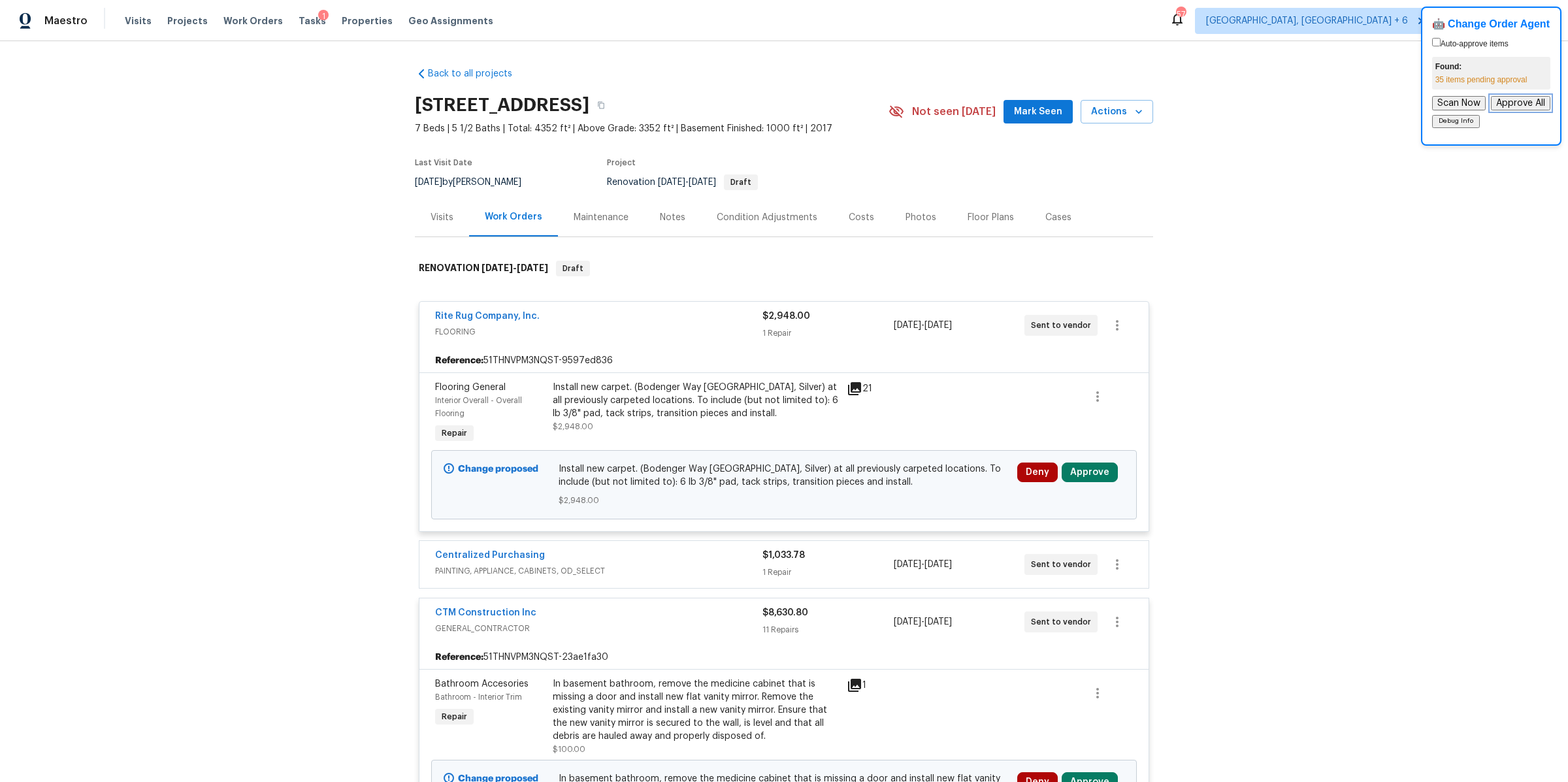
click at [1513, 96] on button "Approve All" at bounding box center [1521, 103] width 60 height 14
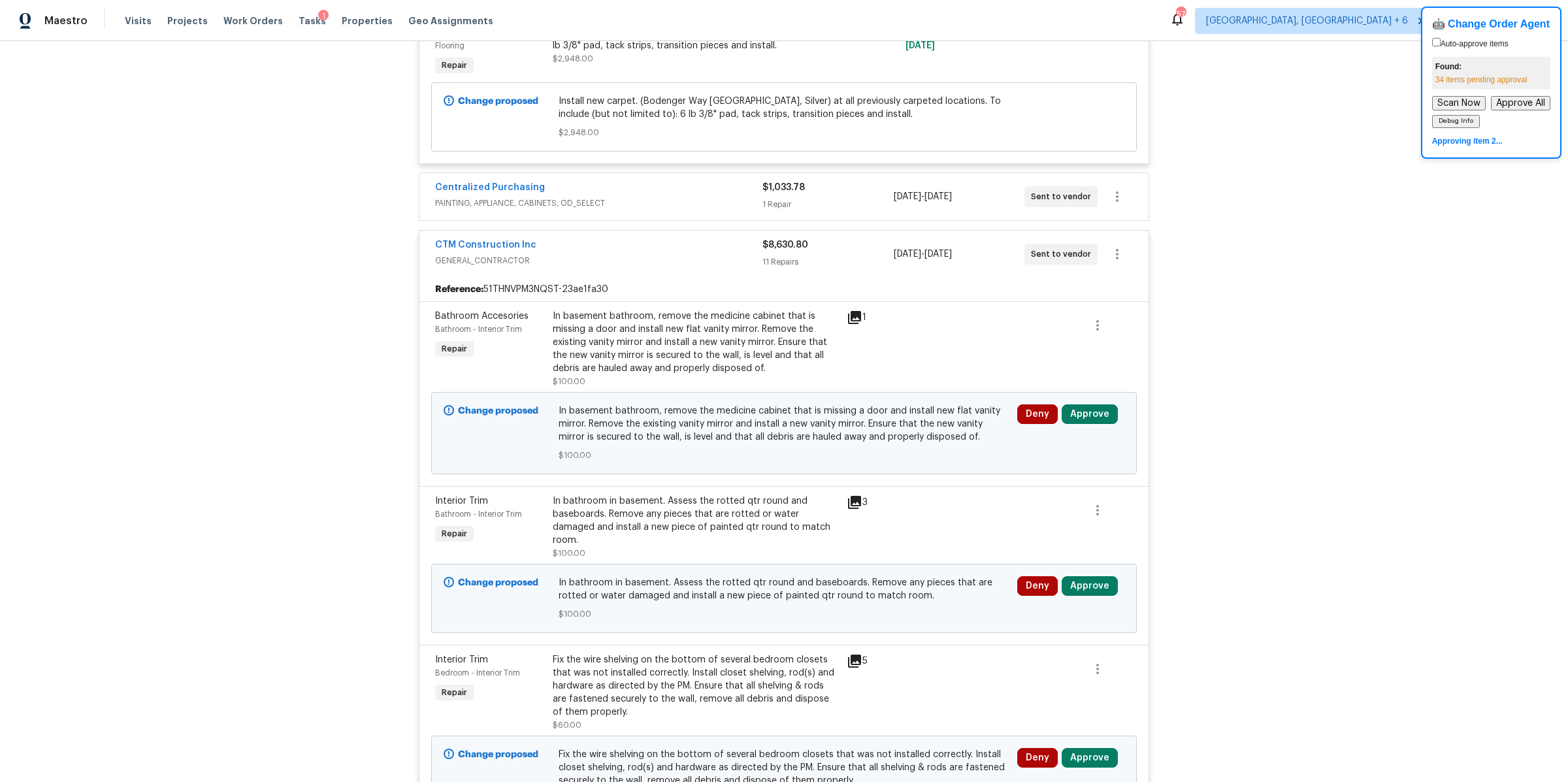
scroll to position [369, 0]
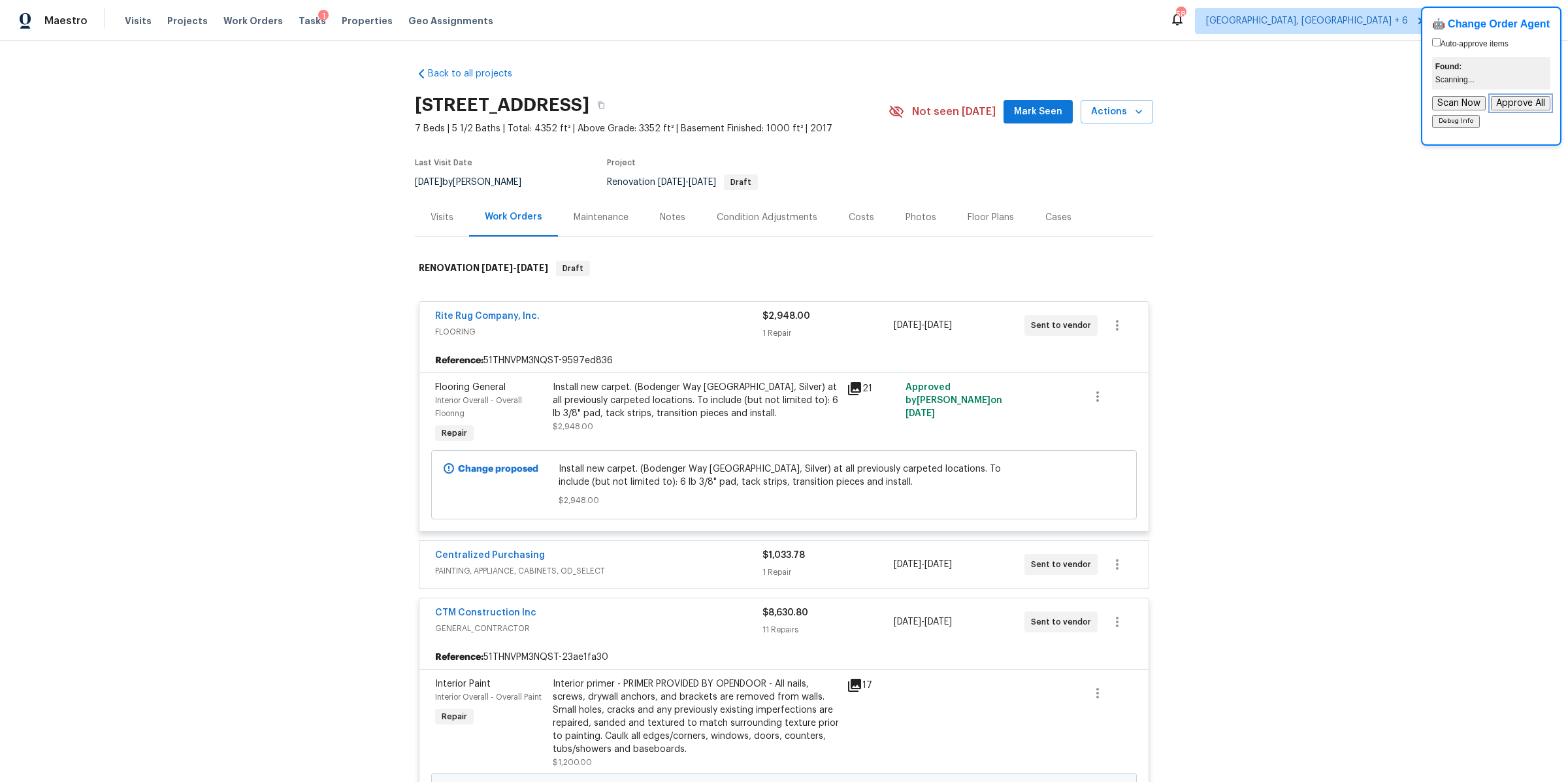
click at [1514, 103] on button "Approve All" at bounding box center [1521, 103] width 60 height 14
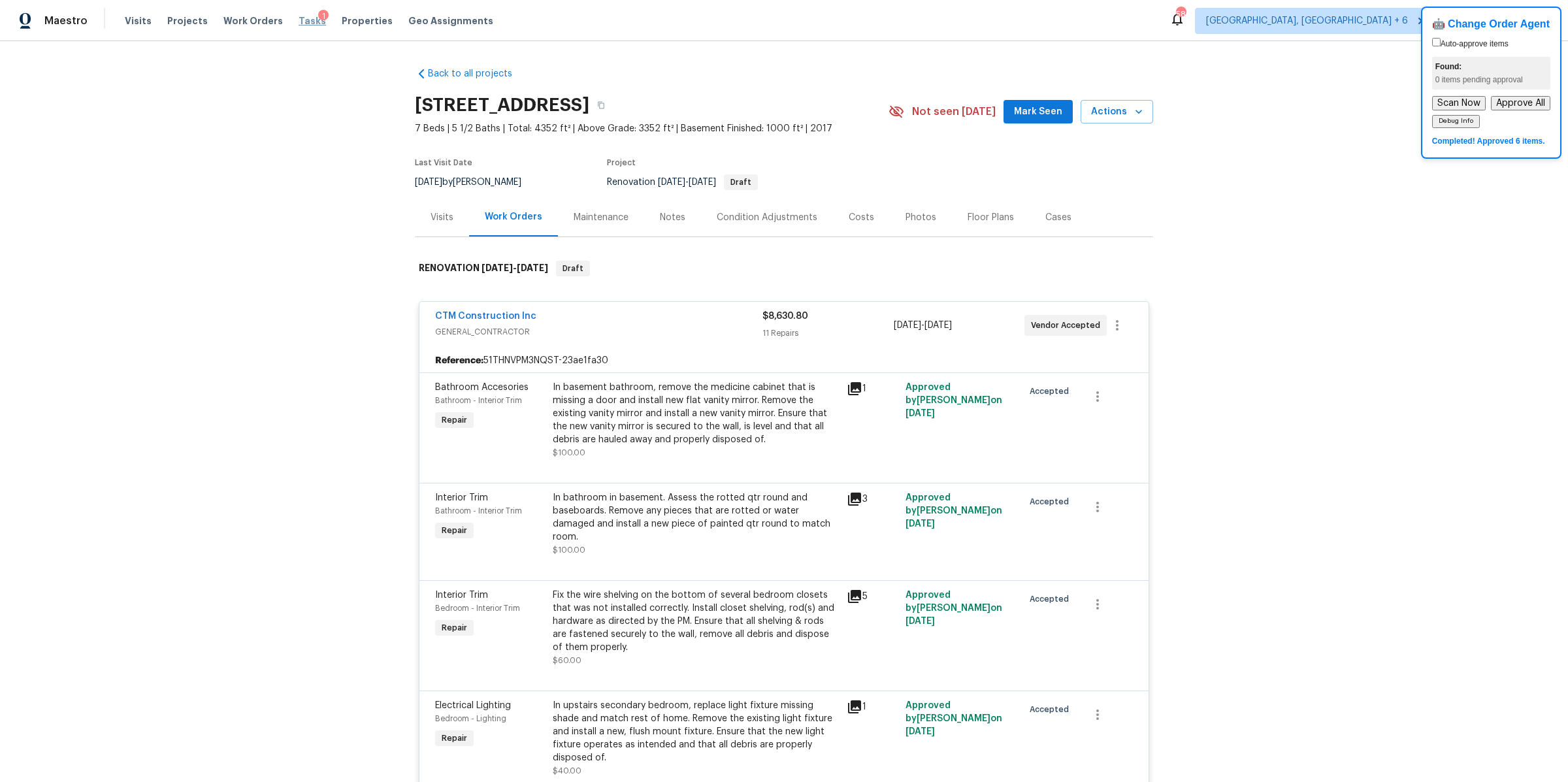
click at [300, 22] on span "Tasks" at bounding box center [312, 20] width 27 height 9
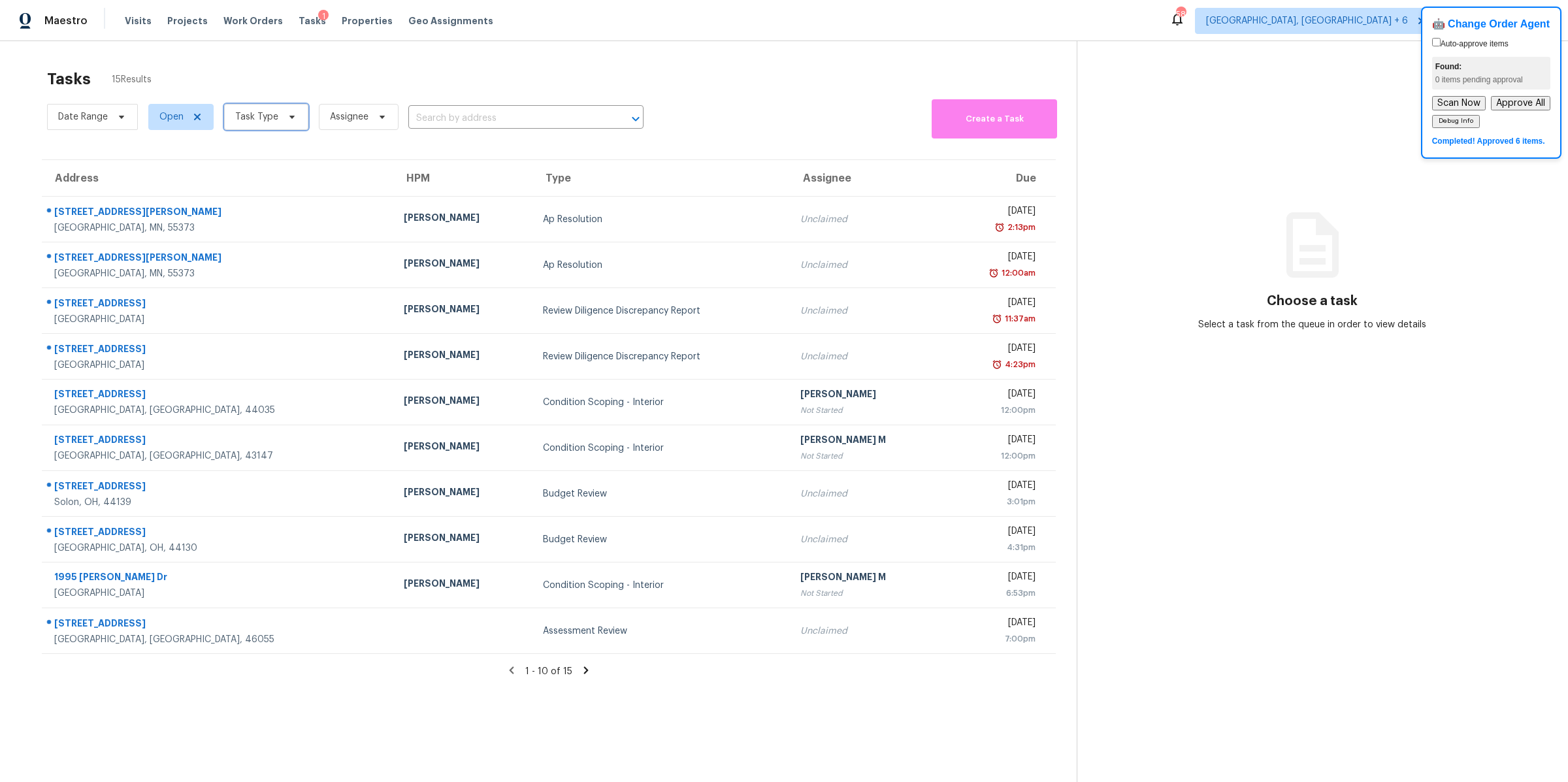
click at [253, 123] on span "Task Type" at bounding box center [266, 117] width 85 height 26
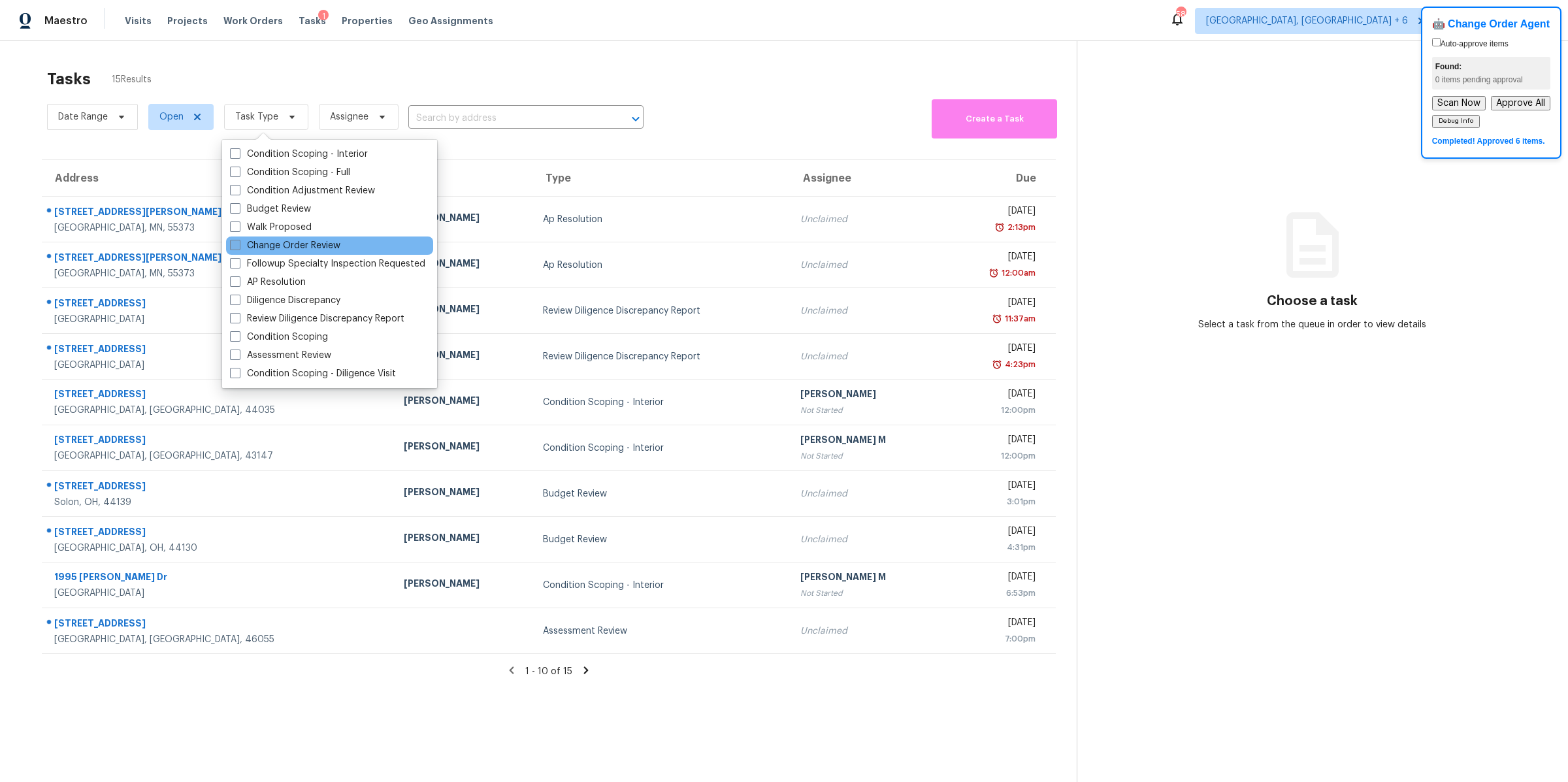
click at [230, 246] on span at bounding box center [235, 245] width 10 height 10
click at [230, 246] on input "Change Order Review" at bounding box center [234, 243] width 9 height 9
checkbox input "true"
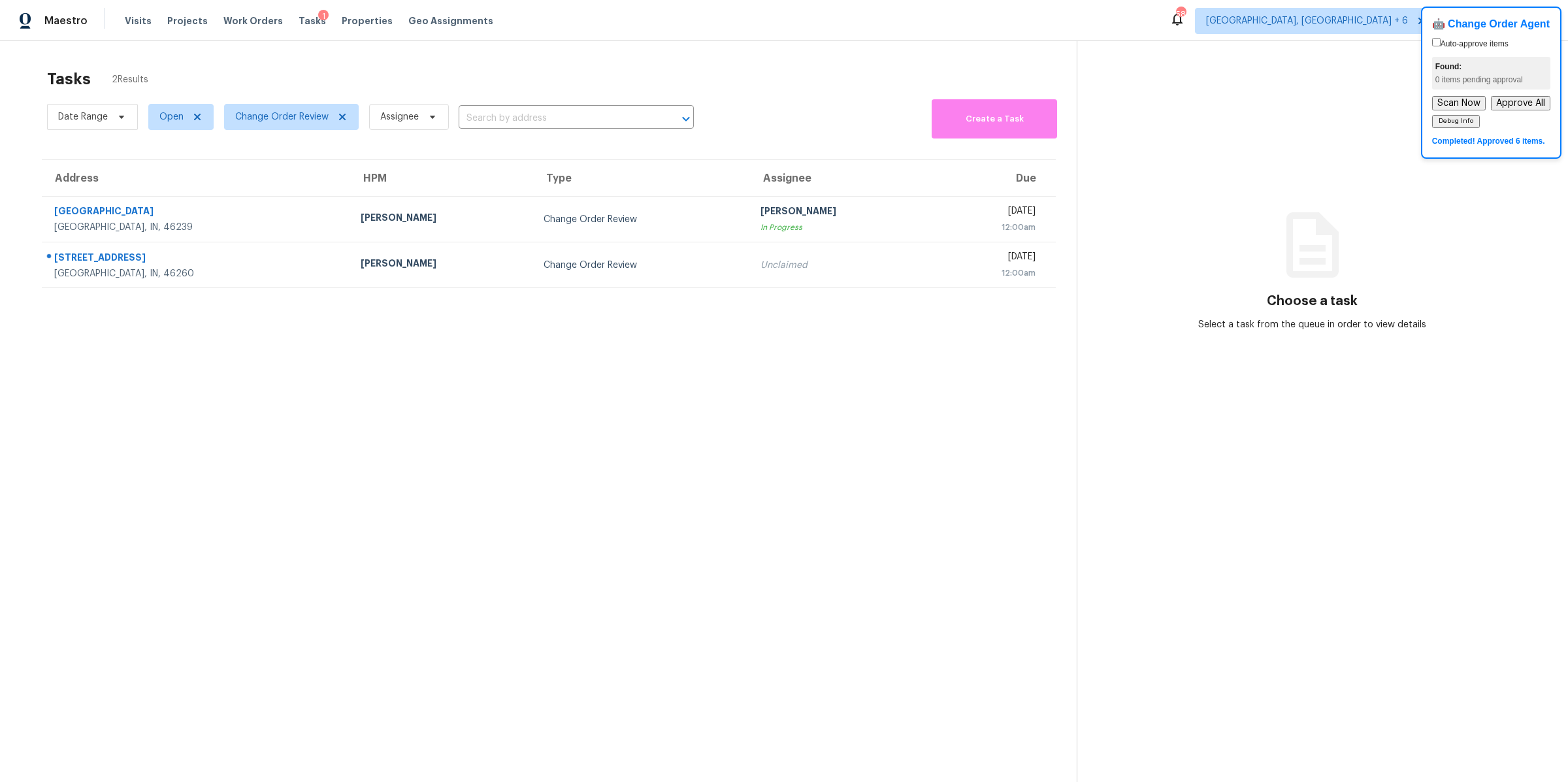
click at [109, 385] on section "Tasks 2 Results Date Range Open Change Order Review Assignee ​ Create a Task Ad…" at bounding box center [549, 442] width 1056 height 761
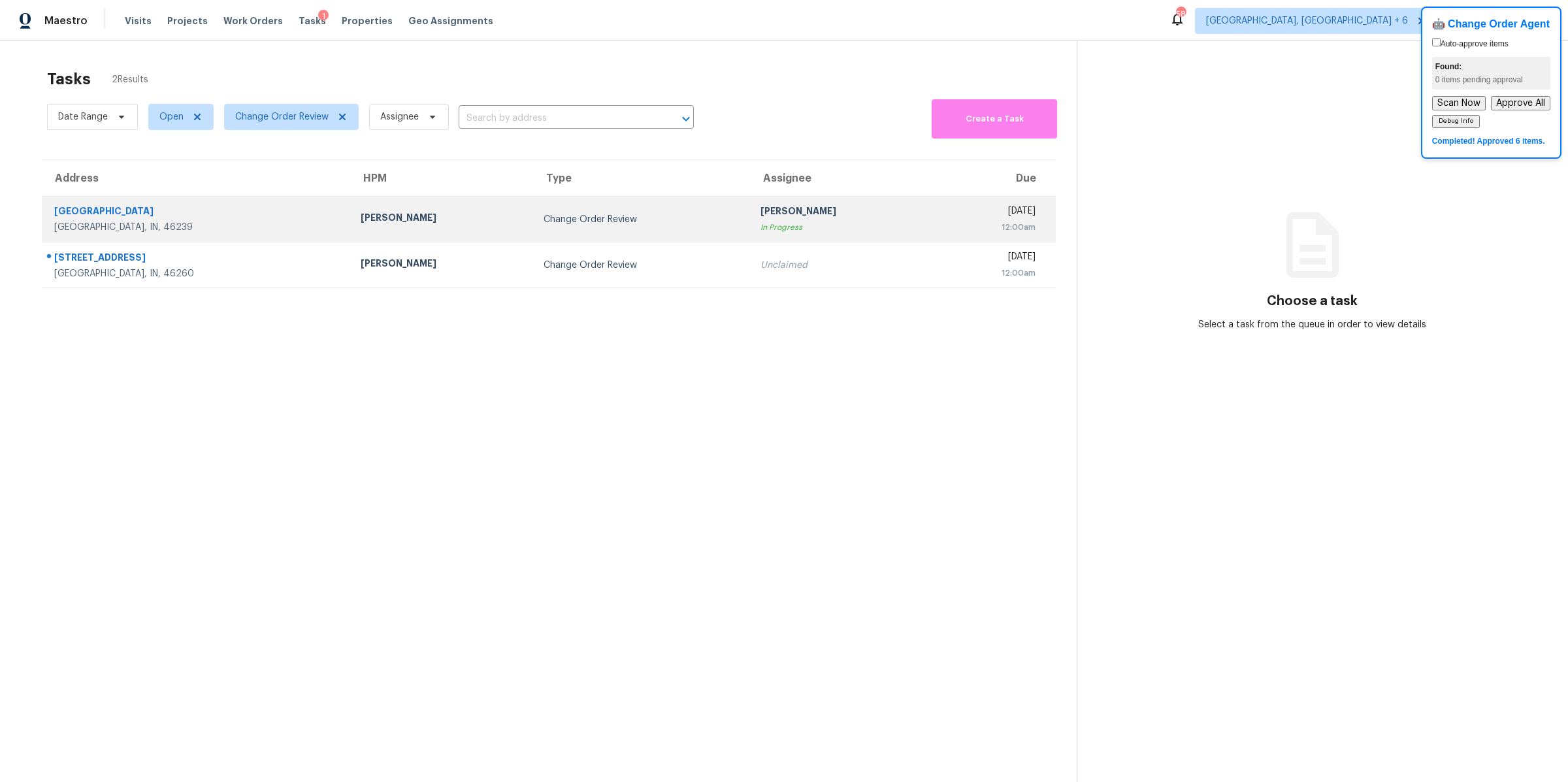
click at [360, 229] on td "[PERSON_NAME]" at bounding box center [441, 219] width 183 height 46
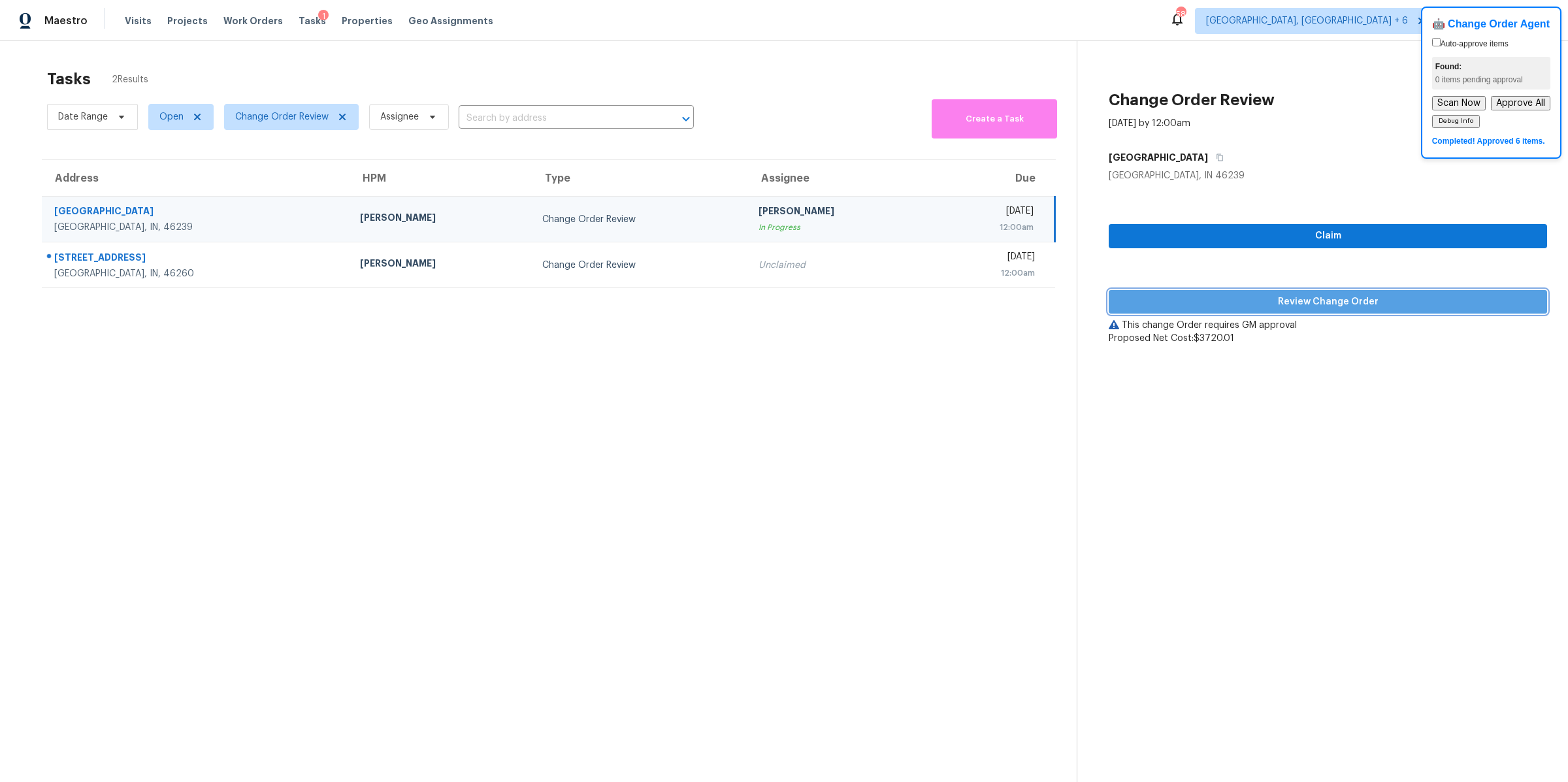
click at [1178, 304] on span "Review Change Order" at bounding box center [1327, 302] width 418 height 16
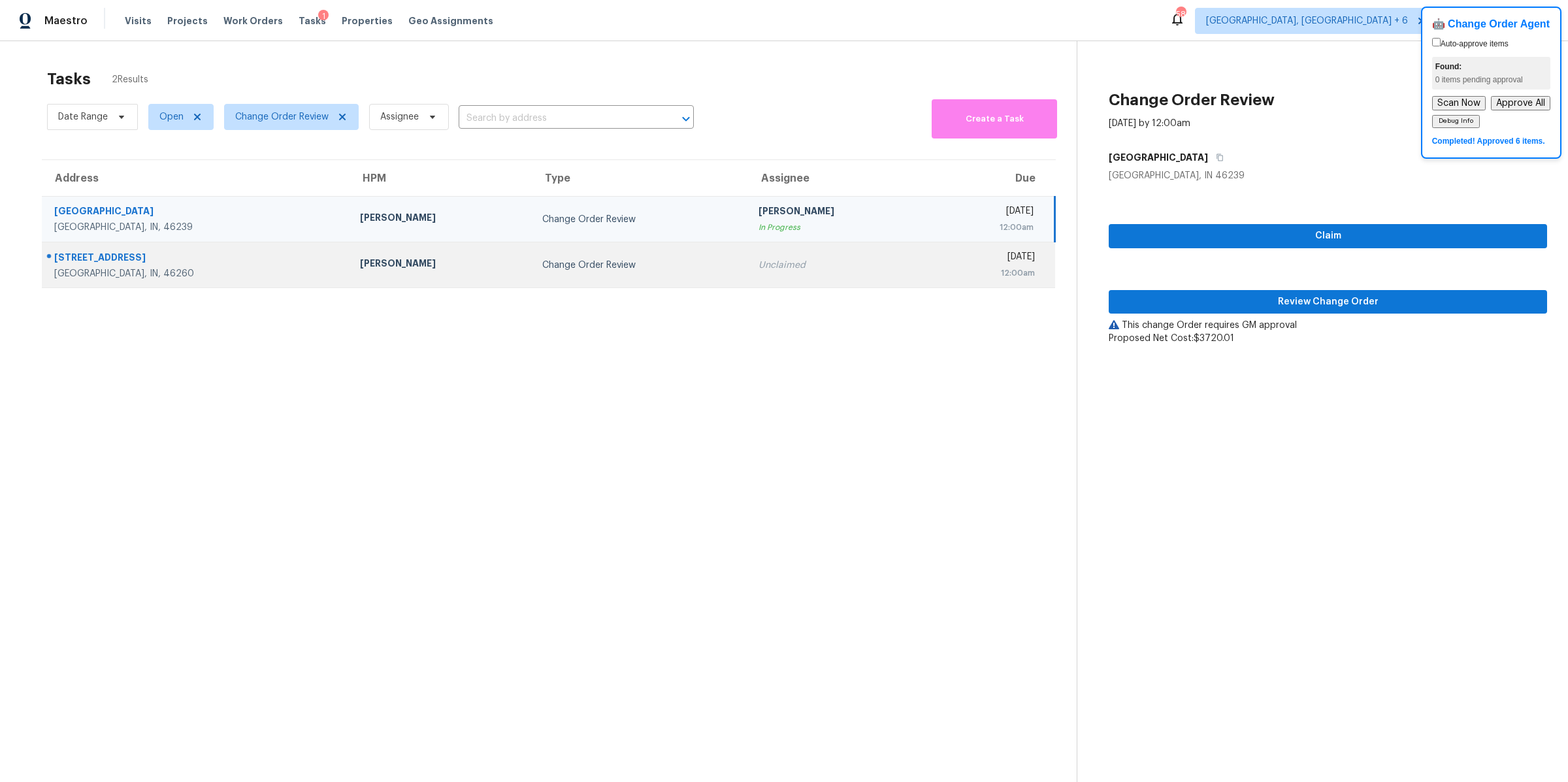
click at [748, 278] on td "Unclaimed" at bounding box center [839, 265] width 183 height 46
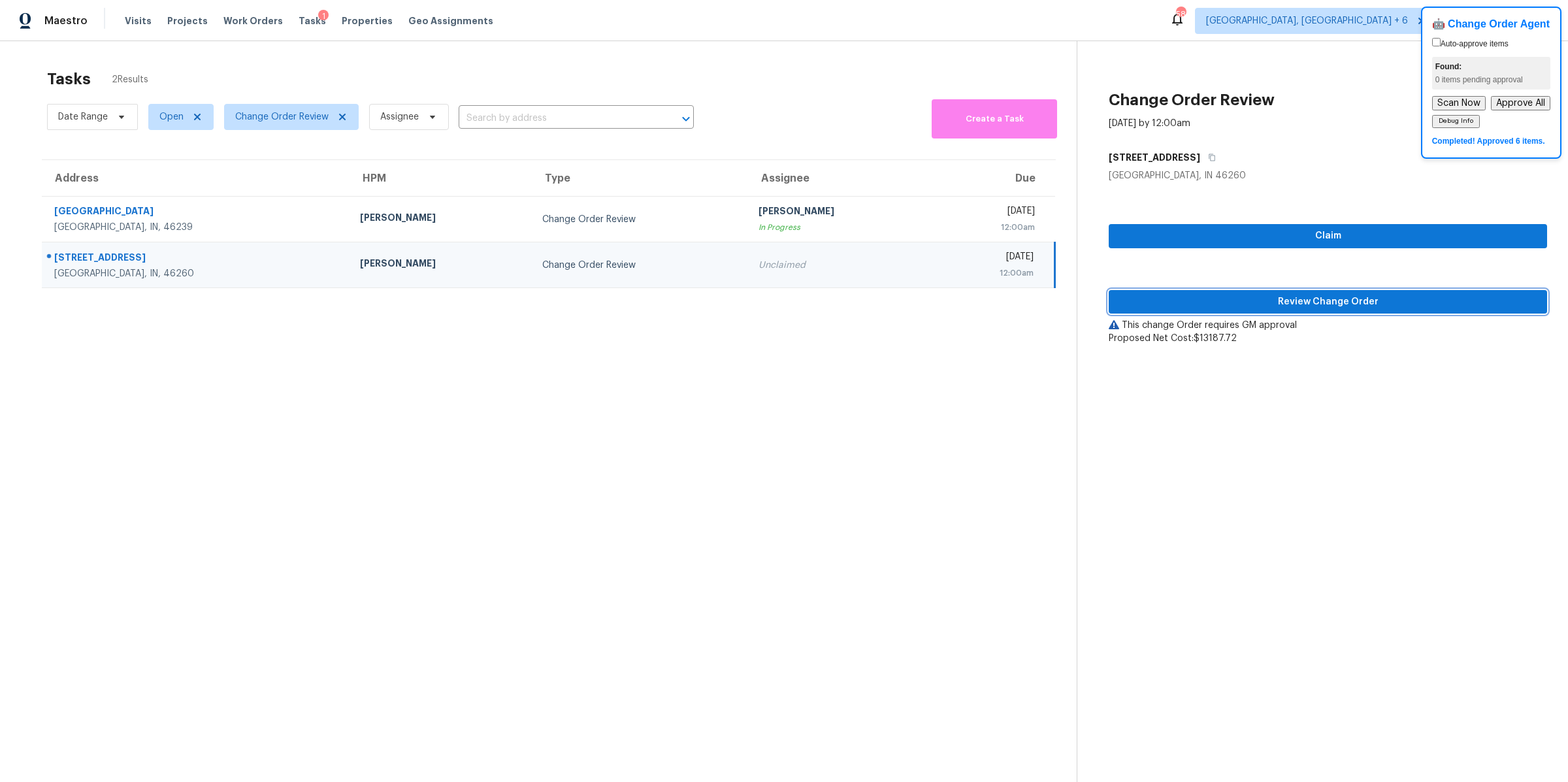
click at [1207, 297] on span "Review Change Order" at bounding box center [1327, 302] width 418 height 16
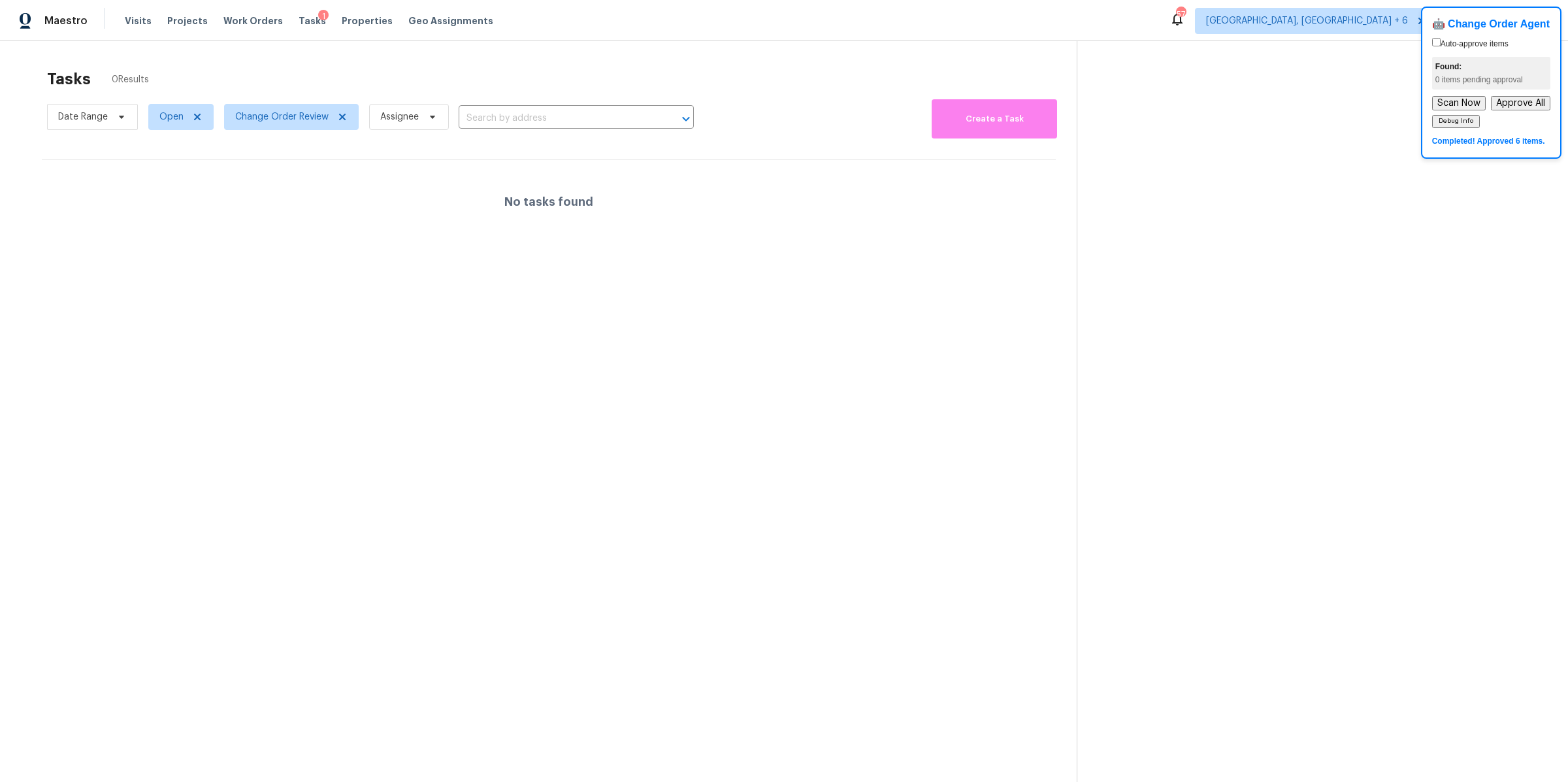
click at [1177, 200] on section at bounding box center [1311, 432] width 470 height 782
click at [1385, 19] on span "[GEOGRAPHIC_DATA], [GEOGRAPHIC_DATA] + 6" at bounding box center [1306, 21] width 202 height 13
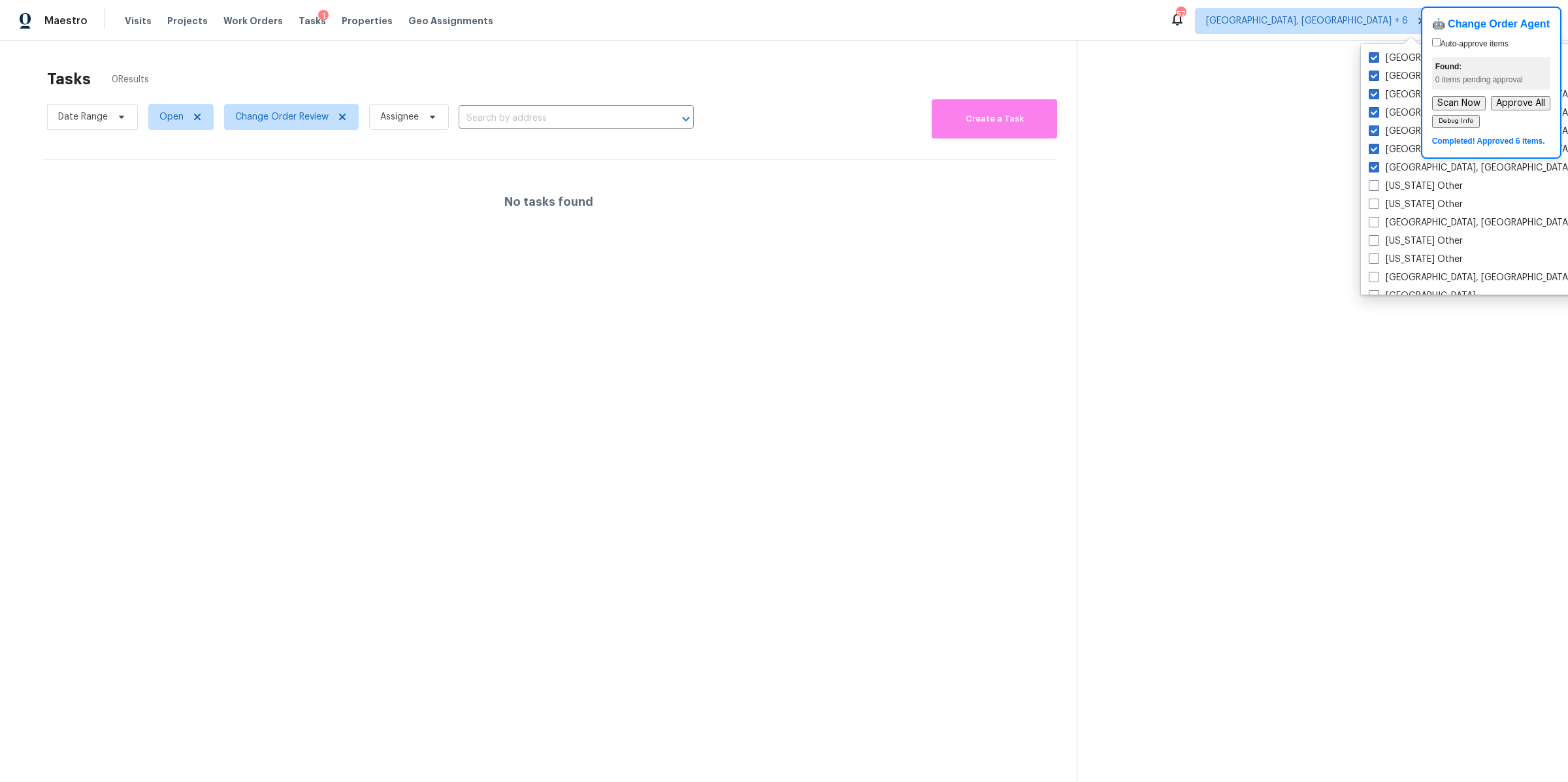
click at [1278, 80] on section at bounding box center [1311, 432] width 470 height 782
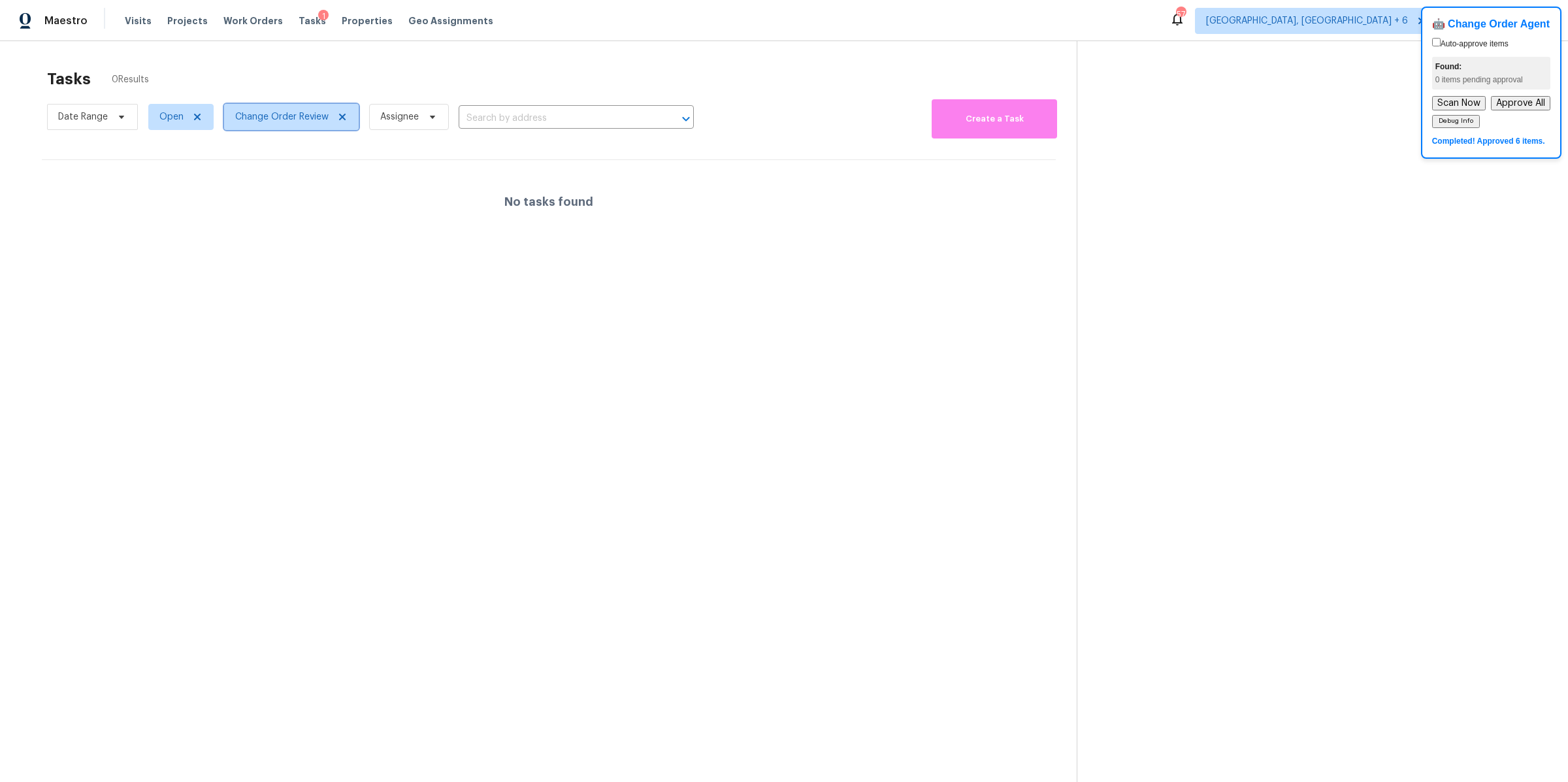
click at [273, 107] on span "Change Order Review" at bounding box center [291, 117] width 134 height 26
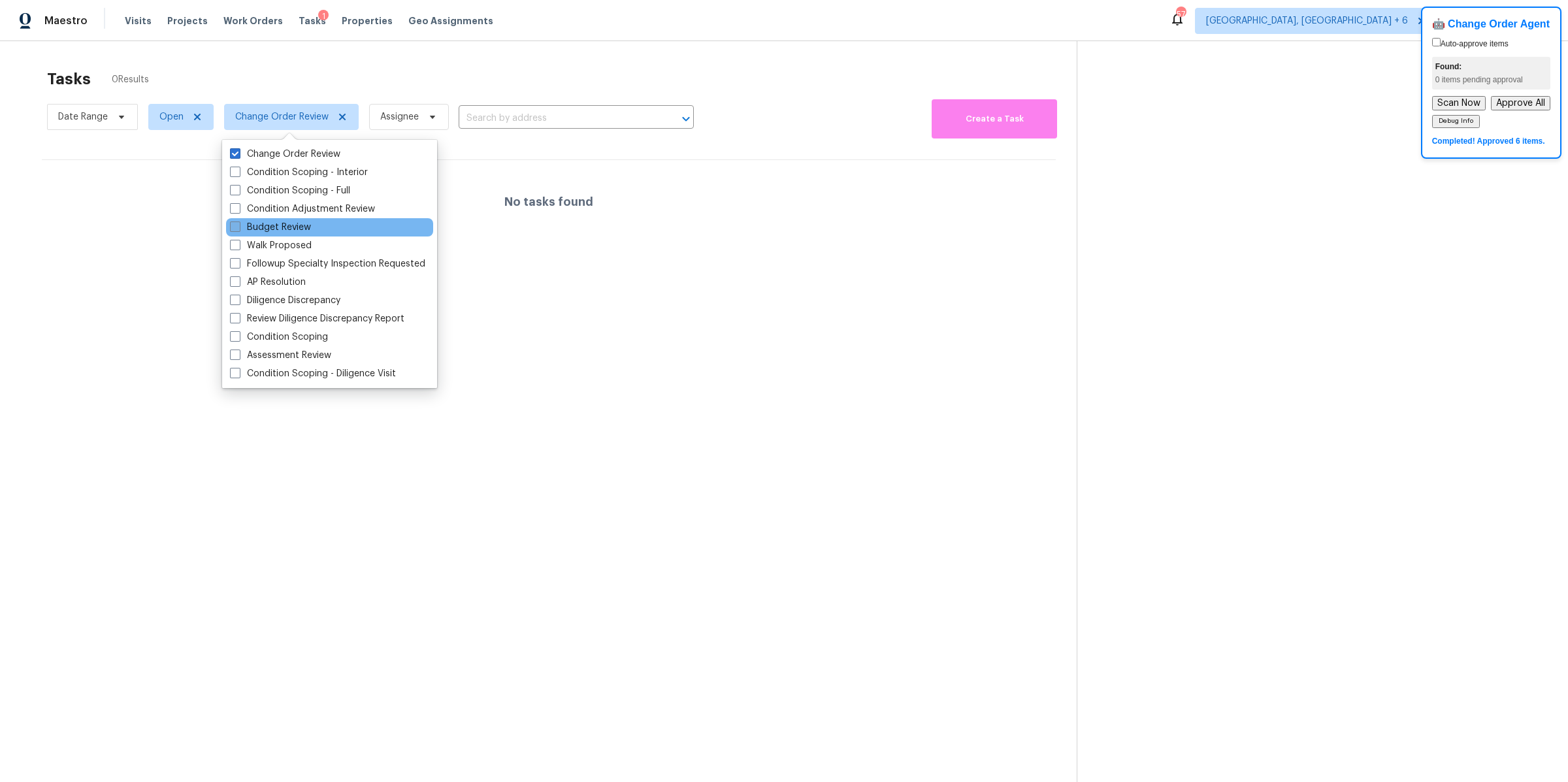
click at [236, 225] on span at bounding box center [235, 226] width 10 height 10
click at [236, 225] on input "Budget Review" at bounding box center [234, 225] width 9 height 9
checkbox input "true"
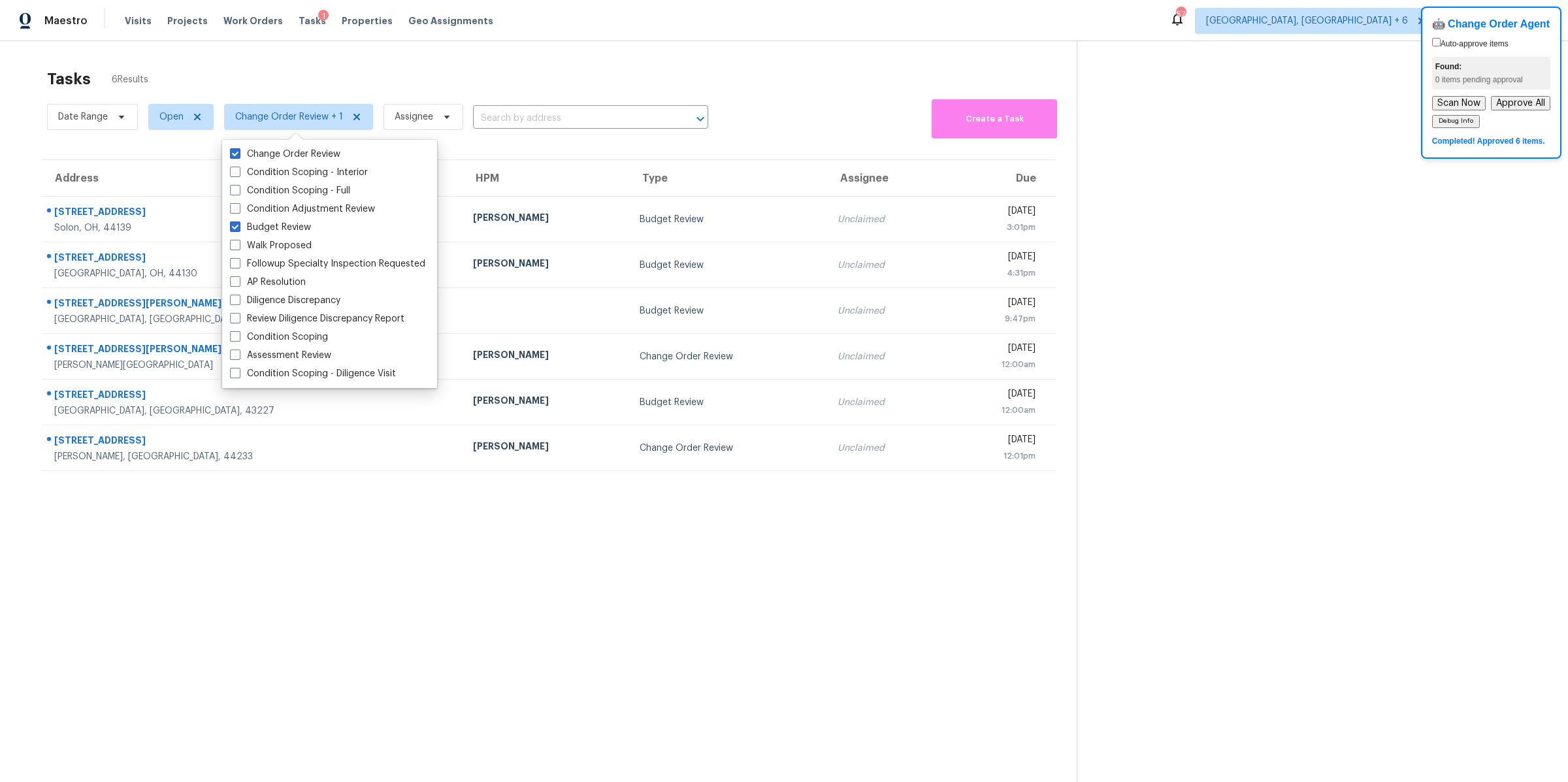
click at [1201, 408] on section at bounding box center [1311, 432] width 470 height 782
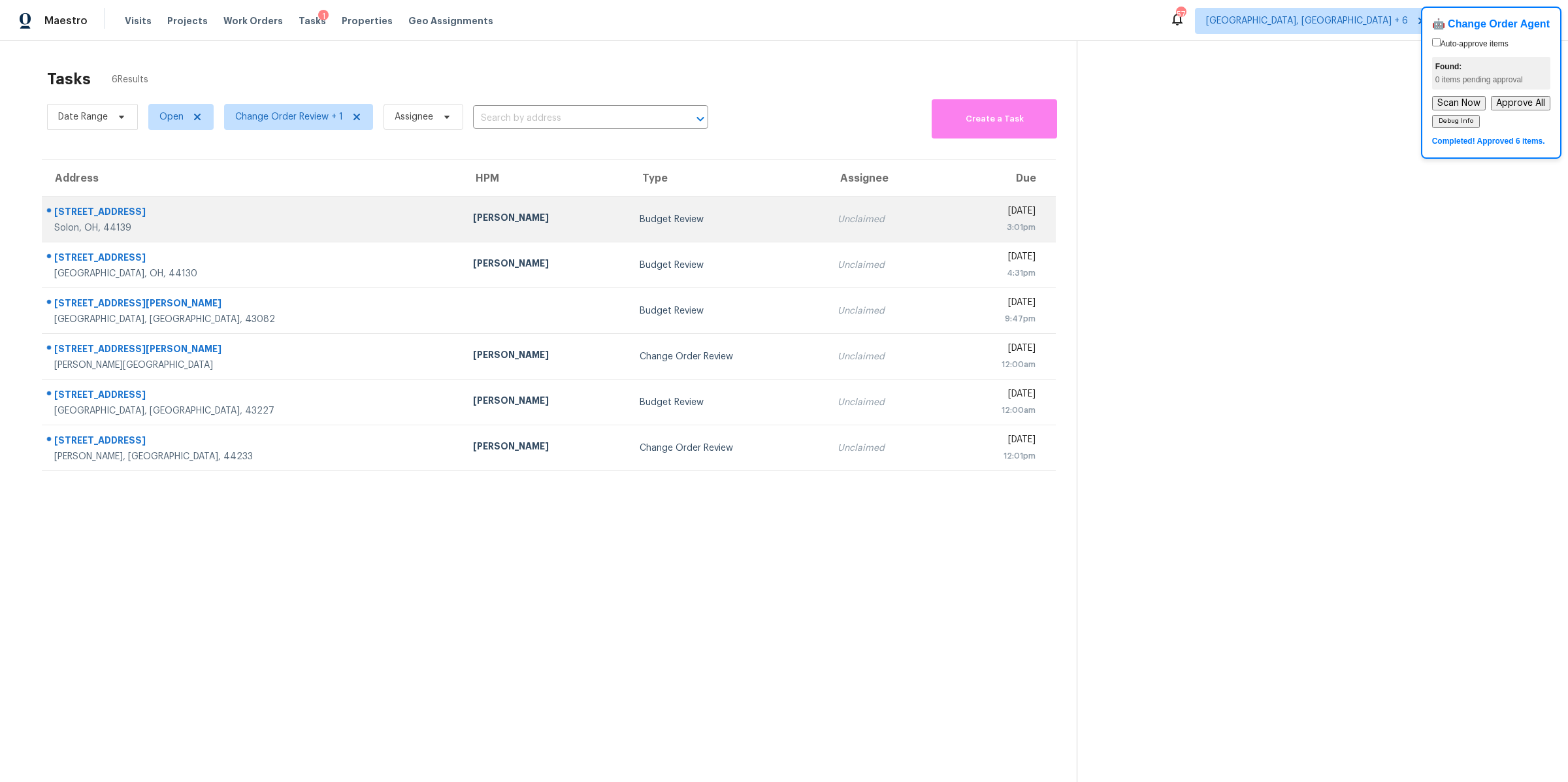
click at [827, 235] on td "Unclaimed" at bounding box center [885, 219] width 118 height 46
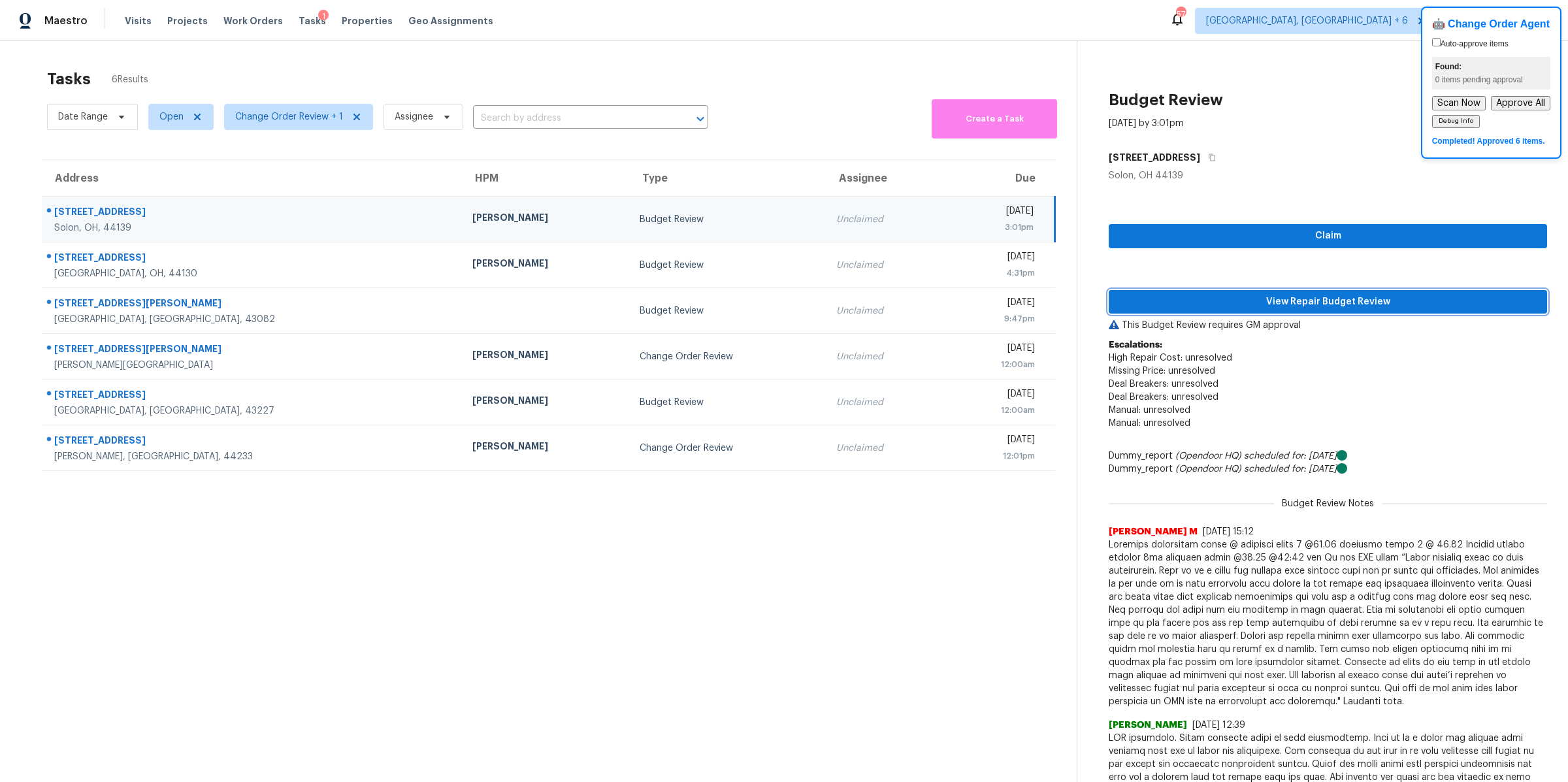
click at [1207, 302] on span "View Repair Budget Review" at bounding box center [1327, 302] width 418 height 16
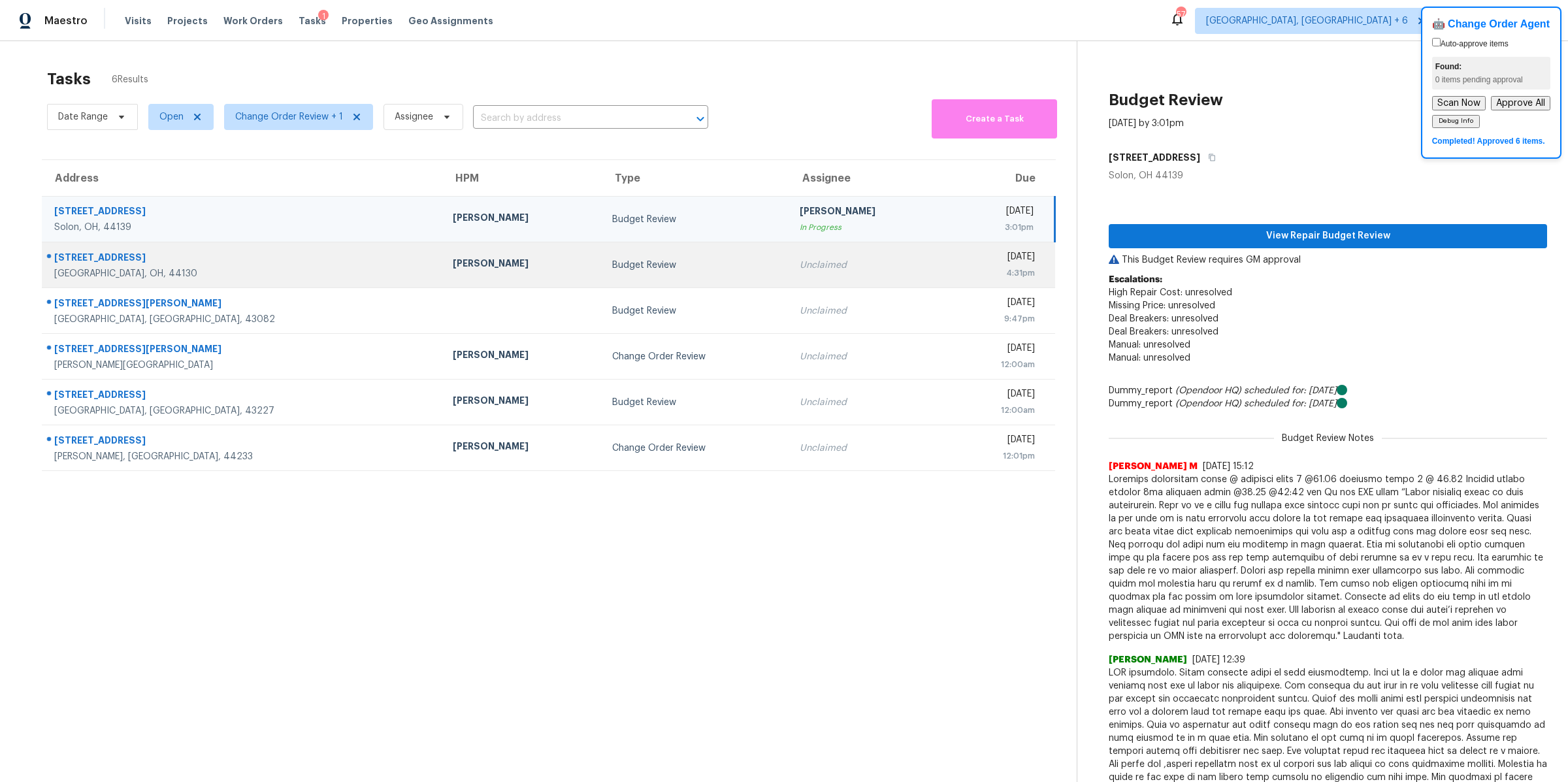
click at [844, 266] on td "Unclaimed" at bounding box center [868, 265] width 159 height 46
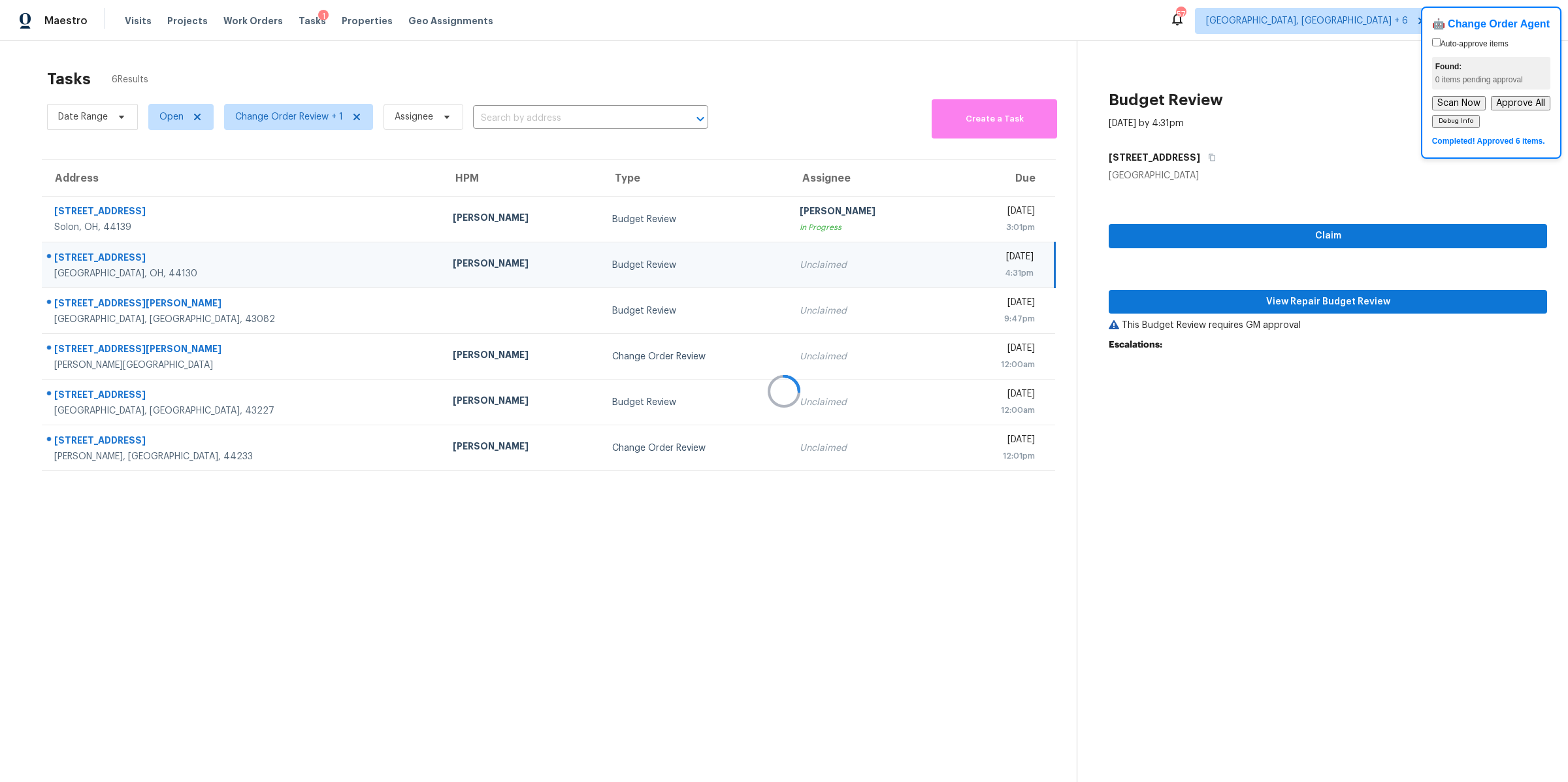
click at [1224, 304] on div at bounding box center [784, 391] width 1568 height 782
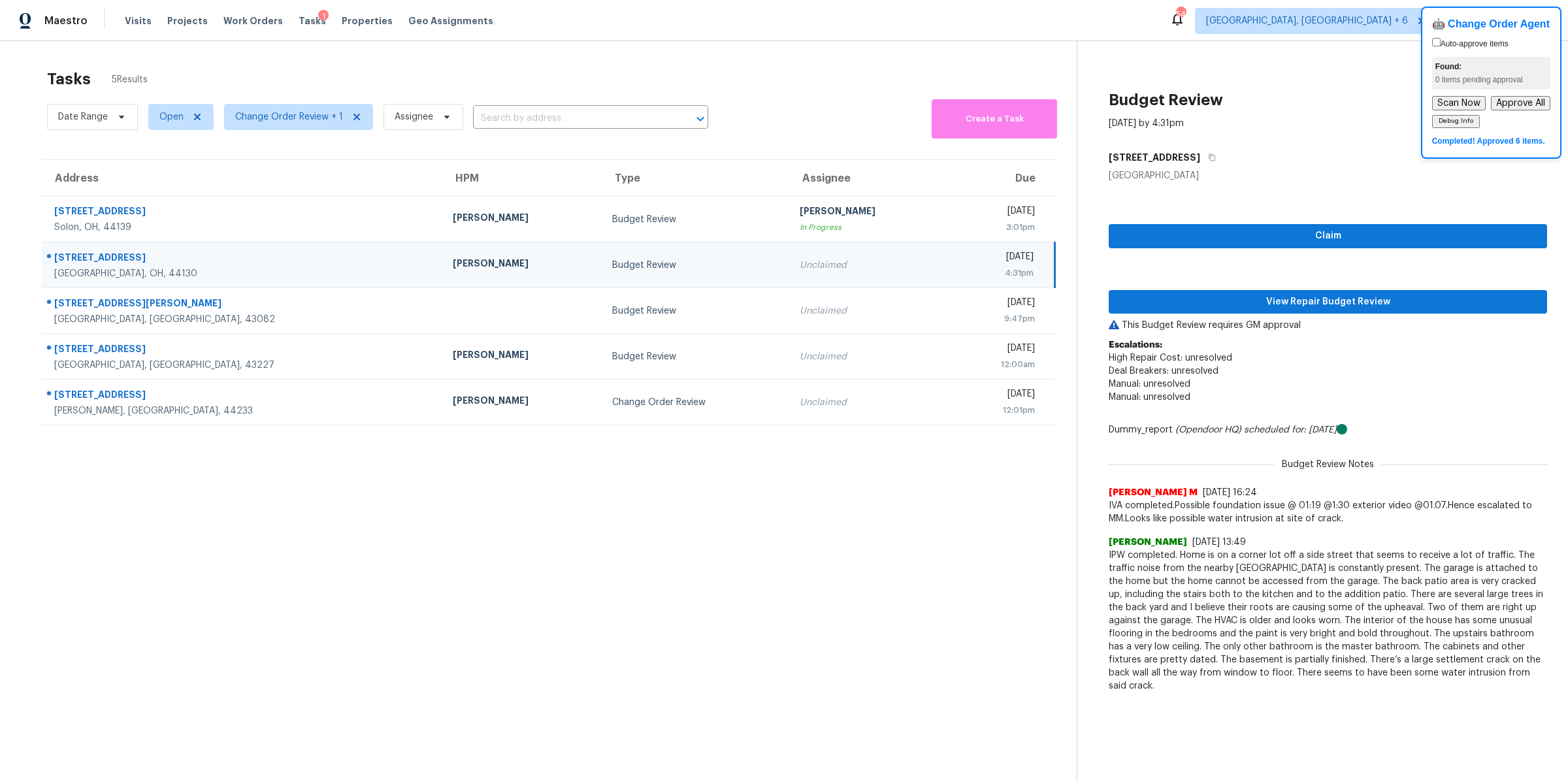
click at [834, 268] on td "Unclaimed" at bounding box center [868, 265] width 159 height 46
click at [1236, 300] on span "View Repair Budget Review" at bounding box center [1327, 302] width 418 height 16
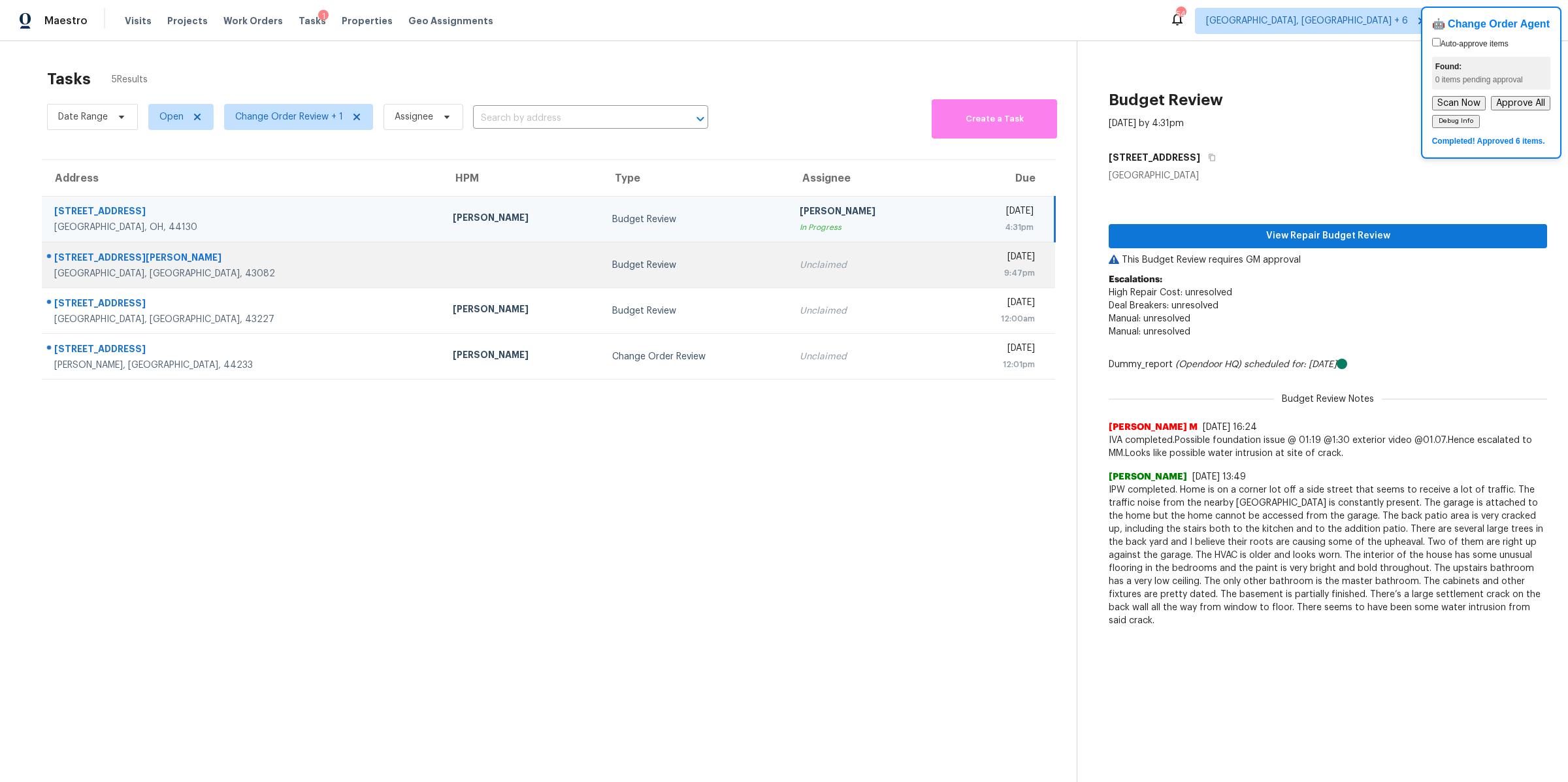
click at [959, 275] on div "9:47pm" at bounding box center [997, 273] width 76 height 13
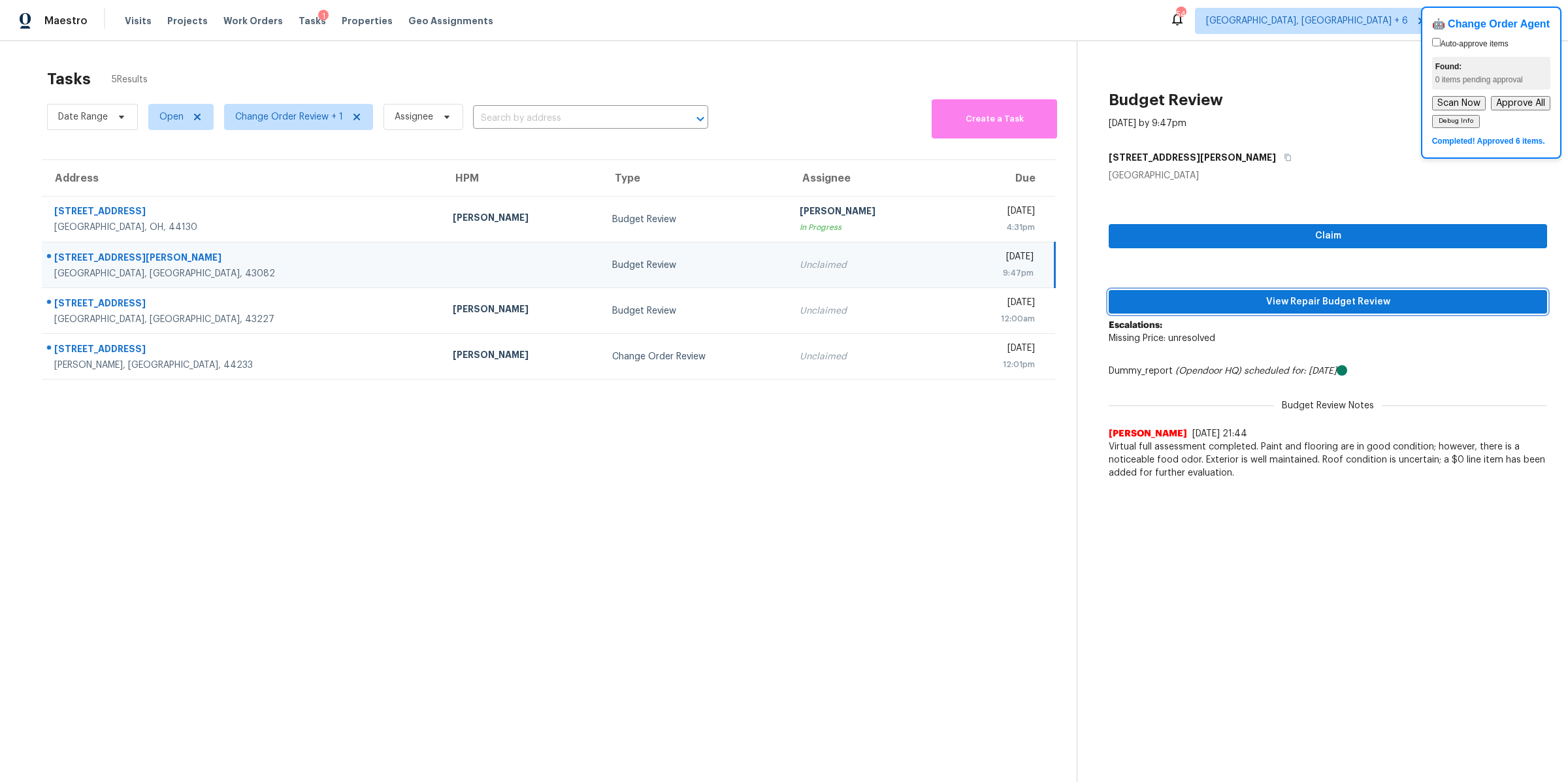
click at [1200, 296] on span "View Repair Budget Review" at bounding box center [1327, 302] width 418 height 16
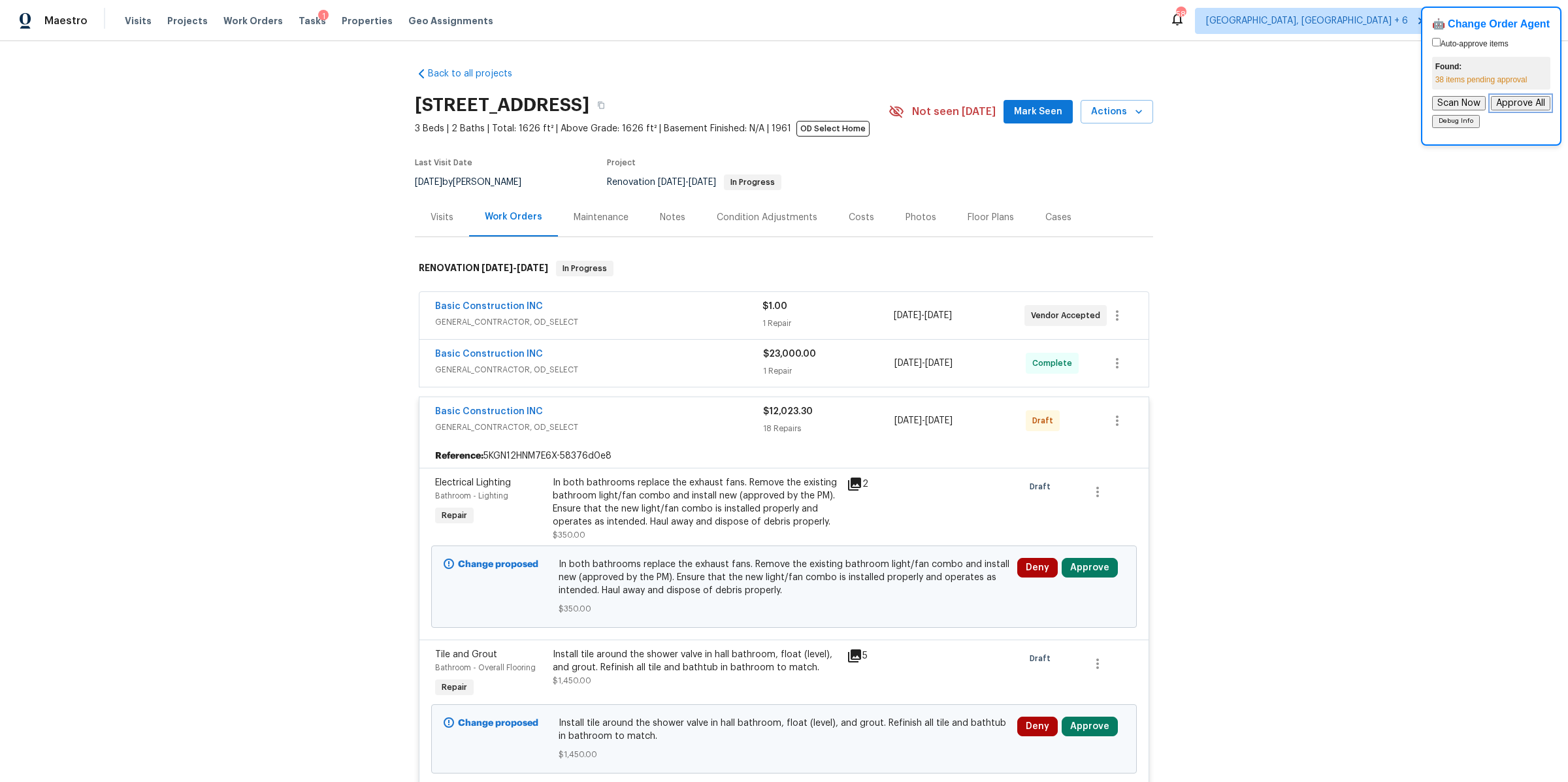
click at [1500, 106] on button "Approve All" at bounding box center [1521, 103] width 60 height 14
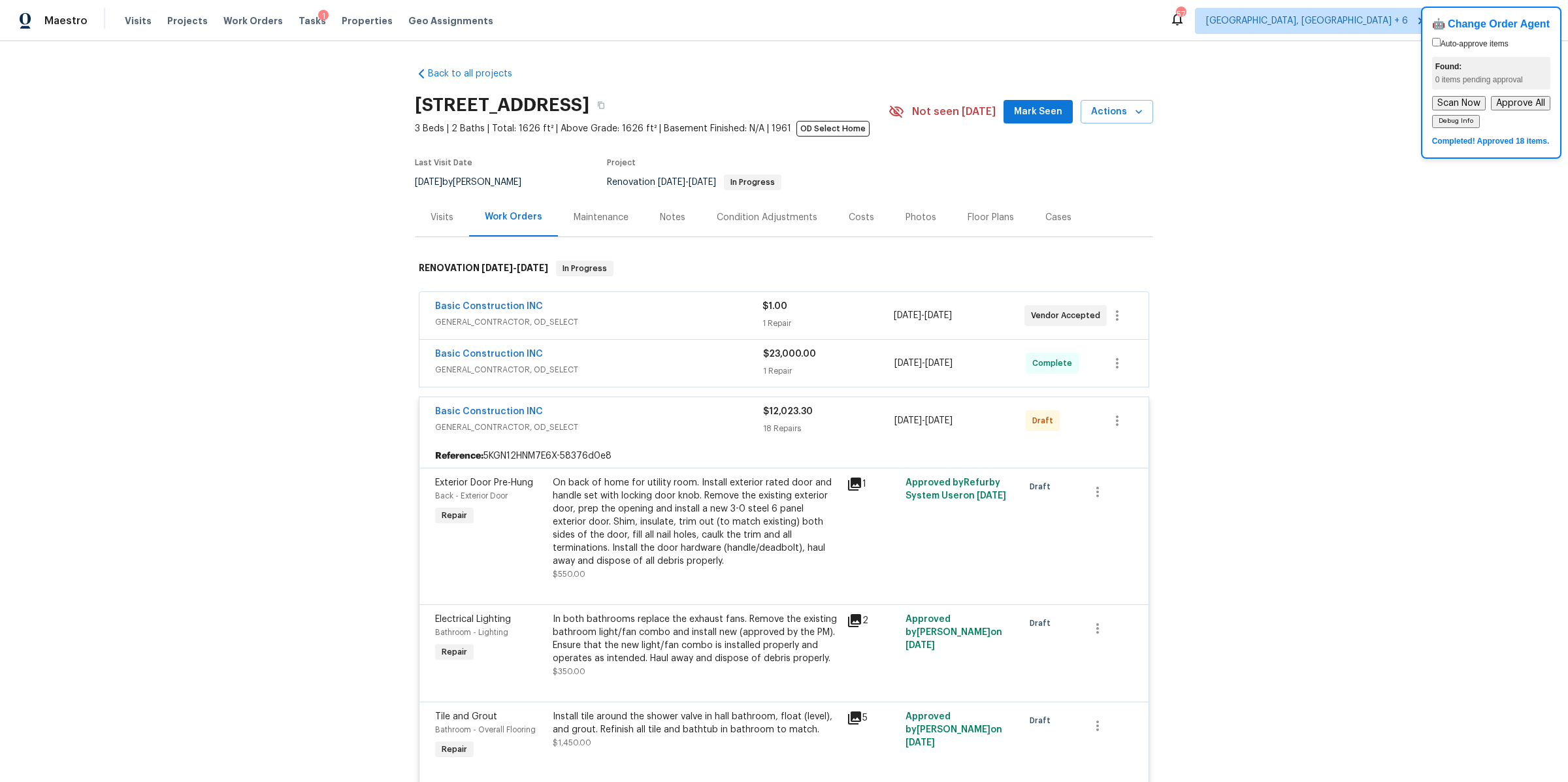
click at [921, 318] on span "10/4/2025" at bounding box center [907, 315] width 27 height 9
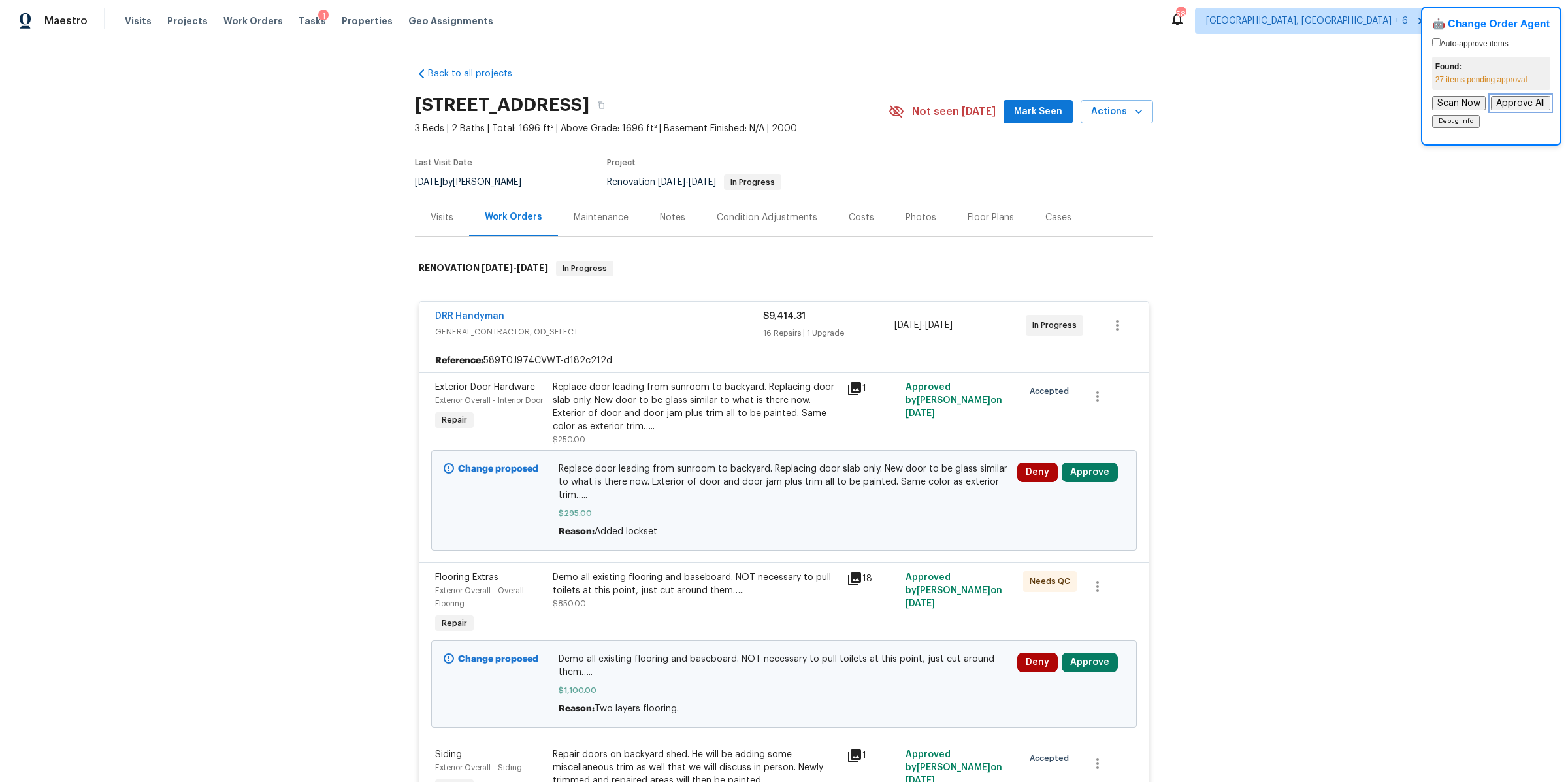
click at [1503, 101] on button "Approve All" at bounding box center [1521, 103] width 60 height 14
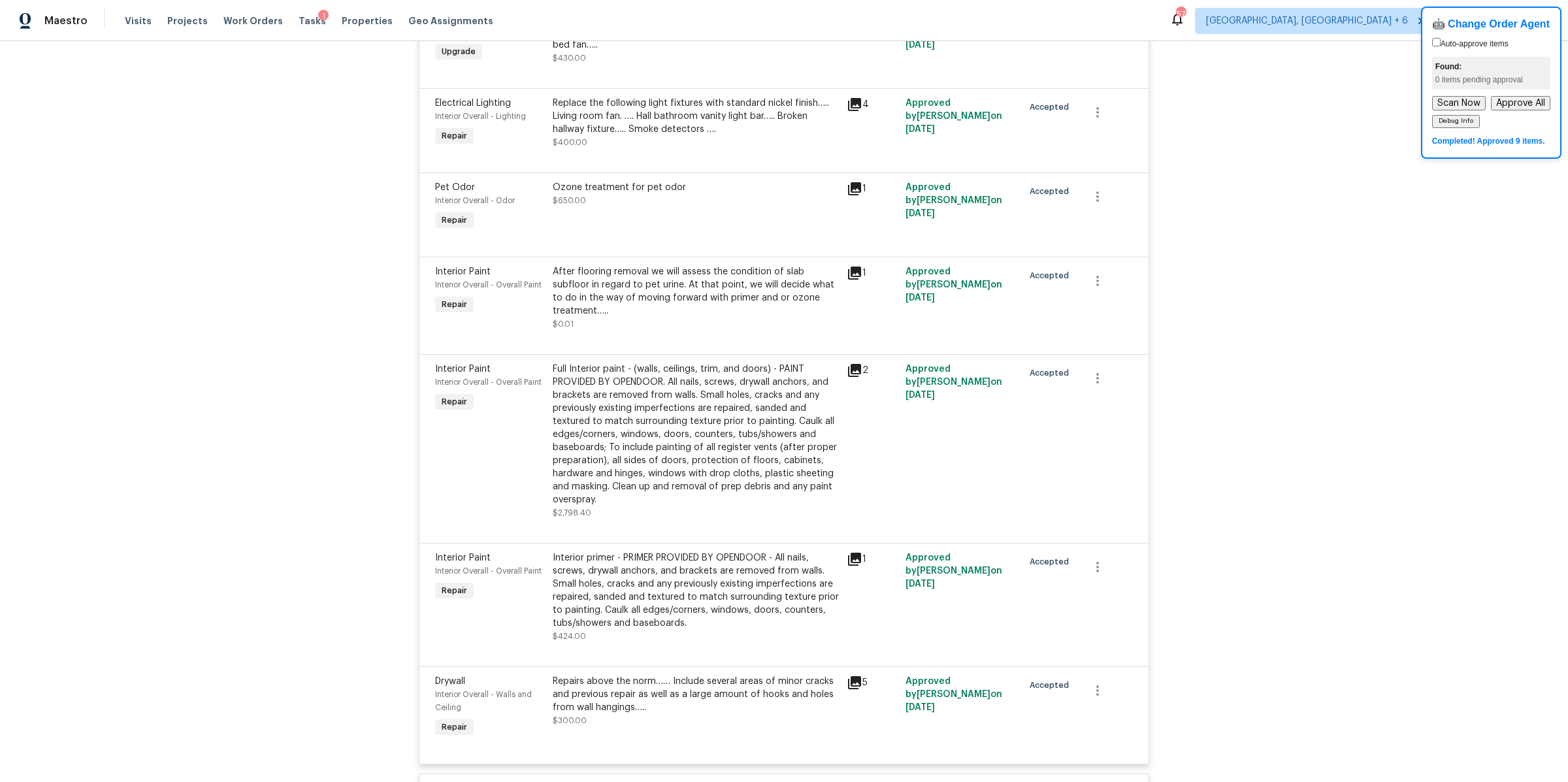
scroll to position [2472, 0]
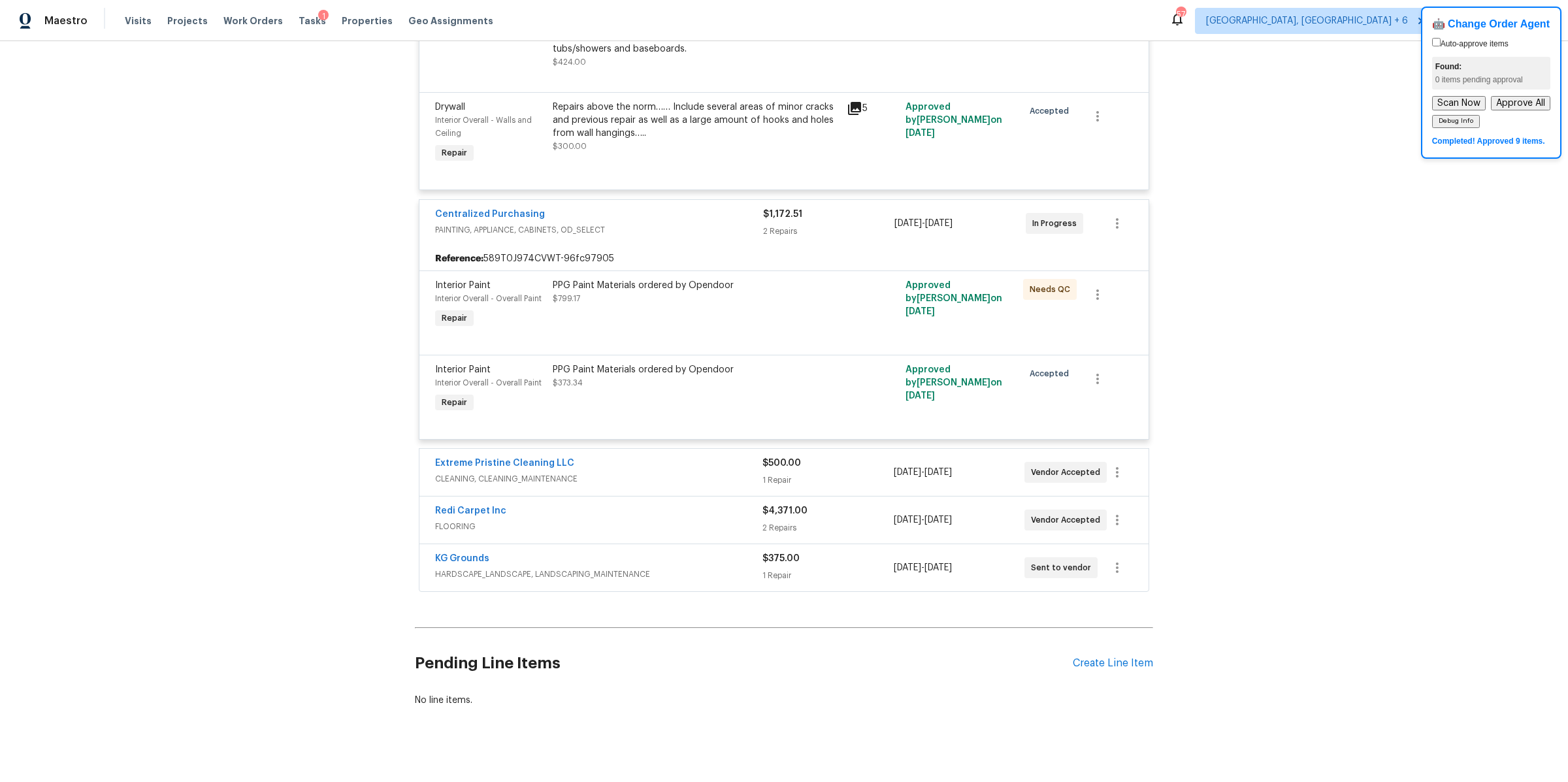
click at [951, 564] on span "[DATE]" at bounding box center [938, 568] width 27 height 9
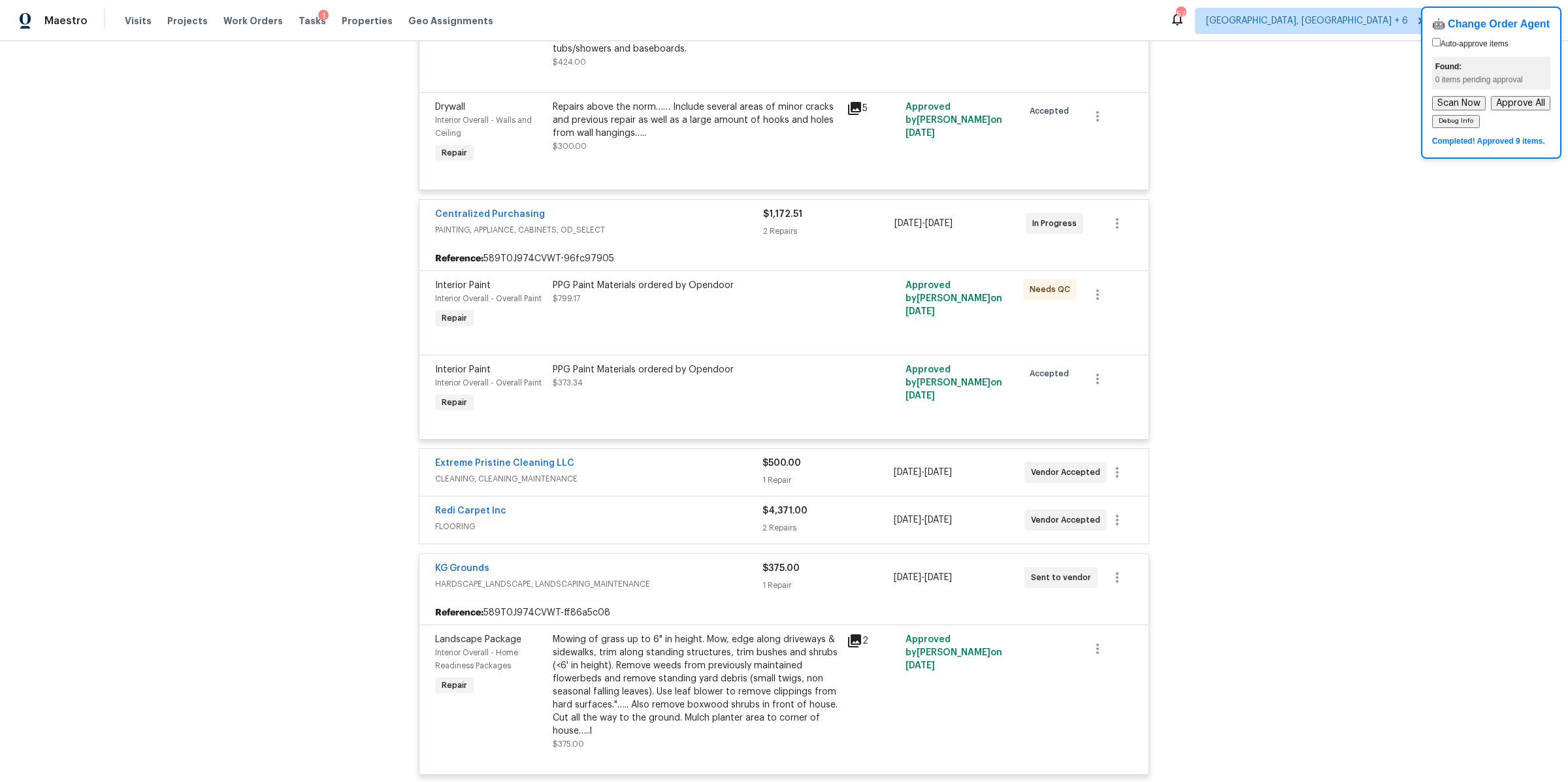
click at [951, 514] on span "[DATE] - [DATE]" at bounding box center [922, 520] width 58 height 13
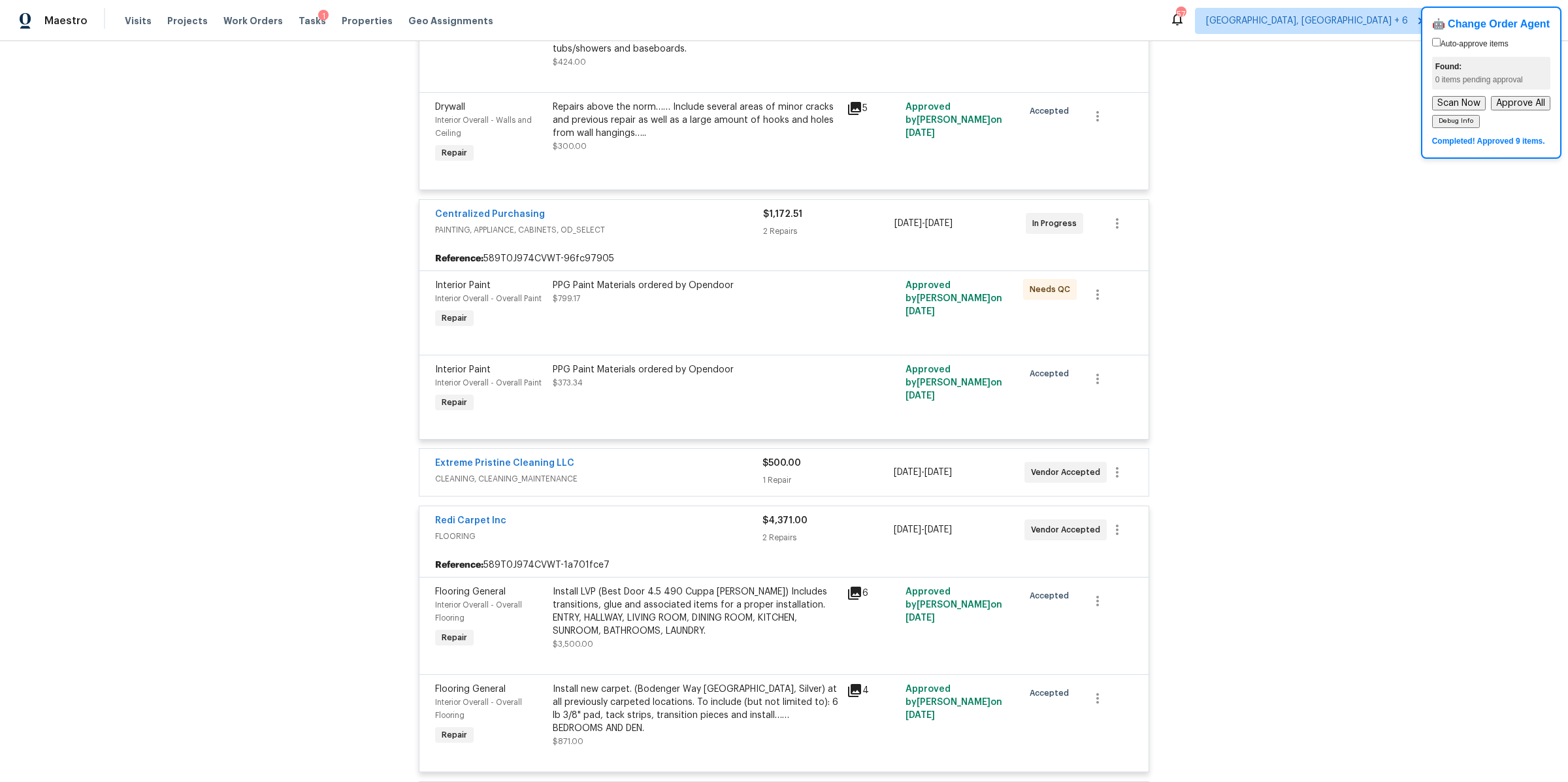
click at [986, 471] on div "[DATE] - [DATE]" at bounding box center [959, 472] width 130 height 31
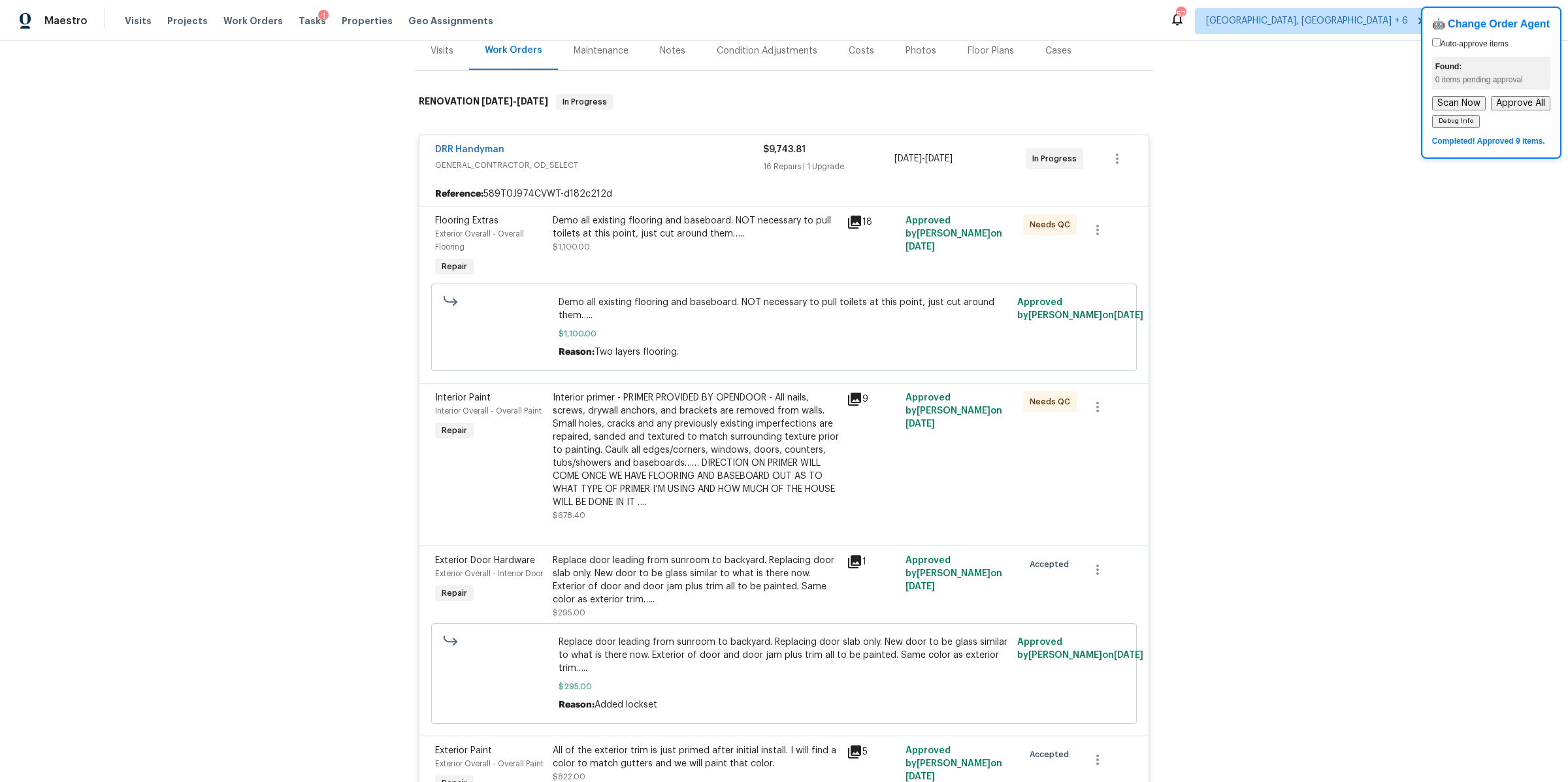
scroll to position [0, 0]
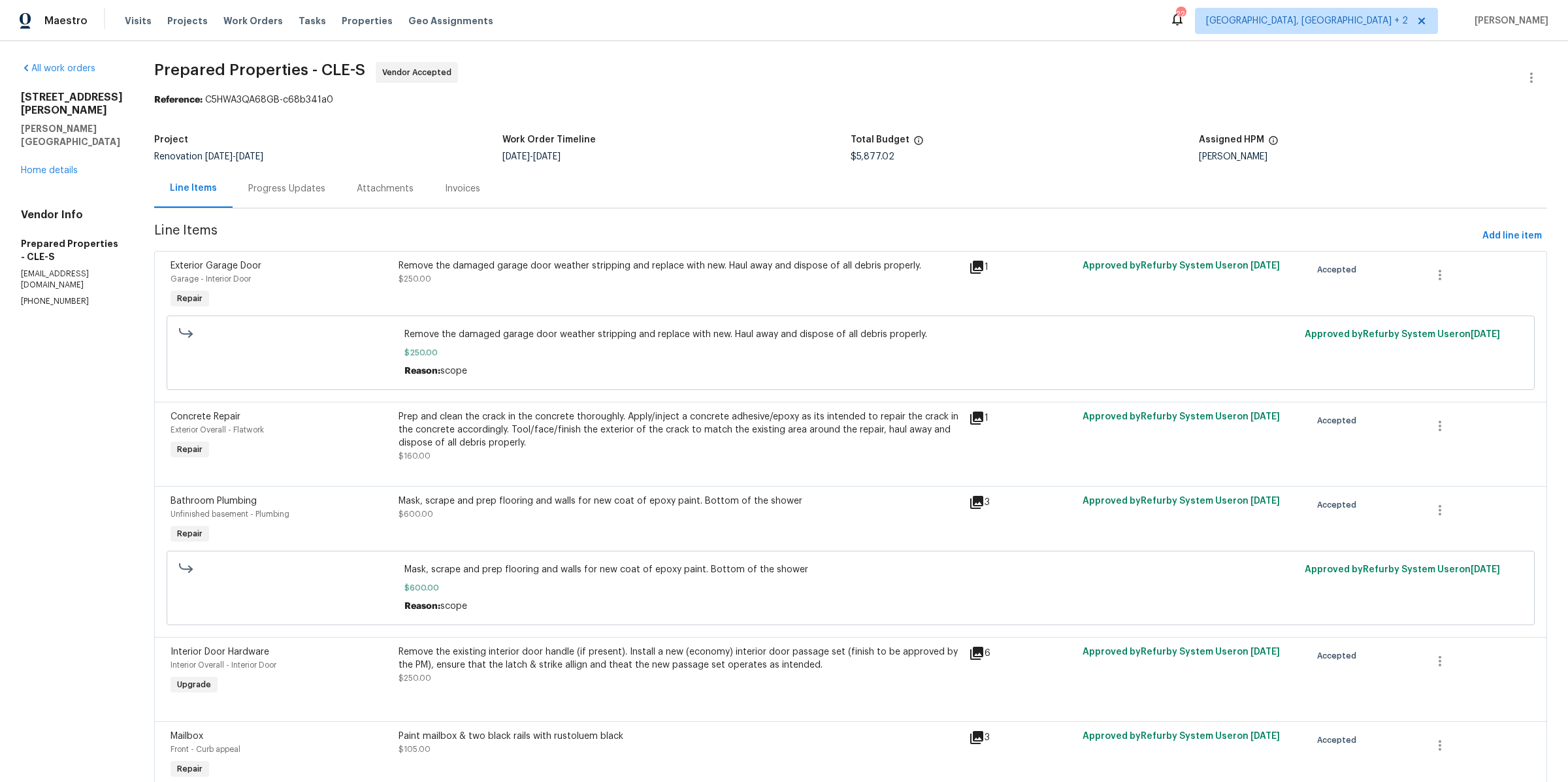
click at [38, 139] on div "[STREET_ADDRESS][PERSON_NAME] Home details" at bounding box center [72, 134] width 102 height 86
click at [47, 166] on link "Home details" at bounding box center [49, 170] width 57 height 9
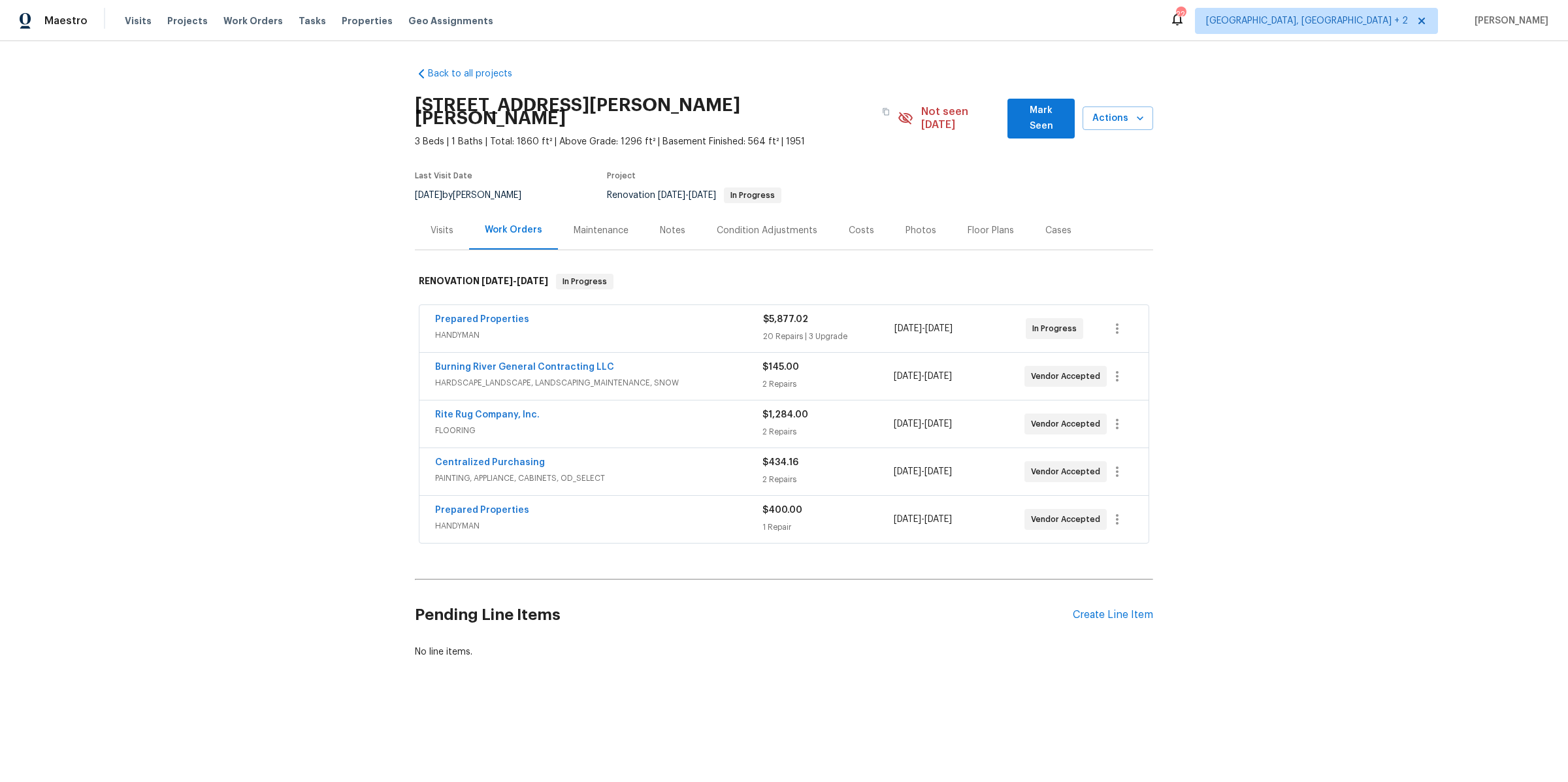
click at [612, 400] on div "Rite Rug Company, Inc. FLOORING $1,284.00 2 Repairs [DATE] - [DATE] Vendor Acce…" at bounding box center [784, 424] width 729 height 47
click at [710, 408] on div "Rite Rug Company, Inc." at bounding box center [599, 416] width 328 height 15
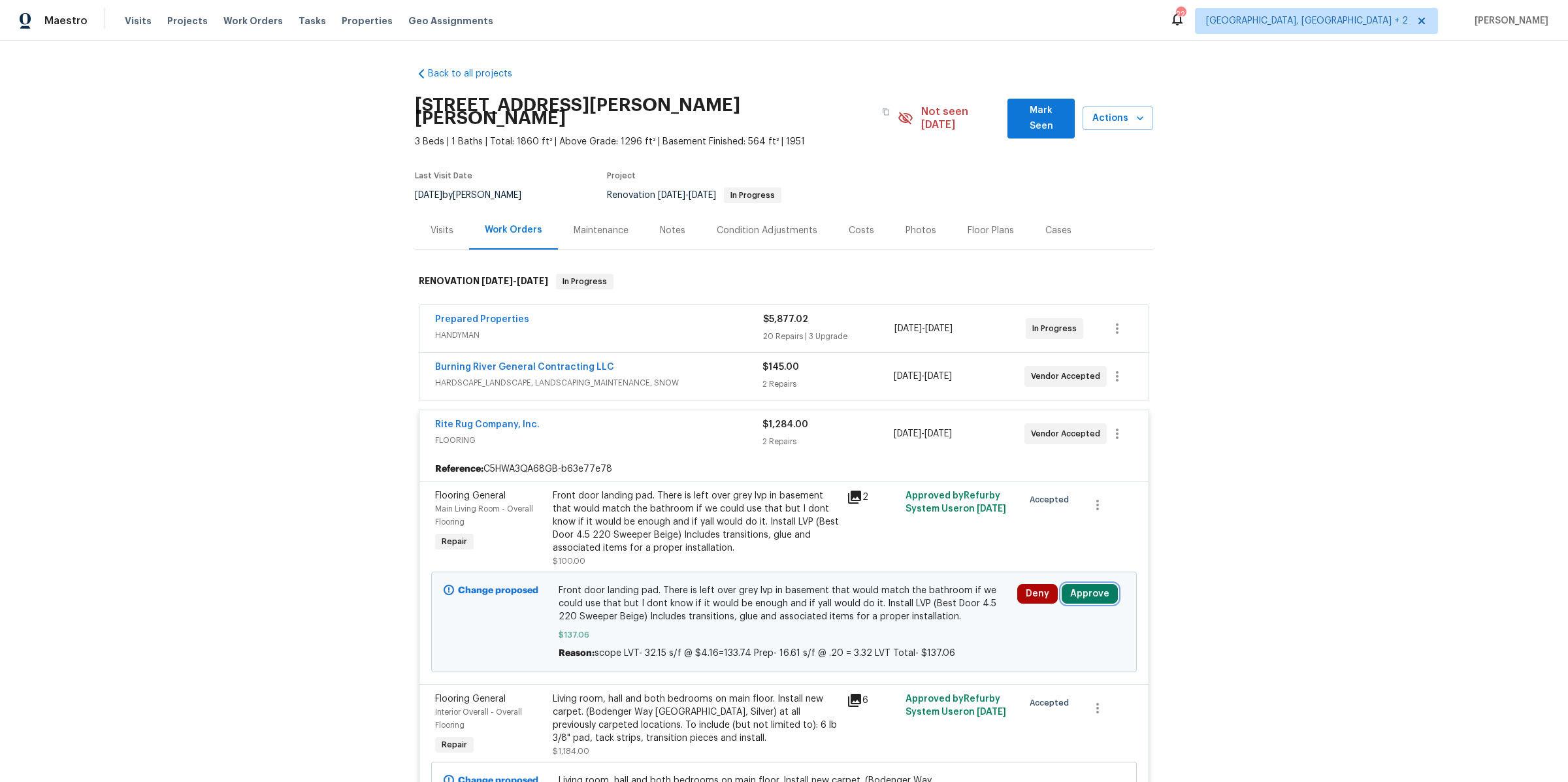
click at [1069, 585] on button "Approve" at bounding box center [1090, 594] width 56 height 19
click at [1028, 536] on button "Approve" at bounding box center [1051, 536] width 78 height 26
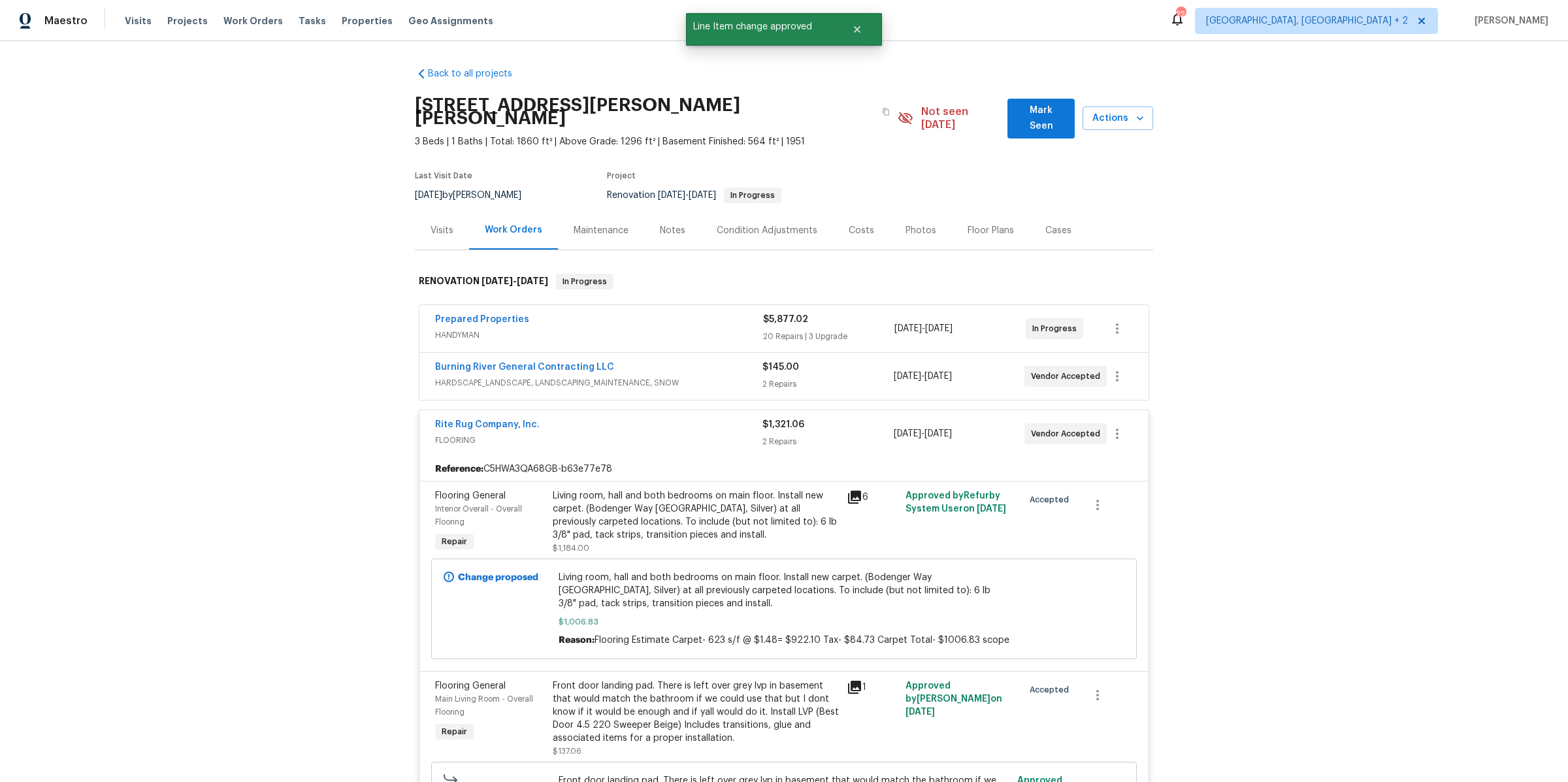
click at [860, 315] on div "$5,877.02 20 Repairs | 3 Upgrade" at bounding box center [828, 329] width 131 height 31
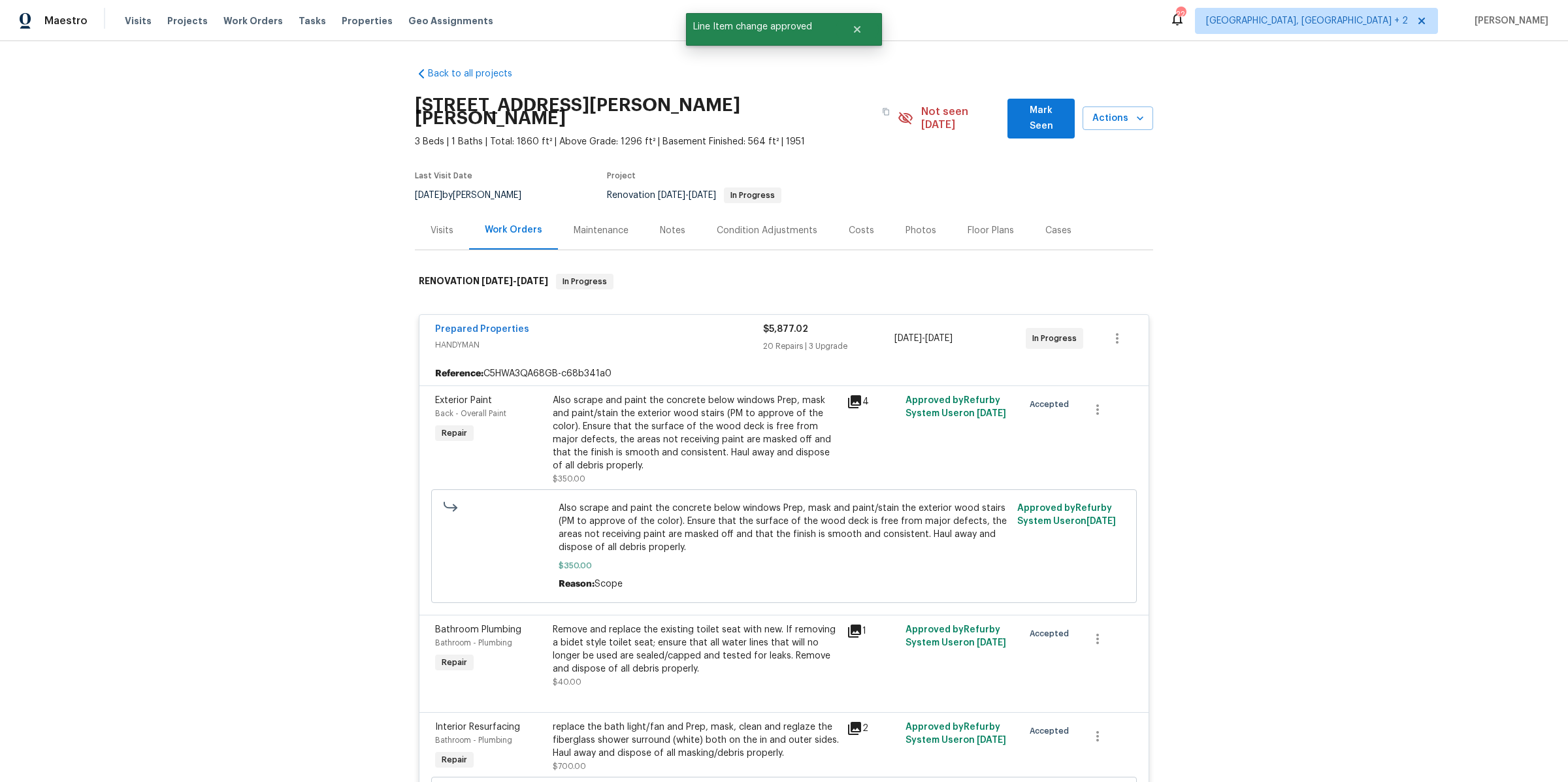
click at [860, 323] on div "$5,877.02" at bounding box center [828, 329] width 131 height 13
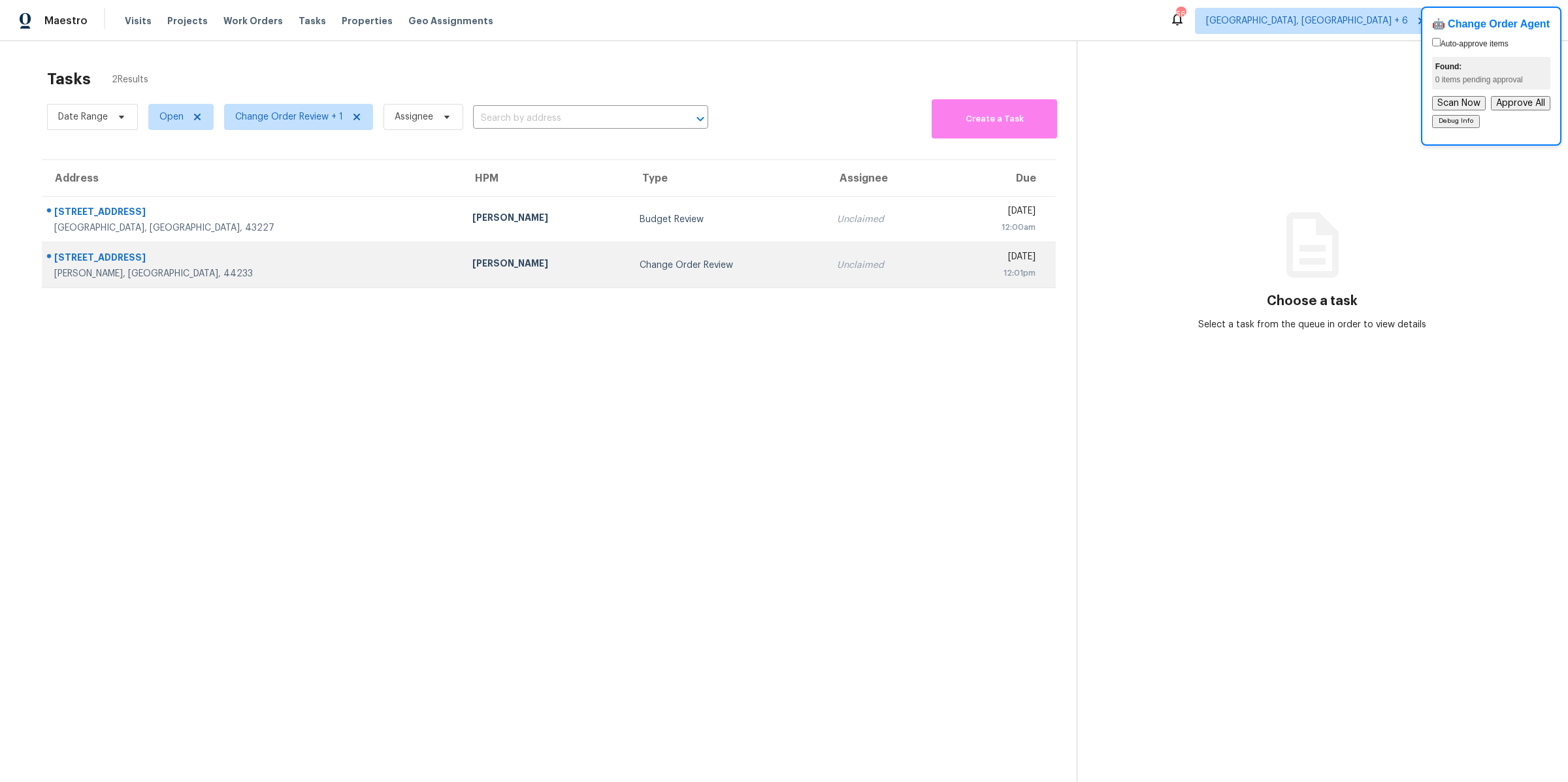
click at [827, 254] on td "Unclaimed" at bounding box center [885, 265] width 118 height 46
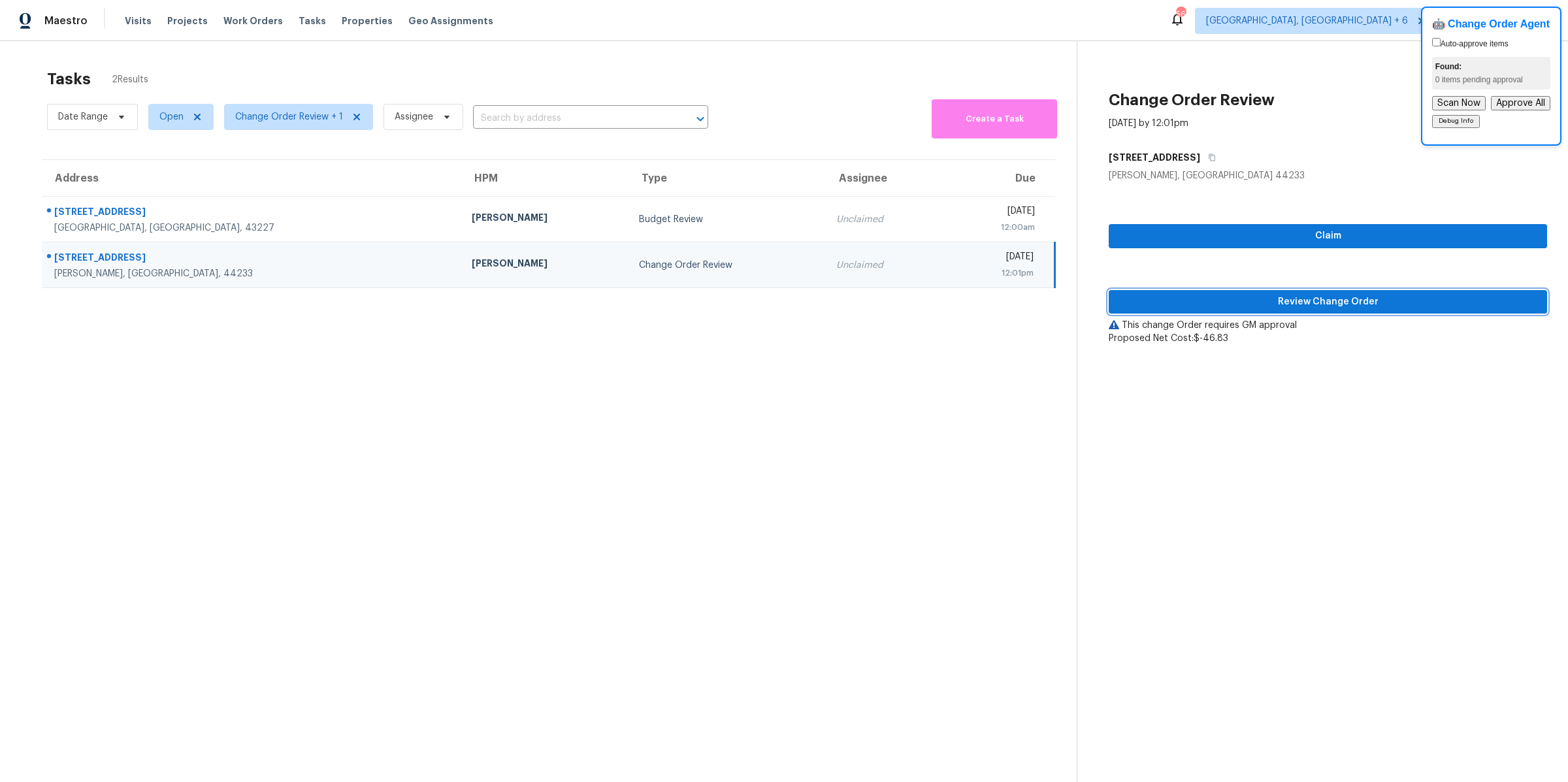
click at [1256, 299] on span "Review Change Order" at bounding box center [1327, 302] width 418 height 16
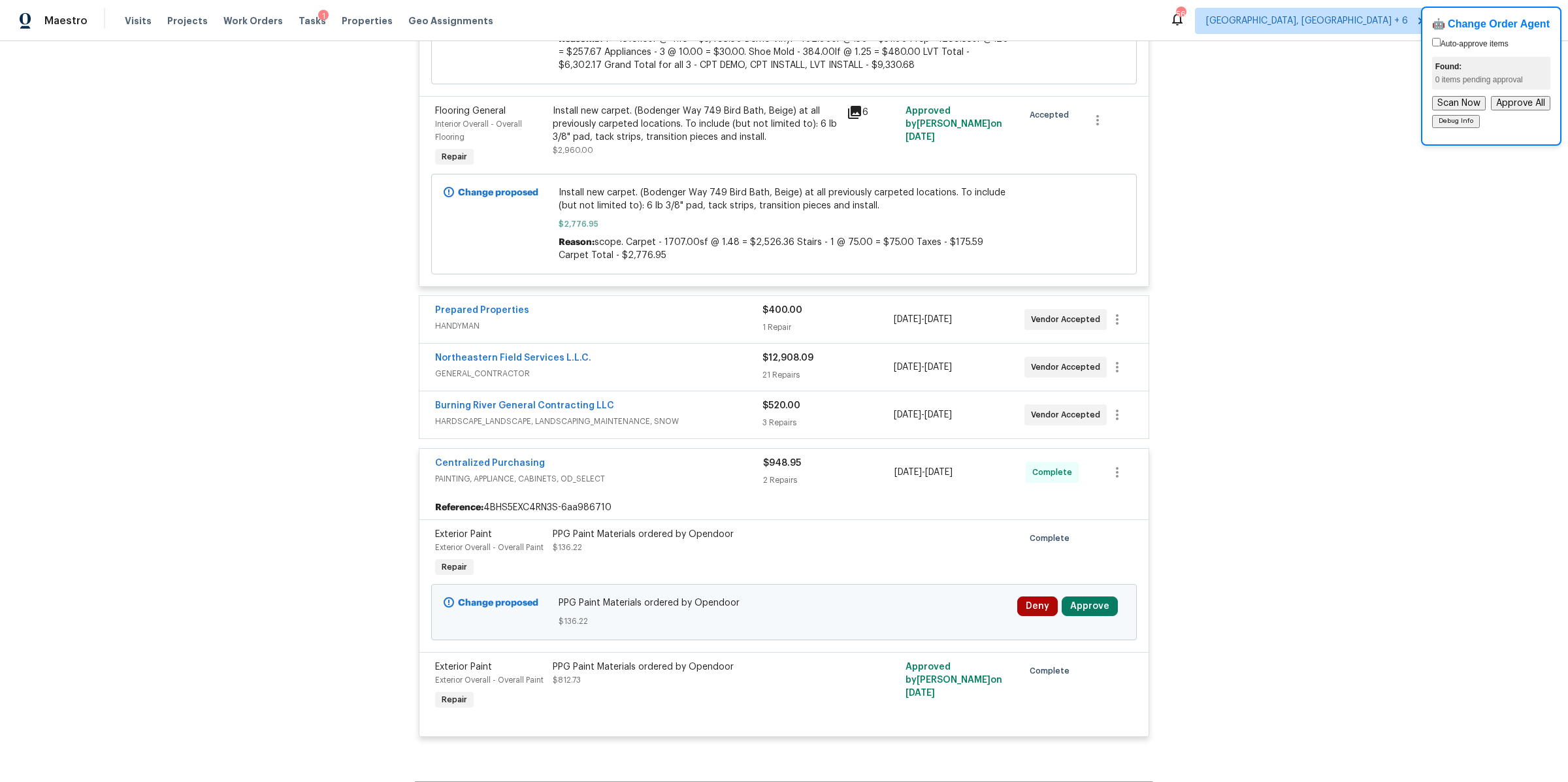
scroll to position [834, 0]
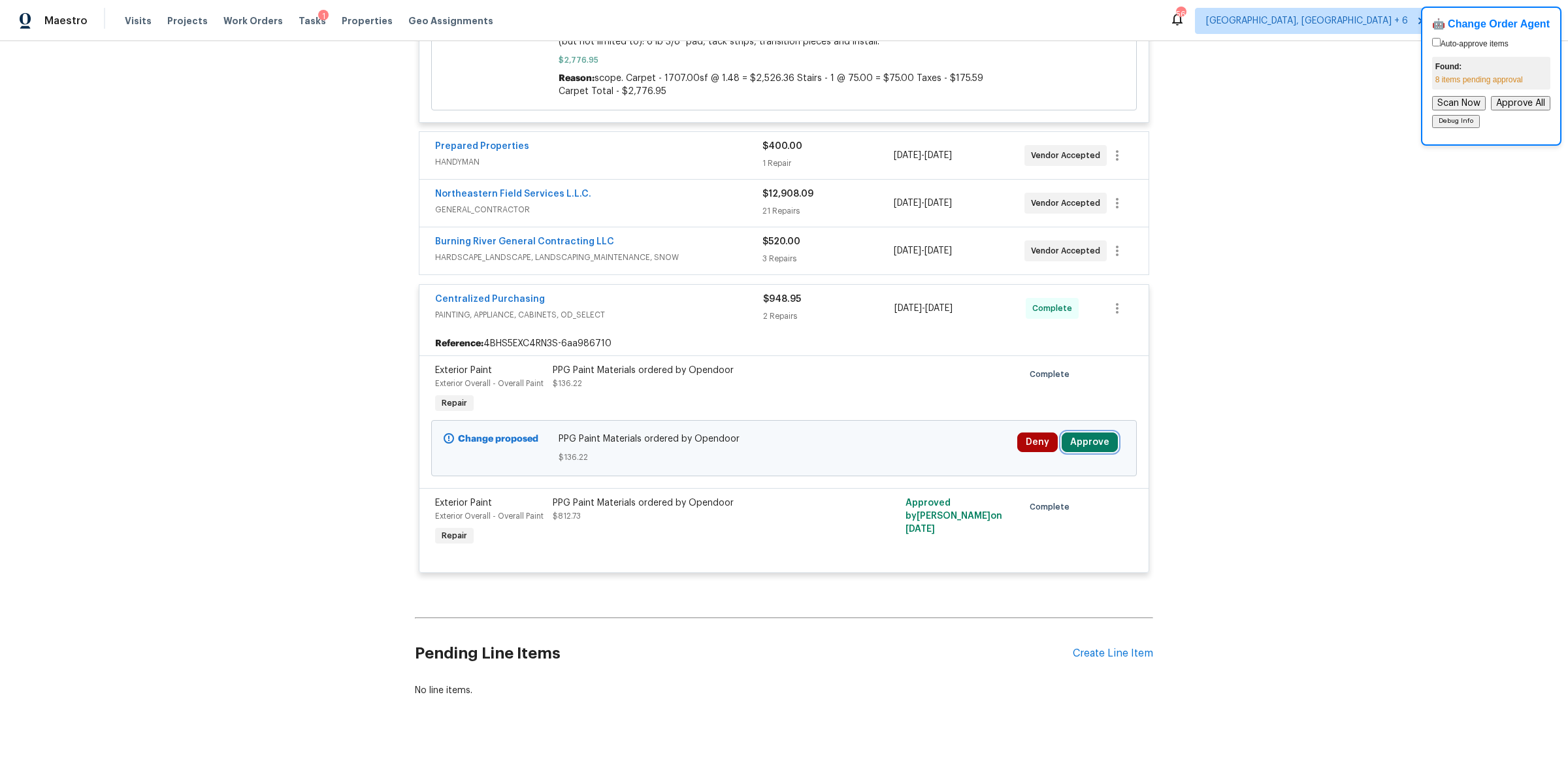
click at [1078, 442] on button "Approve" at bounding box center [1090, 442] width 56 height 19
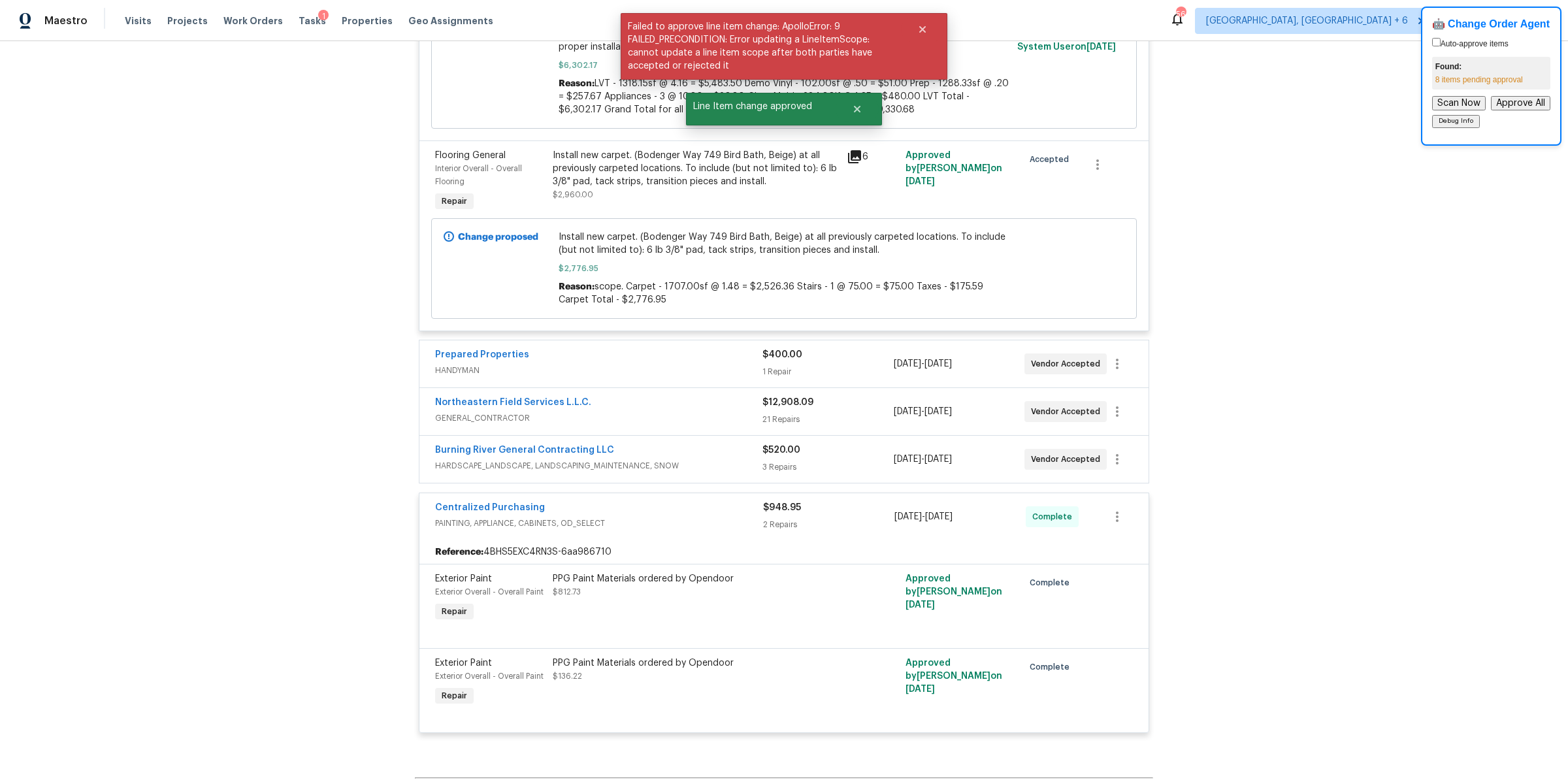
scroll to position [786, 0]
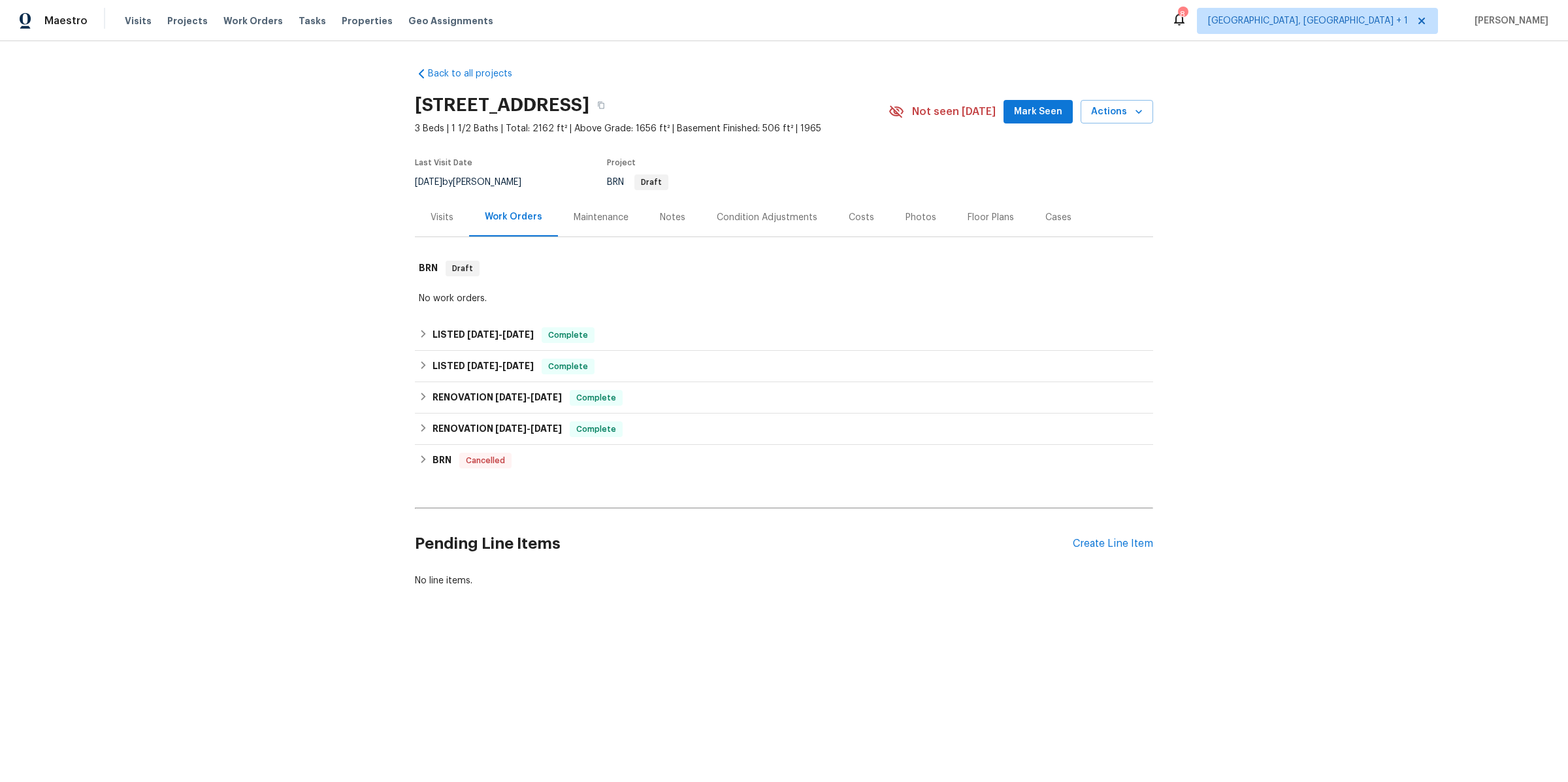
click at [310, 23] on div "Visits Projects Work Orders Tasks Properties Geo Assignments" at bounding box center [316, 21] width 384 height 26
click at [303, 23] on span "Tasks" at bounding box center [312, 20] width 27 height 9
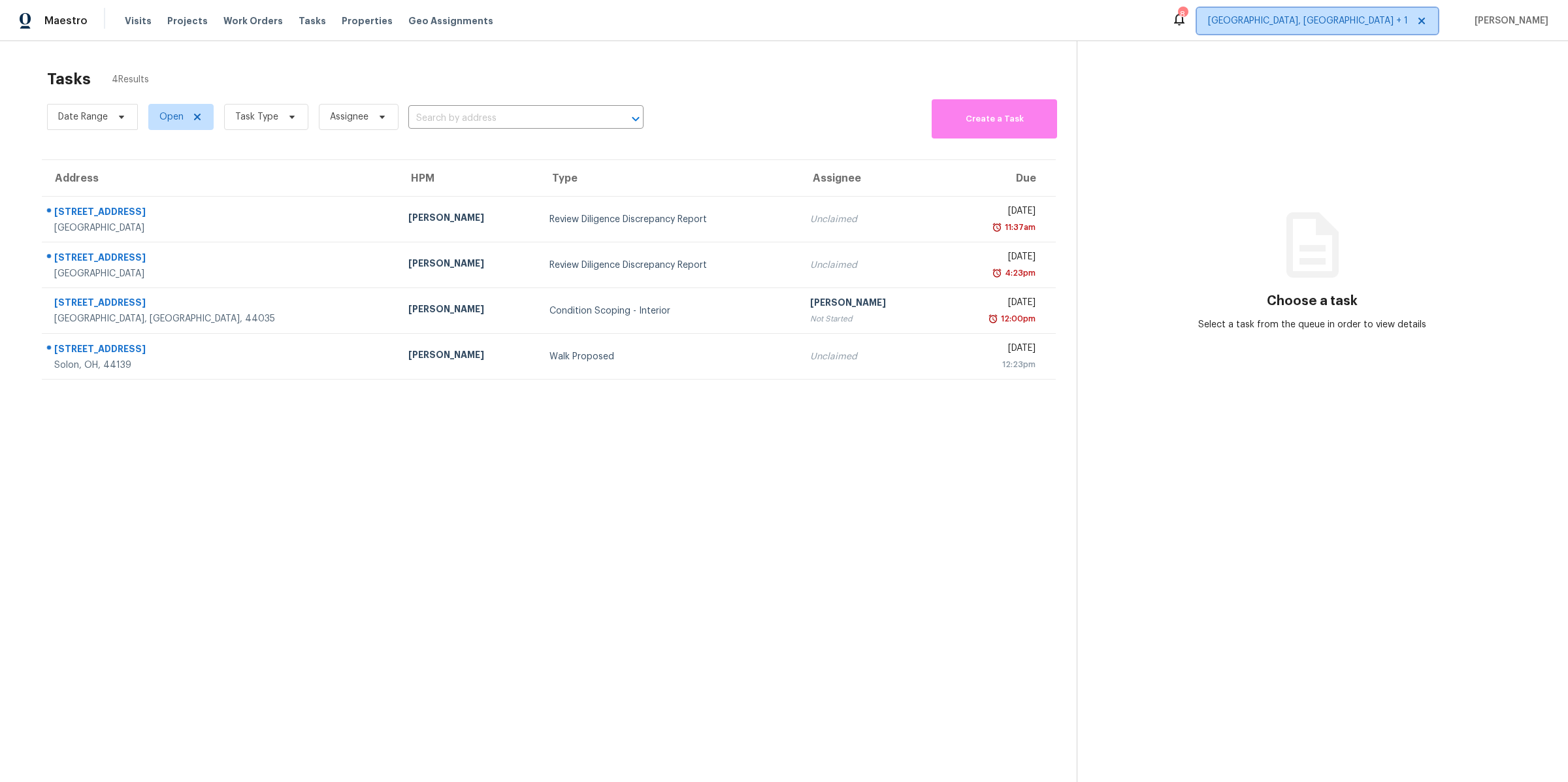
click at [1384, 29] on span "Detroit, MI + 1" at bounding box center [1317, 21] width 241 height 26
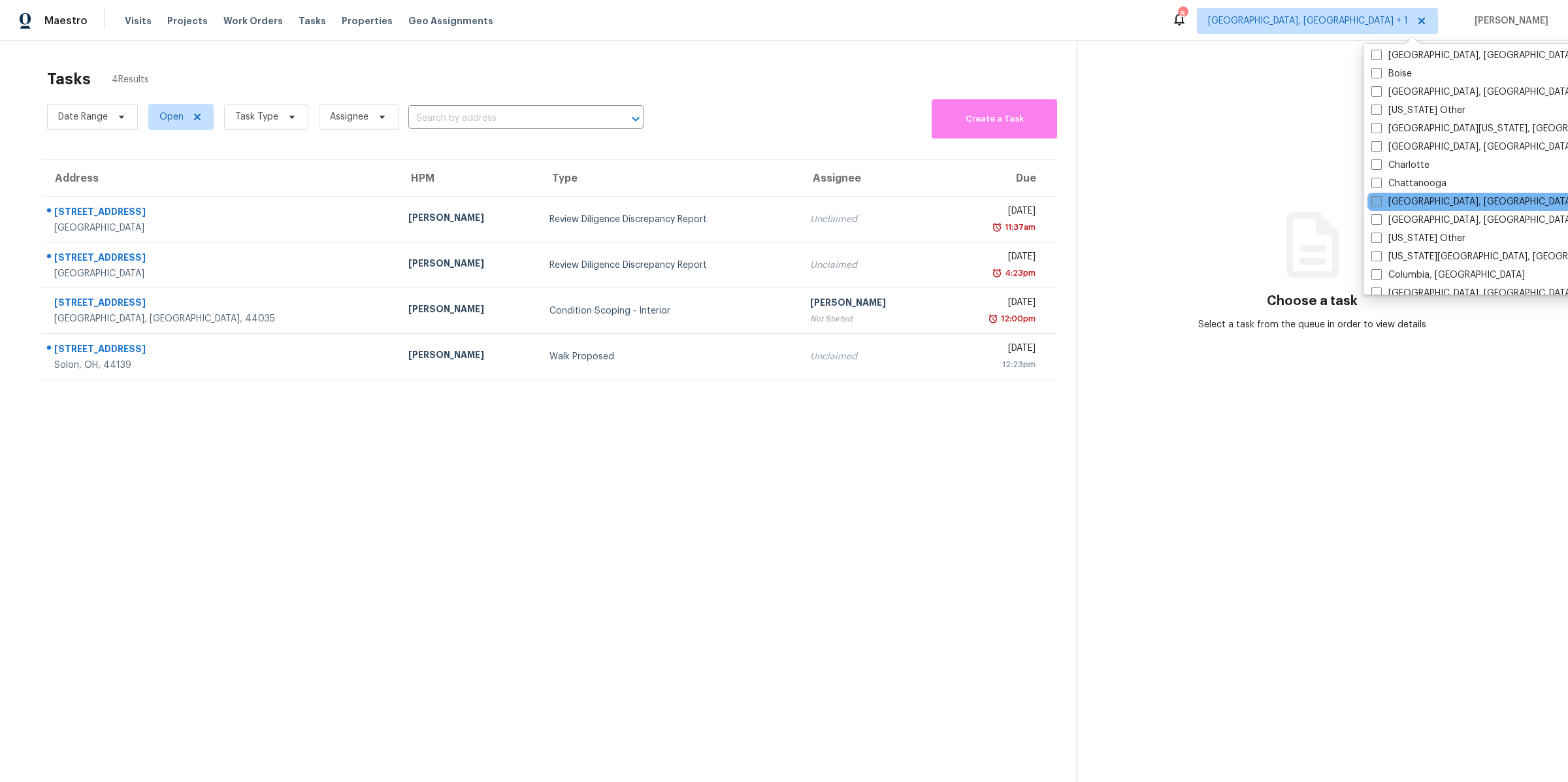
scroll to position [207, 0]
click at [1376, 214] on span at bounding box center [1376, 216] width 10 height 10
click at [1376, 214] on input "Cincinnati, OH" at bounding box center [1375, 214] width 9 height 9
checkbox input "true"
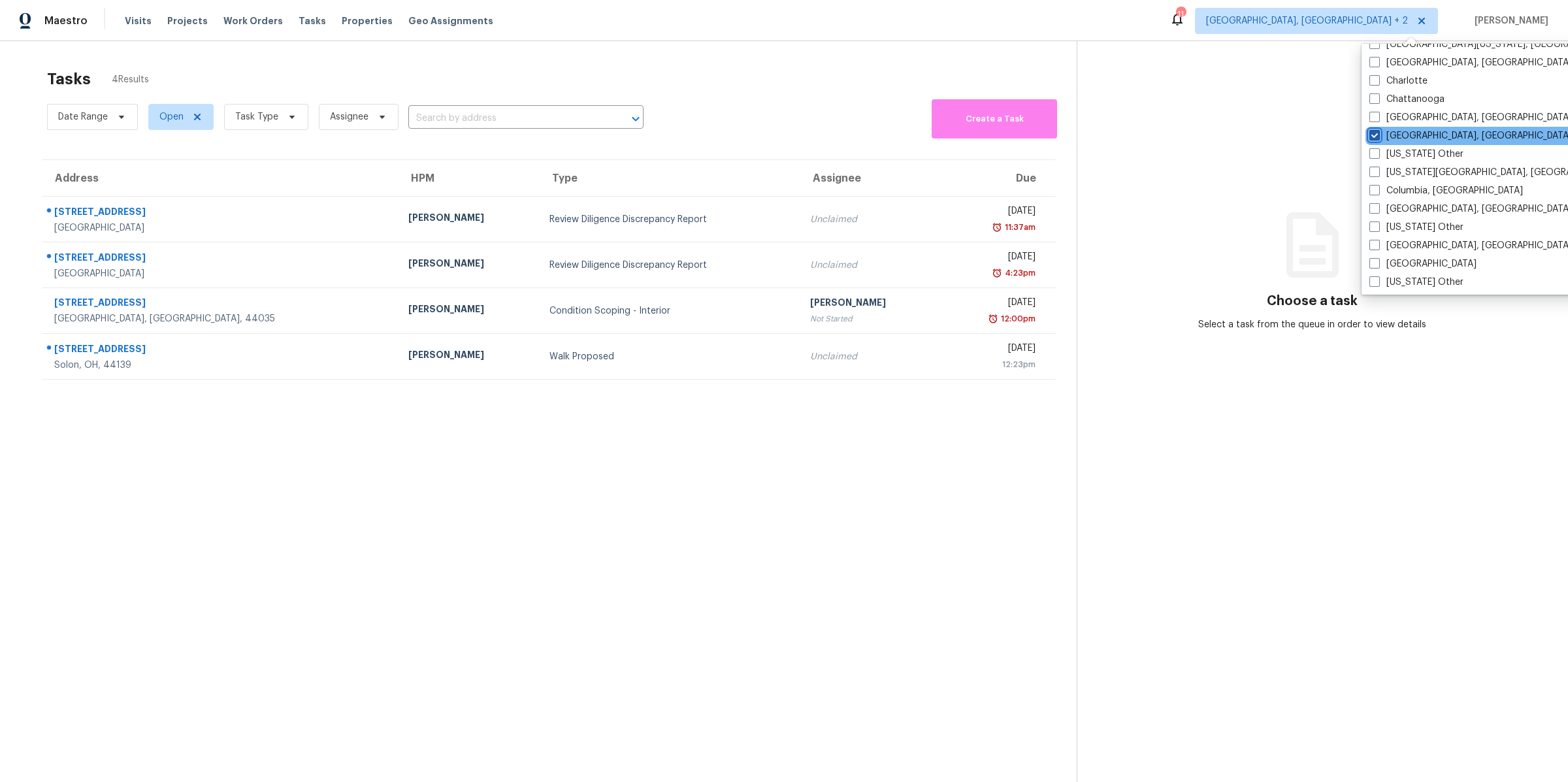
scroll to position [291, 0]
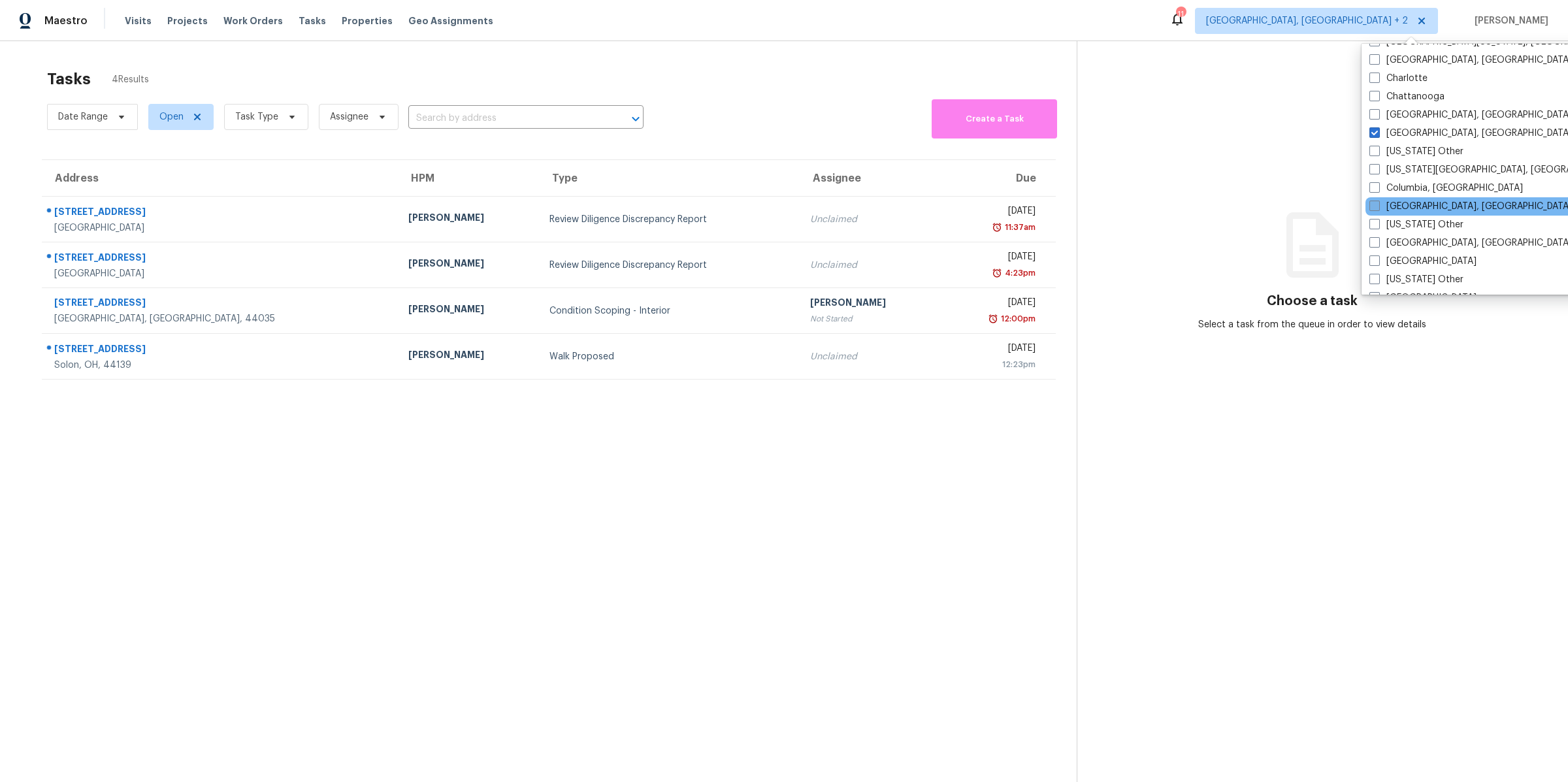
click at [1377, 206] on span at bounding box center [1374, 205] width 10 height 10
click at [1377, 206] on input "Columbus, OH" at bounding box center [1373, 204] width 9 height 9
checkbox input "true"
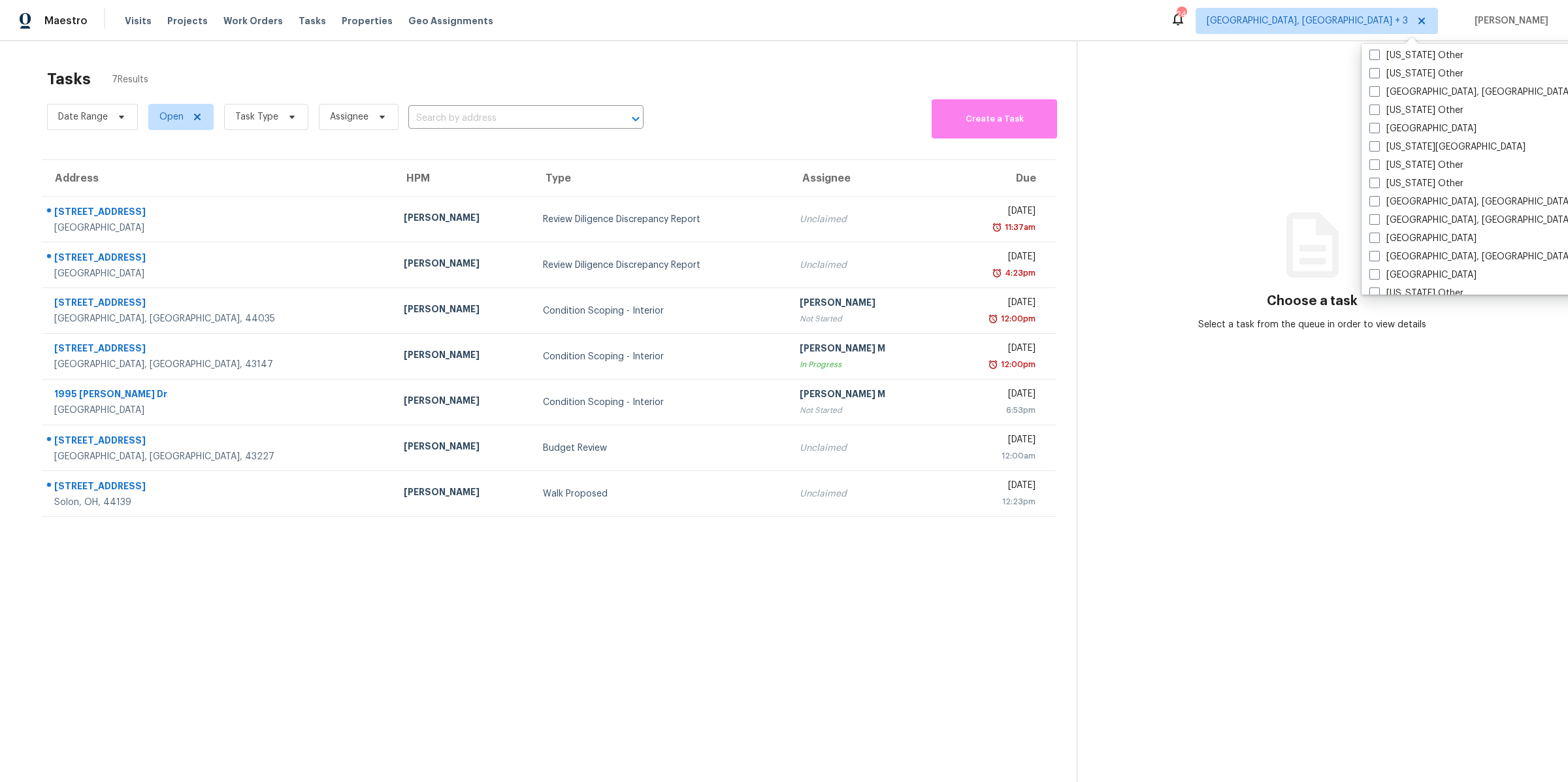
scroll to position [710, 0]
click at [1374, 98] on span at bounding box center [1374, 97] width 10 height 10
click at [1374, 98] on input "Indianapolis, IN" at bounding box center [1373, 96] width 9 height 9
checkbox input "true"
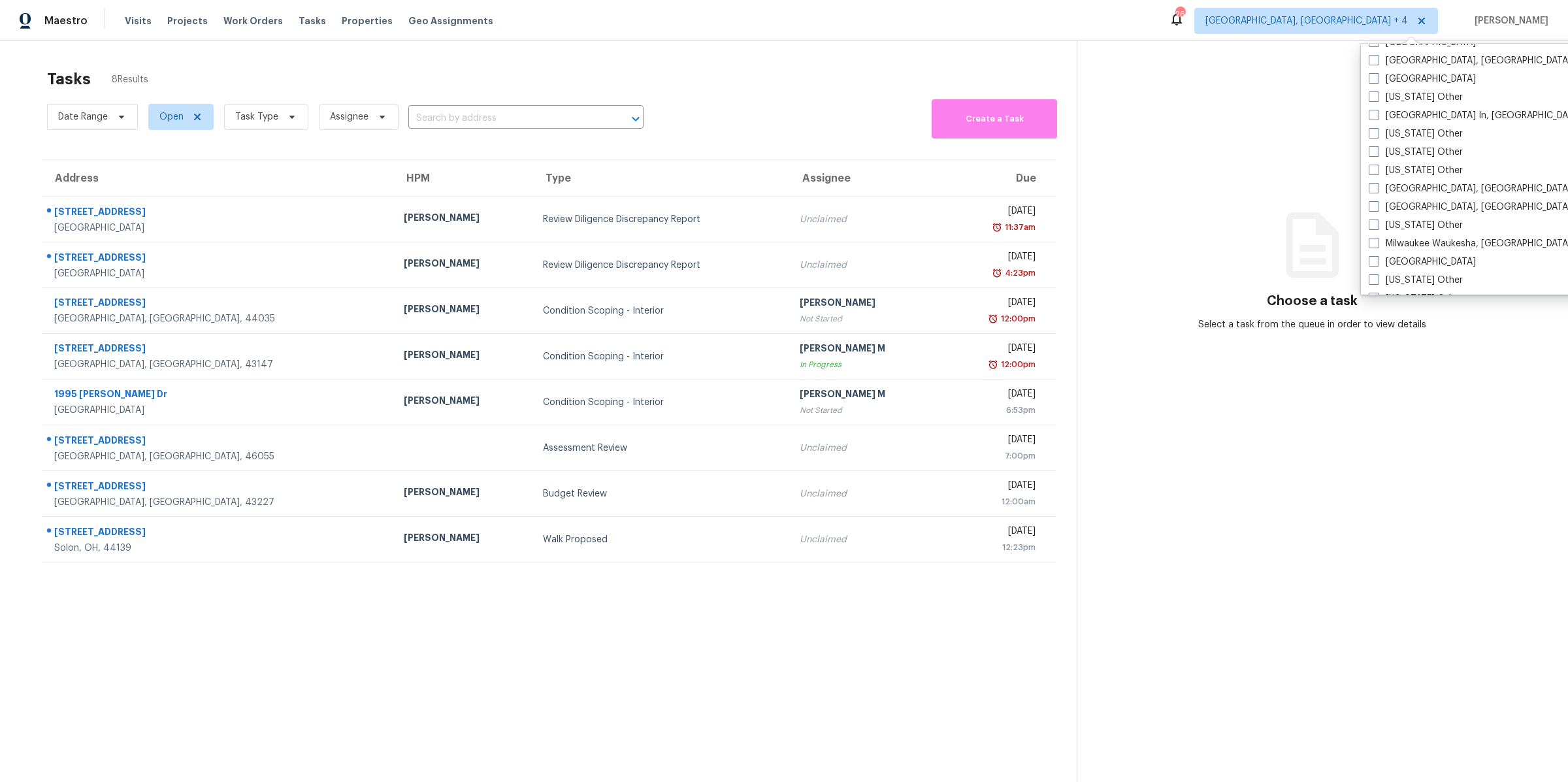
scroll to position [914, 0]
click at [1378, 259] on span at bounding box center [1373, 260] width 10 height 10
click at [1377, 259] on input "Minneapolis" at bounding box center [1372, 259] width 9 height 9
checkbox input "true"
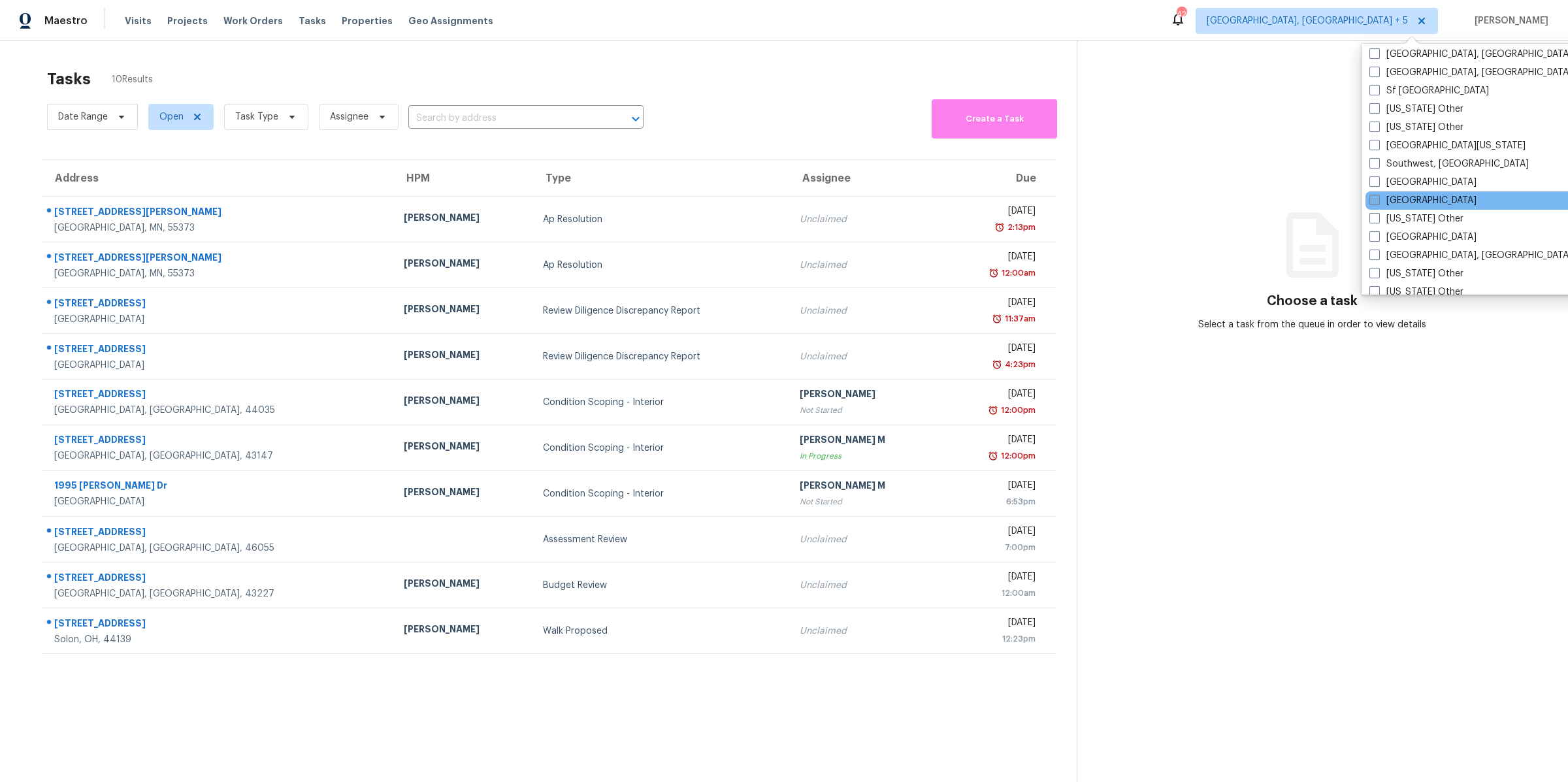
scroll to position [1802, 0]
click at [1371, 177] on span at bounding box center [1374, 176] width 10 height 10
click at [1371, 177] on input "St Louis" at bounding box center [1373, 176] width 9 height 9
checkbox input "true"
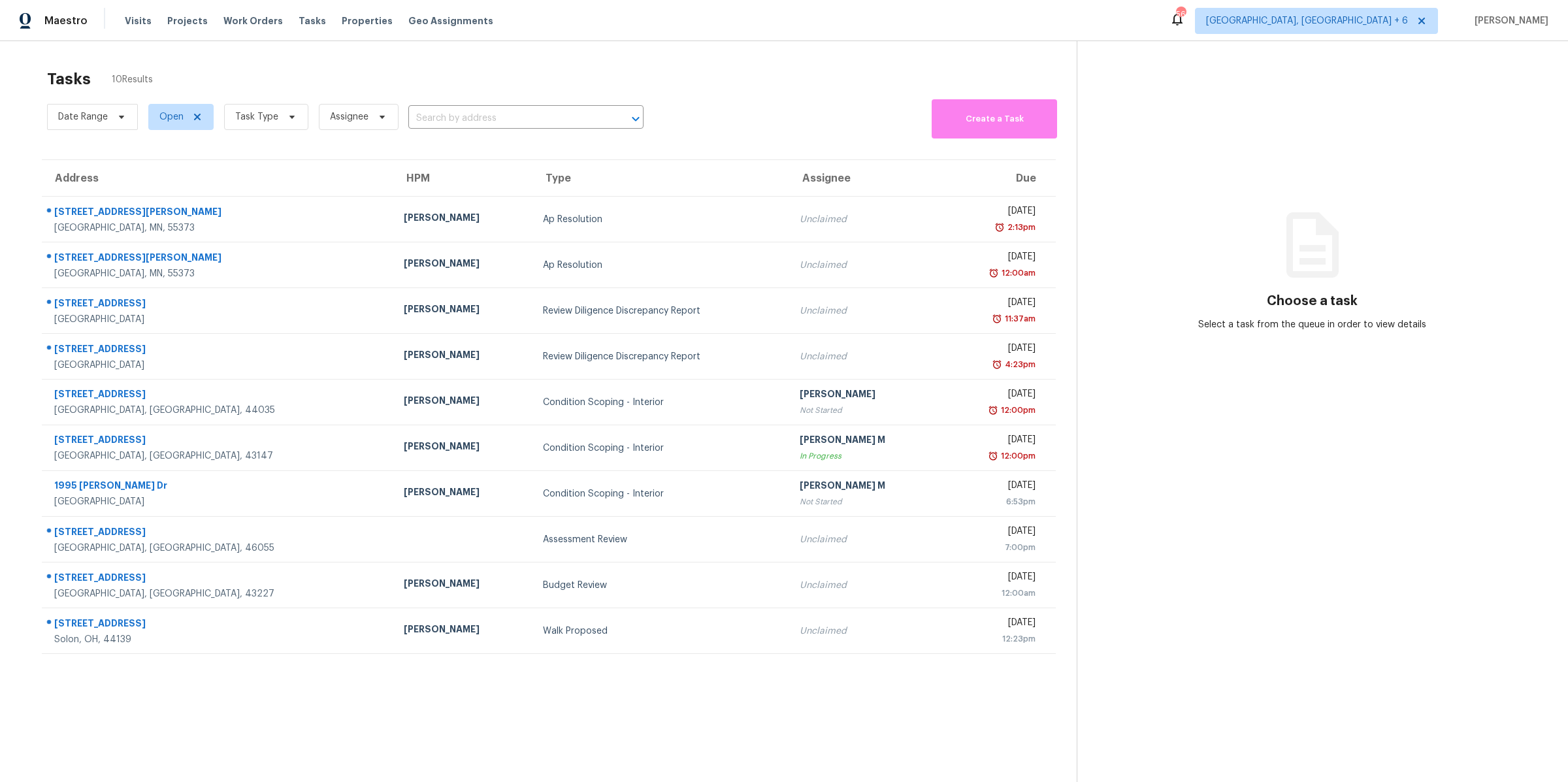
click at [1219, 74] on section "Choose a task Select a task from the queue in order to view details" at bounding box center [1311, 432] width 470 height 782
click at [1391, 18] on span "[GEOGRAPHIC_DATA], [GEOGRAPHIC_DATA] + 6" at bounding box center [1306, 21] width 202 height 13
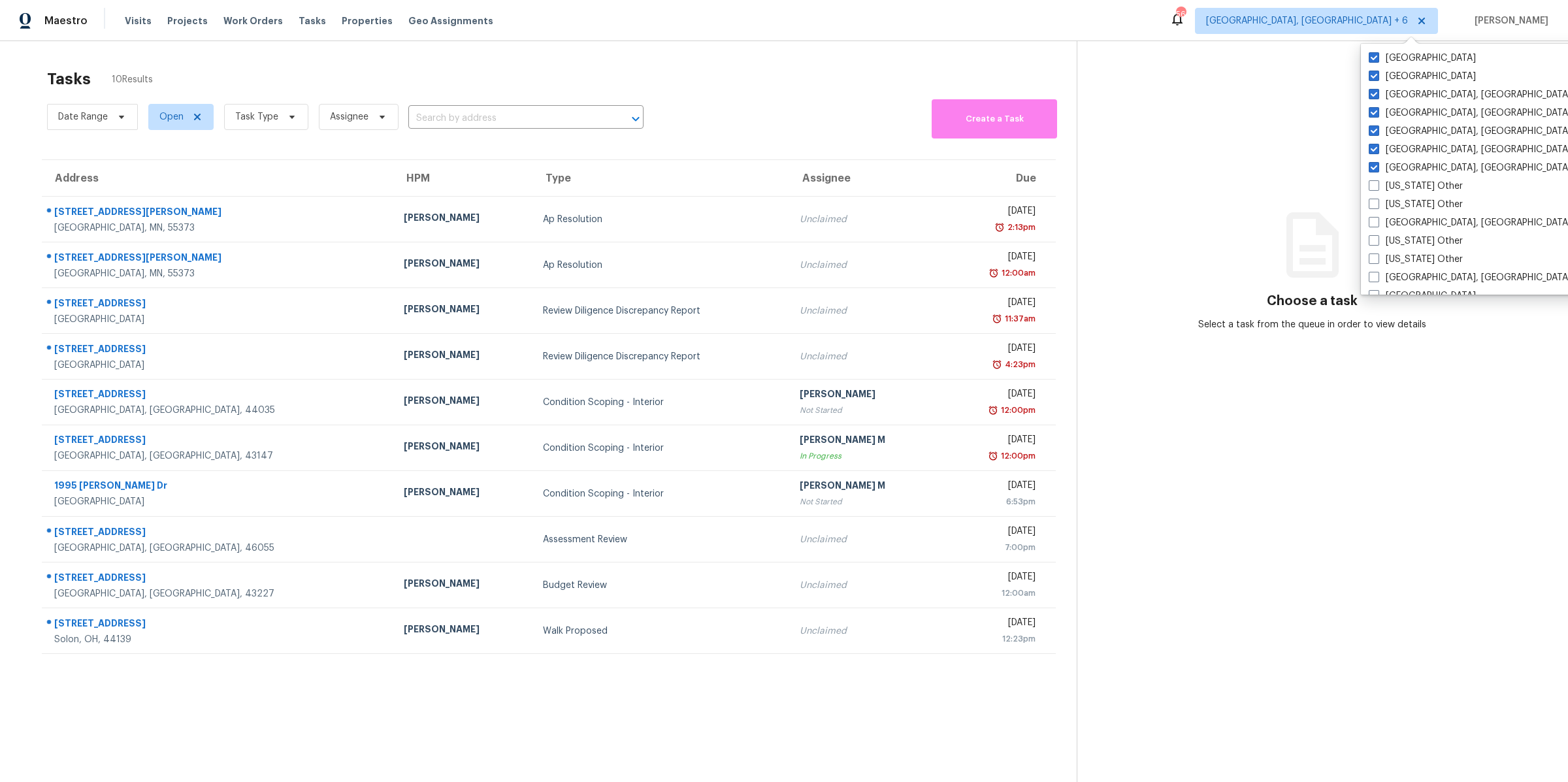
click at [1114, 77] on section "Choose a task Select a task from the queue in order to view details" at bounding box center [1311, 432] width 470 height 782
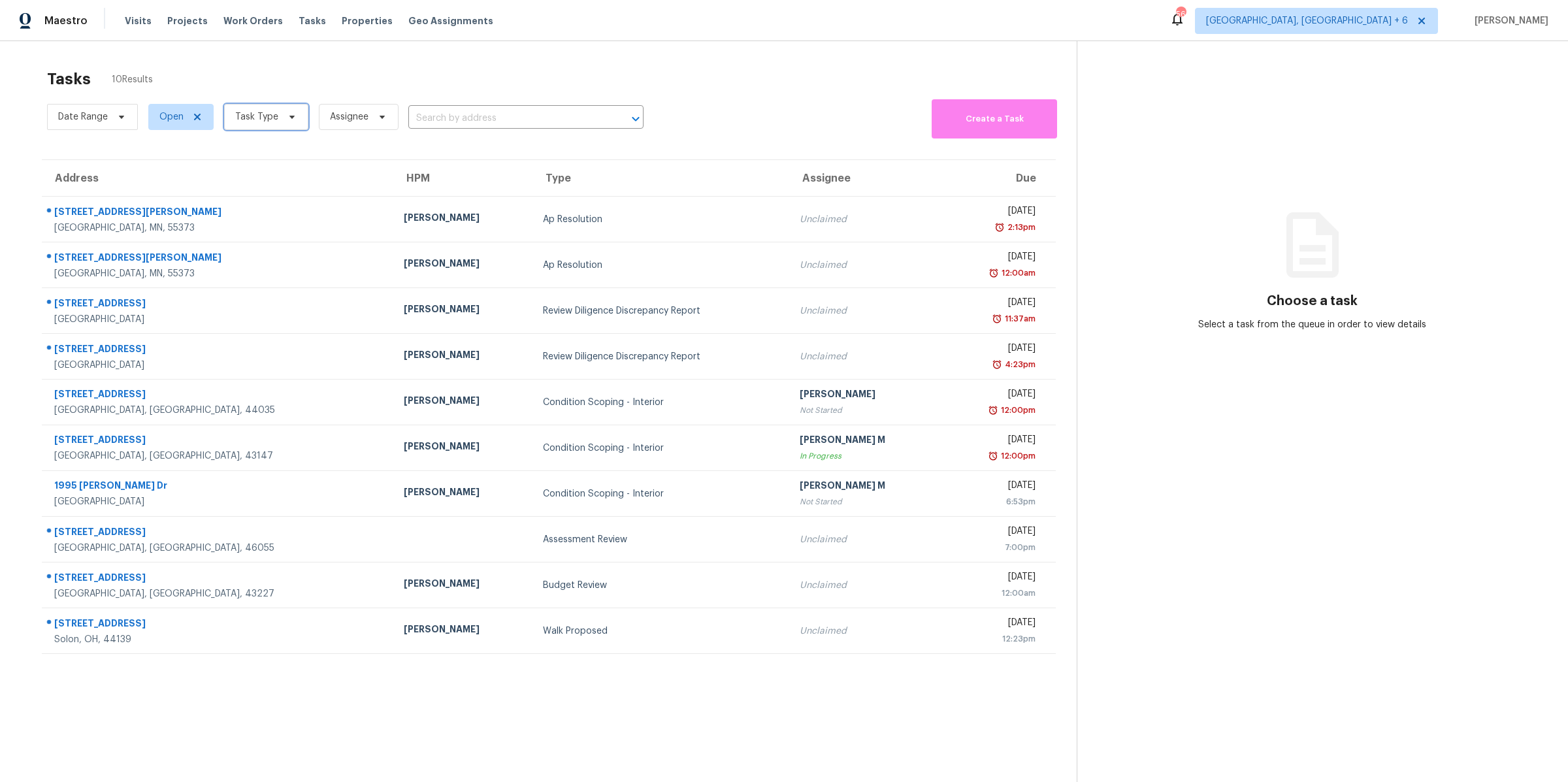
click at [238, 112] on span "Task Type" at bounding box center [257, 117] width 43 height 13
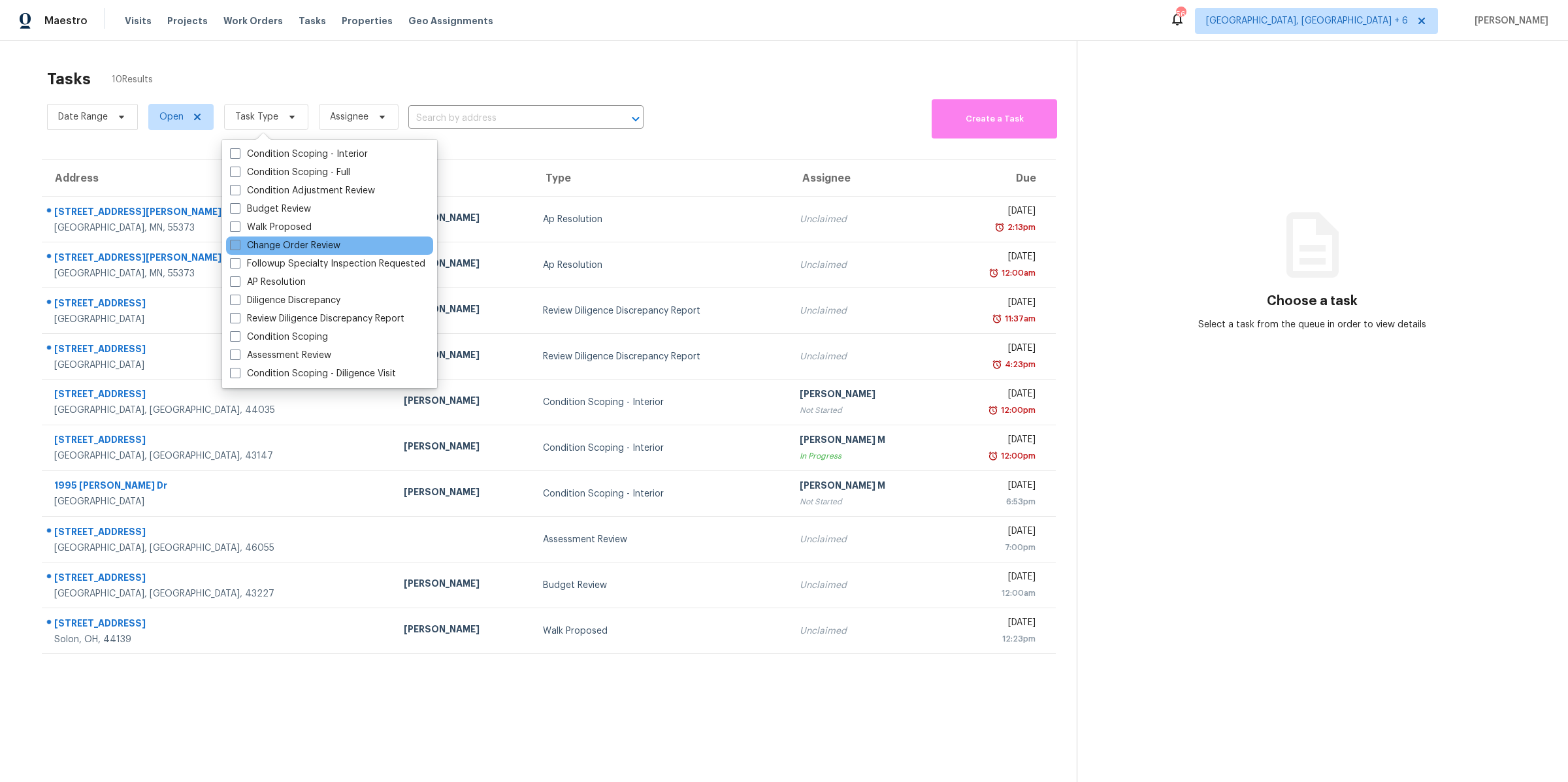
click at [237, 247] on span at bounding box center [235, 245] width 10 height 10
click at [237, 247] on input "Change Order Review" at bounding box center [234, 243] width 9 height 9
checkbox input "true"
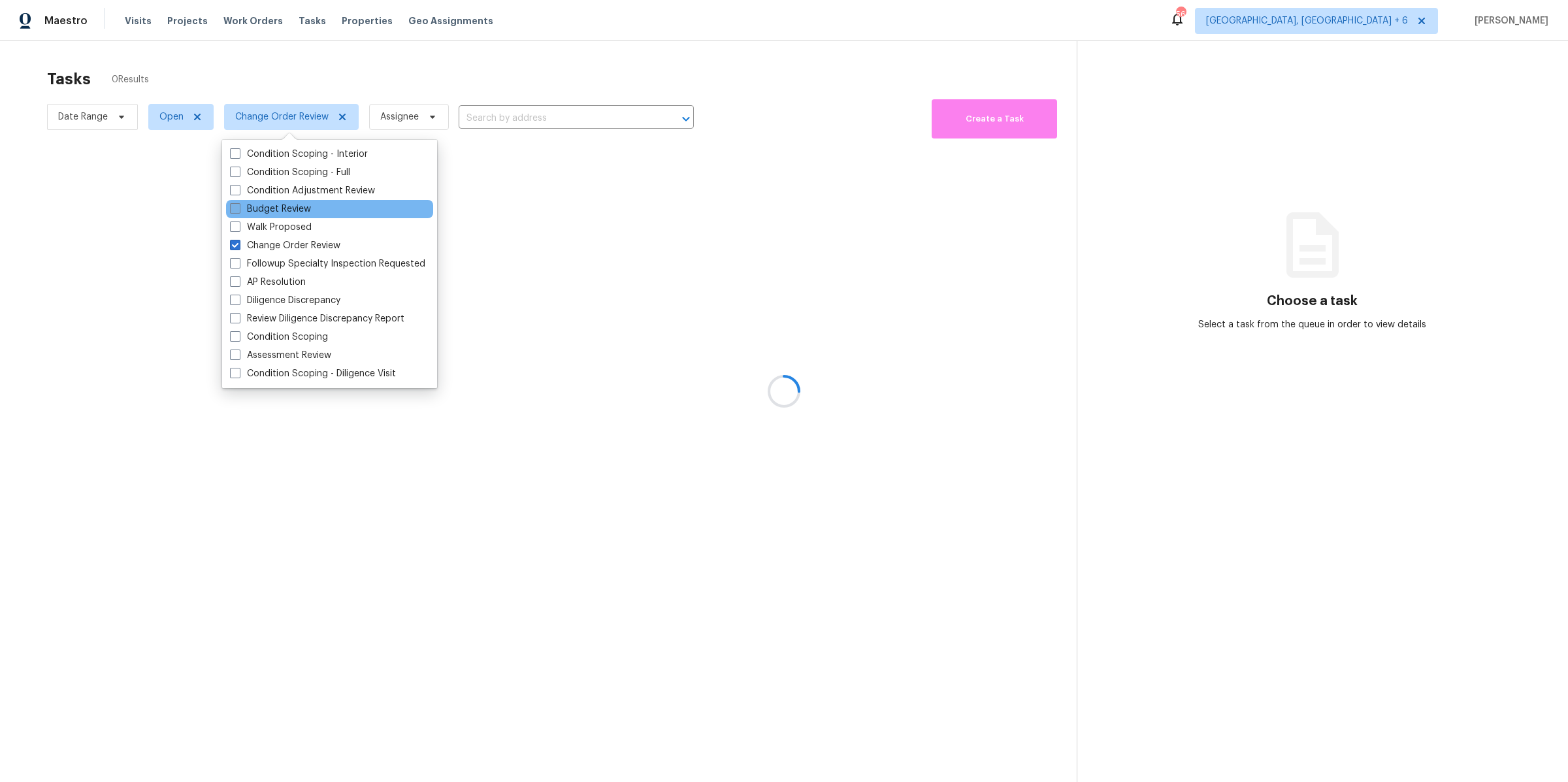
click at [237, 209] on span at bounding box center [235, 208] width 10 height 10
click at [237, 209] on input "Budget Review" at bounding box center [234, 207] width 9 height 9
checkbox input "true"
click at [13, 122] on div at bounding box center [784, 391] width 1568 height 782
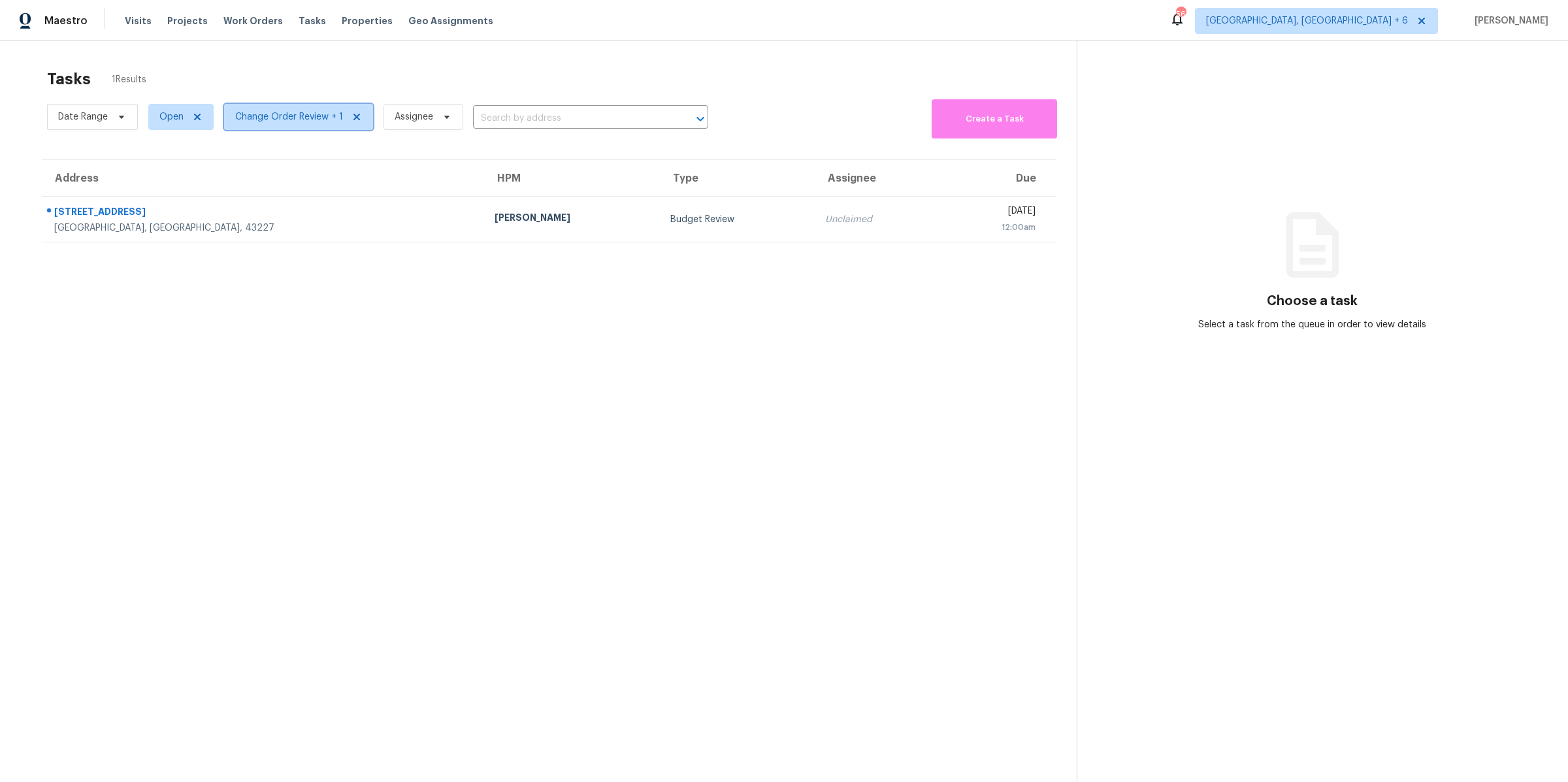
click at [299, 120] on span "Change Order Review + 1" at bounding box center [289, 117] width 108 height 13
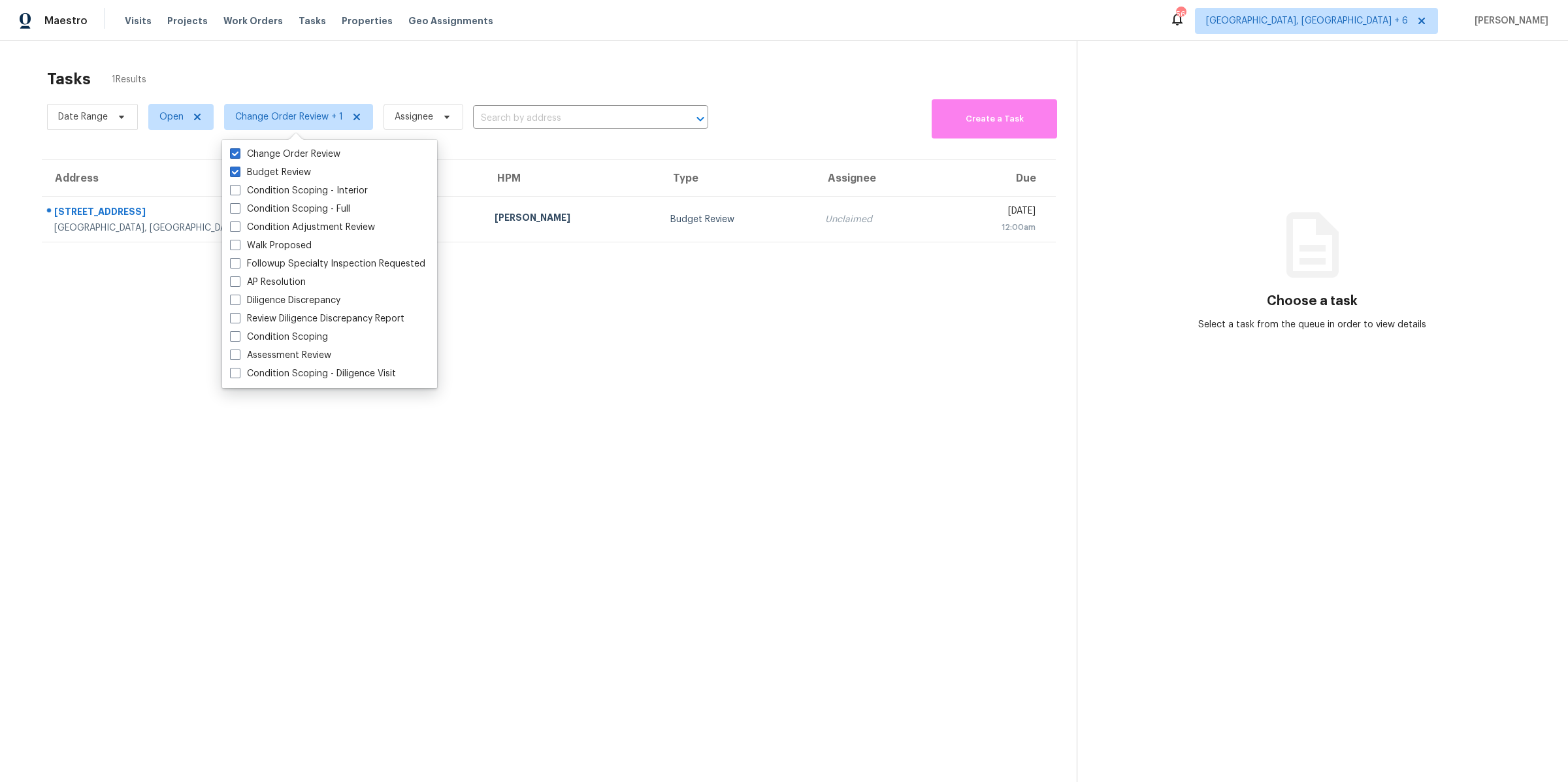
click at [796, 391] on section "Tasks 1 Results Date Range Open Change Order Review + 1 Assignee ​ Create a Tas…" at bounding box center [549, 442] width 1056 height 761
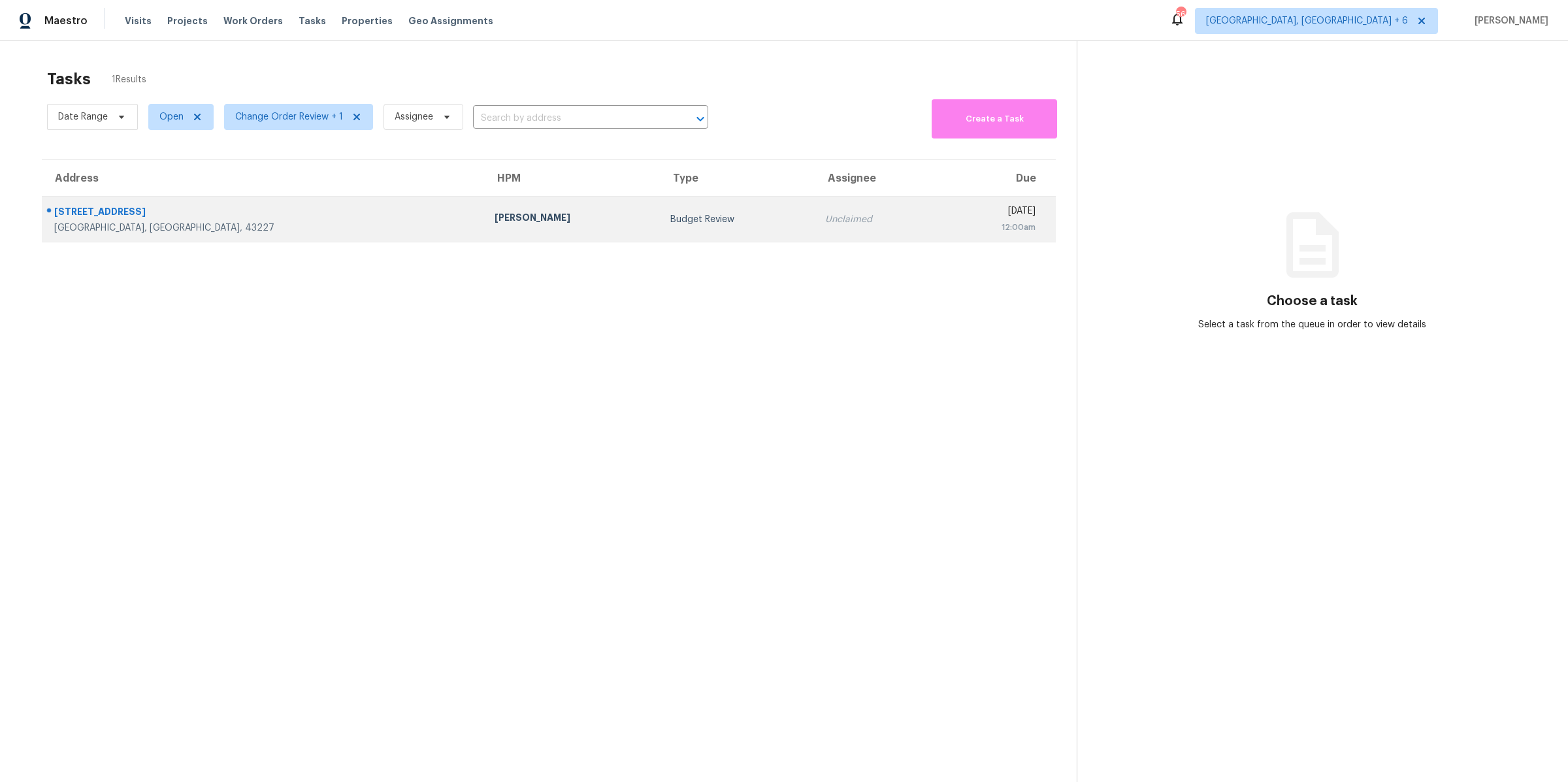
click at [948, 224] on div "12:00am" at bounding box center [992, 227] width 87 height 13
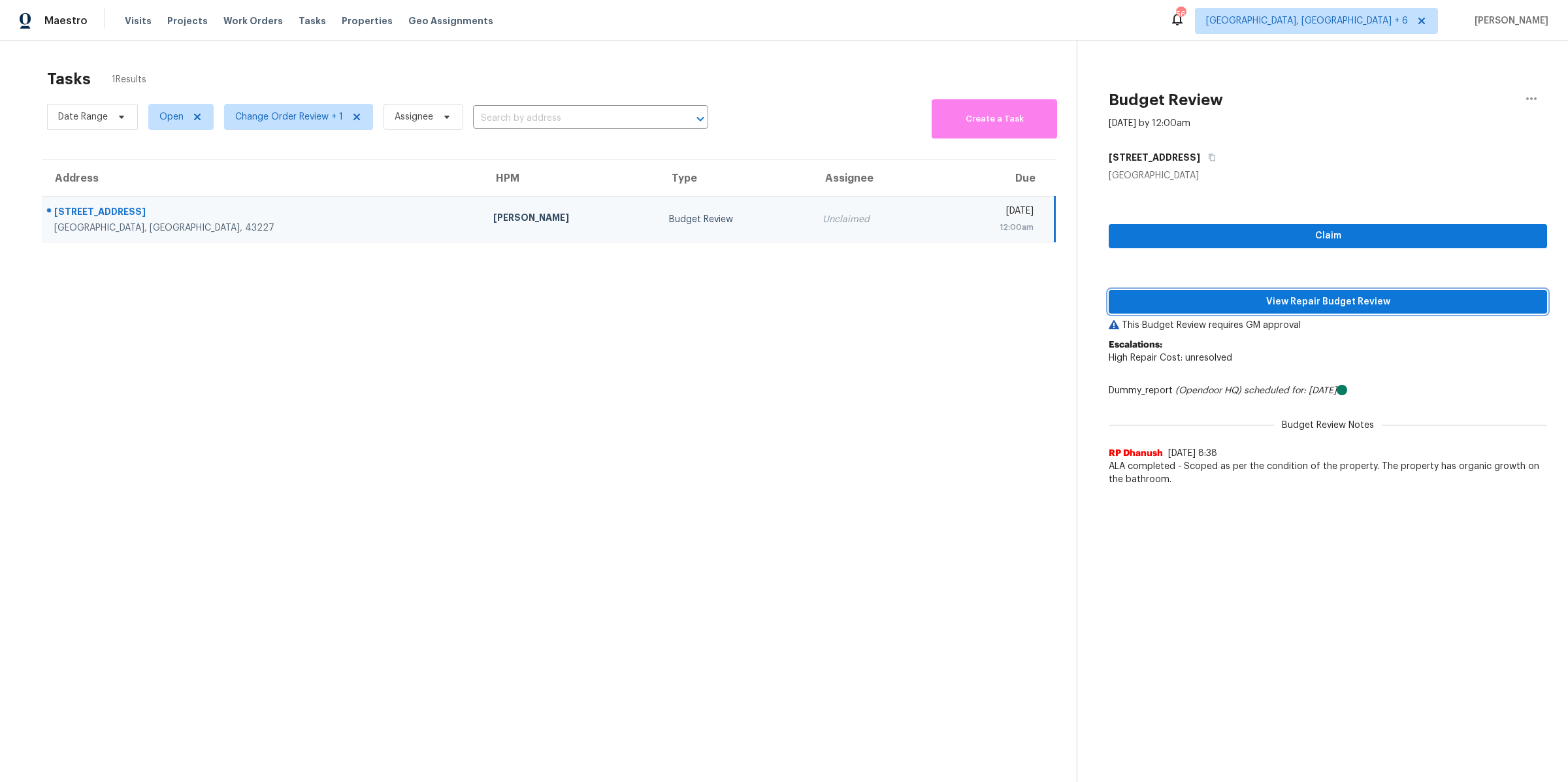
click at [1313, 297] on span "View Repair Budget Review" at bounding box center [1327, 302] width 418 height 16
